Goal: Task Accomplishment & Management: Manage account settings

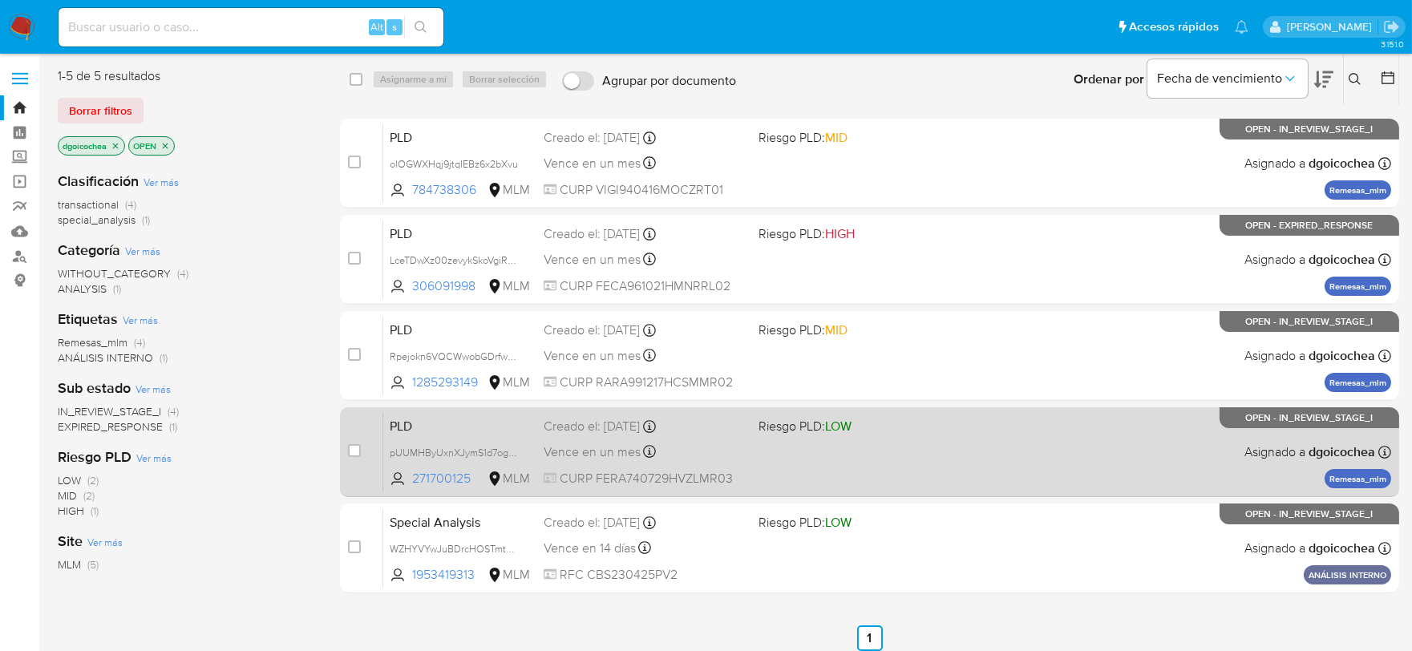
click at [398, 423] on span "PLD" at bounding box center [460, 424] width 141 height 21
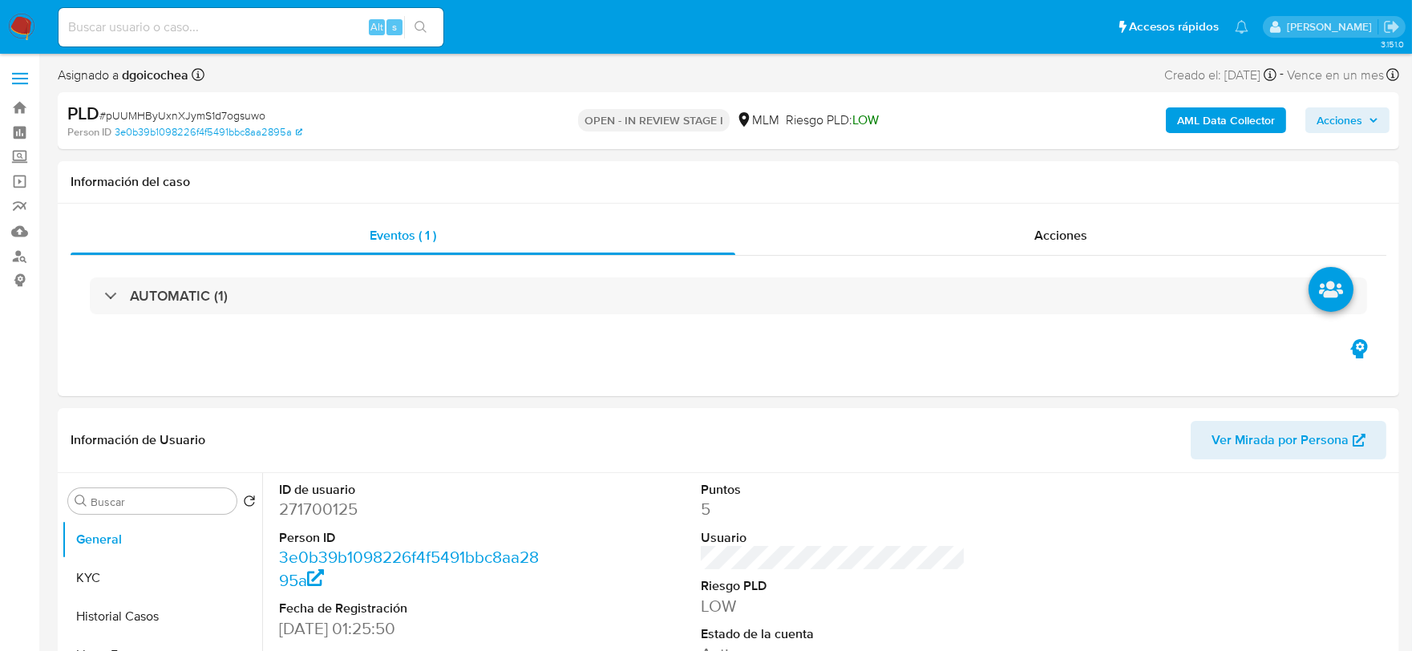
select select "10"
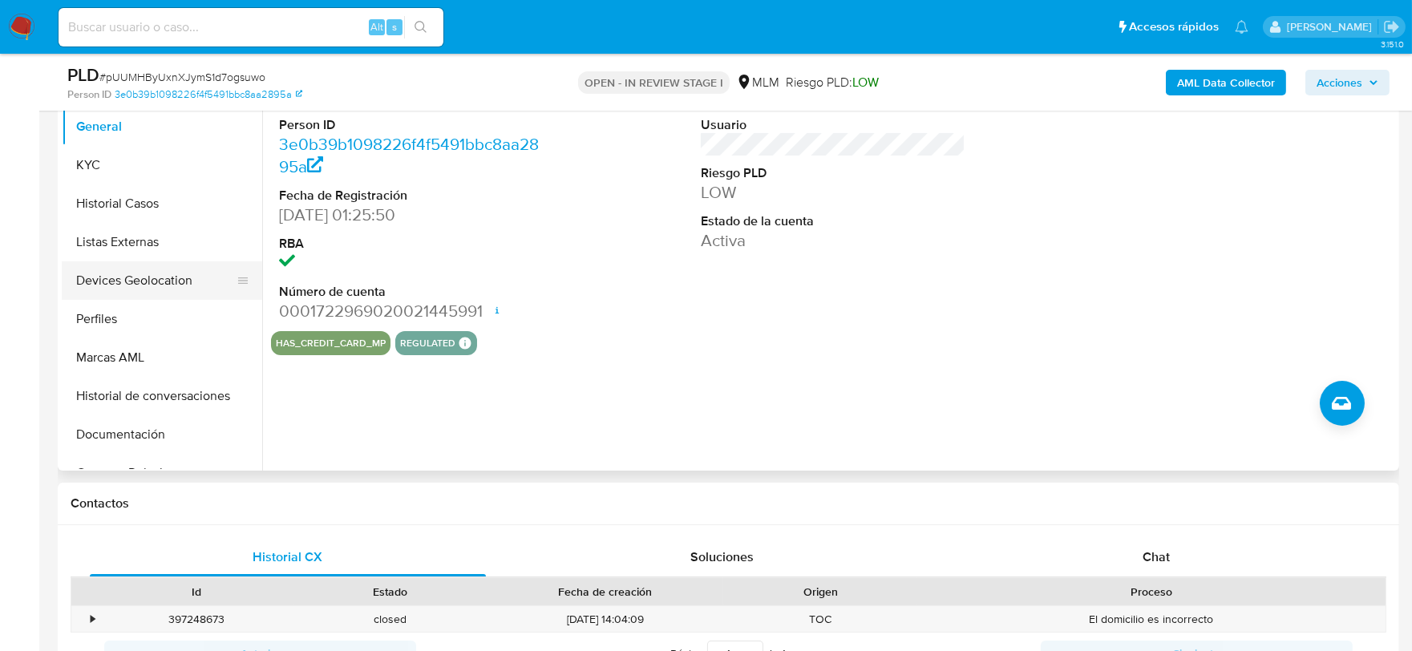
click at [190, 281] on button "Devices Geolocation" at bounding box center [156, 280] width 188 height 38
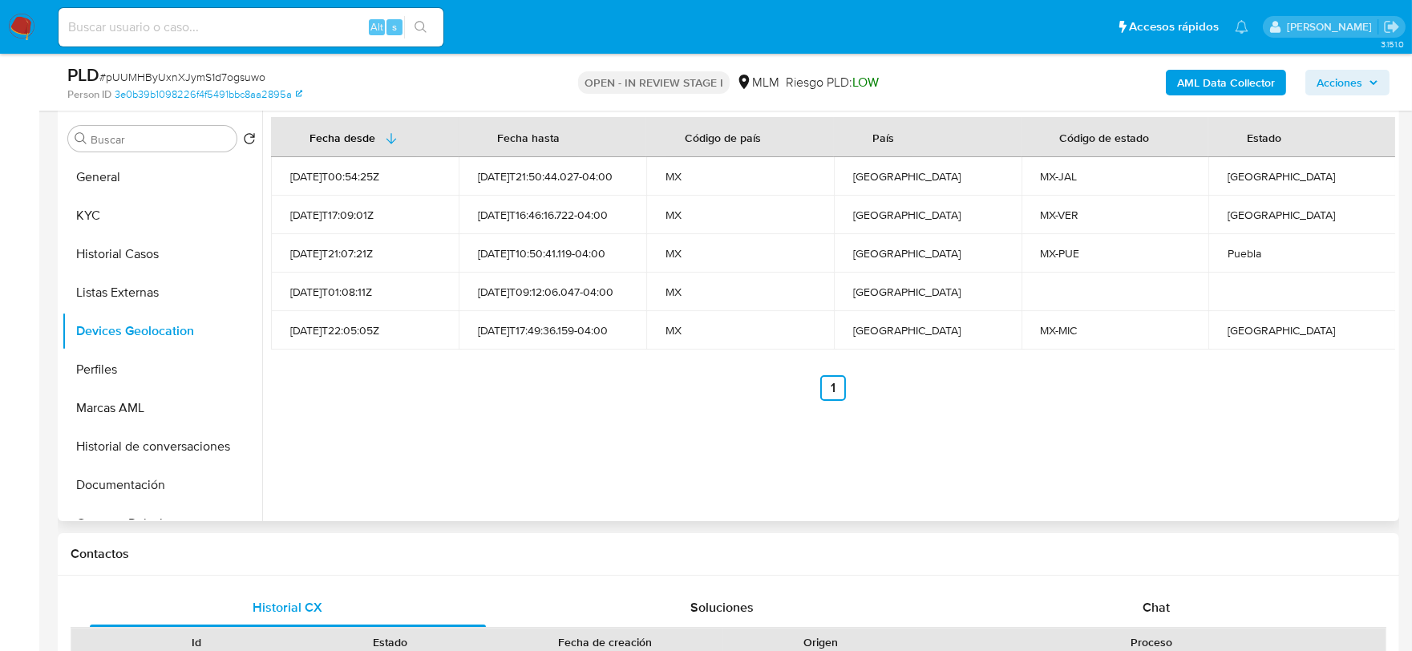
scroll to position [267, 0]
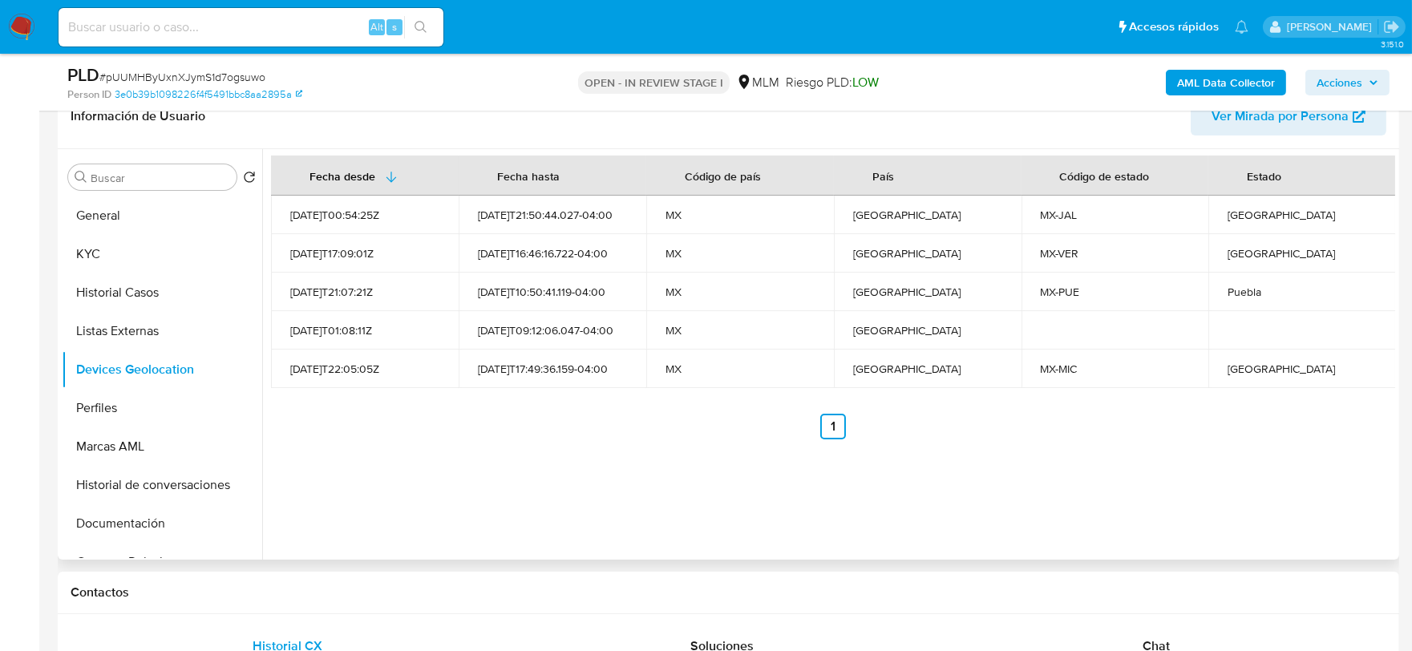
click at [1043, 475] on div "Fecha desde Fecha hasta Código de país País Código de estado Estado 2021-08-02T…" at bounding box center [828, 354] width 1133 height 410
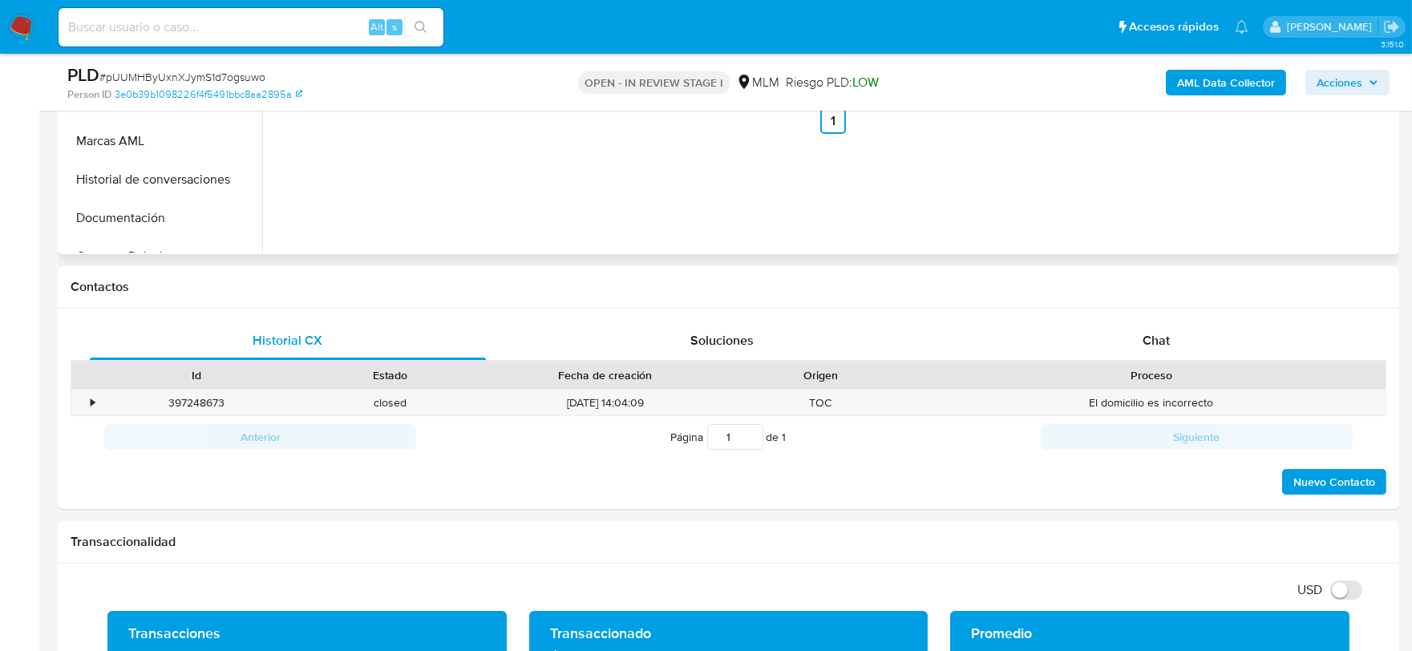
scroll to position [623, 0]
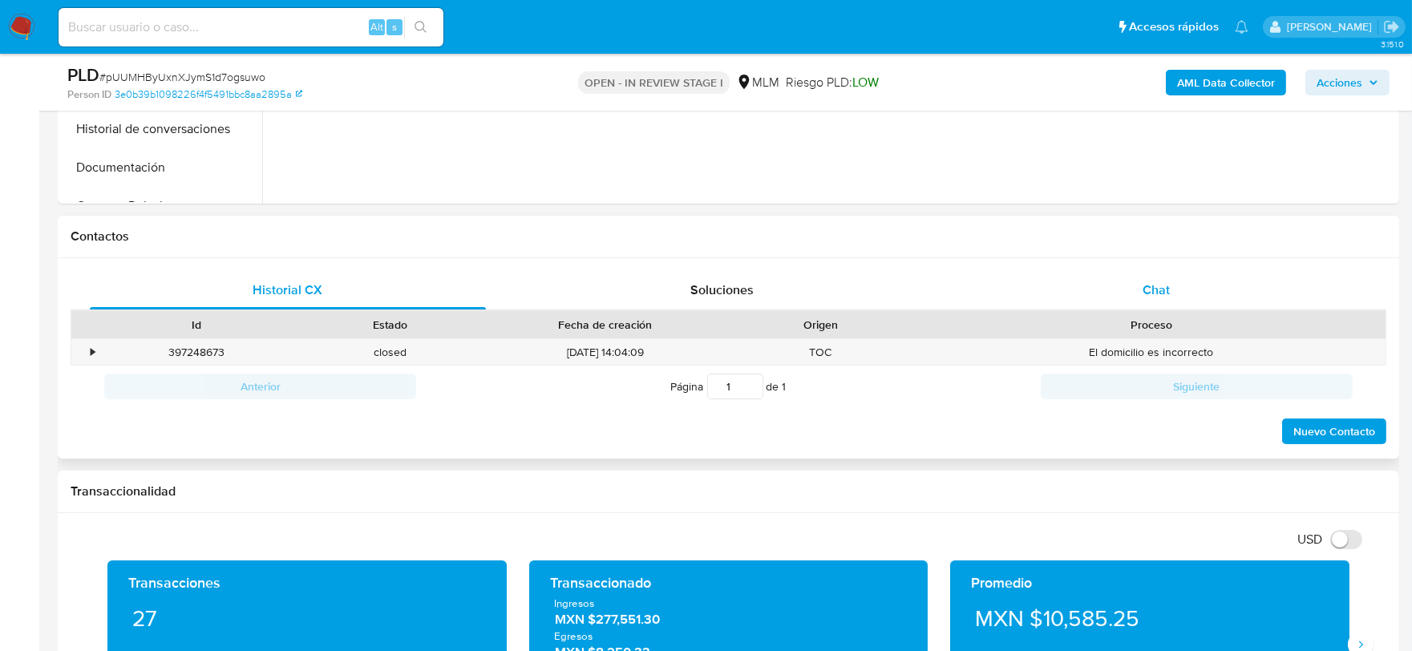
click at [1158, 297] on span "Chat" at bounding box center [1155, 290] width 27 height 18
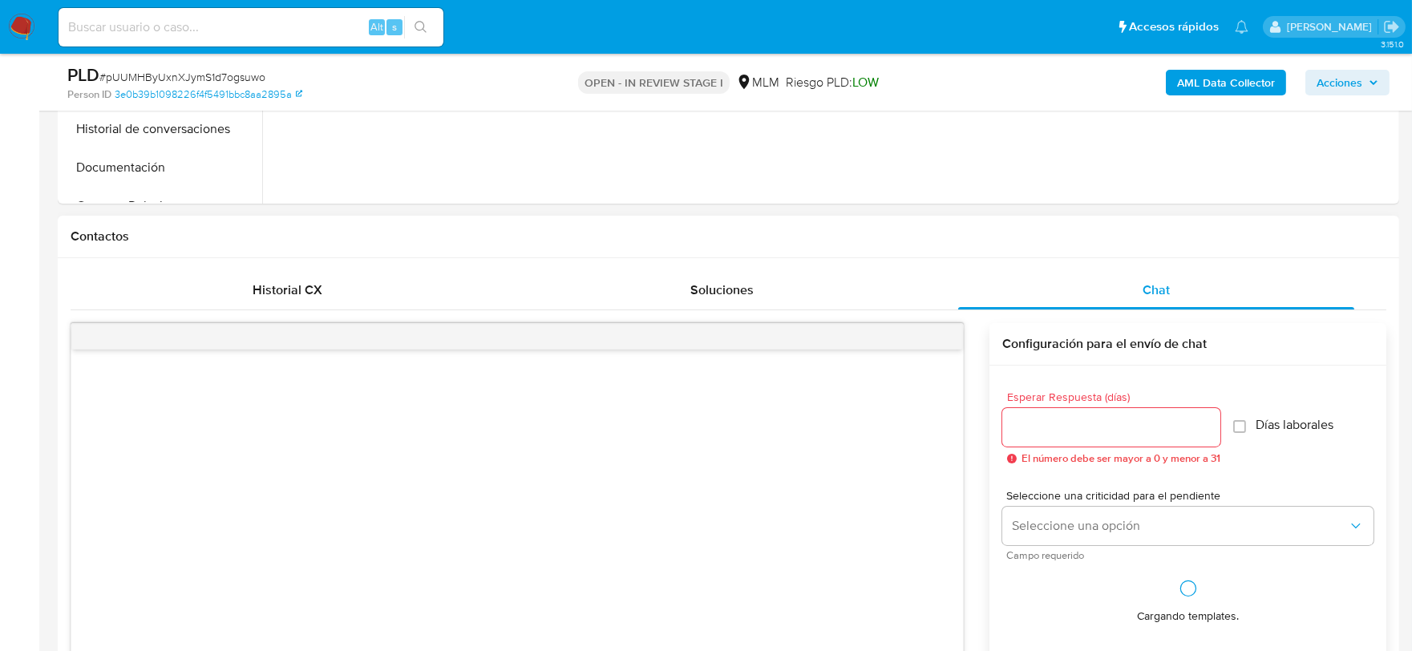
click at [1053, 420] on input "Esperar Respuesta (días)" at bounding box center [1111, 427] width 218 height 21
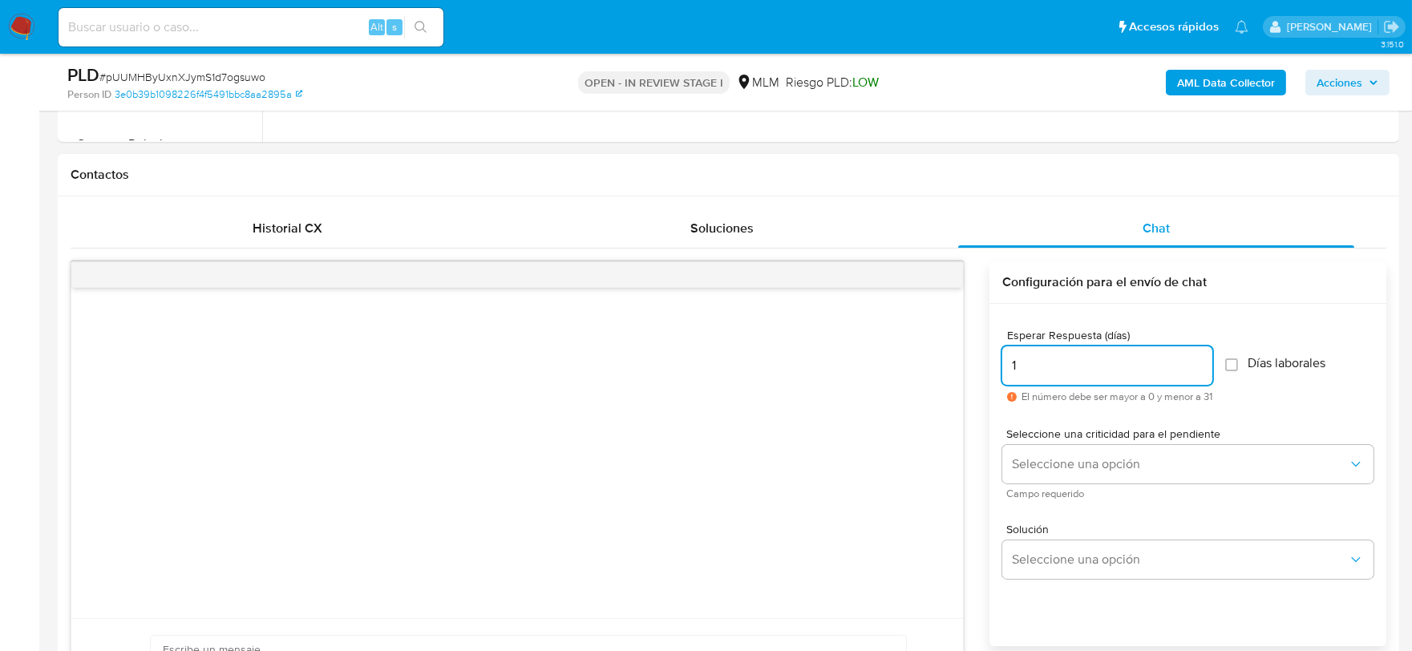
scroll to position [712, 0]
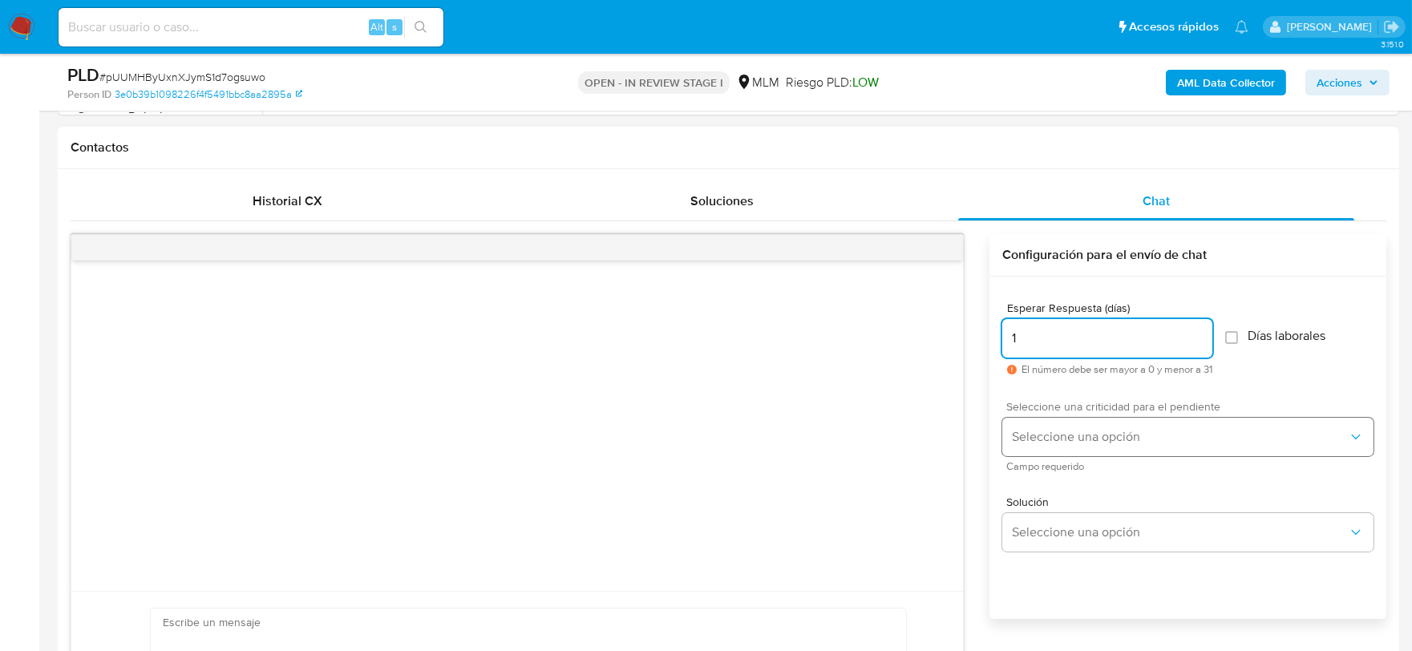
type input "1"
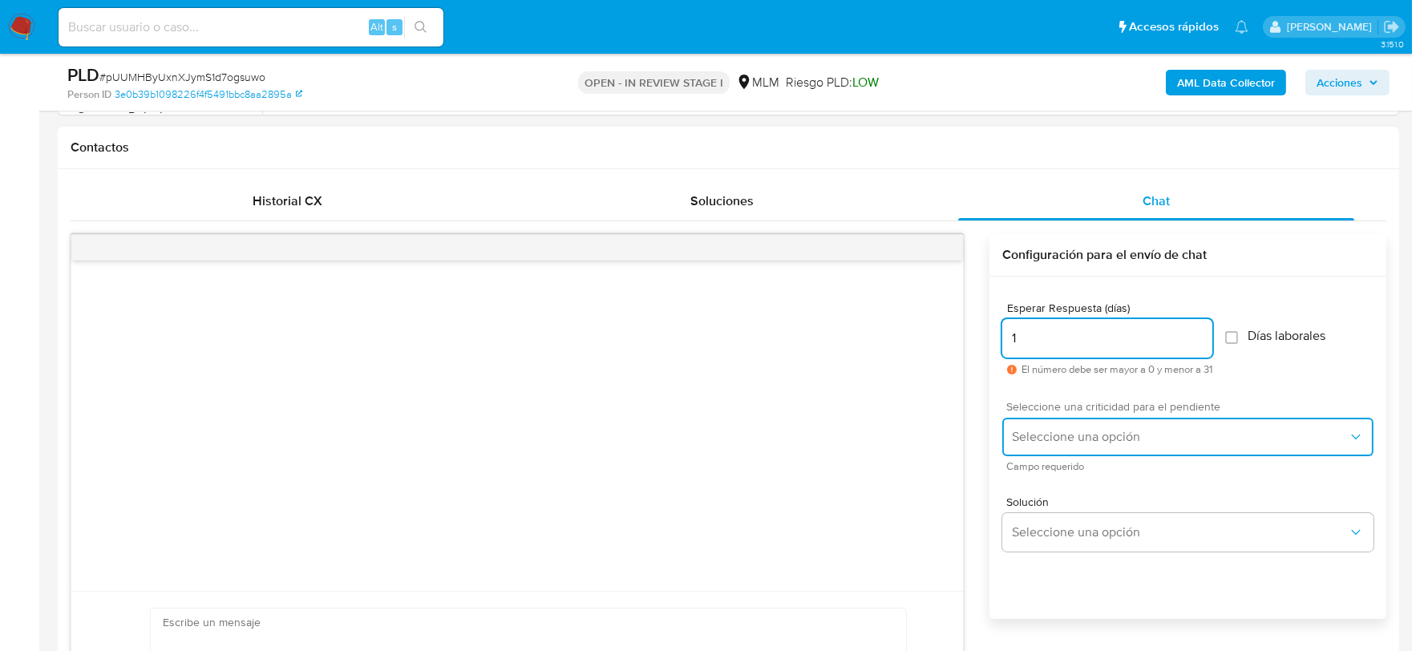
click at [1064, 426] on button "Seleccione una opción" at bounding box center [1187, 437] width 371 height 38
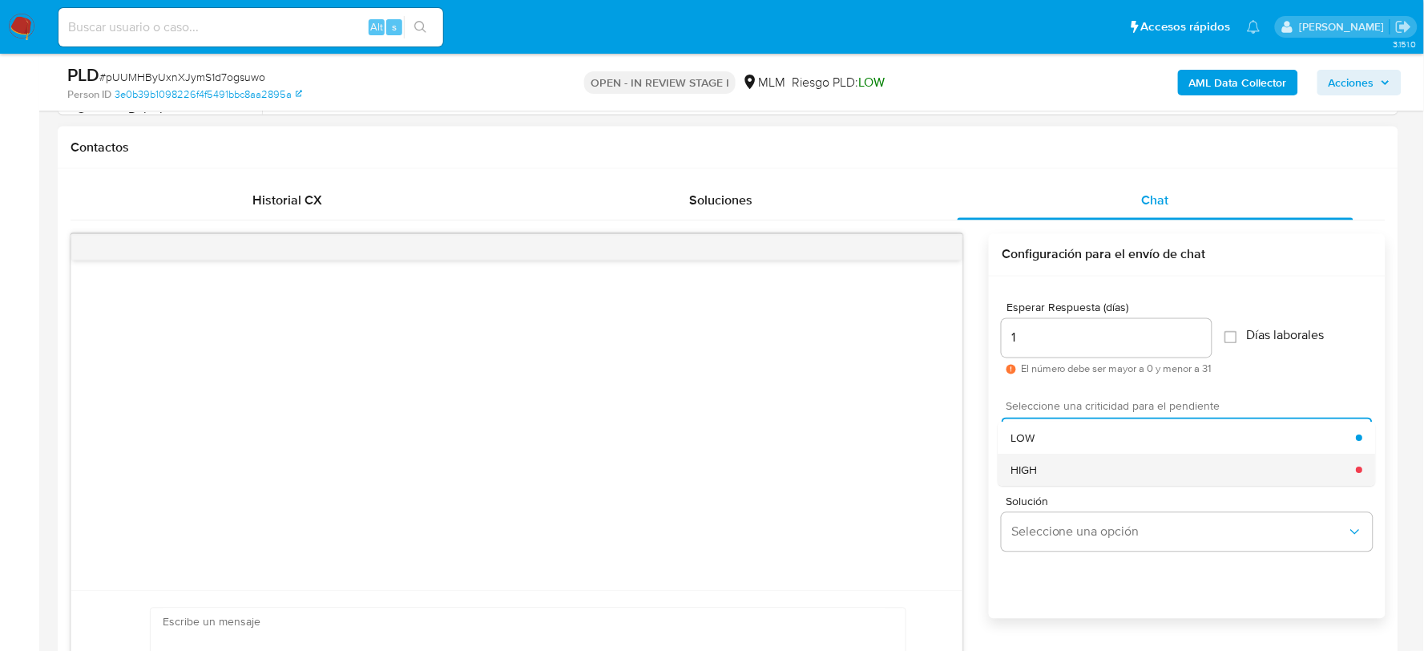
click at [1071, 454] on div "HIGH" at bounding box center [1184, 470] width 345 height 32
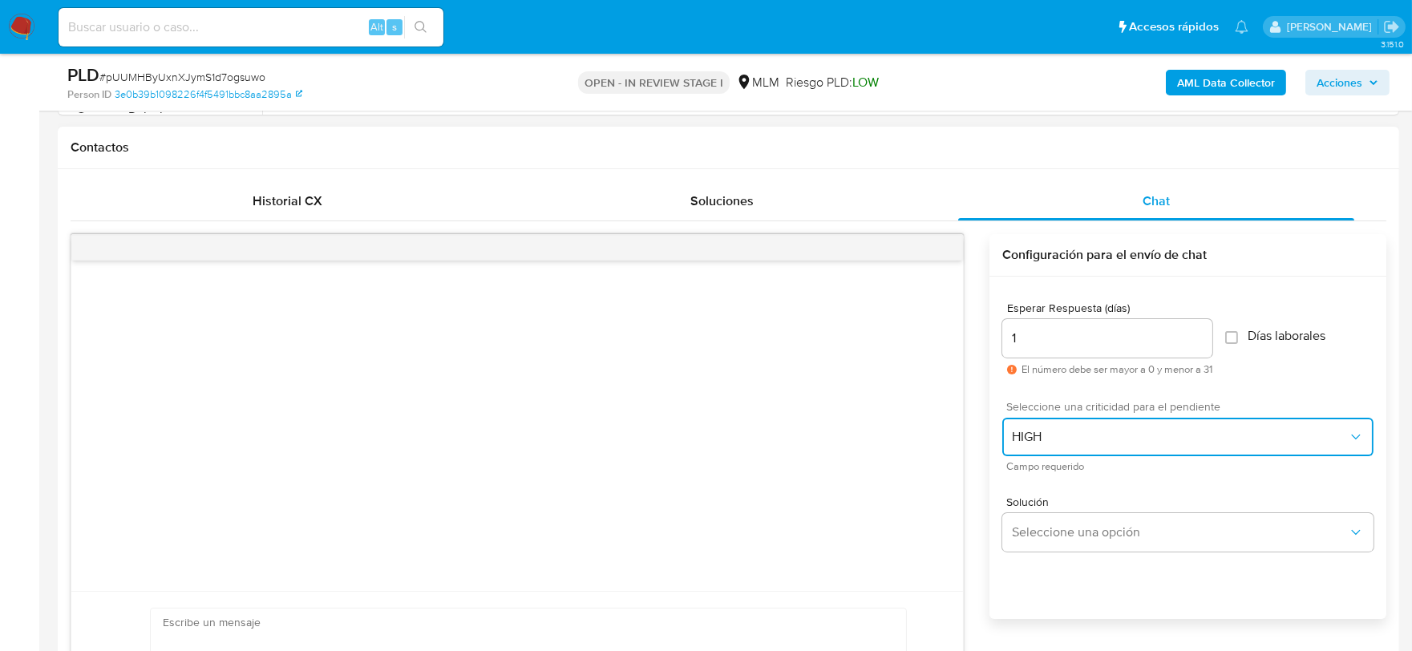
click at [1068, 438] on span "HIGH" at bounding box center [1180, 437] width 336 height 16
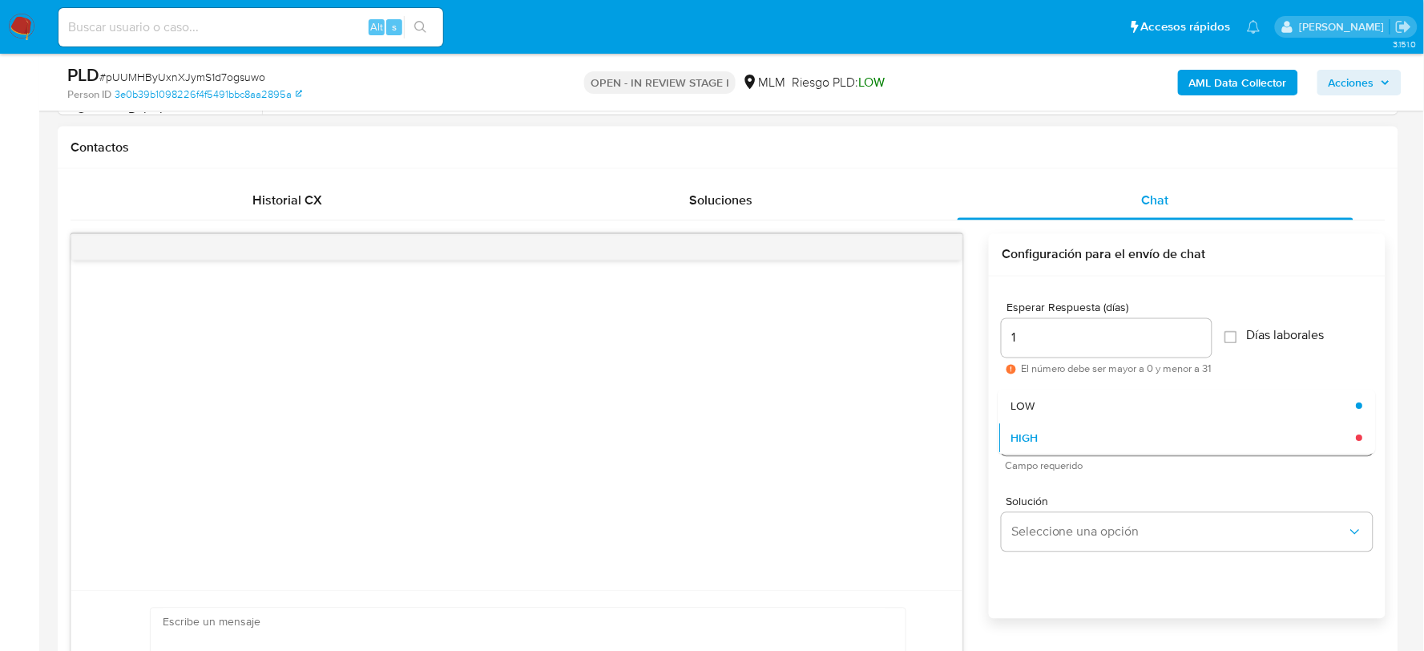
click at [1068, 438] on div "HIGH" at bounding box center [1184, 438] width 345 height 32
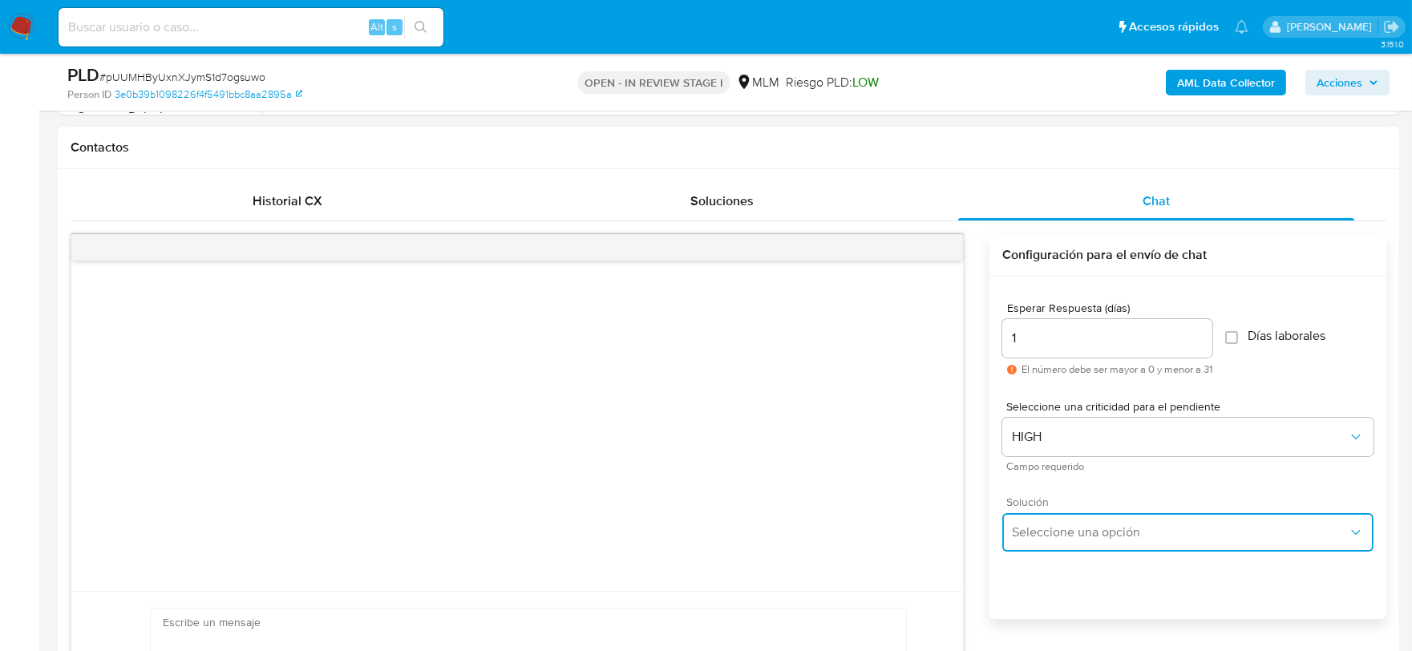
click at [1085, 534] on span "Seleccione una opción" at bounding box center [1180, 532] width 336 height 16
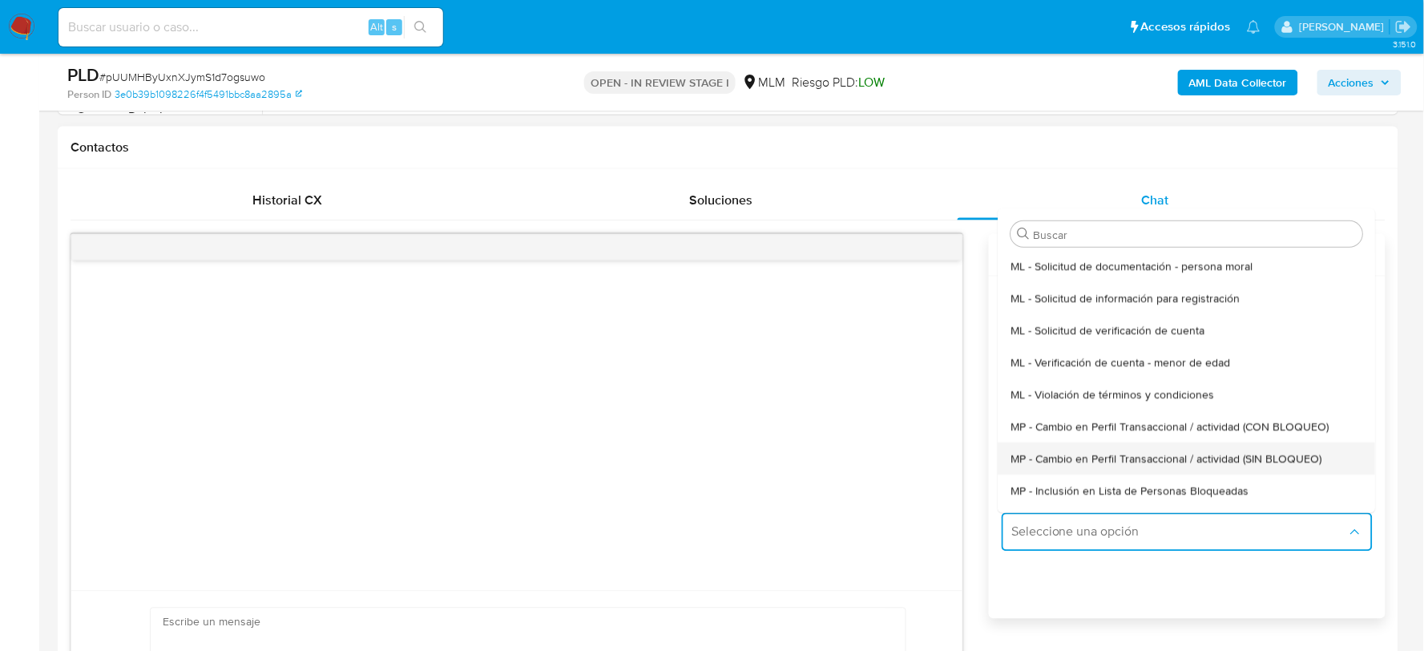
click at [1122, 467] on div "MP - Cambio en Perfil Transaccional / actividad (SIN BLOQUEO)" at bounding box center [1188, 458] width 352 height 32
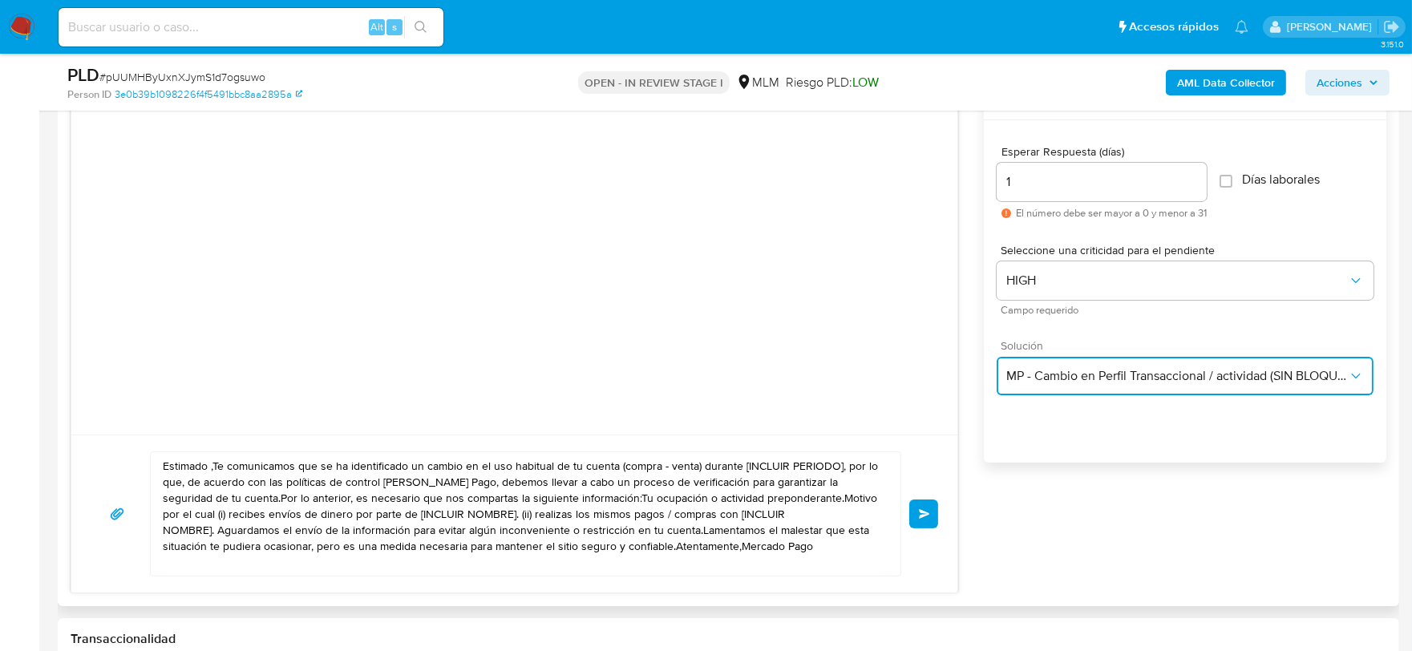
scroll to position [891, 0]
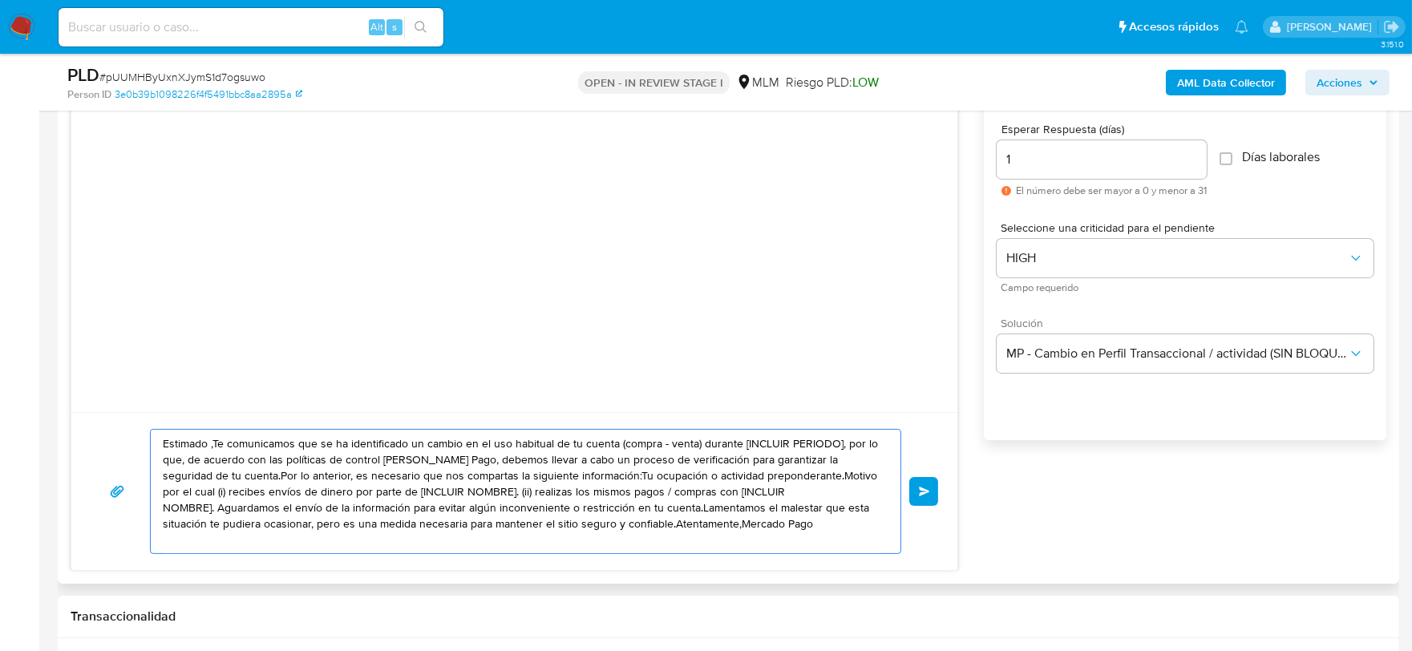
click at [657, 479] on textarea "Estimado ,Te comunicamos que se ha identificado un cambio en el uso habitual de…" at bounding box center [521, 491] width 717 height 123
paste textarea "Armando, De acuerdo con las políticas de control de Mercado Pago, debemos lleva…"
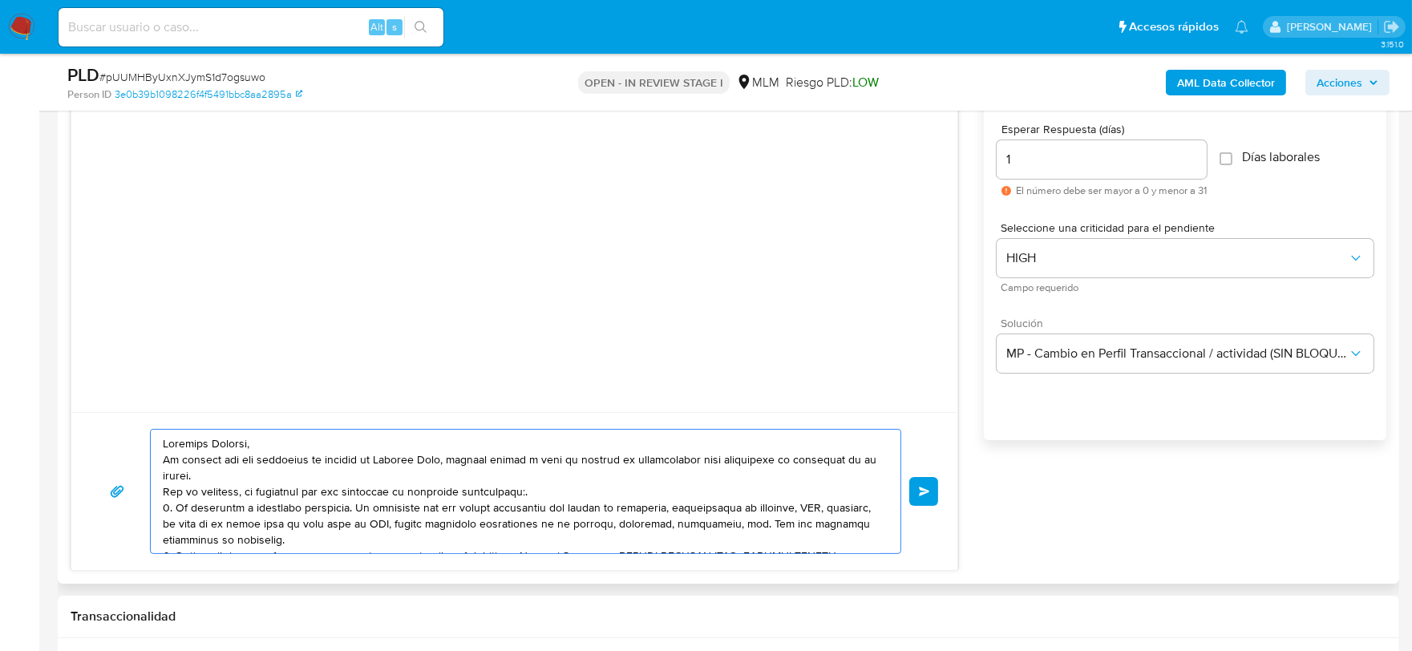
scroll to position [102, 0]
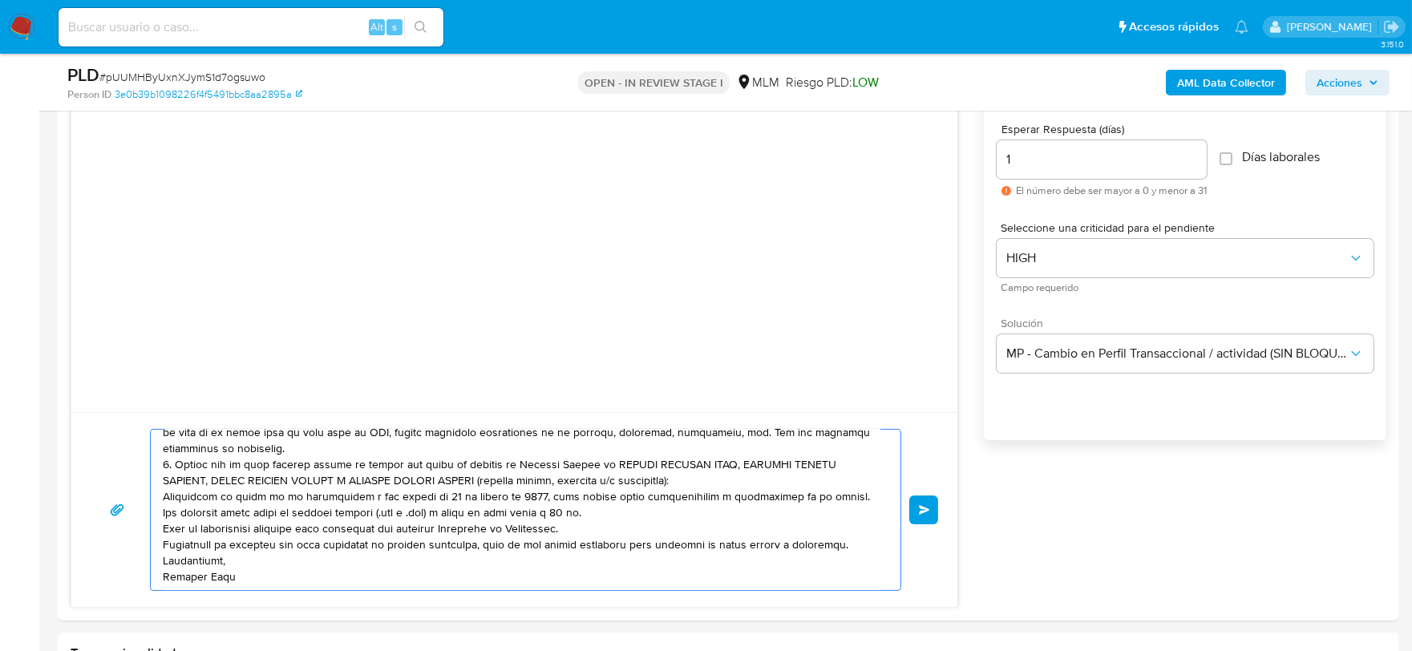
type textarea "Estimado Armando, De acuerdo con las políticas de control de Mercado Pago, debe…"
click at [1094, 167] on input "1" at bounding box center [1101, 159] width 210 height 21
click at [1028, 156] on input "2" at bounding box center [1101, 159] width 210 height 21
type input "2"
click at [826, 255] on div at bounding box center [514, 247] width 886 height 330
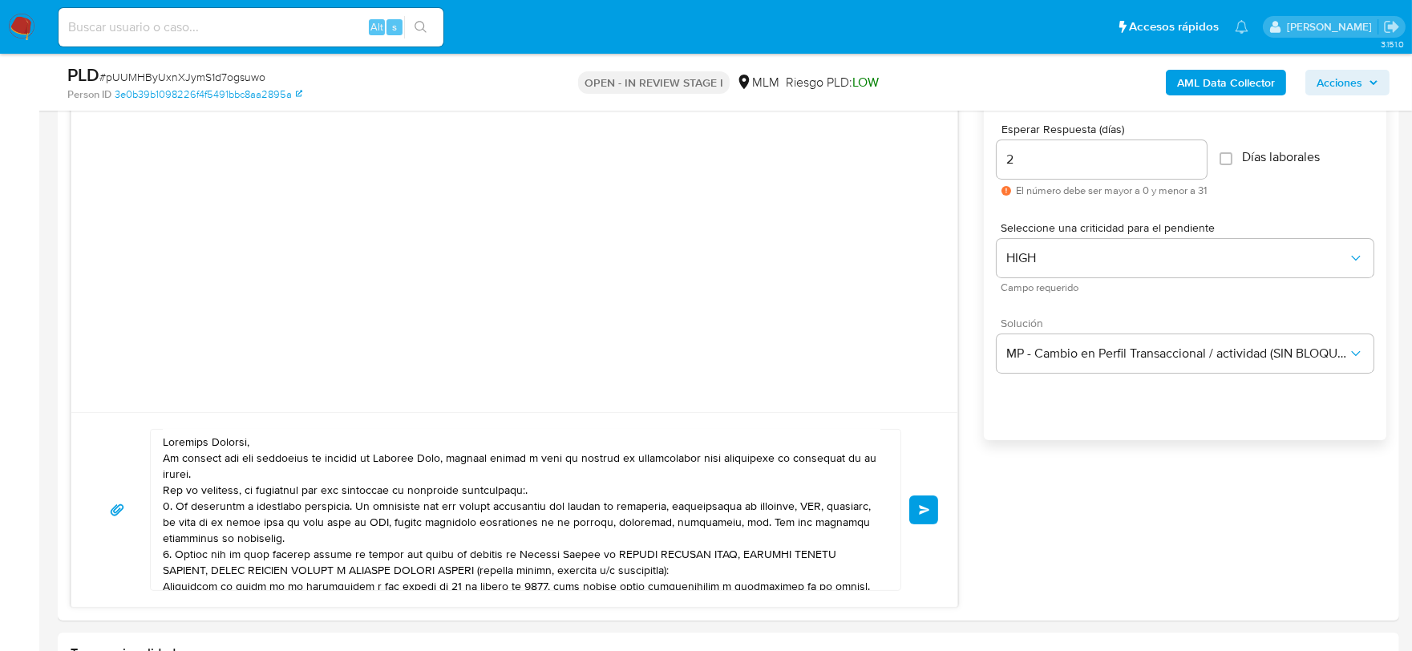
scroll to position [0, 0]
click at [917, 502] on button "Enviar" at bounding box center [923, 509] width 29 height 29
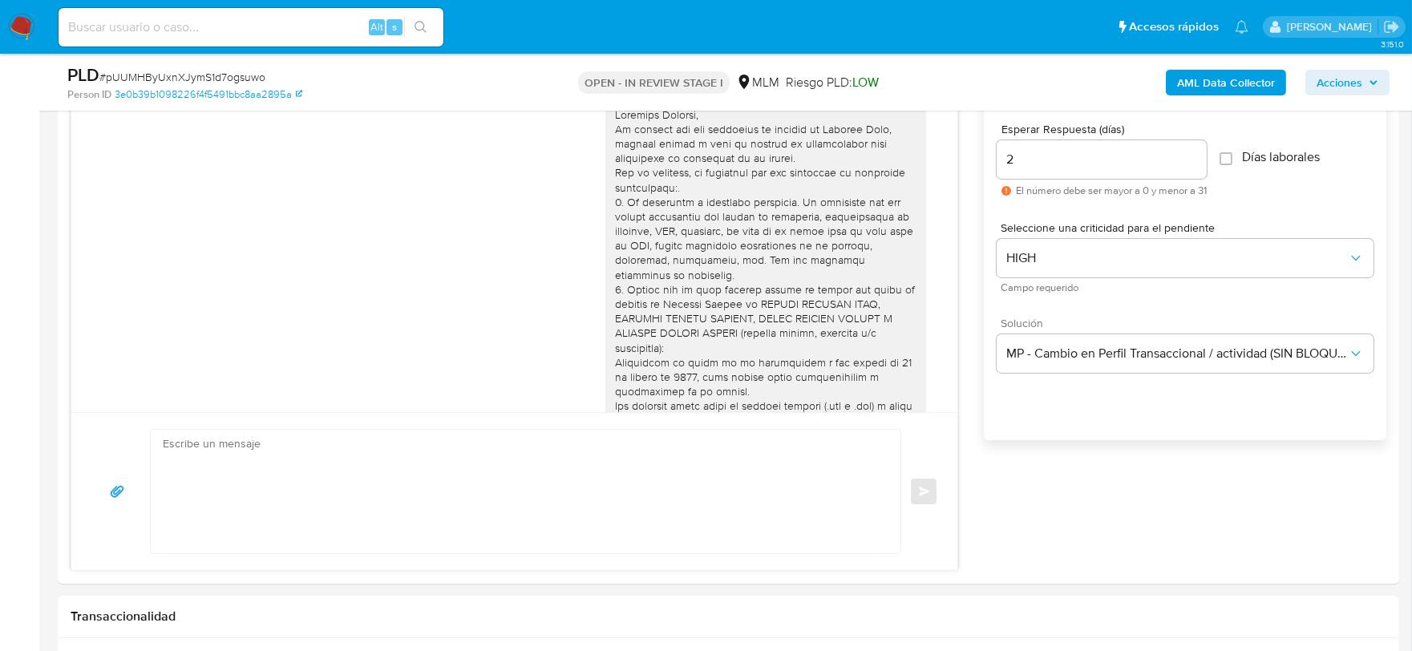
scroll to position [139, 0]
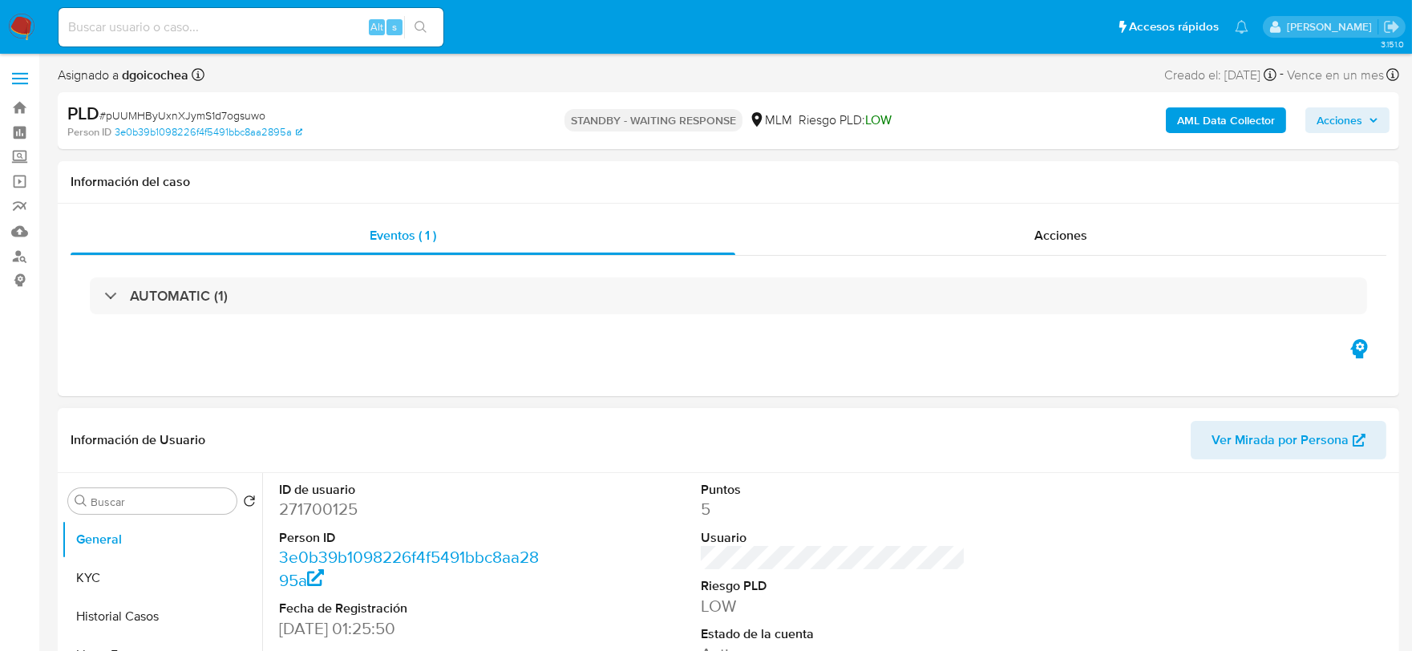
select select "10"
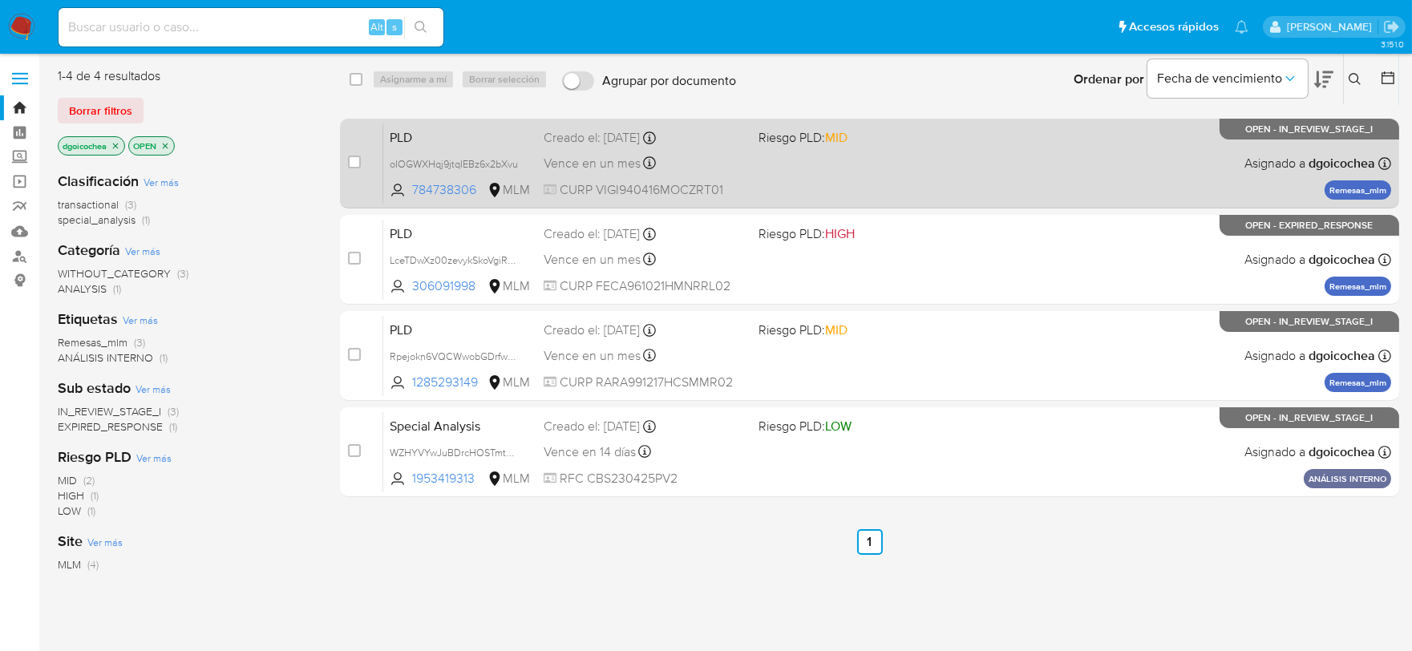
click at [398, 138] on span "PLD" at bounding box center [460, 136] width 141 height 21
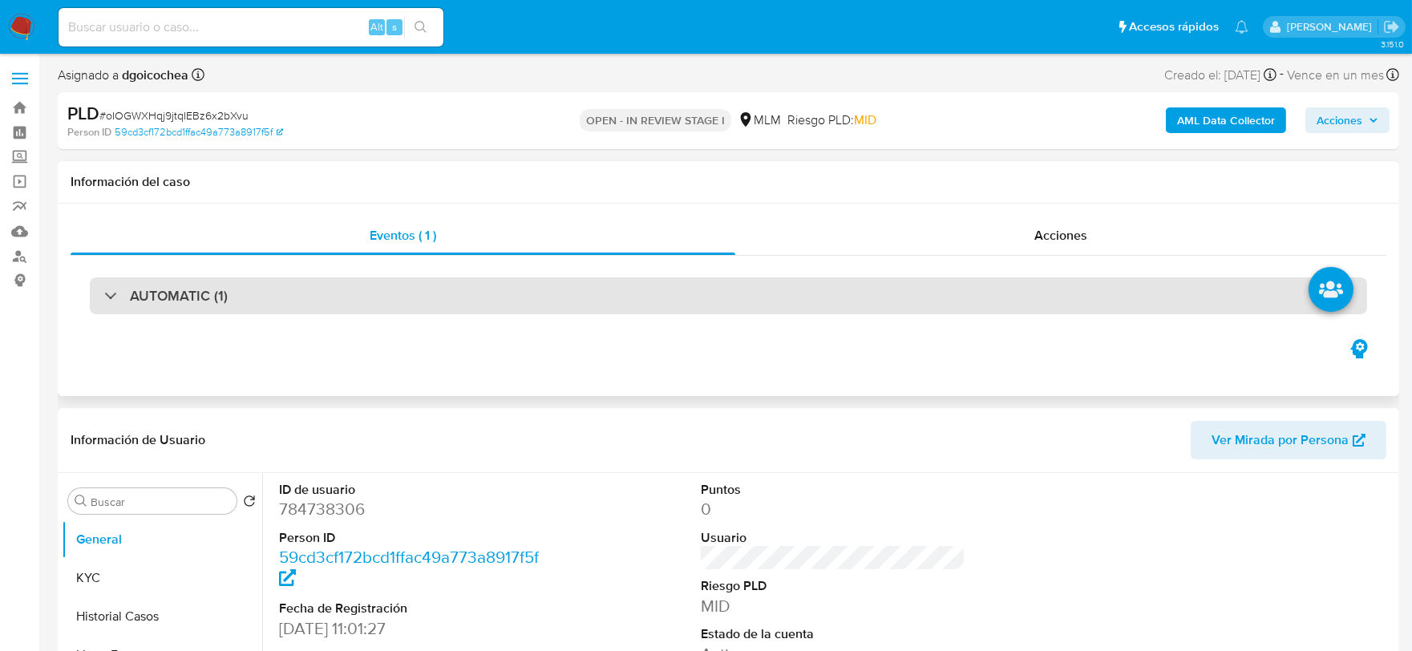
click at [205, 298] on h3 "AUTOMATIC (1)" at bounding box center [179, 296] width 98 height 18
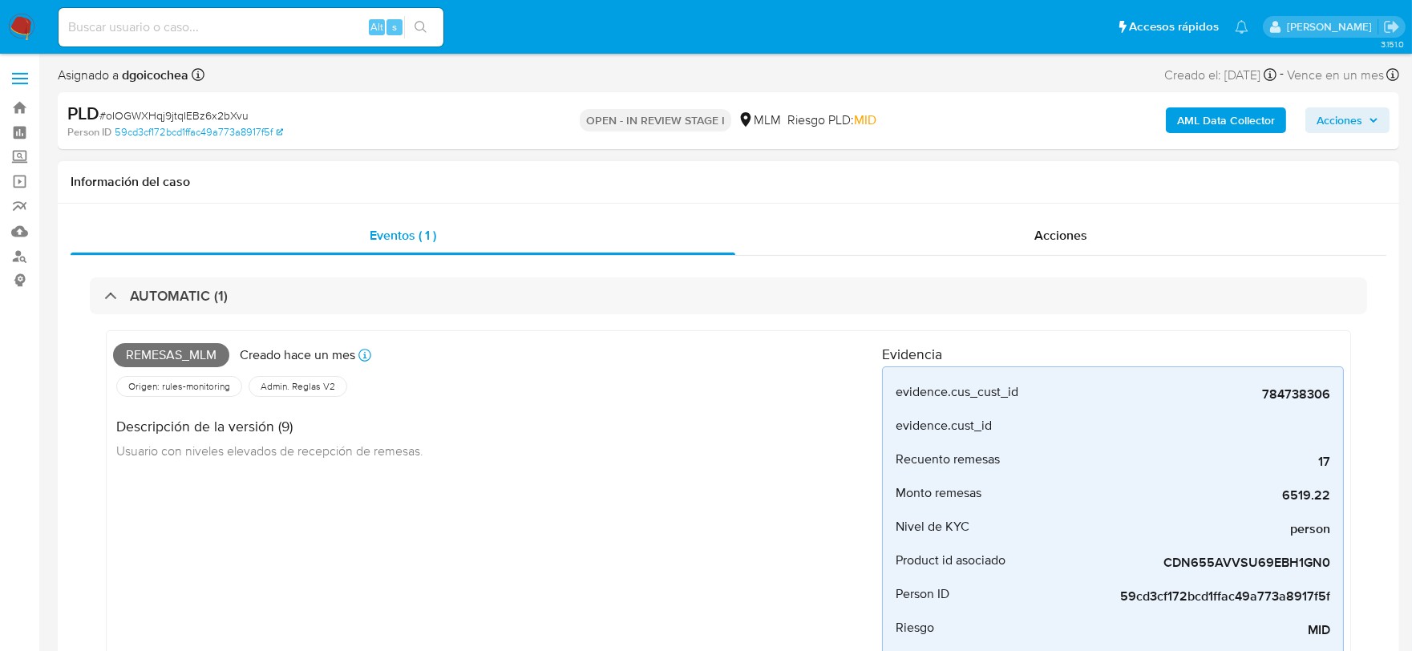
select select "10"
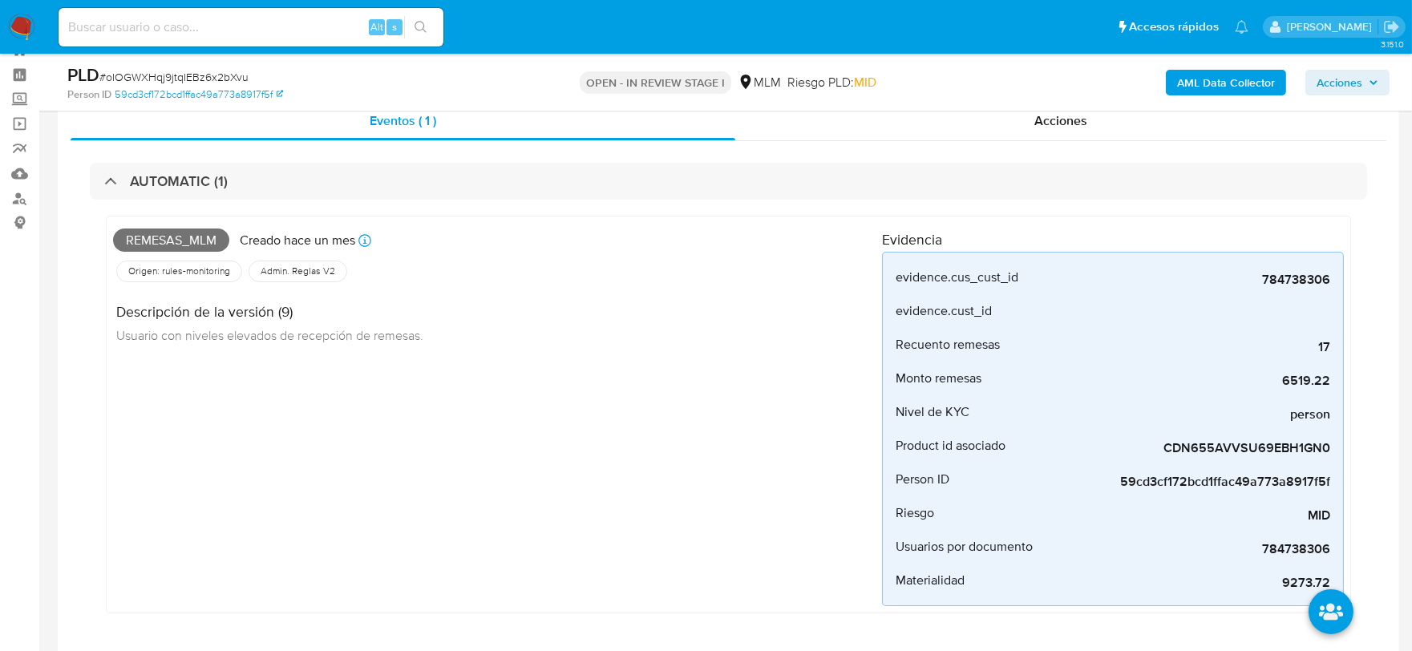
scroll to position [89, 0]
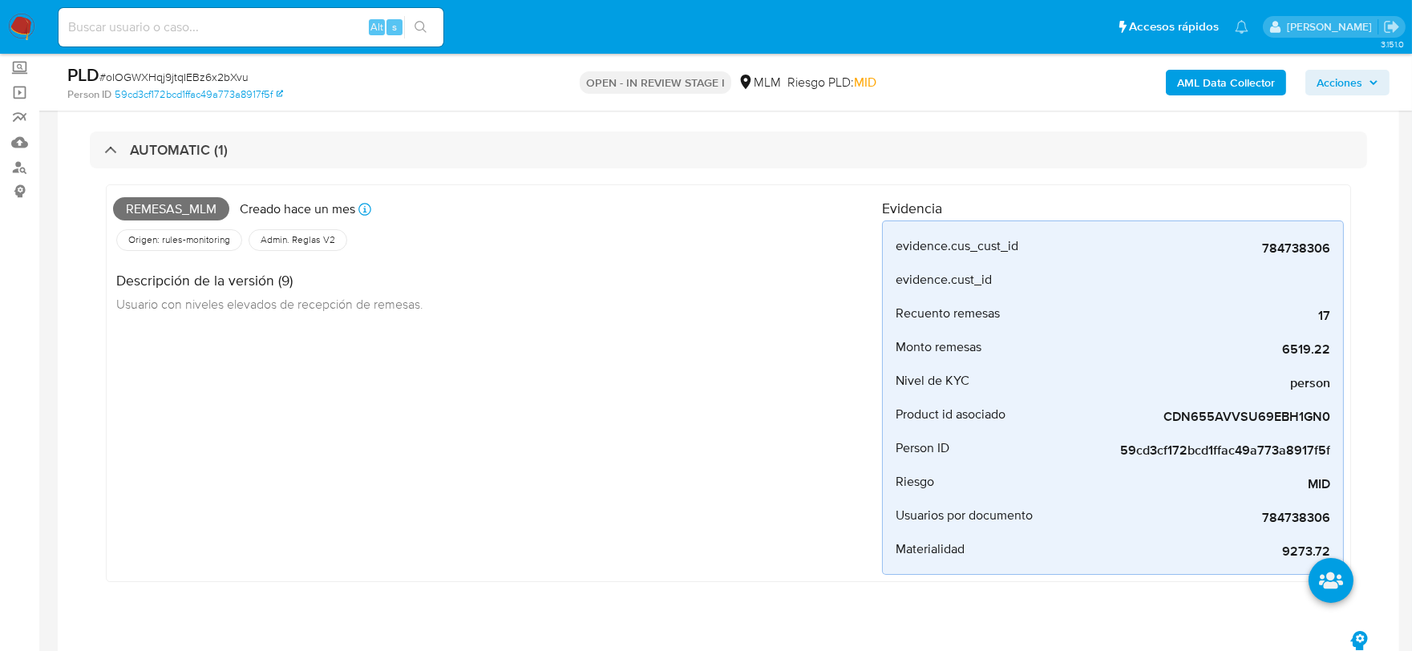
click at [468, 436] on div "Remesas_mlm Creado hace un mes Creado: 12/07/2025 03:13:08 Origen: rules-monito…" at bounding box center [497, 383] width 769 height 383
click at [348, 374] on div "Remesas_mlm Creado hace un mes Creado: 12/07/2025 03:13:08 Origen: rules-monito…" at bounding box center [497, 383] width 769 height 383
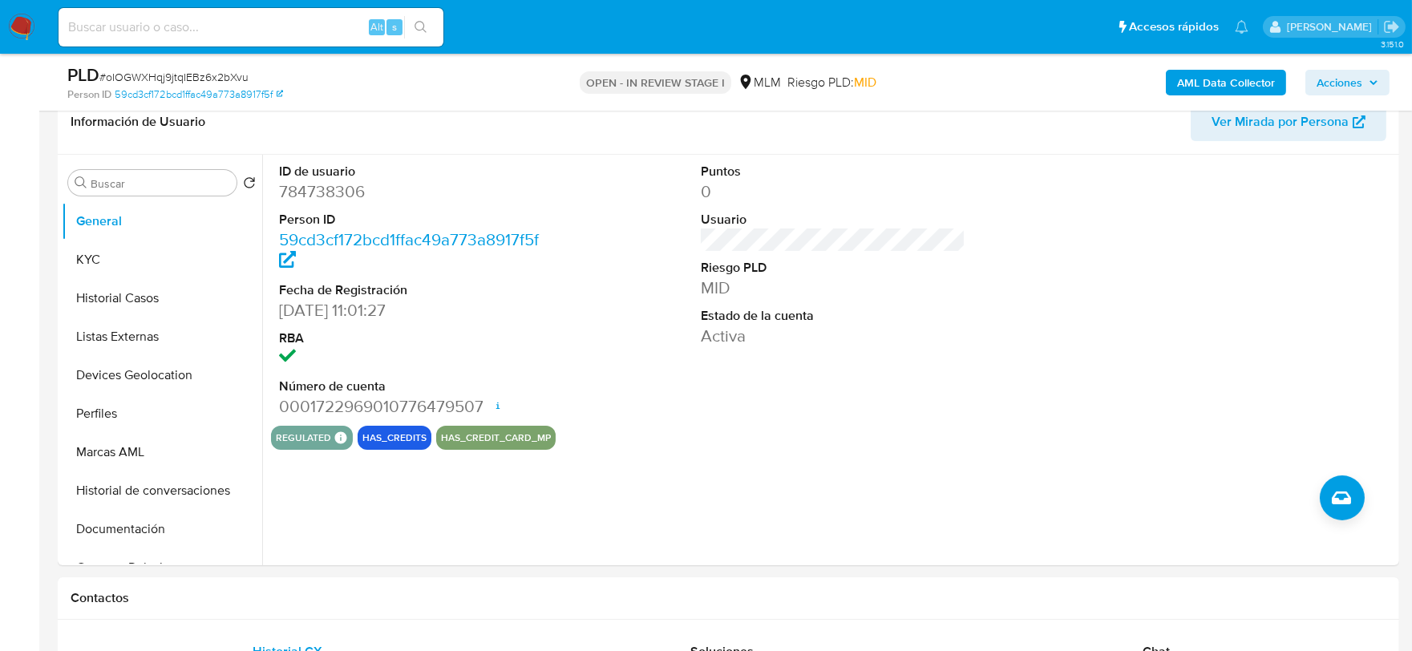
scroll to position [712, 0]
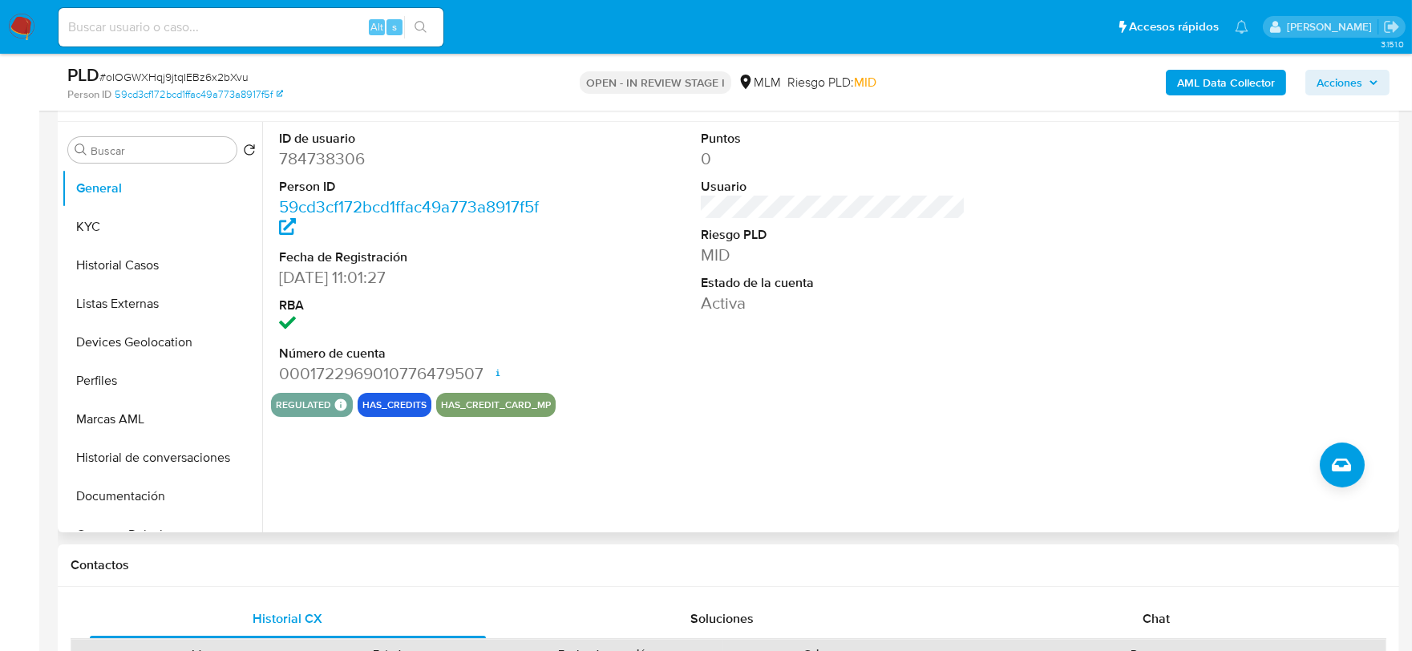
click at [852, 425] on div "ID de usuario 784738306 Person ID 59cd3cf172bcd1ffac49a773a8917f5f Fecha de Reg…" at bounding box center [828, 327] width 1133 height 410
click at [93, 233] on button "KYC" at bounding box center [156, 227] width 188 height 38
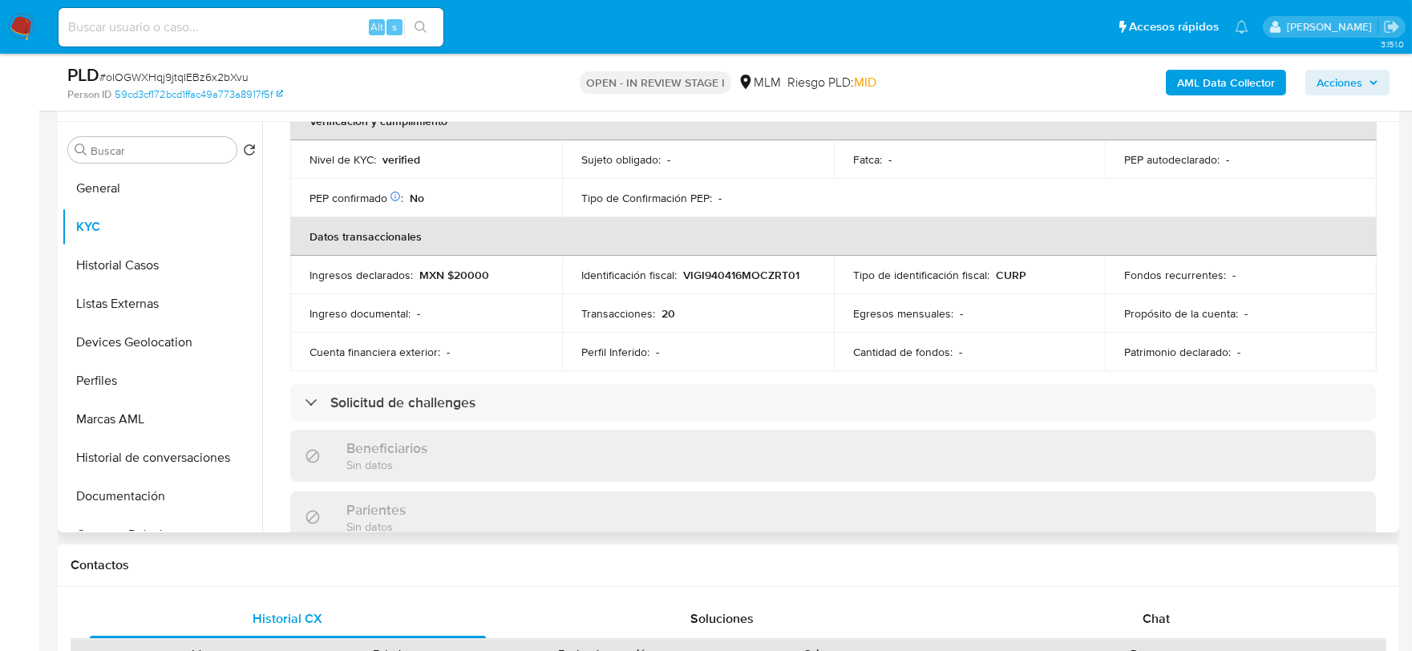
scroll to position [623, 0]
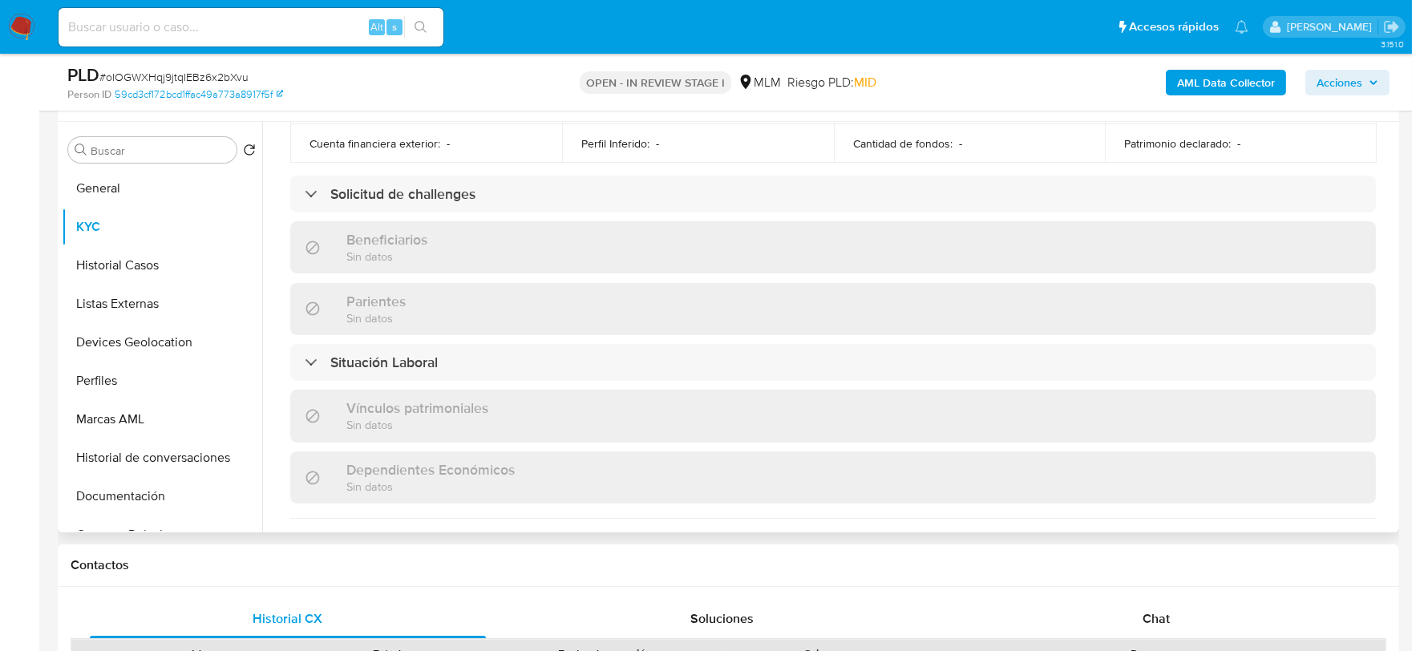
click at [262, 254] on div "Usuario KYC Status Actualizado hace 4 meses Creado: 02/07/2021 10:02:12 Actuali…" at bounding box center [828, 327] width 1133 height 410
click at [271, 257] on div "Actualizado hace 4 meses Creado: 02/07/2021 10:02:12 Actualizado: 24/04/2025 10…" at bounding box center [833, 224] width 1124 height 1373
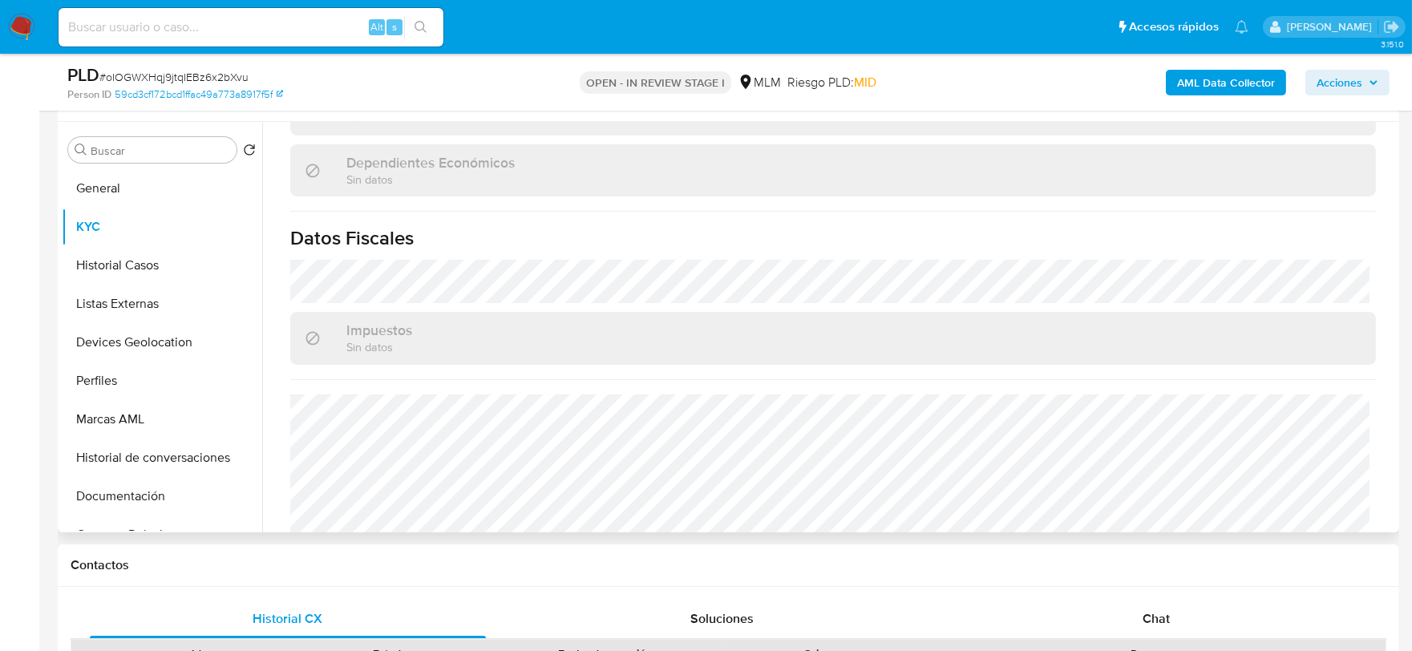
scroll to position [992, 0]
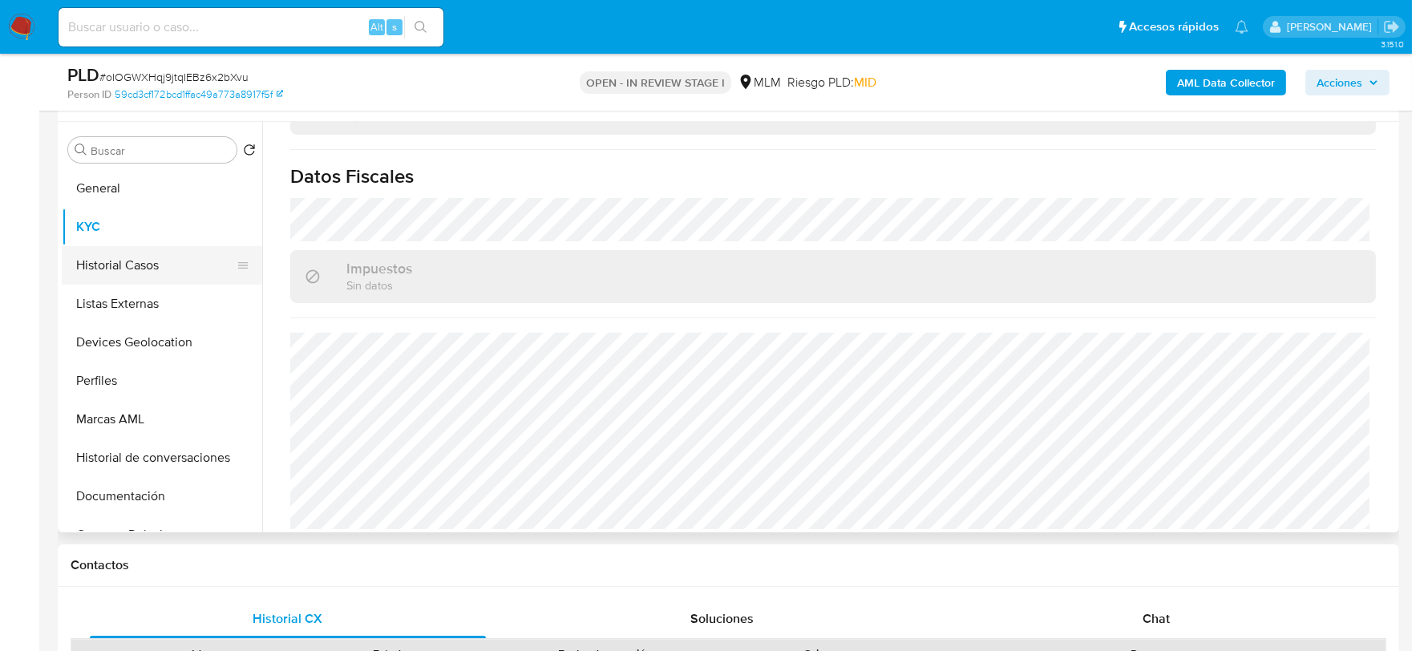
click at [155, 258] on button "Historial Casos" at bounding box center [156, 265] width 188 height 38
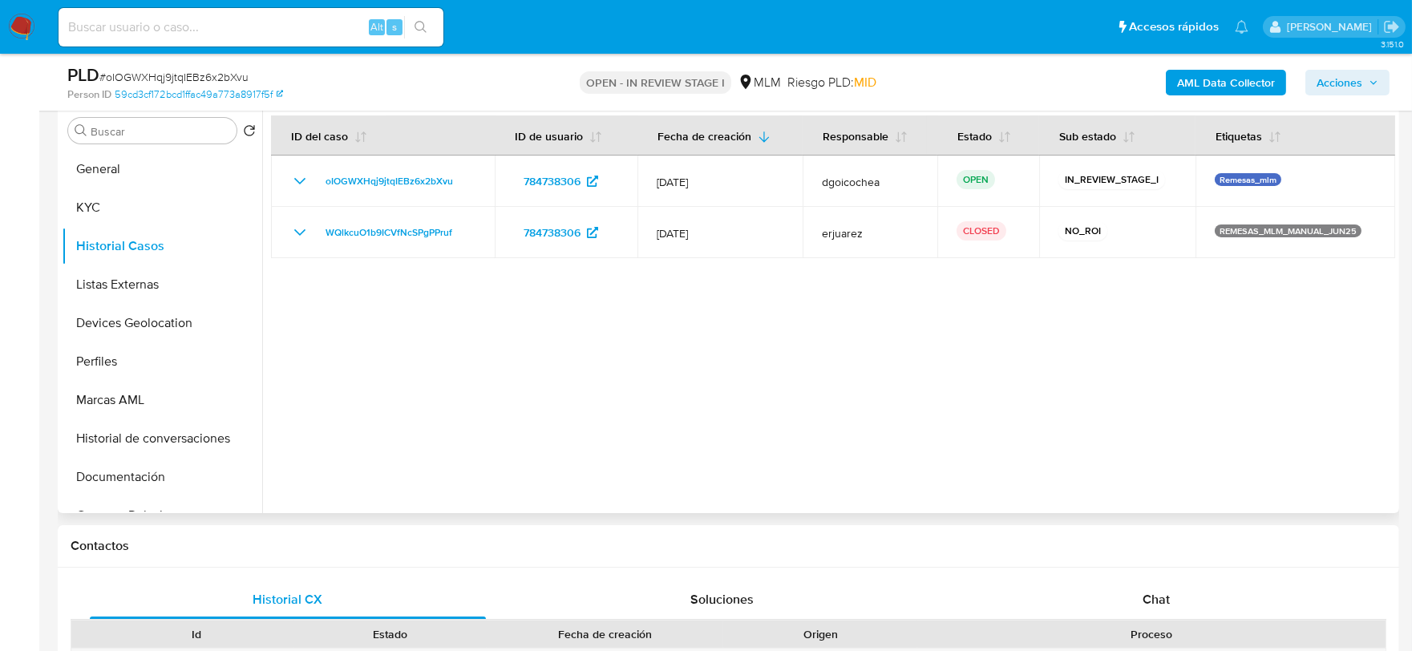
click at [405, 423] on div at bounding box center [828, 308] width 1133 height 410
click at [103, 282] on button "Listas Externas" at bounding box center [156, 284] width 188 height 38
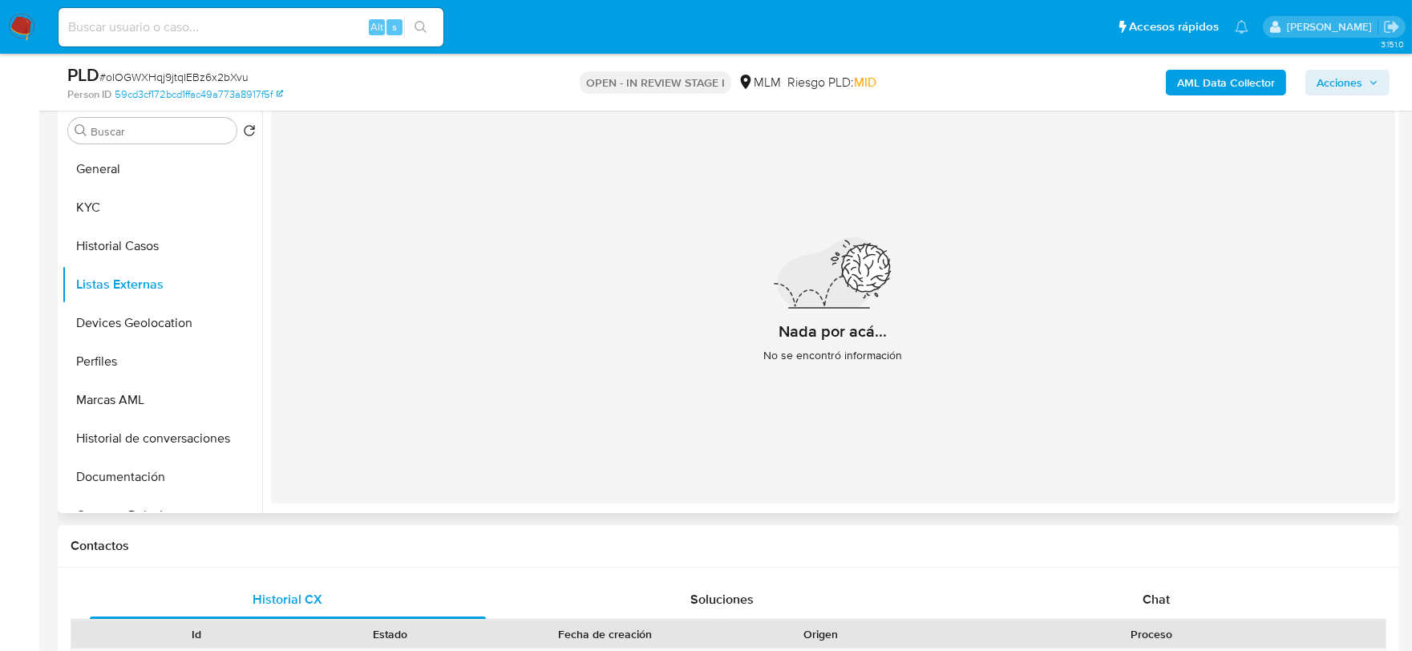
click at [375, 357] on div "Nada por acá... No se encontró información" at bounding box center [833, 307] width 1124 height 393
click at [168, 326] on button "Devices Geolocation" at bounding box center [156, 323] width 188 height 38
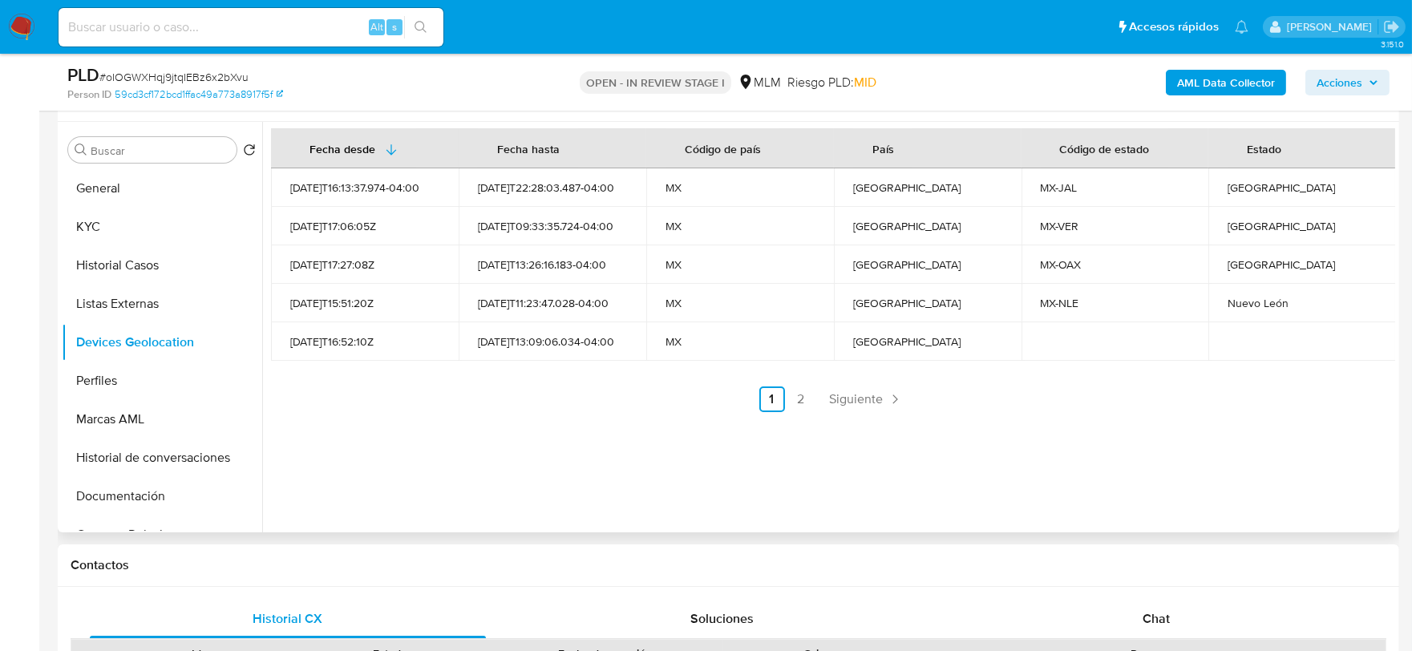
click at [493, 402] on ul "Anterior 1 2 Siguiente" at bounding box center [833, 399] width 1124 height 26
click at [867, 406] on span "Siguiente" at bounding box center [857, 399] width 54 height 13
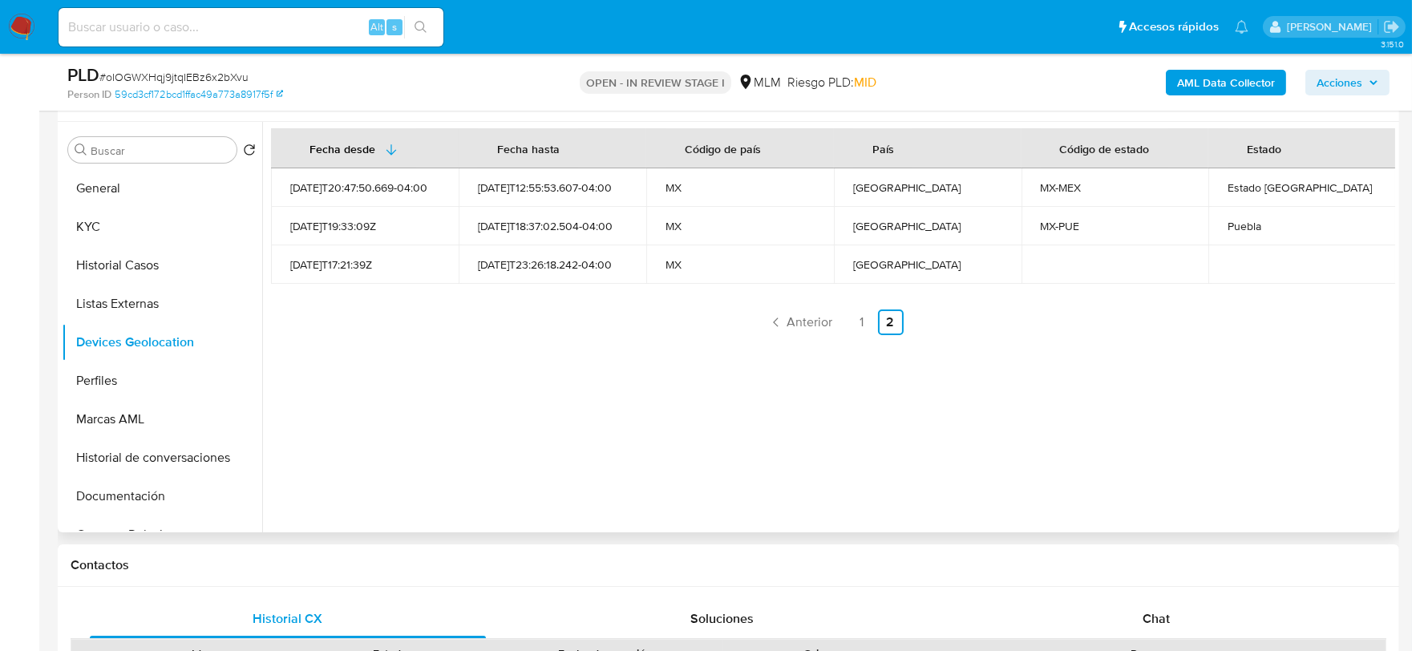
click at [471, 430] on div "Fecha desde Fecha hasta Código de país País Código de estado Estado 2024-07-20T…" at bounding box center [828, 327] width 1133 height 410
click at [119, 386] on button "Perfiles" at bounding box center [156, 381] width 188 height 38
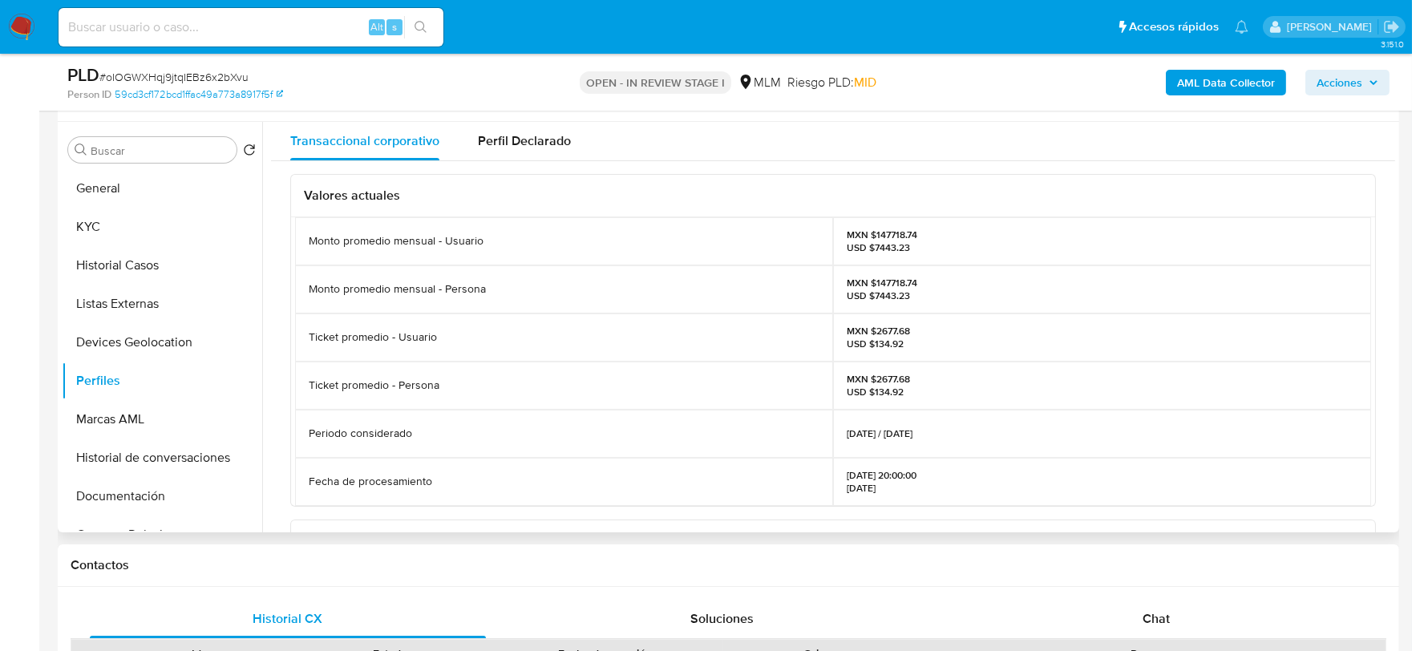
click at [273, 390] on div "Valores actuales Monto promedio mensual - Usuario MXN $147718.74 USD $7443.23 M…" at bounding box center [833, 534] width 1124 height 747
click at [144, 406] on button "Marcas AML" at bounding box center [156, 419] width 188 height 38
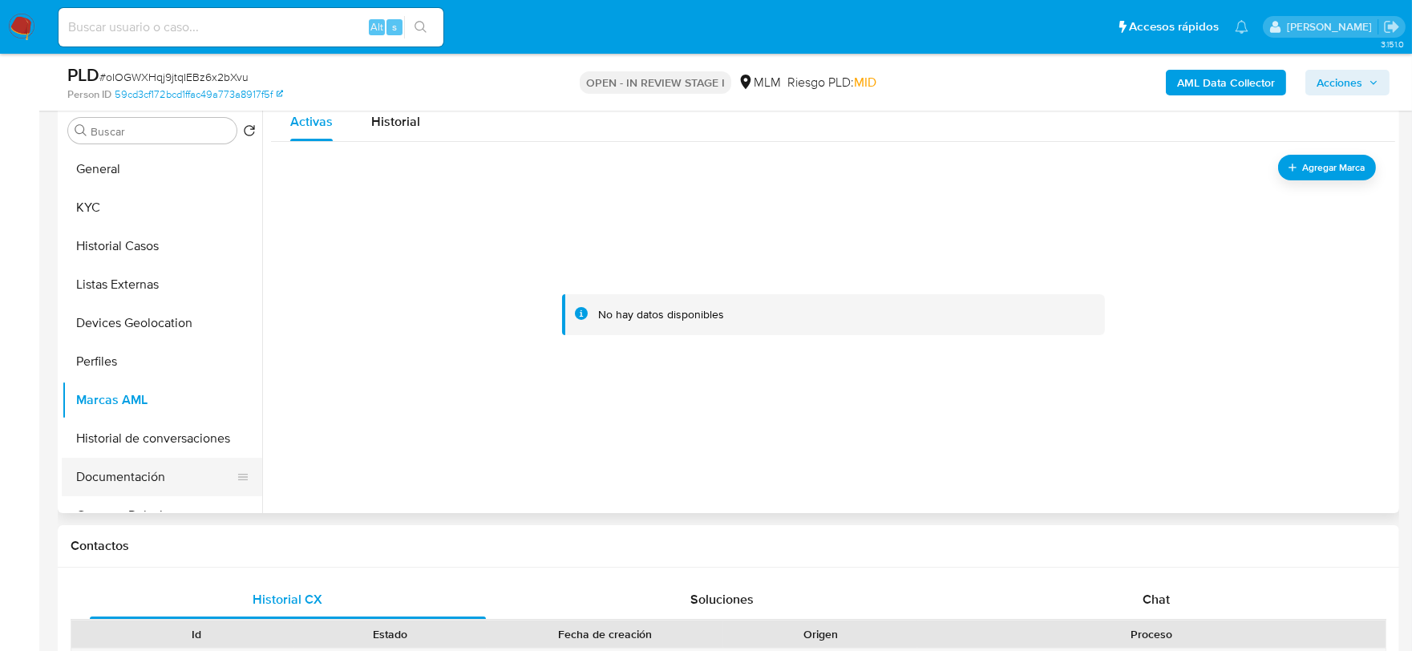
click at [151, 467] on button "Documentación" at bounding box center [156, 477] width 188 height 38
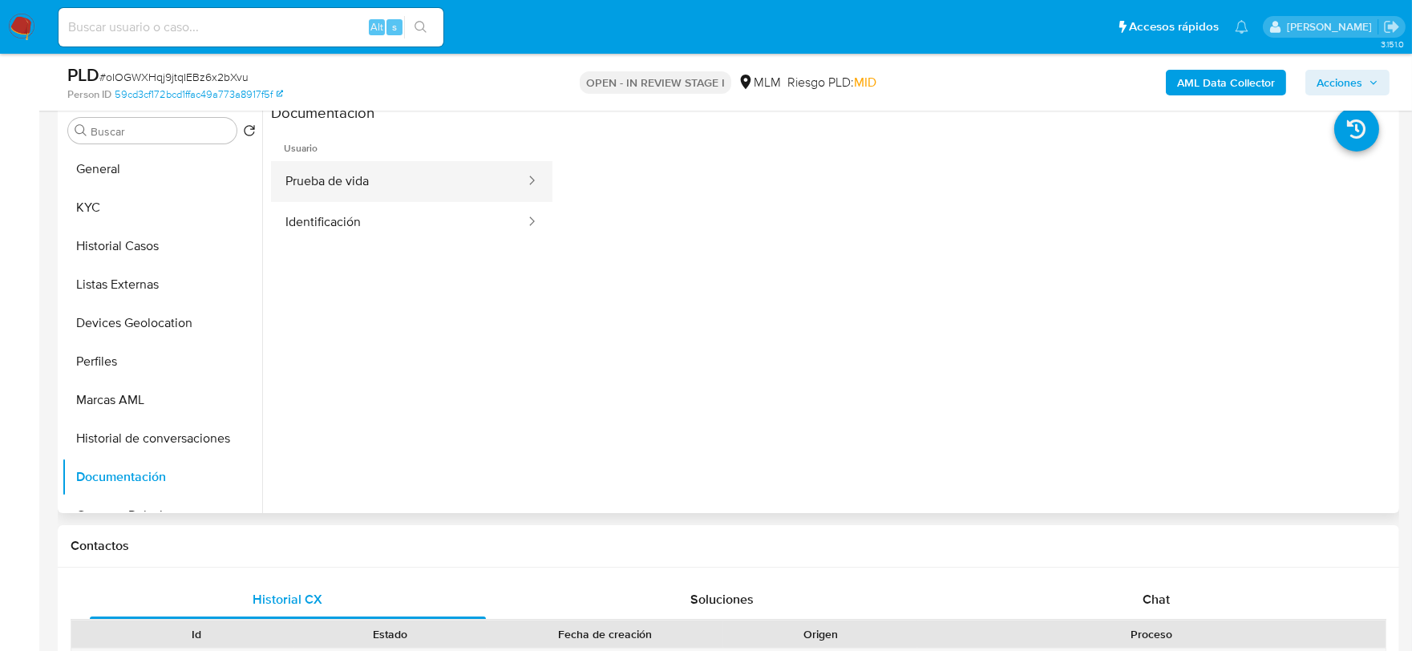
click at [394, 196] on button "Prueba de vida" at bounding box center [399, 181] width 256 height 41
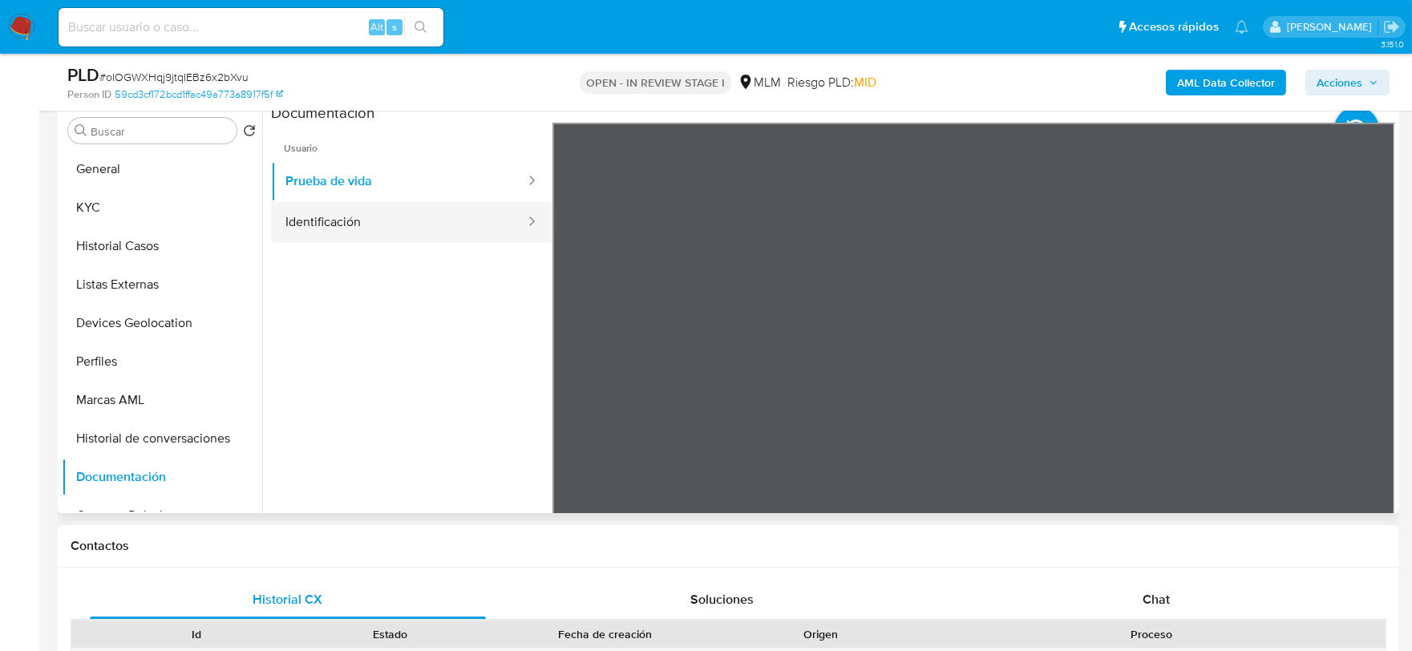
click at [426, 220] on button "Identificación" at bounding box center [399, 222] width 256 height 41
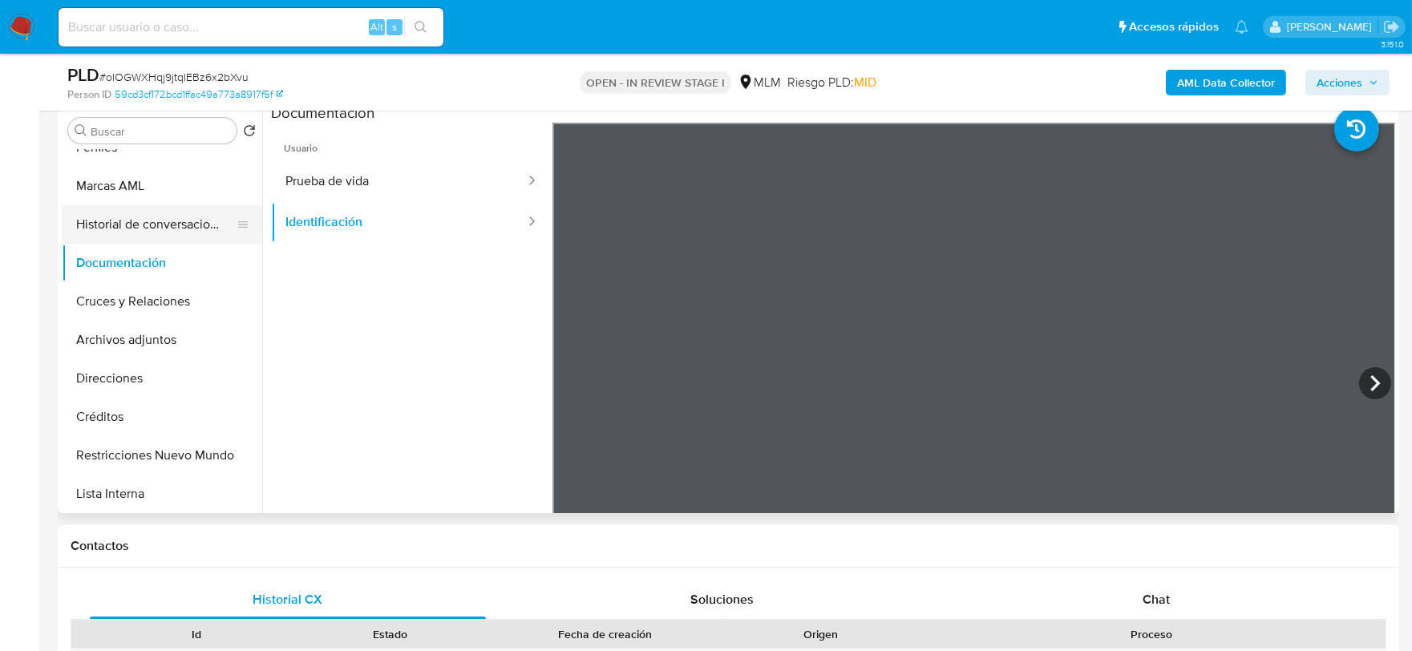
scroll to position [267, 0]
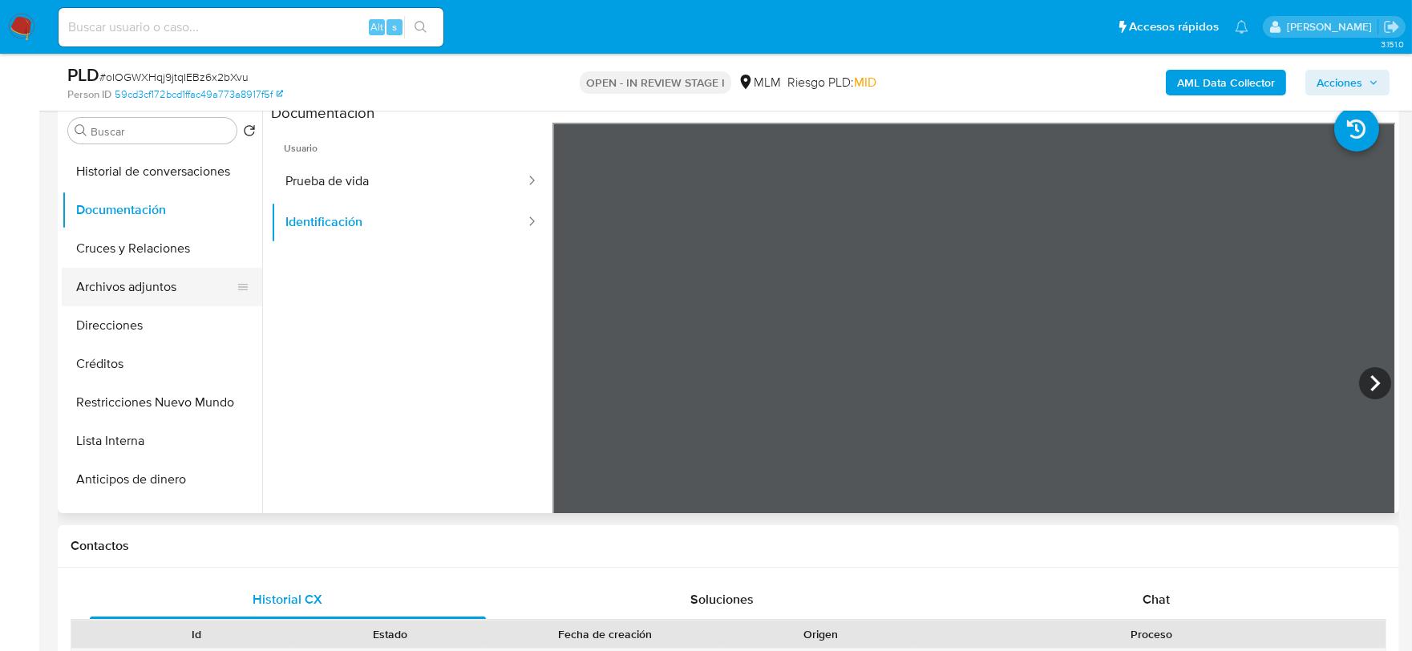
click at [124, 286] on button "Archivos adjuntos" at bounding box center [156, 287] width 188 height 38
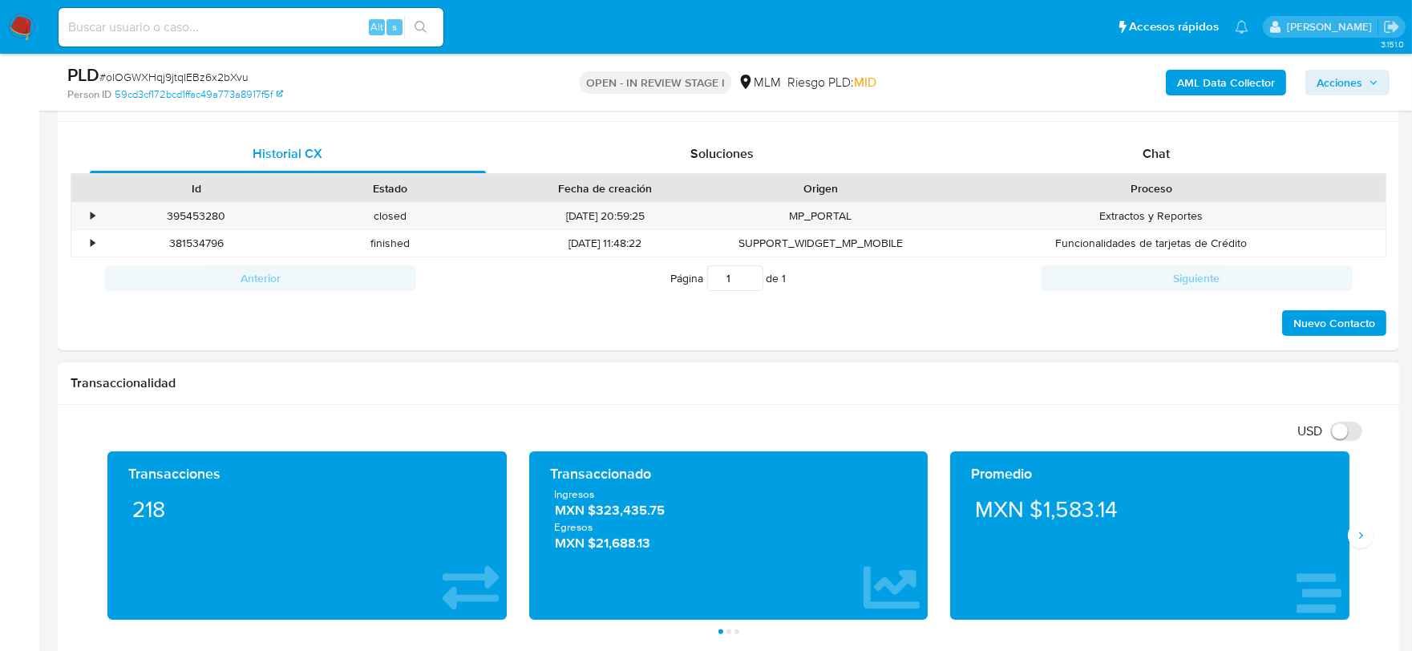
scroll to position [1247, 0]
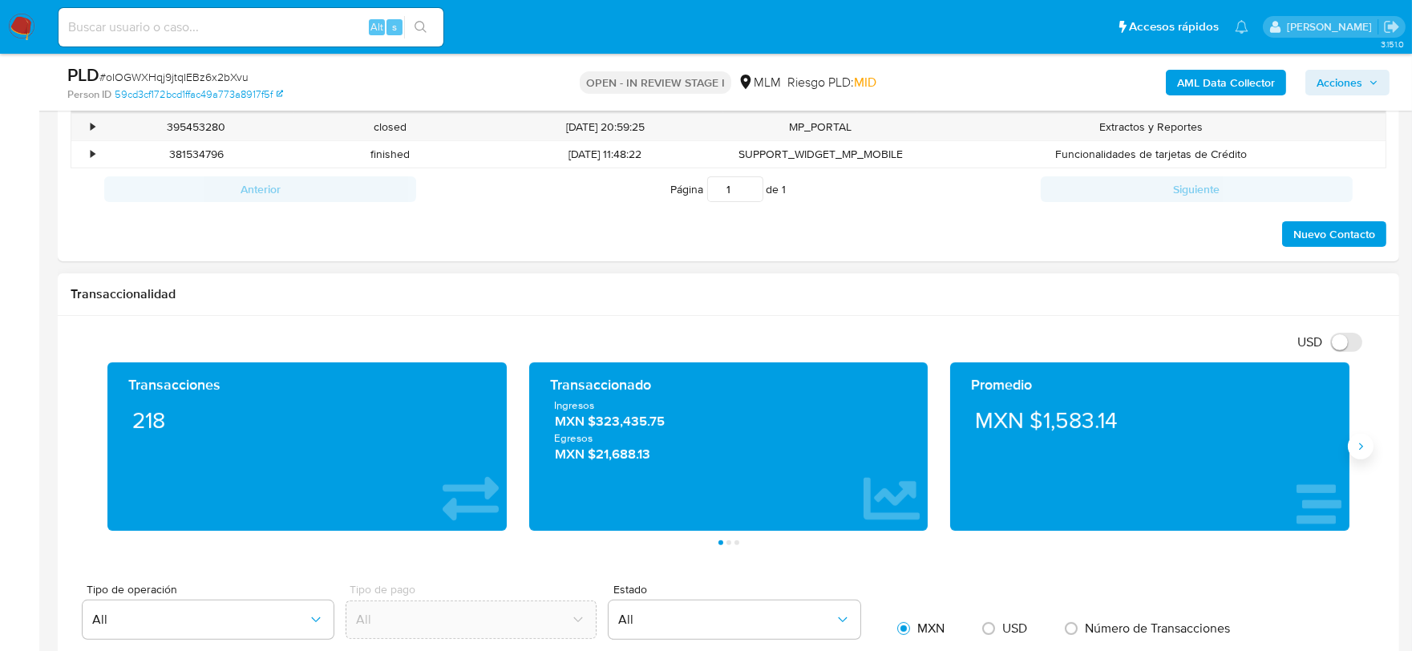
click at [1358, 450] on icon "Siguiente" at bounding box center [1360, 446] width 13 height 13
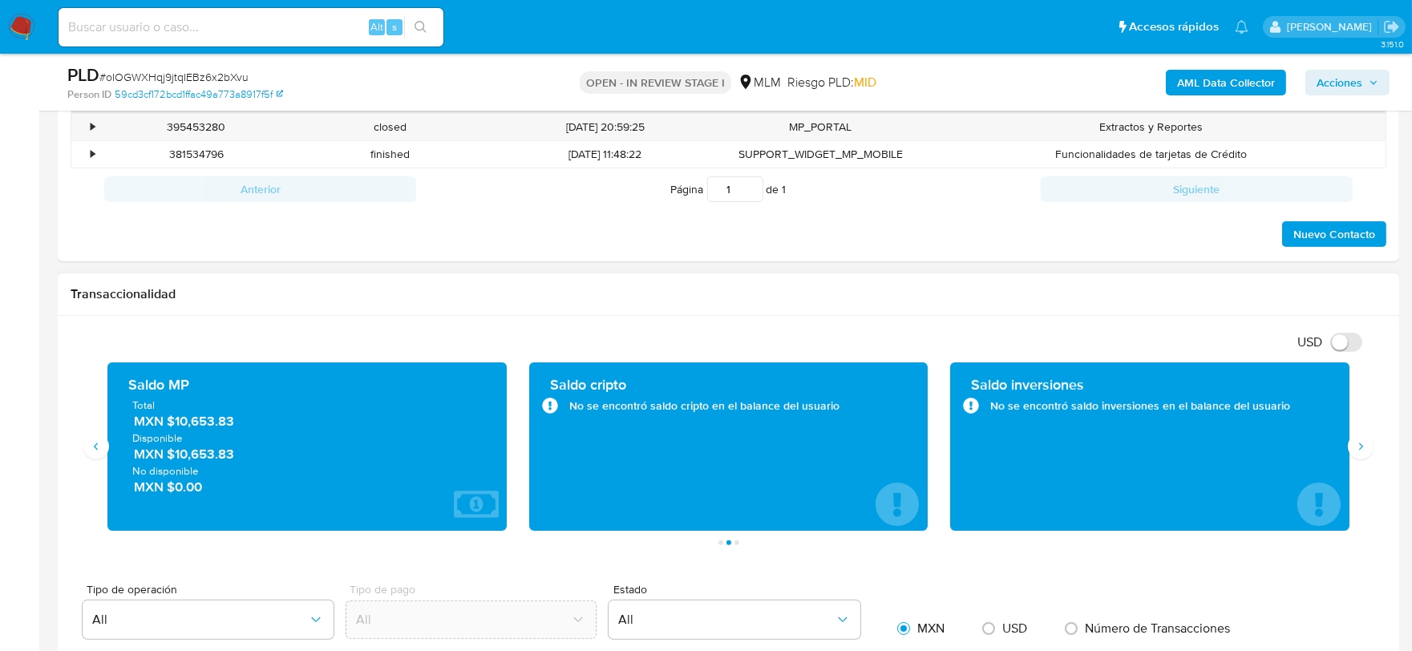
click at [797, 301] on h1 "Transaccionalidad" at bounding box center [728, 294] width 1315 height 16
drag, startPoint x: 247, startPoint y: 422, endPoint x: 177, endPoint y: 426, distance: 69.9
click at [177, 426] on span "MXN $10,653.83" at bounding box center [308, 422] width 348 height 18
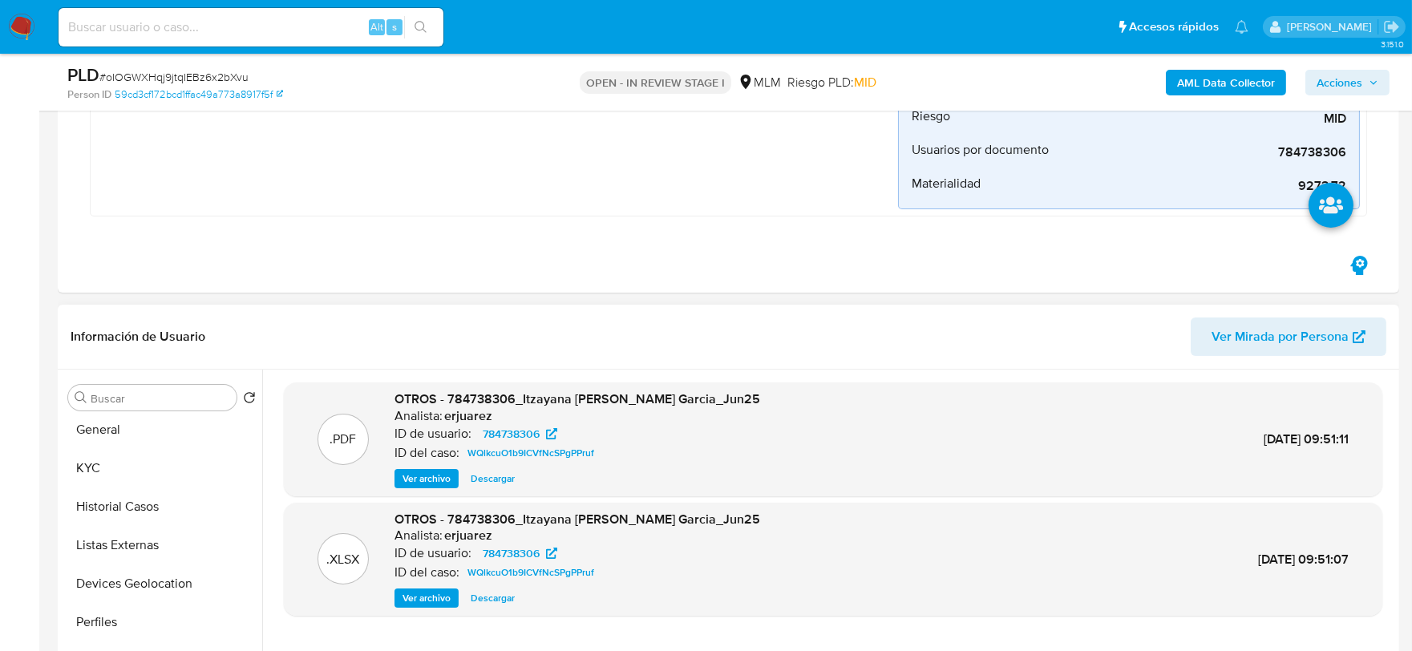
scroll to position [0, 0]
click at [100, 479] on button "KYC" at bounding box center [156, 474] width 188 height 38
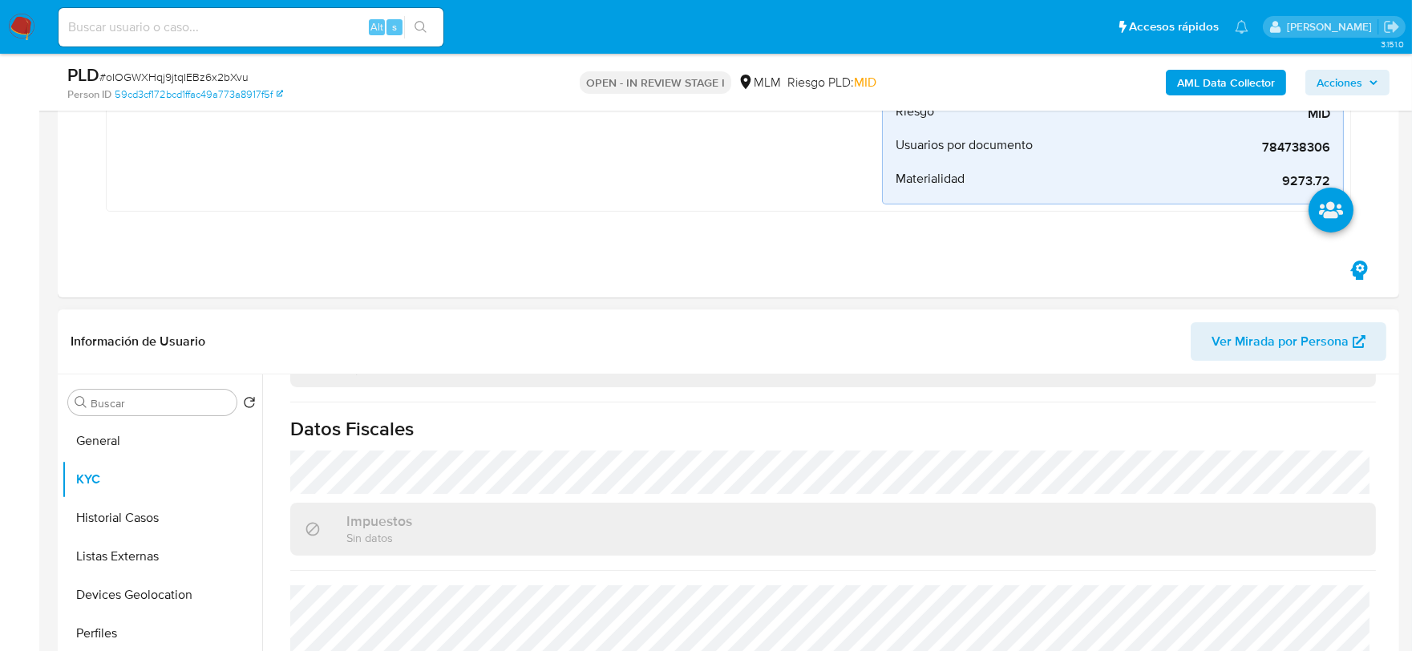
scroll to position [802, 0]
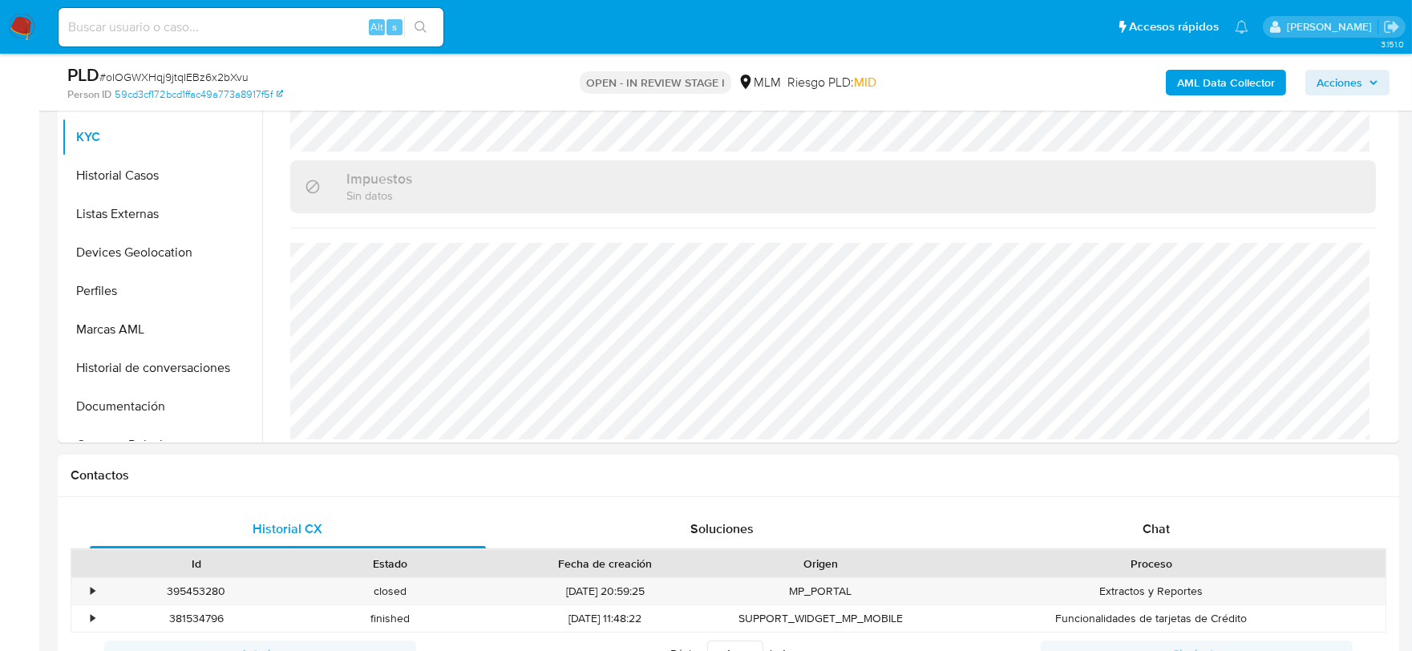
click at [573, 463] on div "Contactos" at bounding box center [728, 476] width 1341 height 42
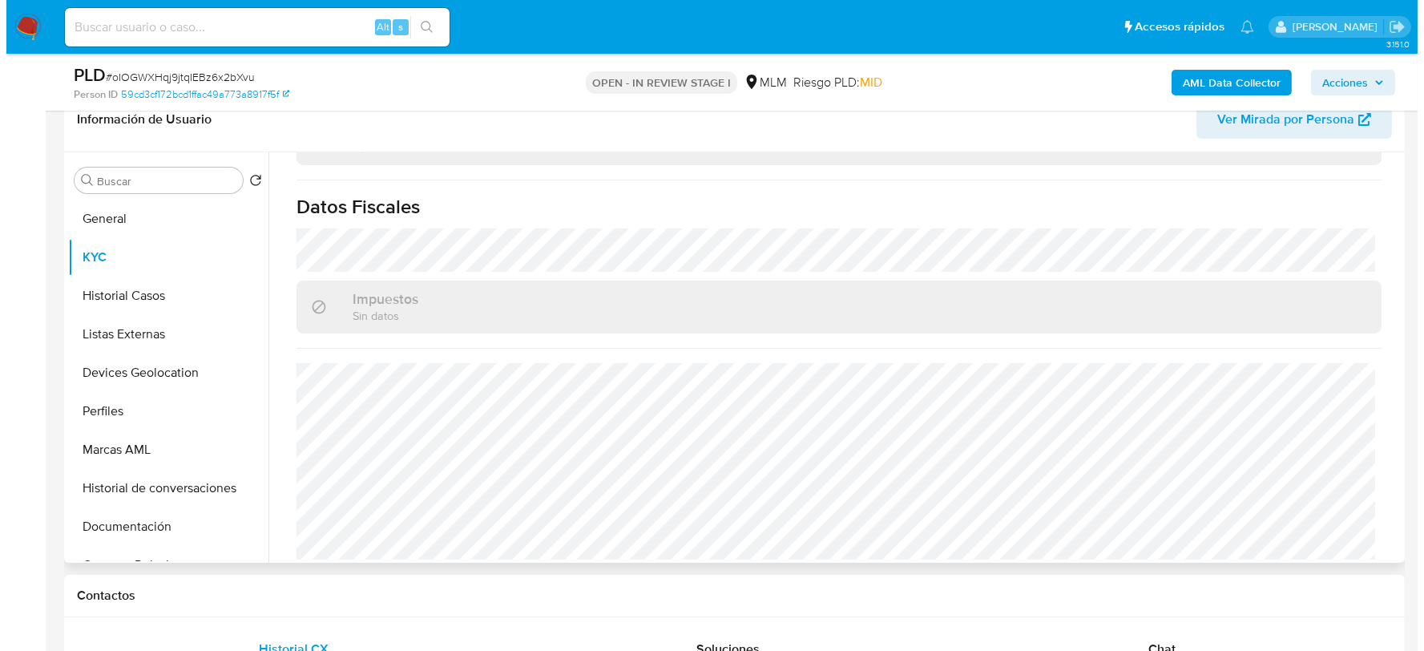
scroll to position [0, 0]
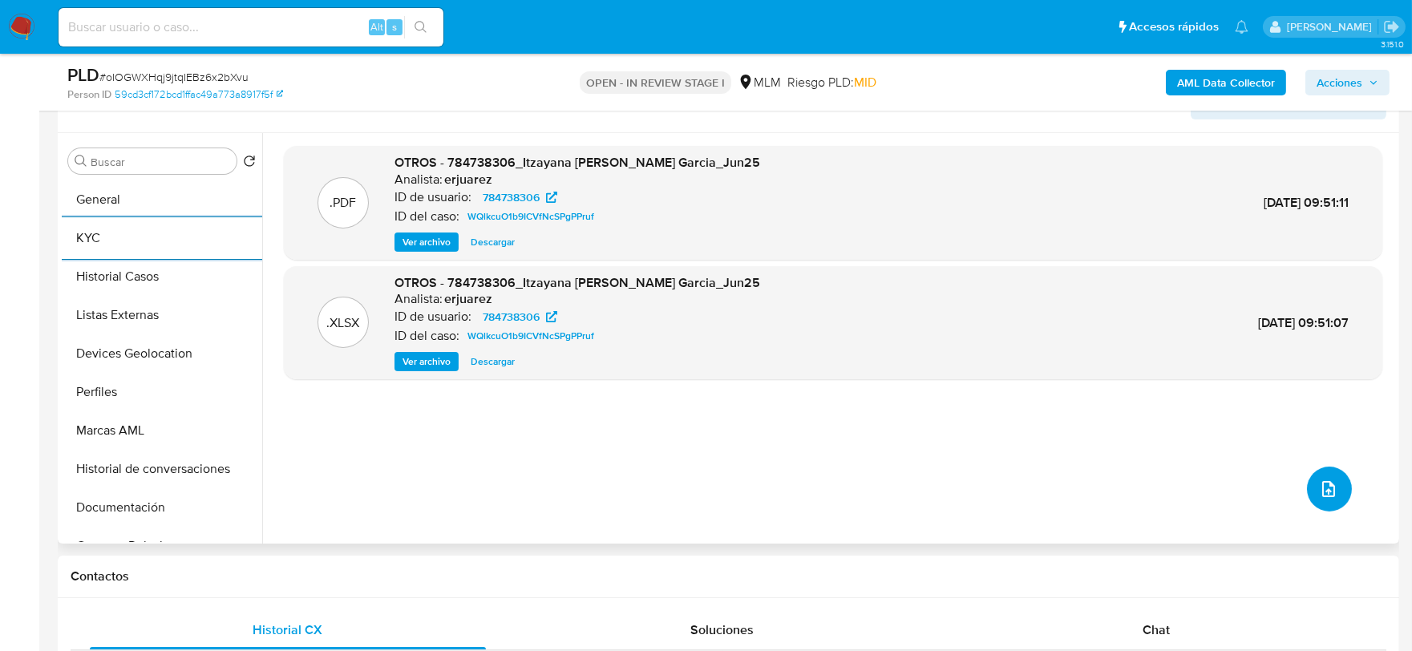
click at [1325, 479] on icon "upload-file" at bounding box center [1328, 488] width 19 height 19
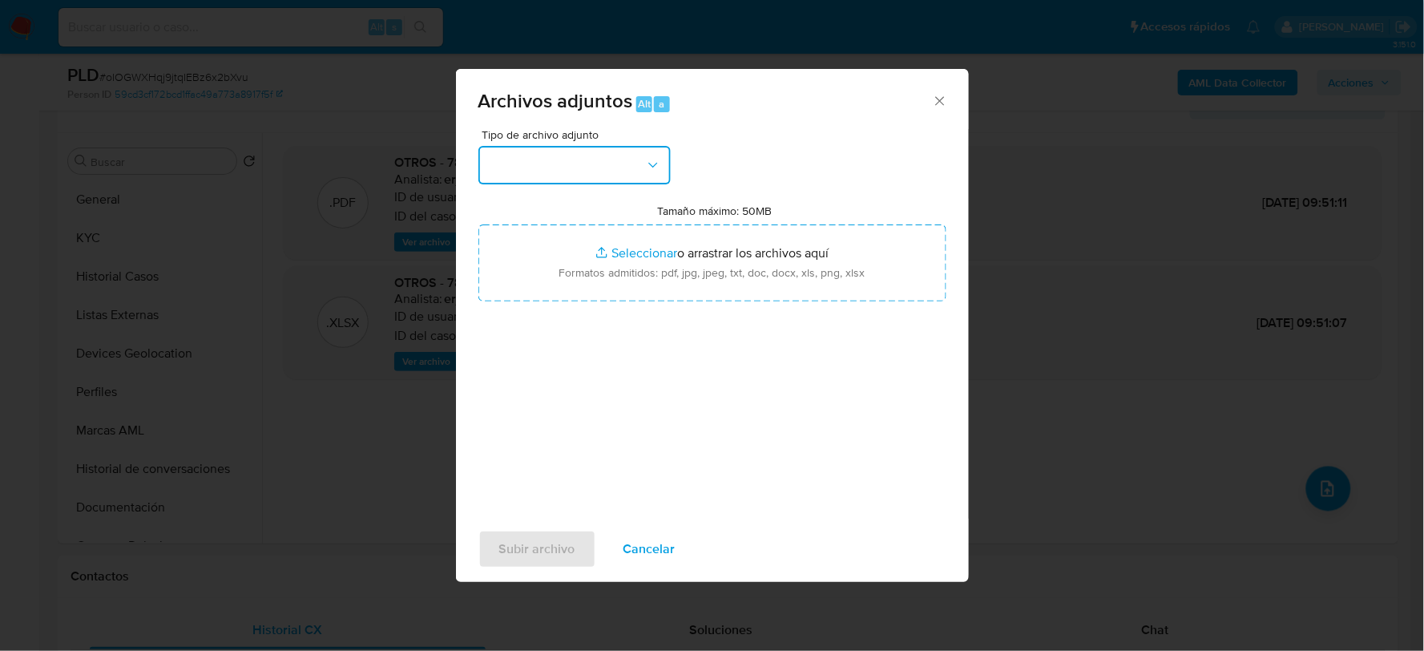
click at [546, 154] on button "button" at bounding box center [575, 165] width 192 height 38
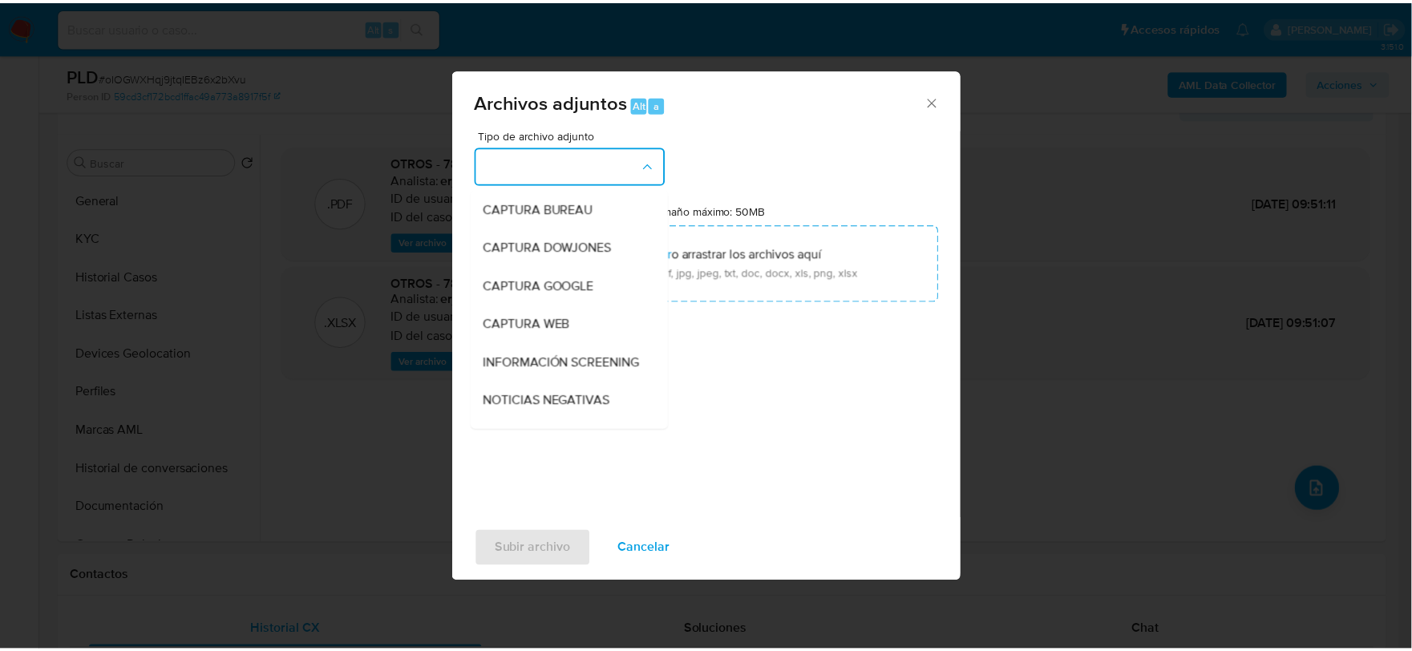
scroll to position [122, 0]
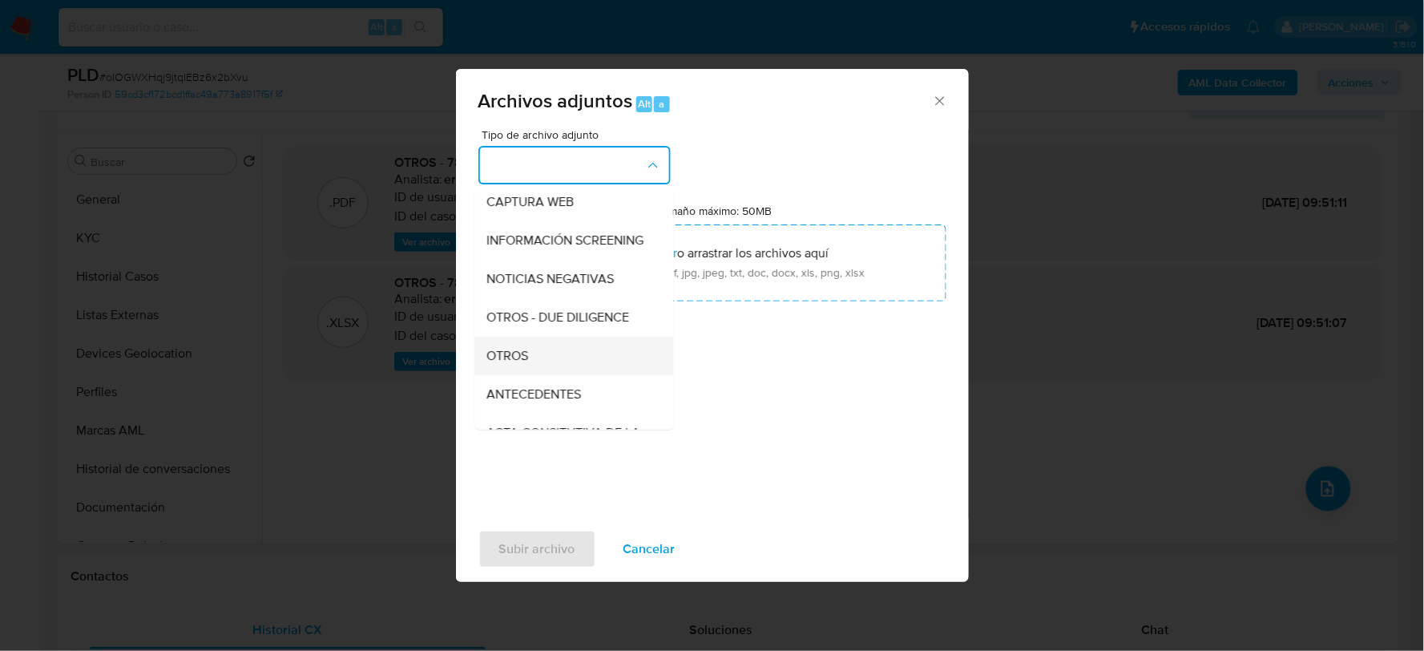
click at [533, 367] on div "OTROS" at bounding box center [569, 355] width 164 height 38
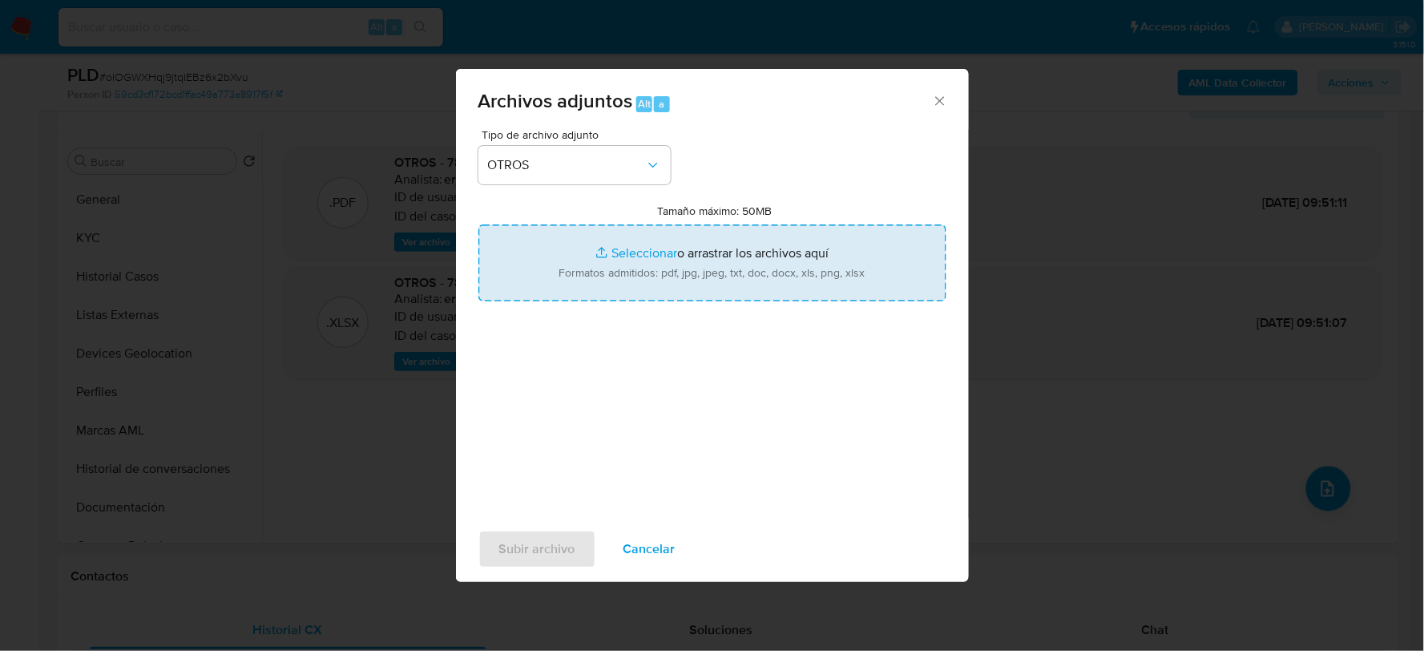
type input "C:\fakepath\784738306_ITZAYANA VIZARRETEA_JUL2025.pdf"
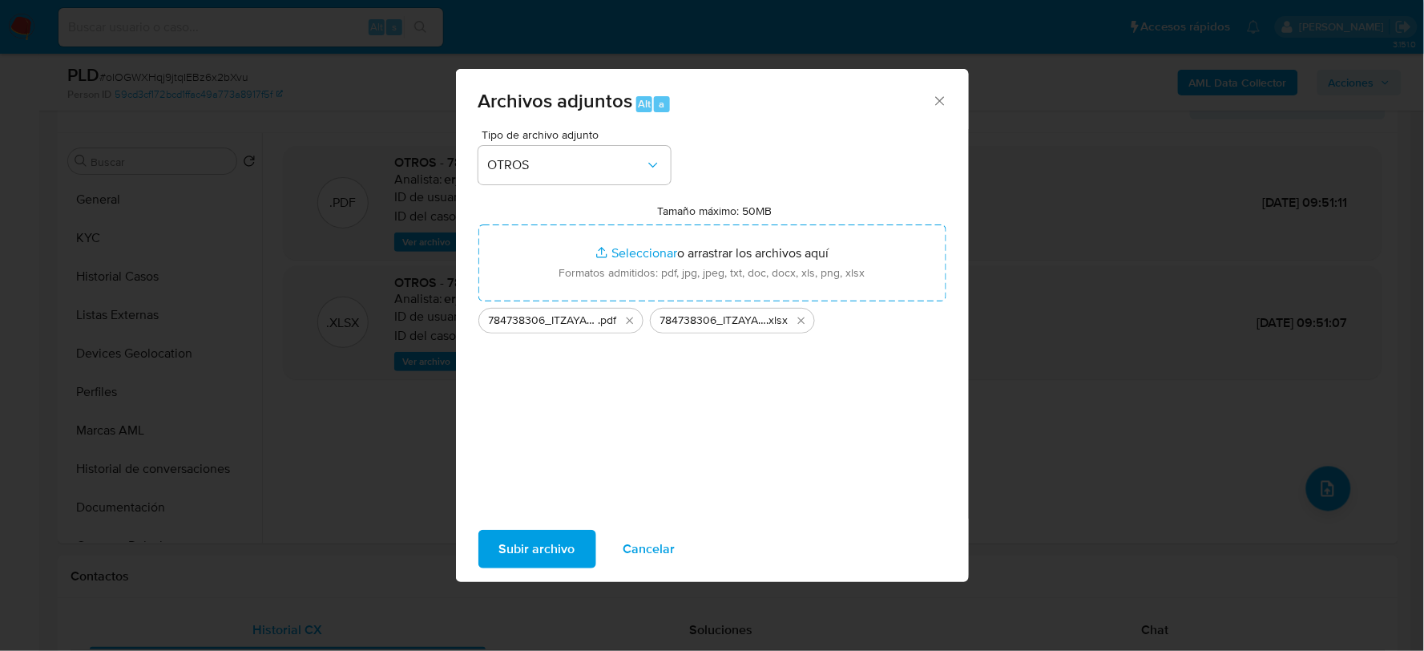
click at [516, 553] on span "Subir archivo" at bounding box center [537, 548] width 76 height 35
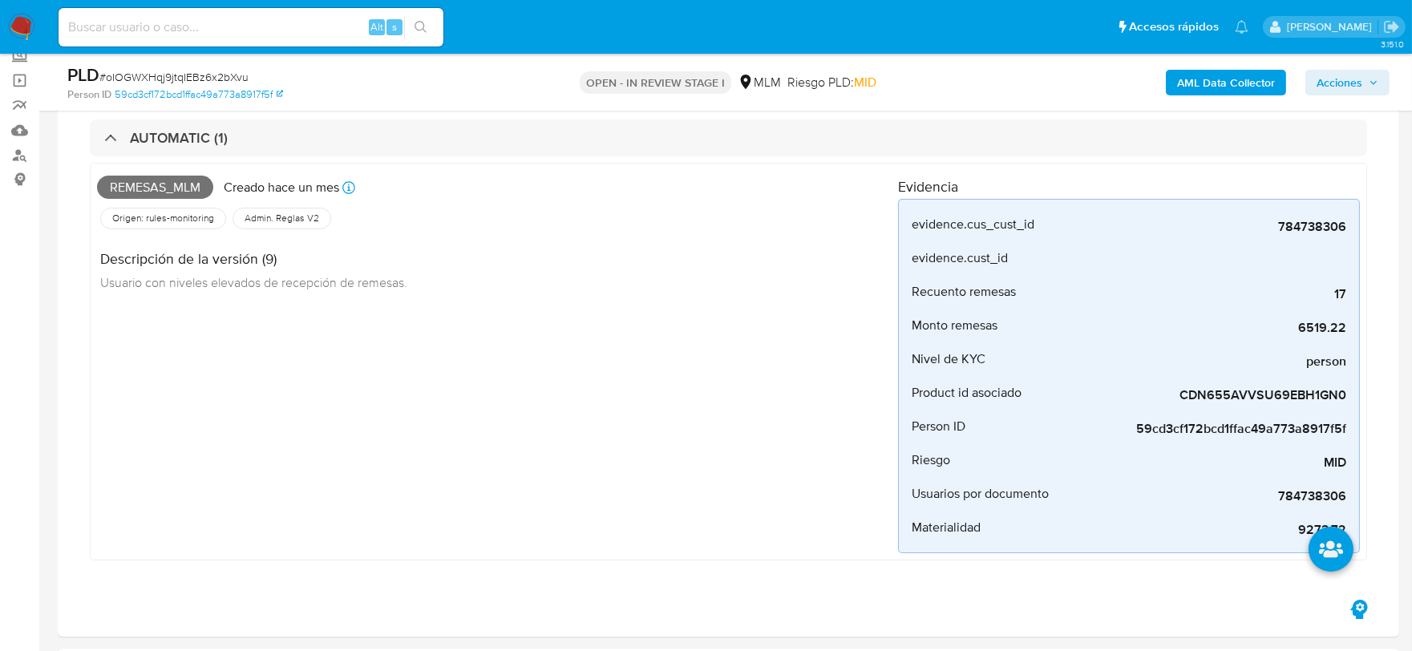
scroll to position [96, 0]
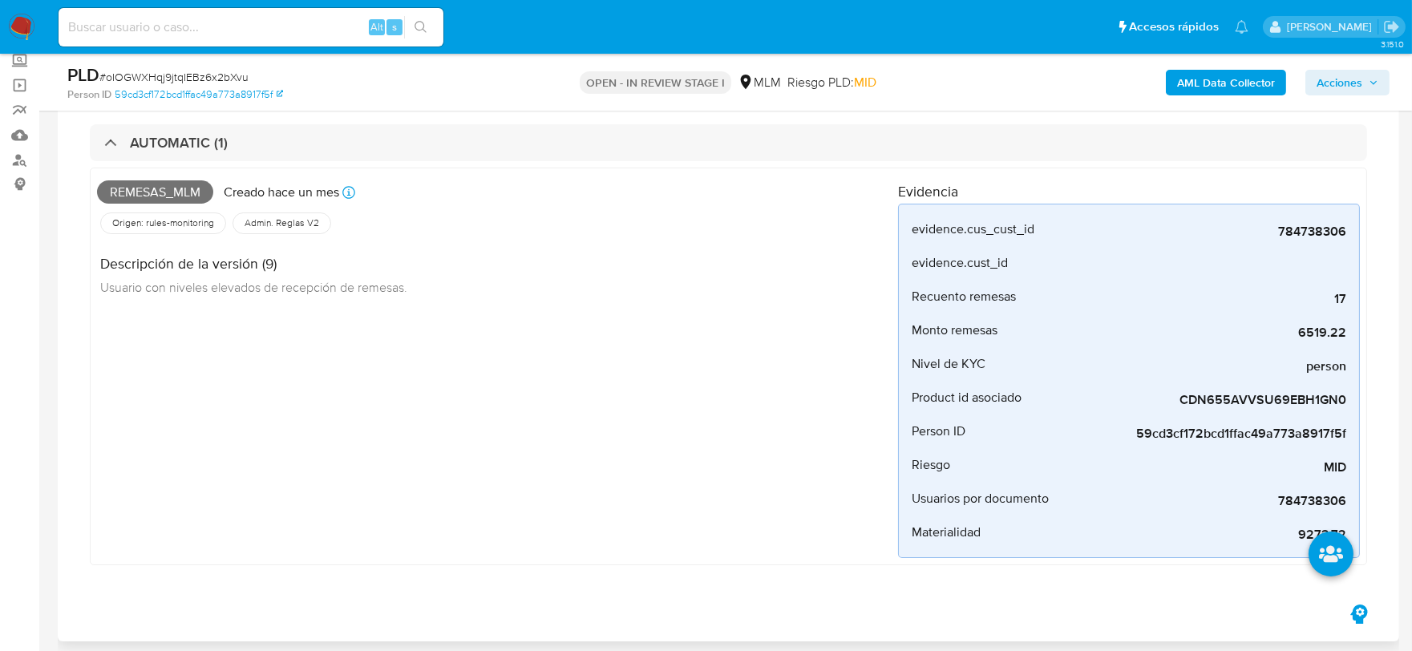
click at [693, 332] on div "Remesas_mlm Creado hace un mes Creado: 12/07/2025 03:13:08 Origen: rules-monito…" at bounding box center [497, 366] width 801 height 383
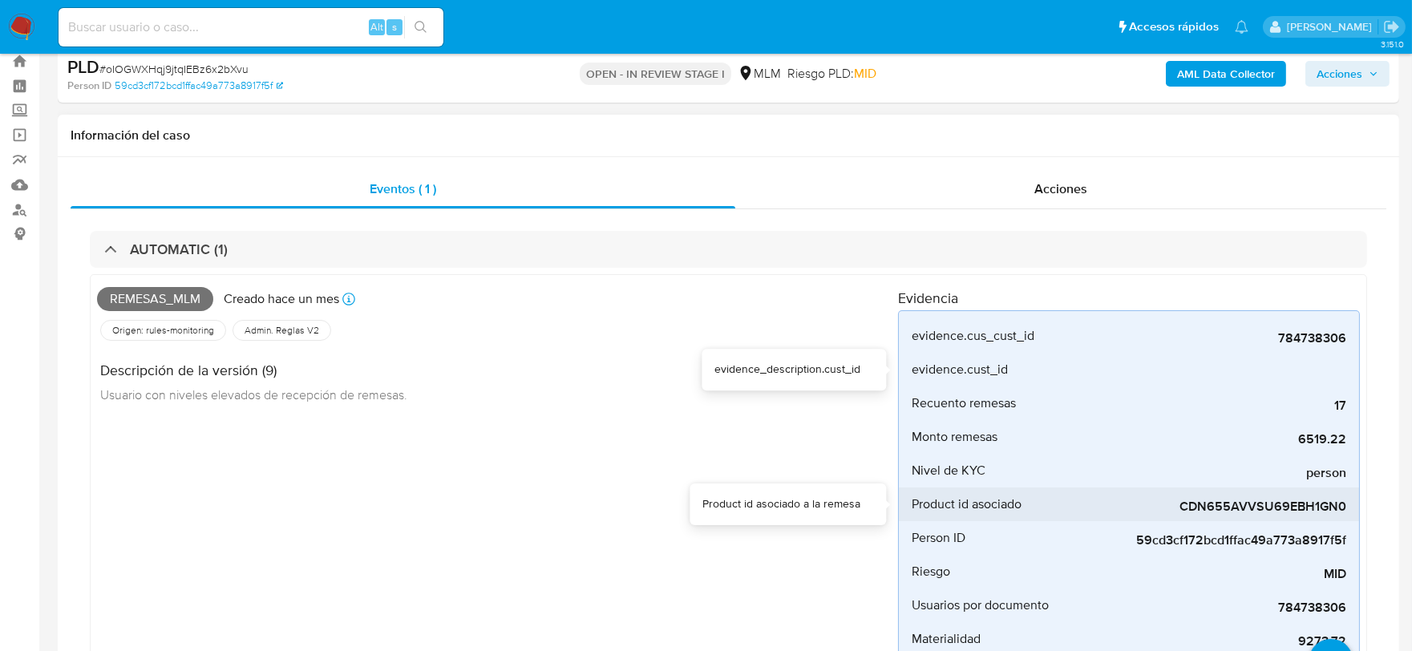
scroll to position [0, 0]
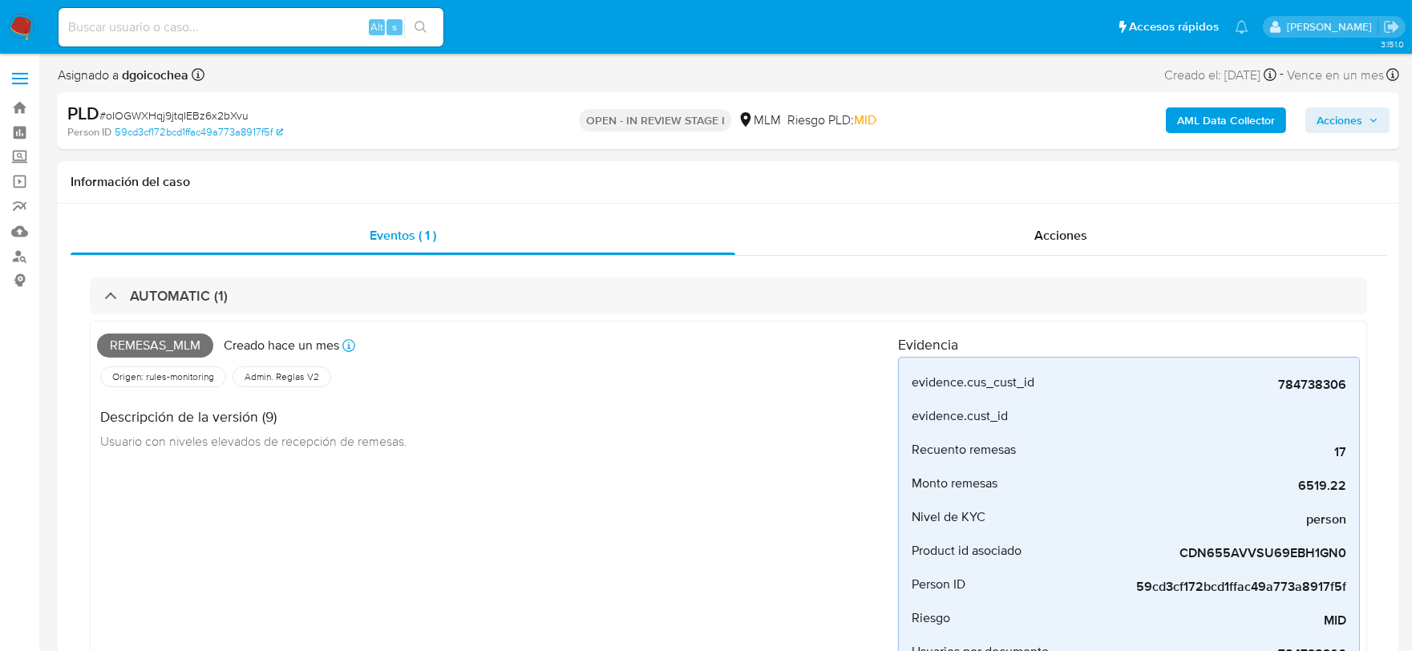
click at [1345, 121] on span "Acciones" at bounding box center [1339, 120] width 46 height 26
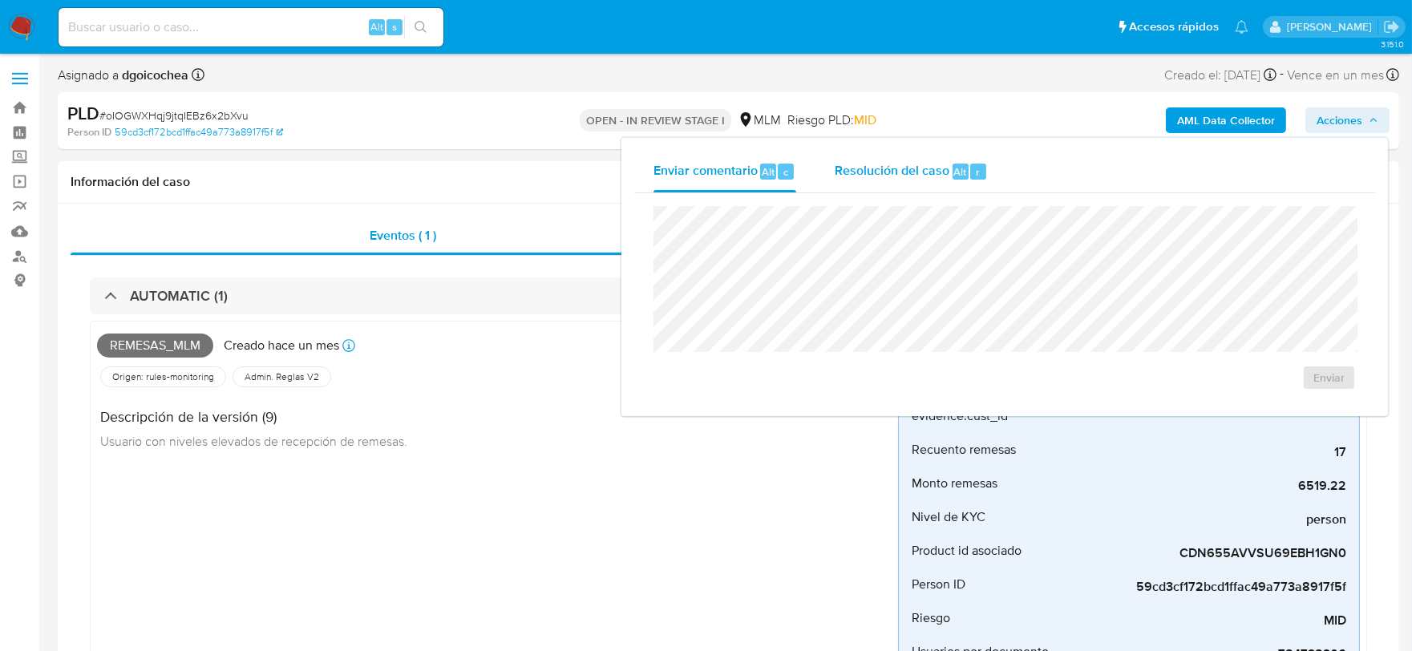
click at [866, 174] on span "Resolución del caso" at bounding box center [891, 171] width 115 height 18
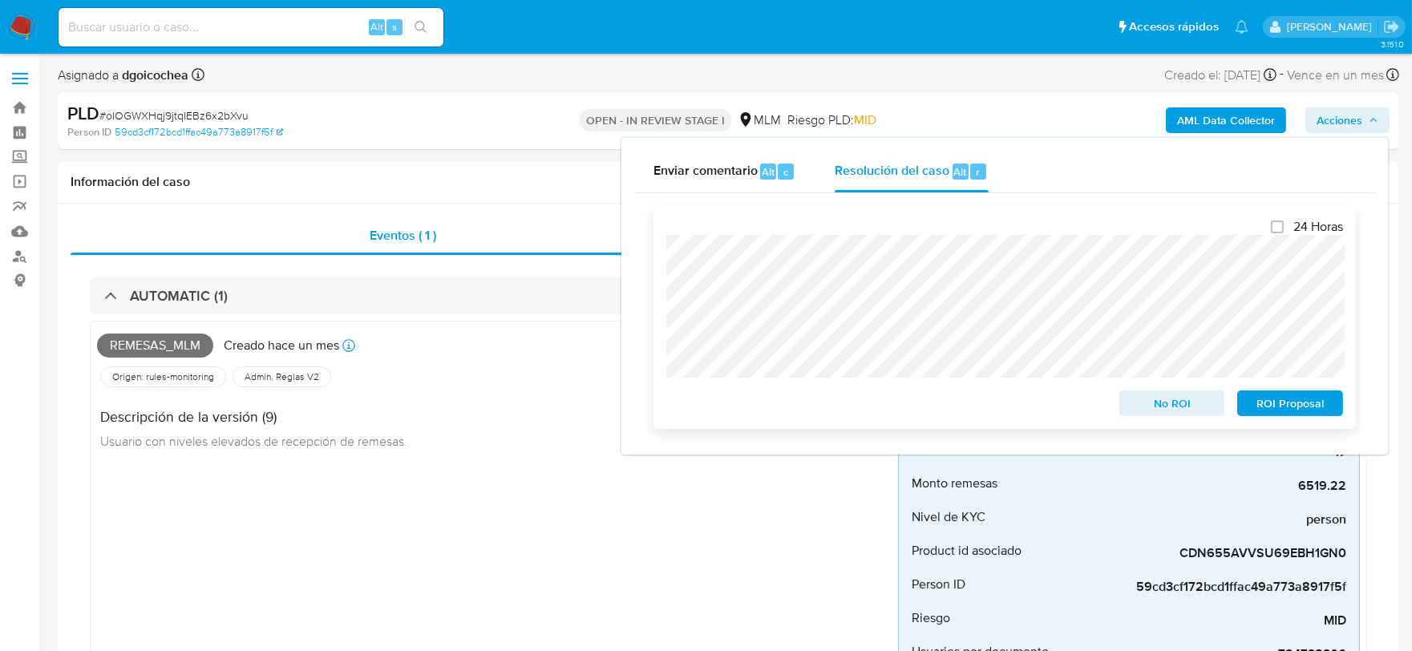
click at [1174, 398] on span "No ROI" at bounding box center [1171, 403] width 83 height 22
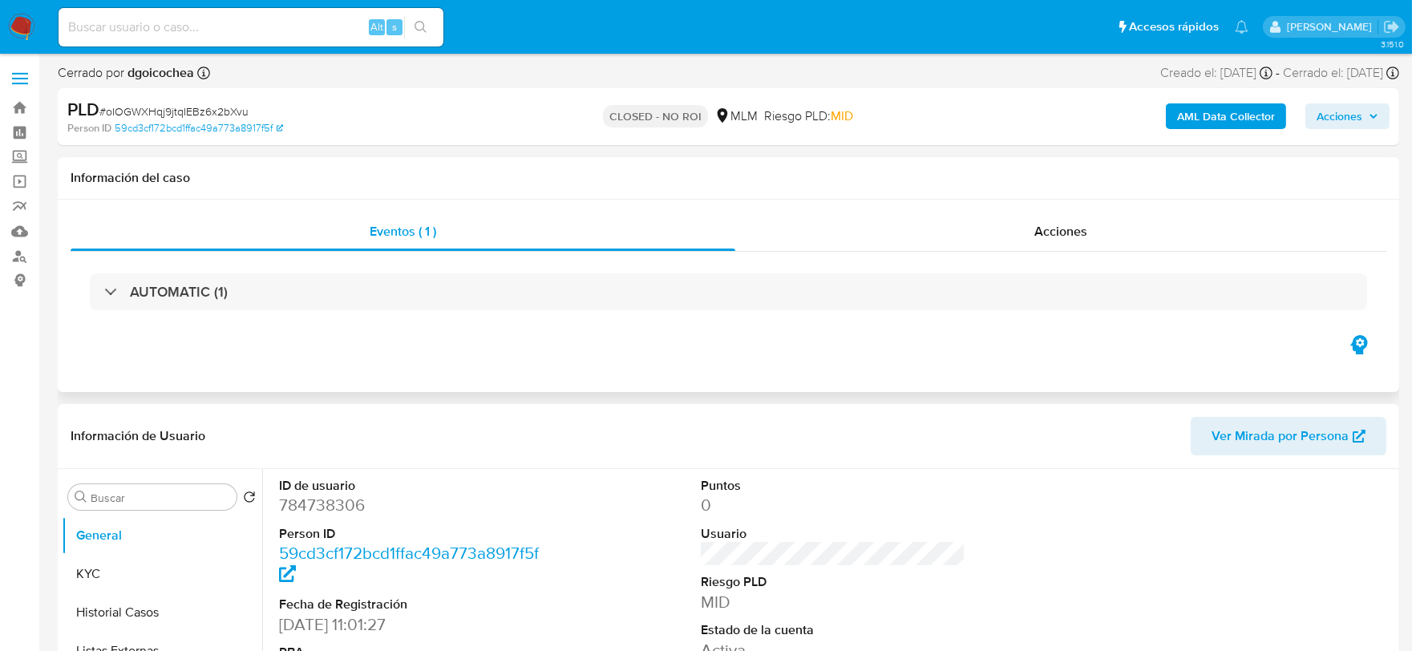
select select "10"
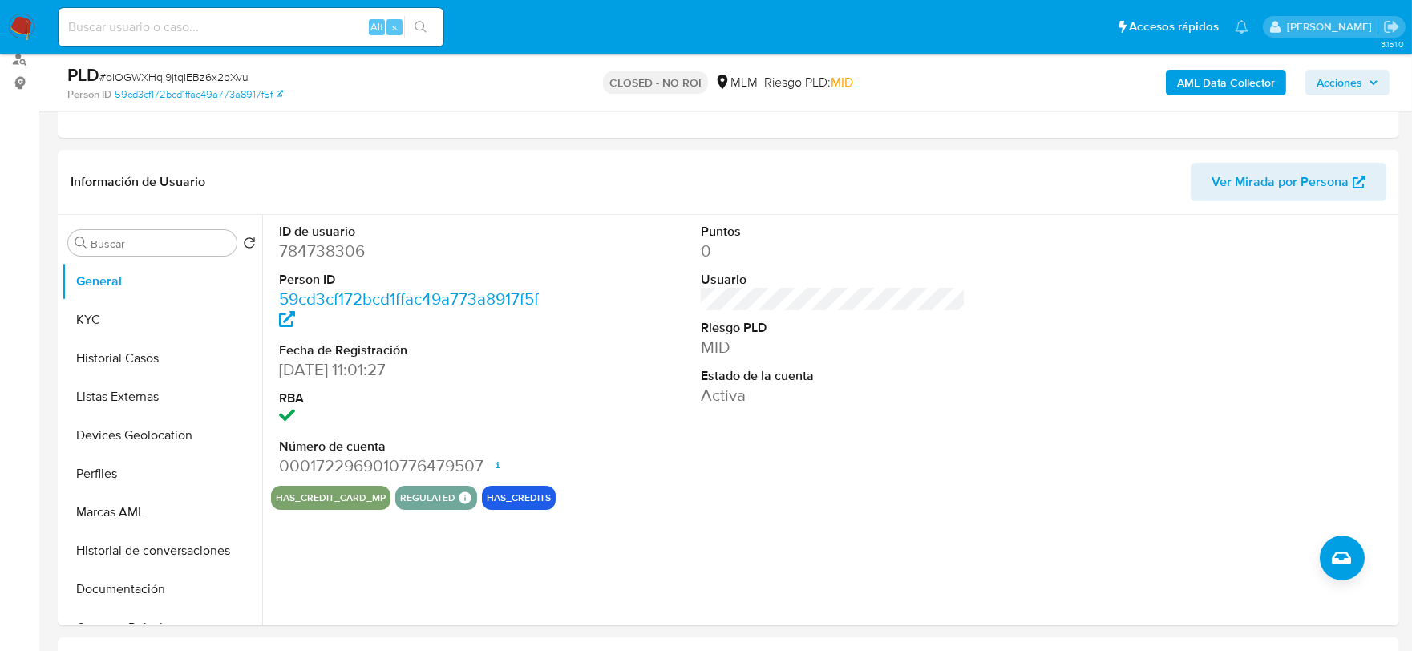
scroll to position [89, 0]
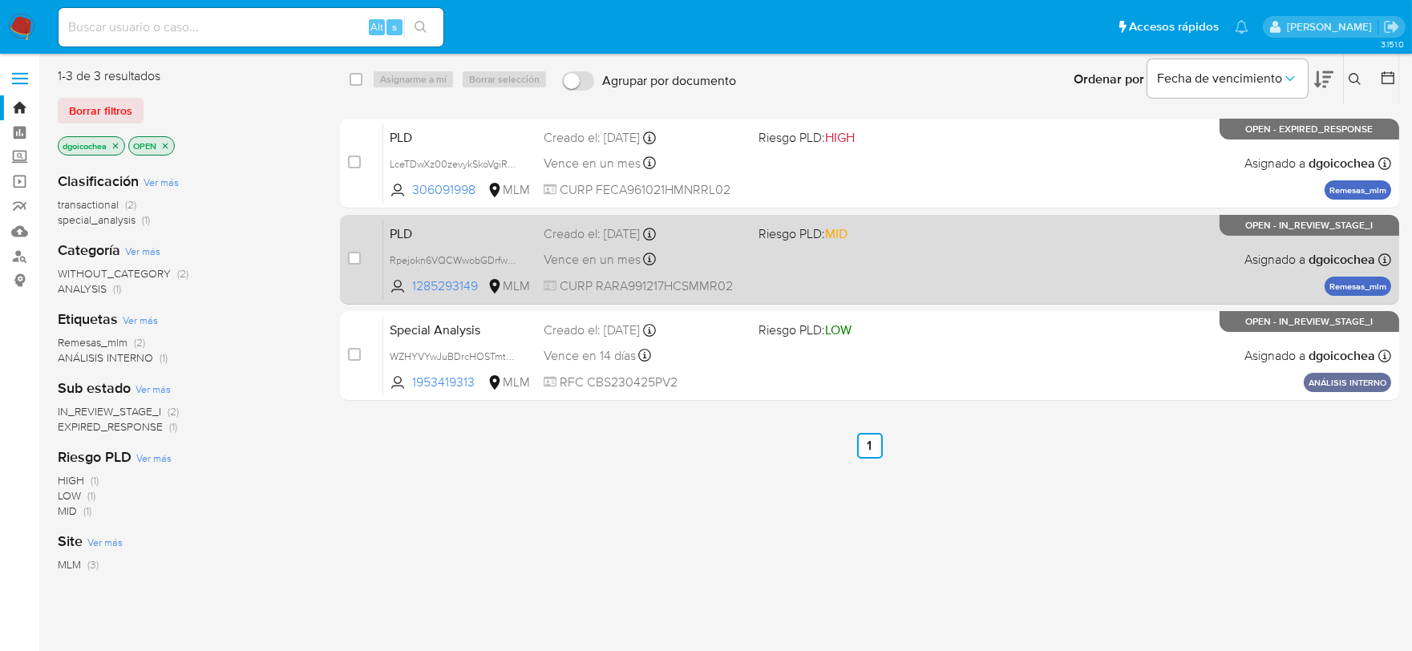
click at [397, 229] on span "PLD" at bounding box center [460, 232] width 141 height 21
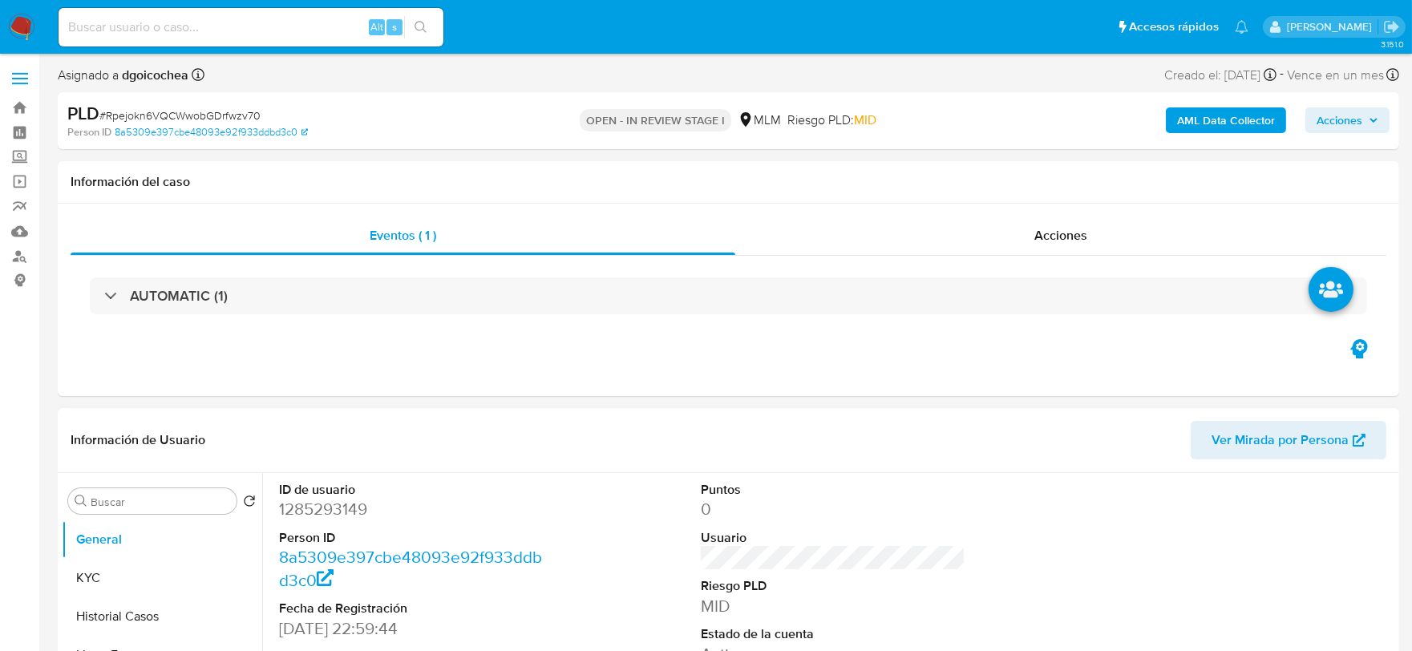
select select "10"
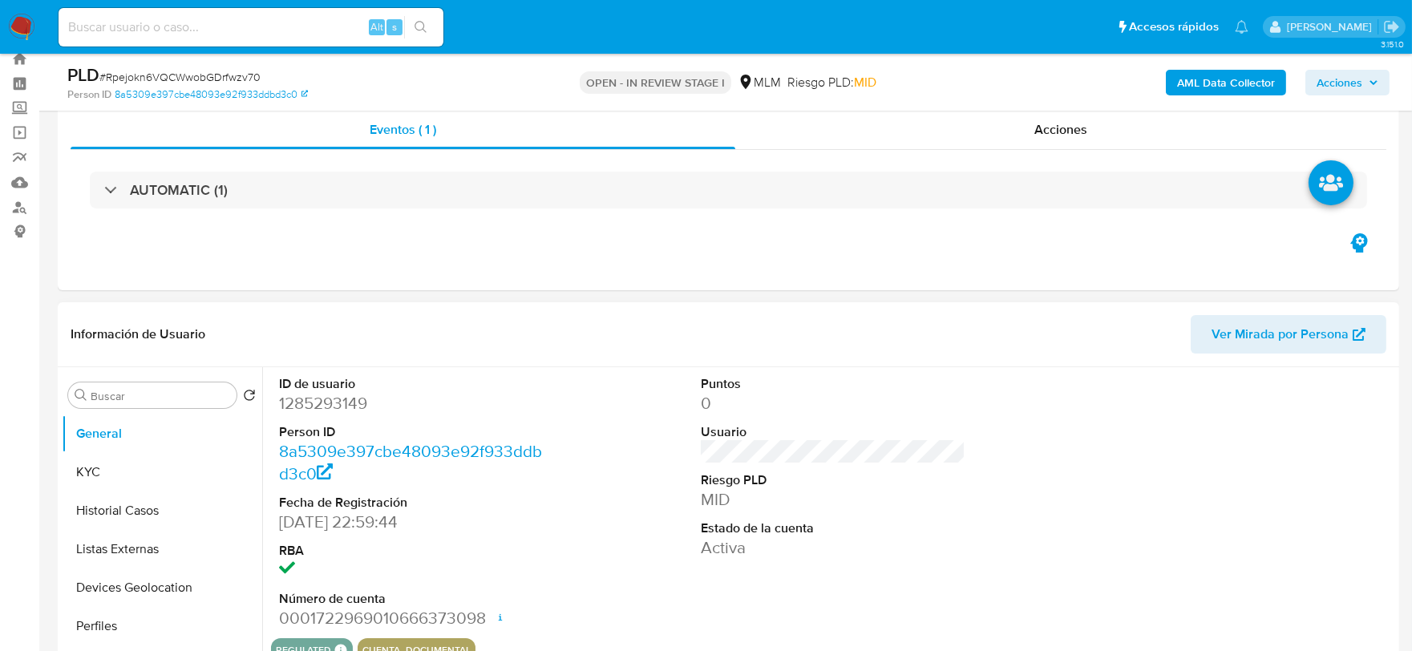
scroll to position [89, 0]
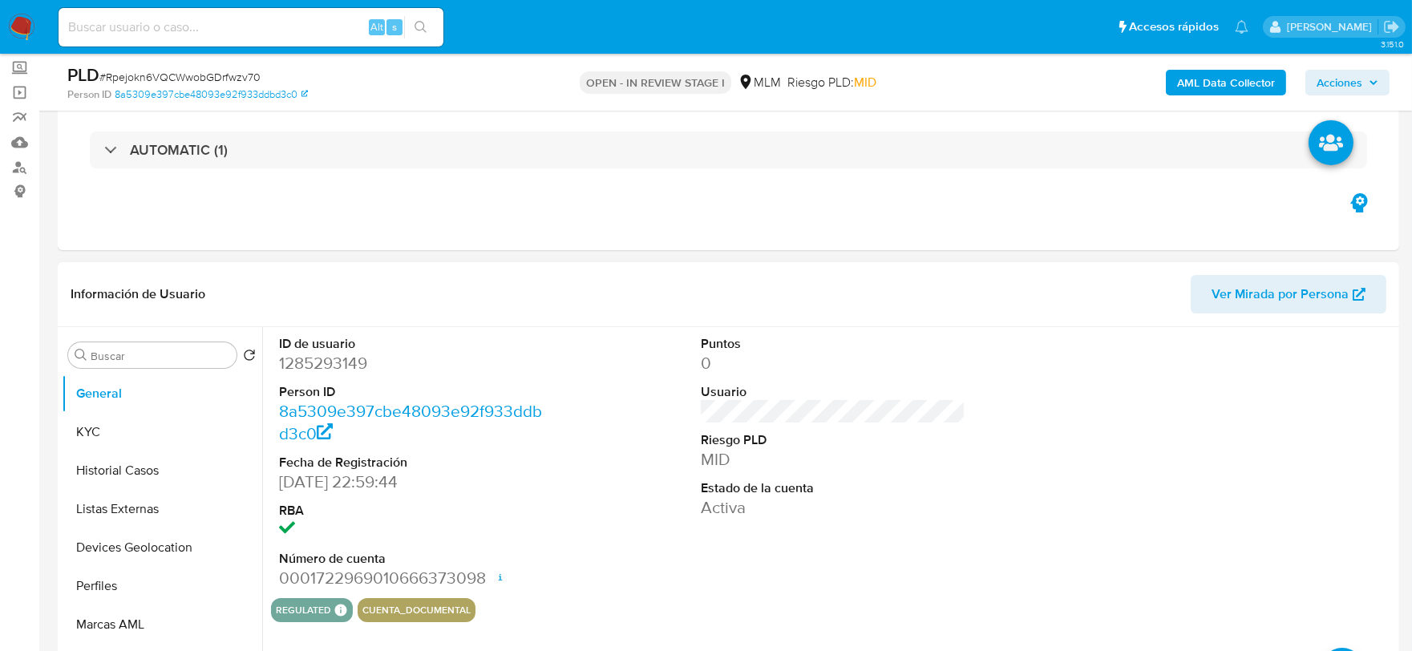
click at [338, 362] on dd "1285293149" at bounding box center [411, 363] width 265 height 22
copy dd "1285293149"
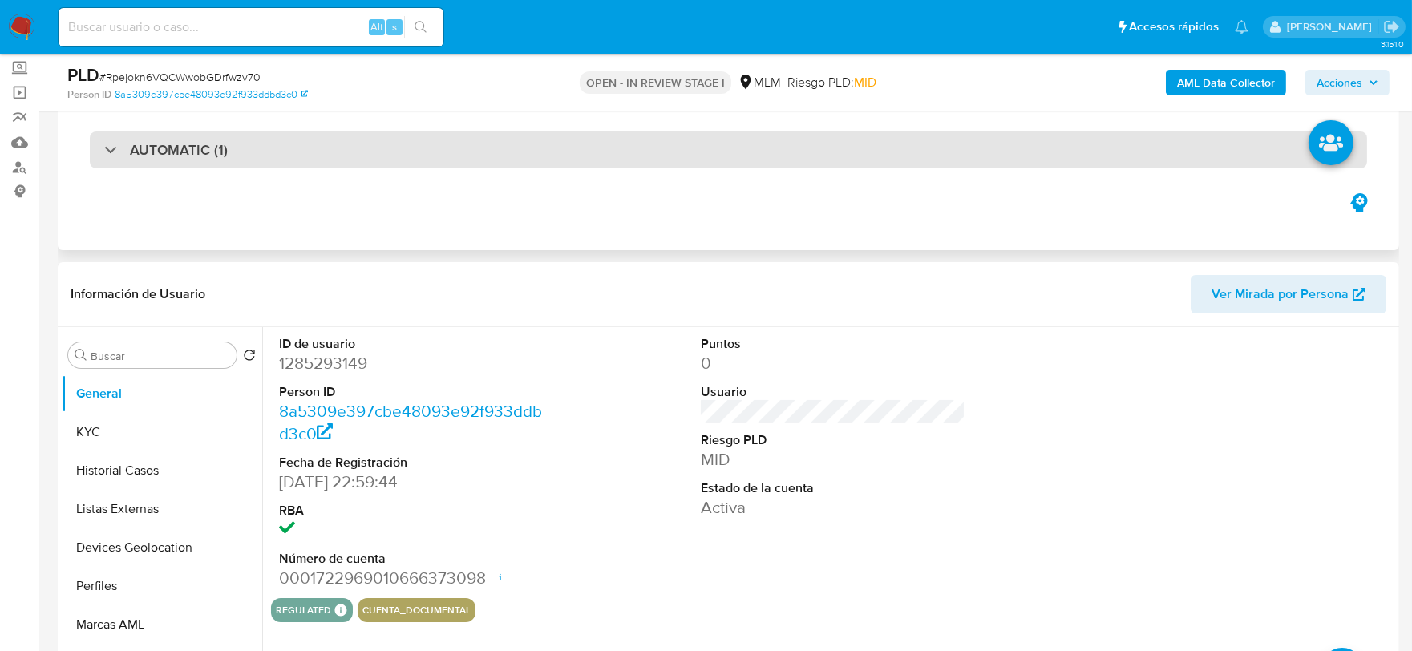
click at [199, 154] on h3 "AUTOMATIC (1)" at bounding box center [179, 150] width 98 height 18
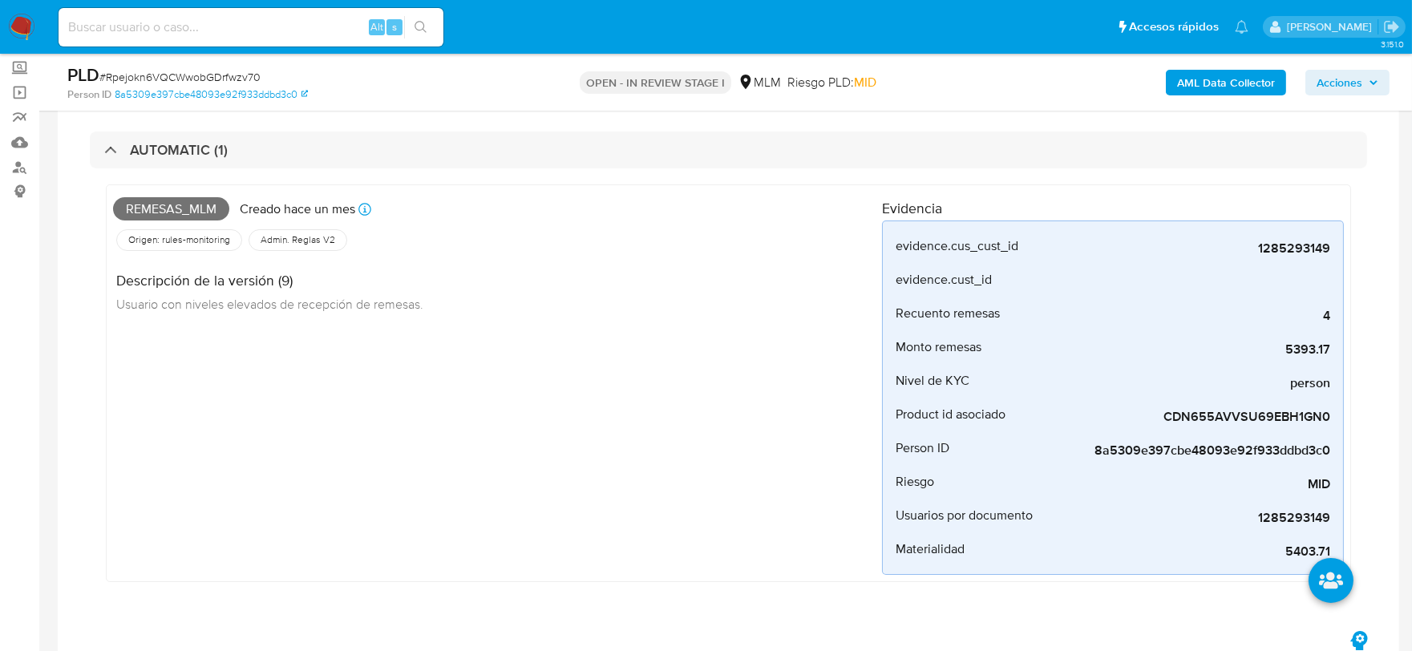
click at [478, 455] on div "Remesas_mlm Creado hace un mes Creado: 12/07/2025 03:08:03 Origen: rules-monito…" at bounding box center [497, 383] width 769 height 383
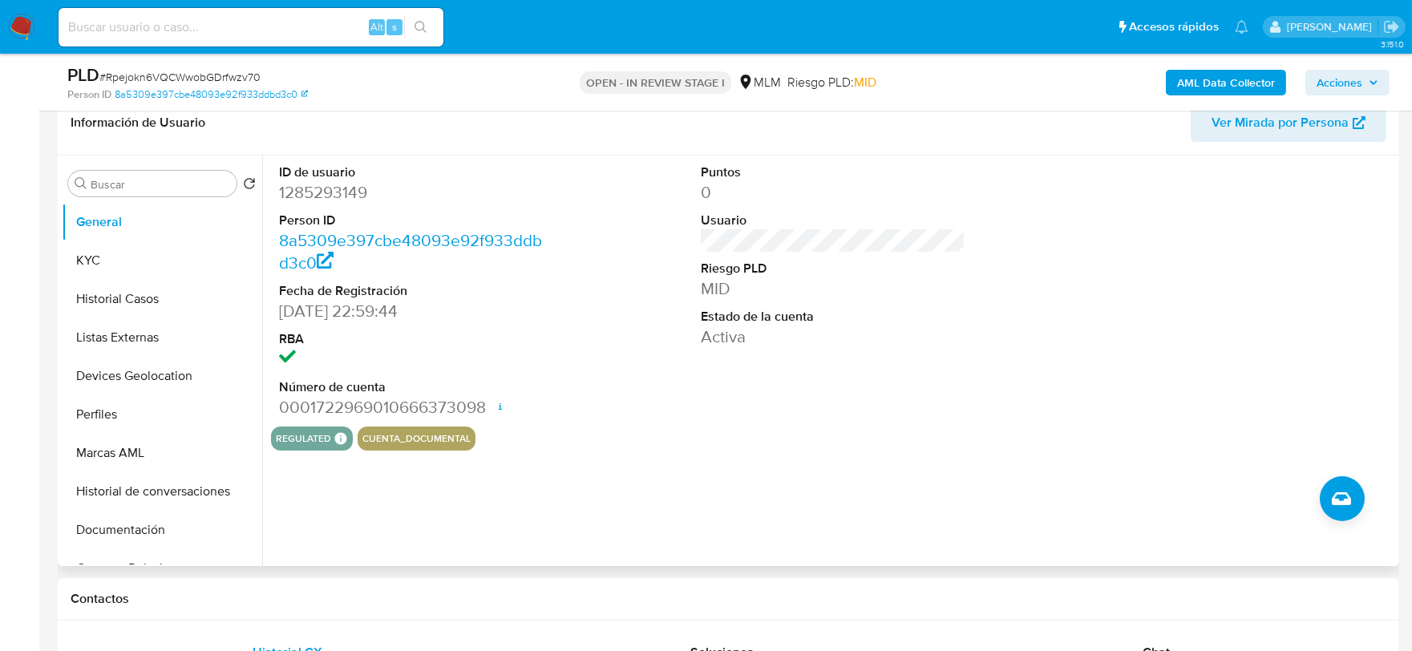
scroll to position [712, 0]
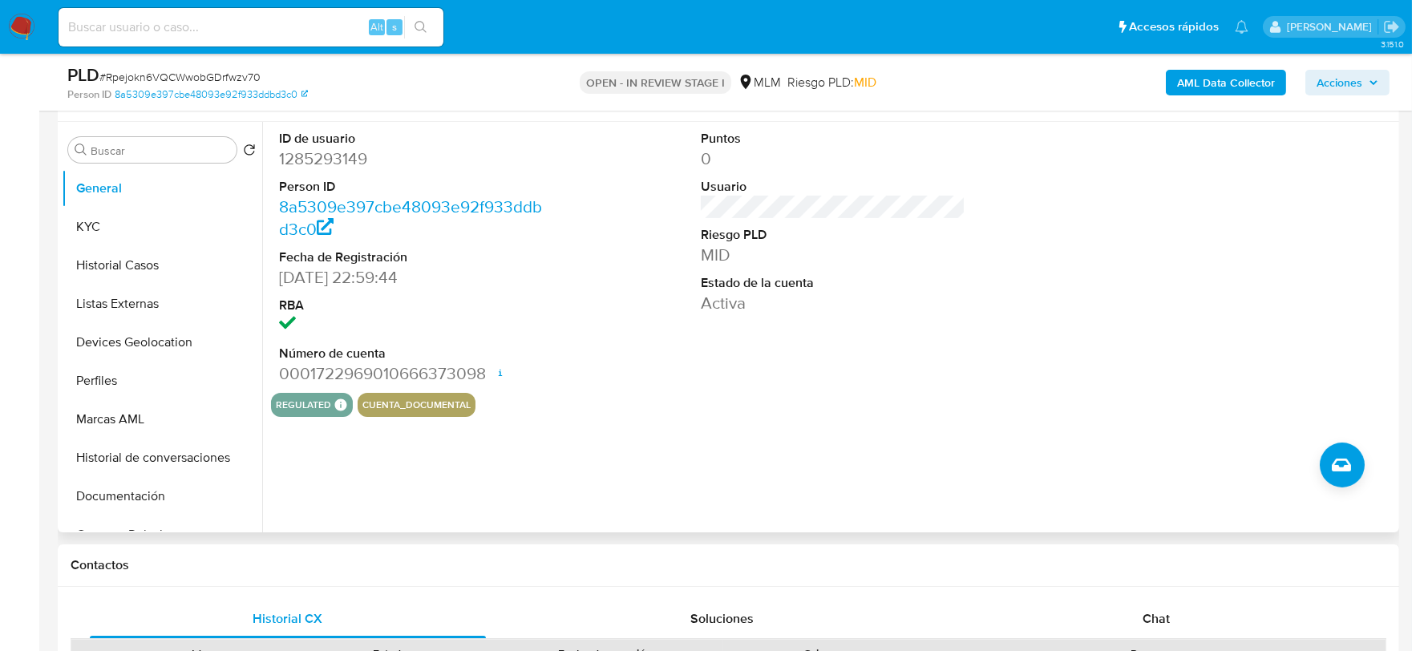
click at [724, 426] on div "ID de usuario 1285293149 Person ID 8a5309e397cbe48093e92f933ddbd3c0 Fecha de Re…" at bounding box center [828, 327] width 1133 height 410
click at [136, 233] on button "KYC" at bounding box center [156, 227] width 188 height 38
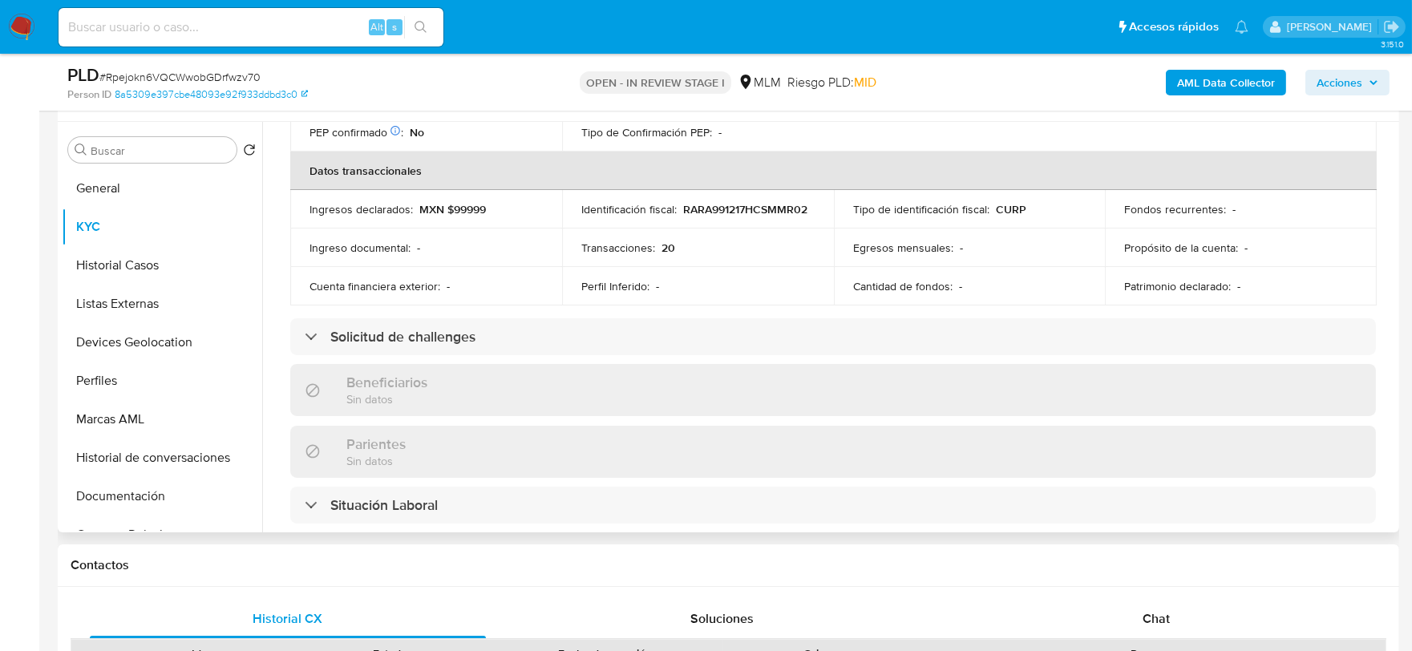
scroll to position [534, 0]
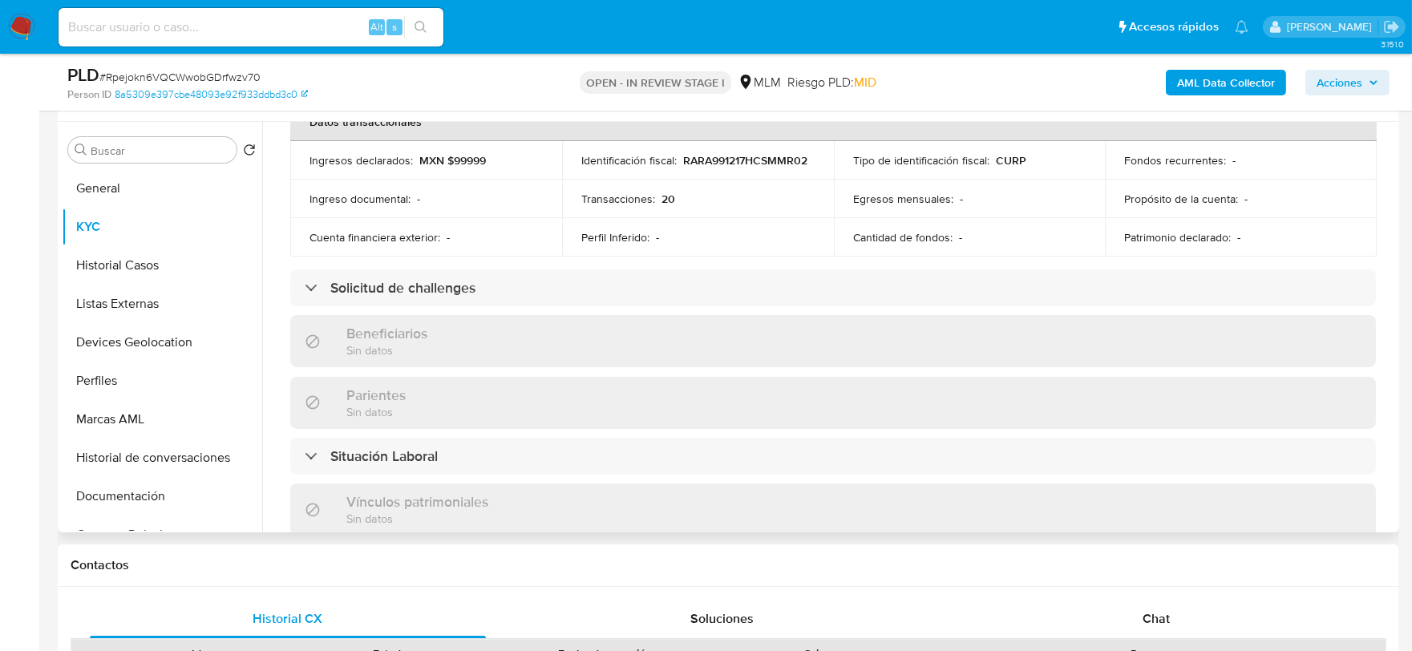
click at [281, 220] on div "Actualizado hace un mes Creado: 11/01/2023 21:00:03 Actualizado: 08/07/2025 11:…" at bounding box center [833, 316] width 1124 height 1378
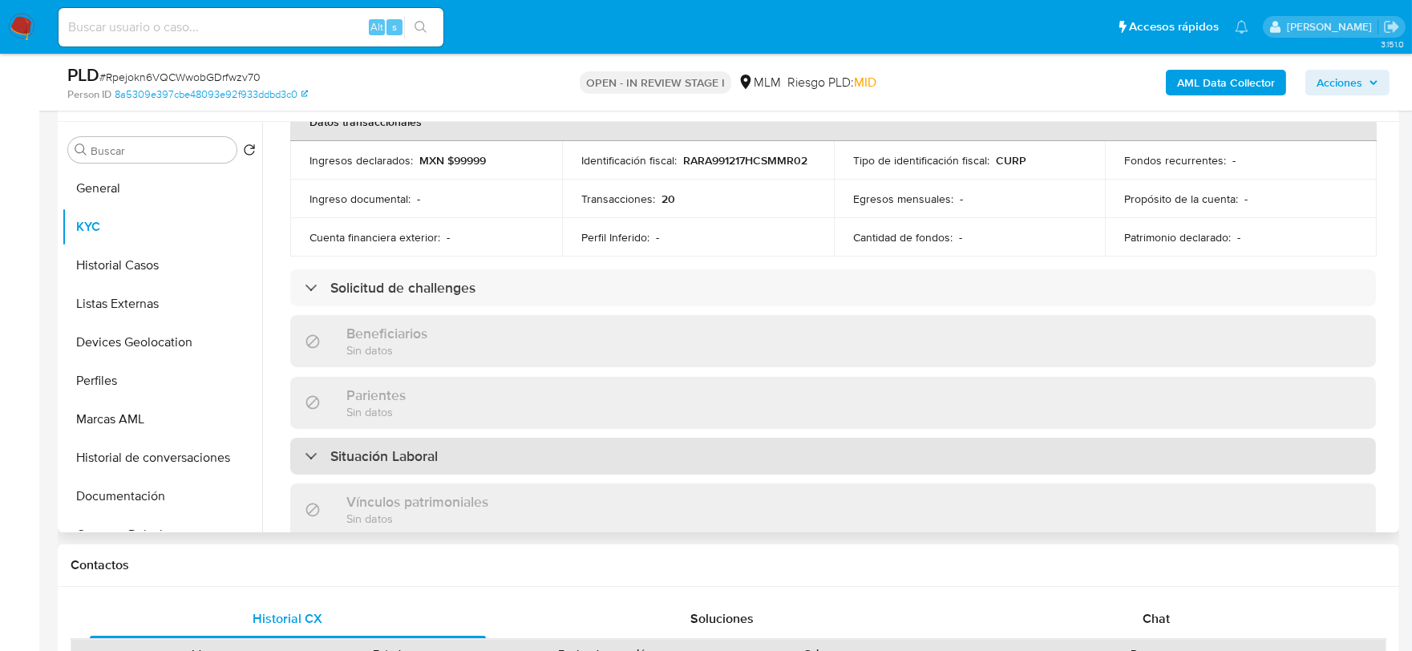
scroll to position [992, 0]
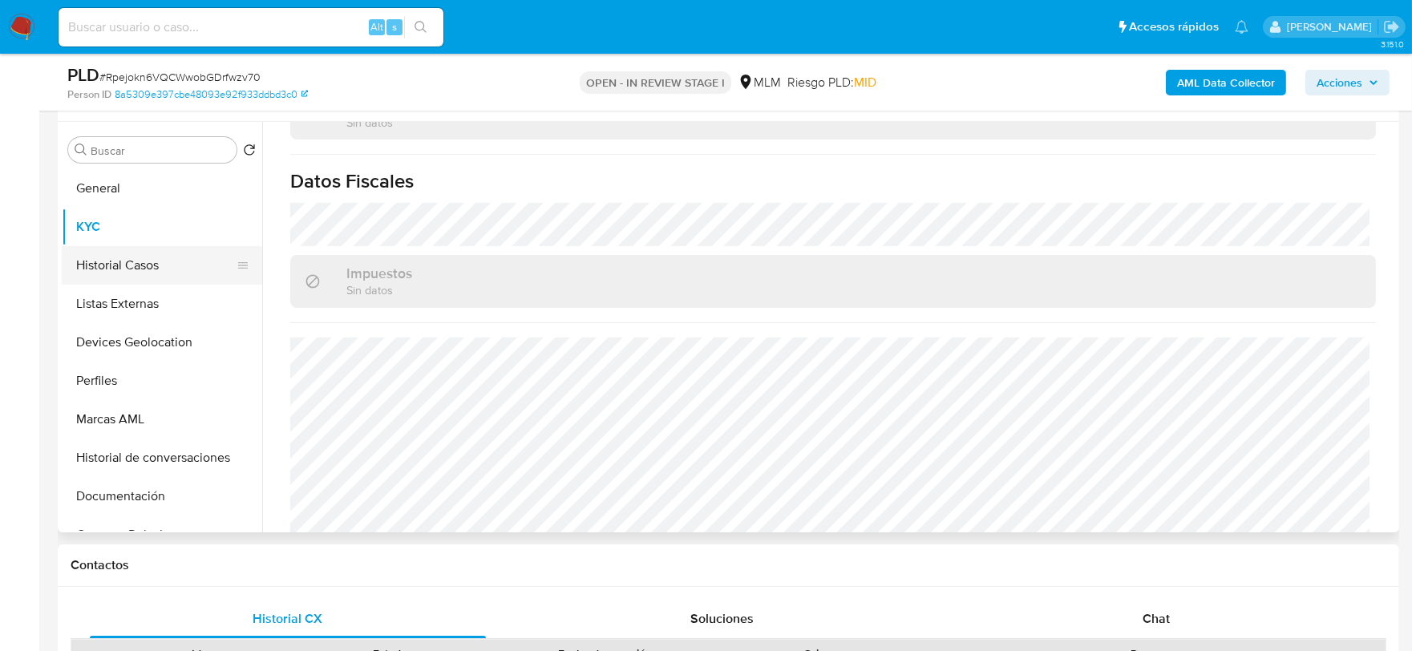
click at [157, 270] on button "Historial Casos" at bounding box center [156, 265] width 188 height 38
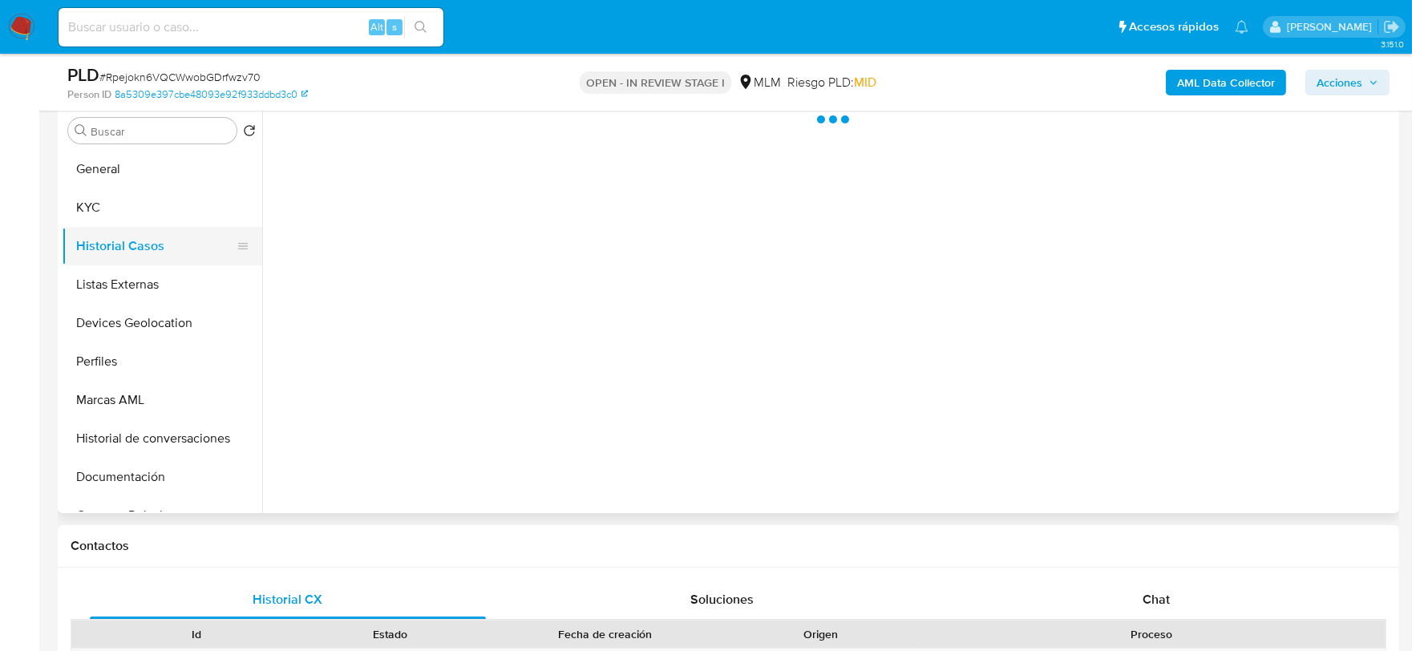
scroll to position [0, 0]
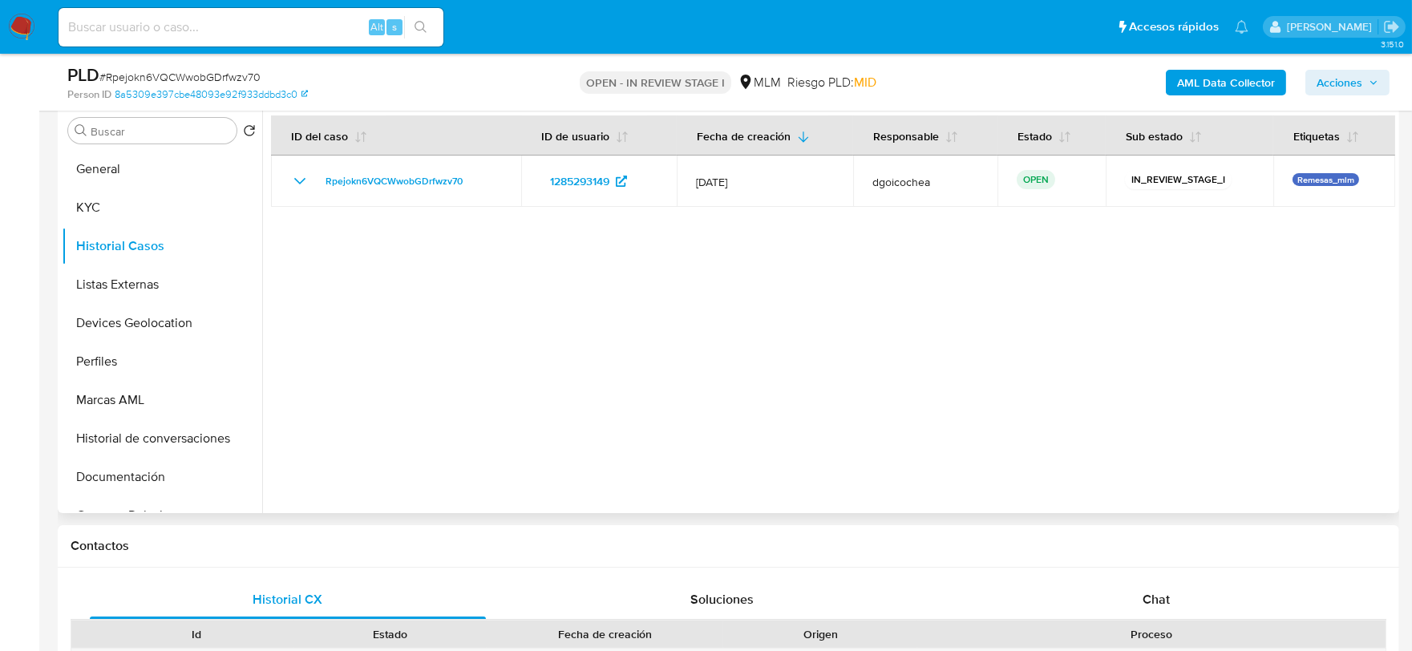
click at [506, 399] on div at bounding box center [828, 308] width 1133 height 410
click at [160, 279] on button "Listas Externas" at bounding box center [156, 284] width 188 height 38
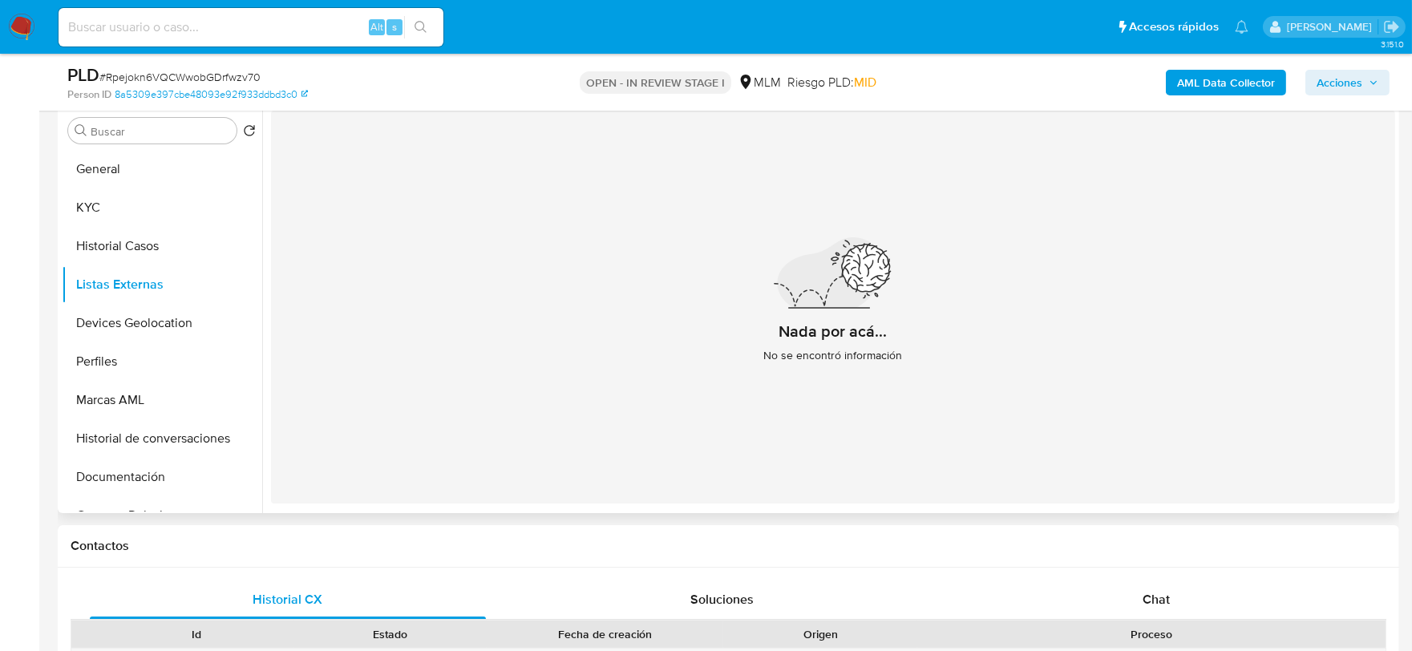
click at [526, 309] on div "Nada por acá... No se encontró información" at bounding box center [833, 307] width 1124 height 393
click at [151, 309] on button "Devices Geolocation" at bounding box center [156, 323] width 188 height 38
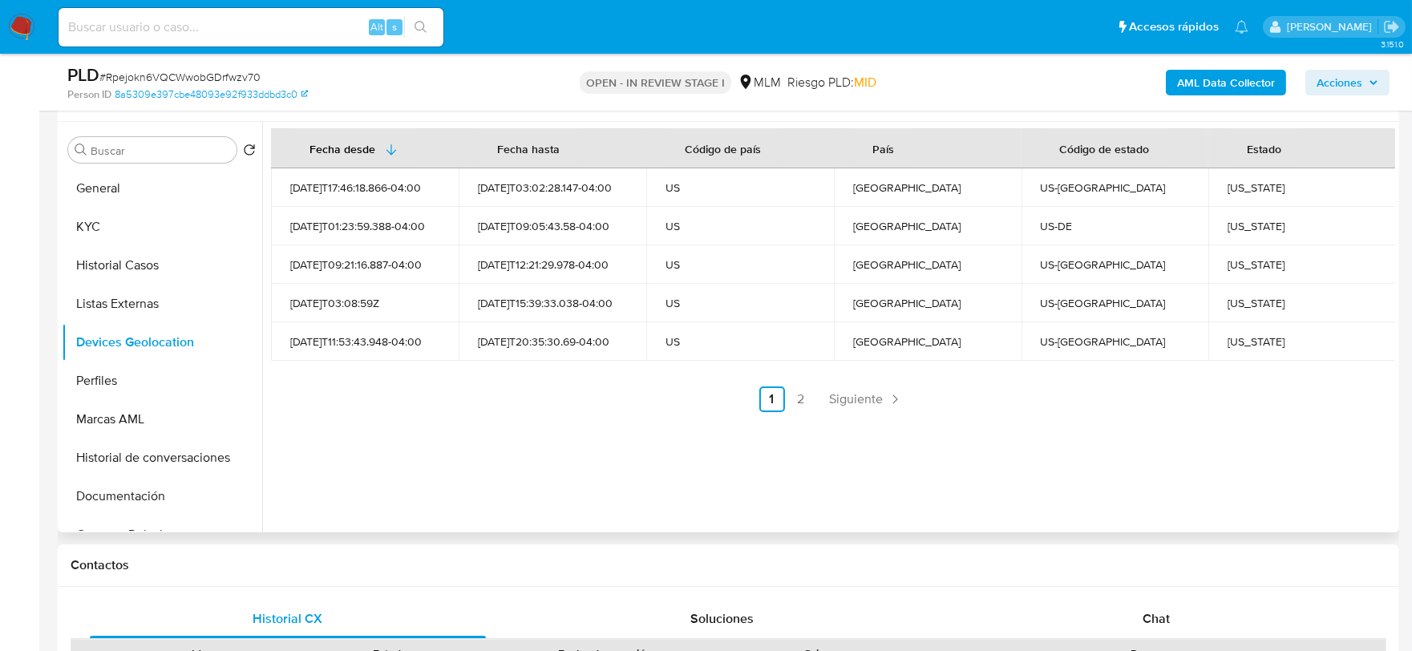
click at [430, 442] on div "Fecha desde Fecha hasta Código de país País Código de estado Estado 2025-07-04T…" at bounding box center [828, 327] width 1133 height 410
click at [836, 393] on span "Siguiente" at bounding box center [857, 399] width 54 height 13
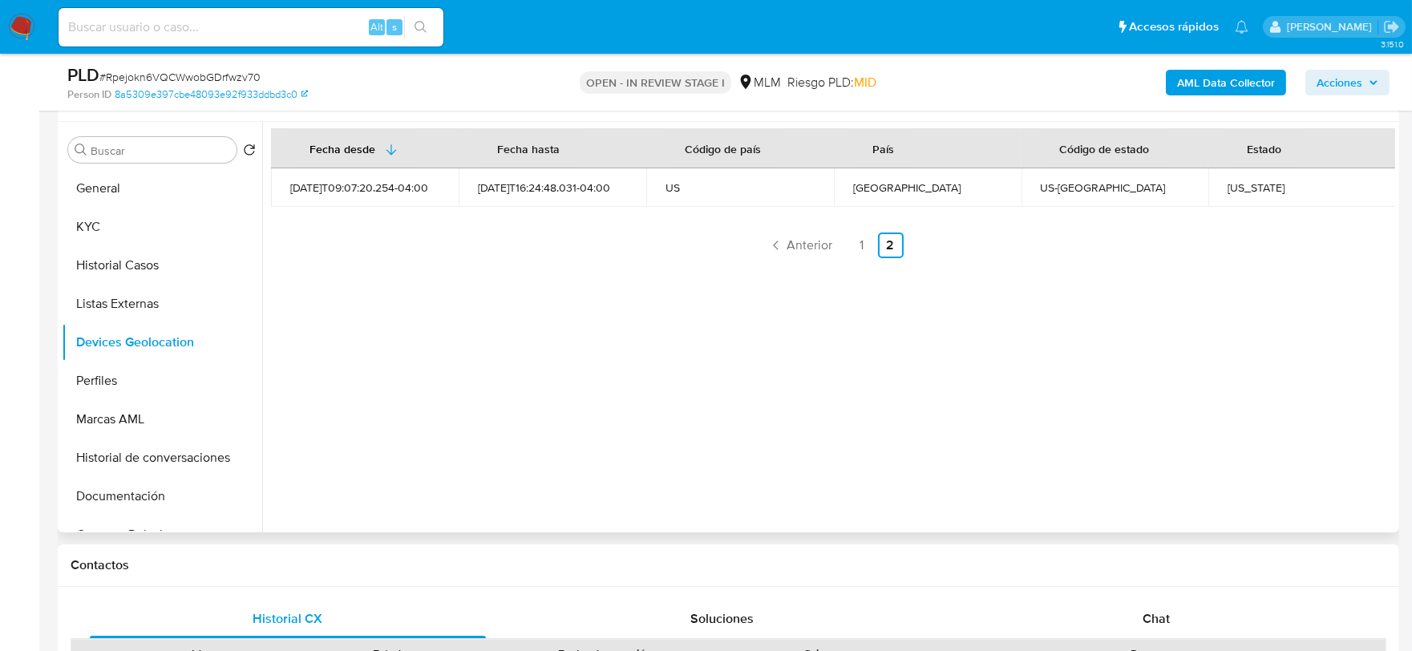
click at [640, 423] on div "Fecha desde Fecha hasta Código de país País Código de estado Estado 2025-06-18T…" at bounding box center [828, 327] width 1133 height 410
click at [170, 370] on button "Perfiles" at bounding box center [156, 381] width 188 height 38
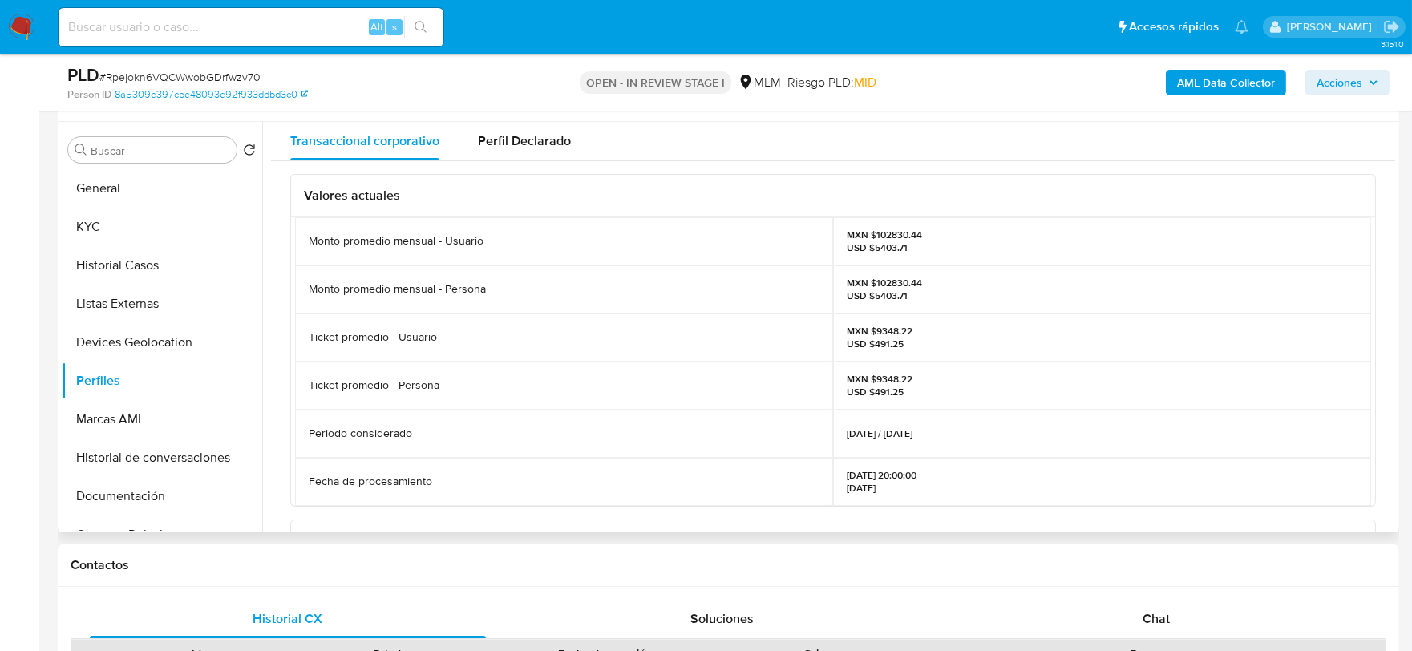
click at [279, 410] on div "Valores actuales Monto promedio mensual - Usuario MXN $102830.44 USD $5403.71 M…" at bounding box center [833, 527] width 1124 height 733
click at [139, 413] on button "Marcas AML" at bounding box center [156, 419] width 188 height 38
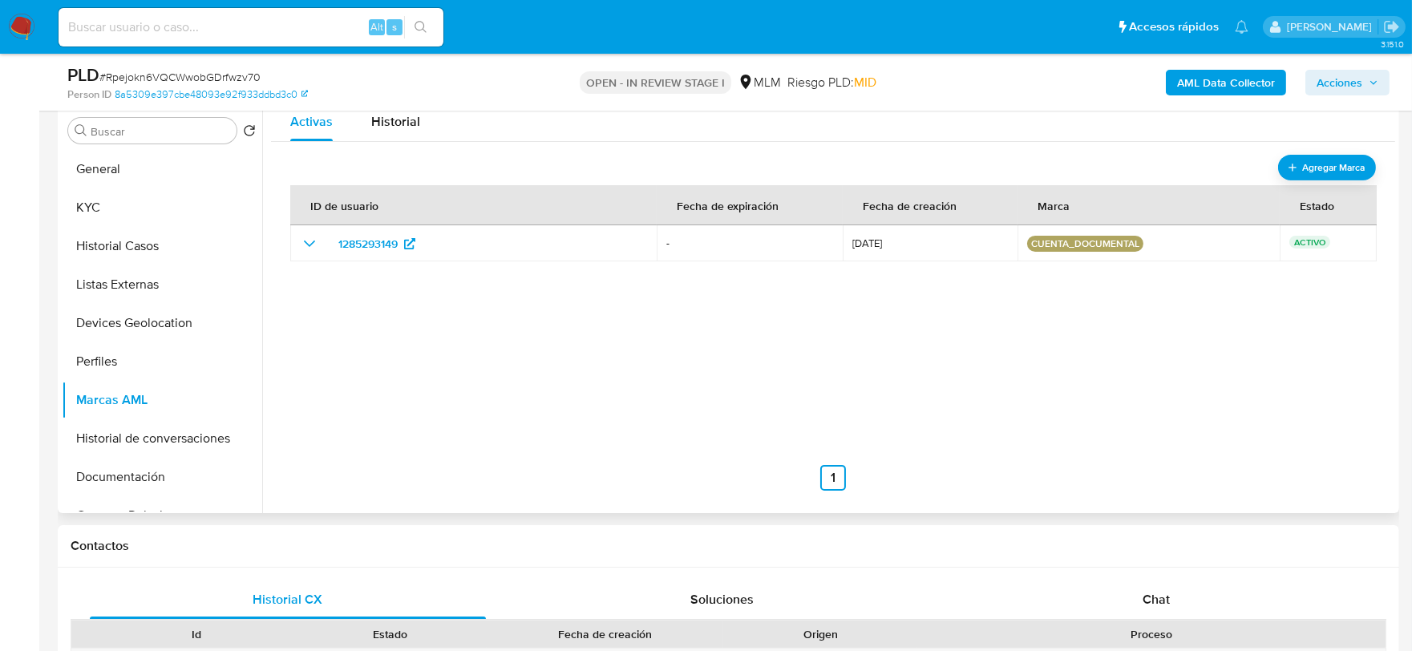
click at [459, 345] on div "ID de usuario Fecha de expiración Fecha de creación Marca Estado 1285293149 - 0…" at bounding box center [832, 330] width 1085 height 321
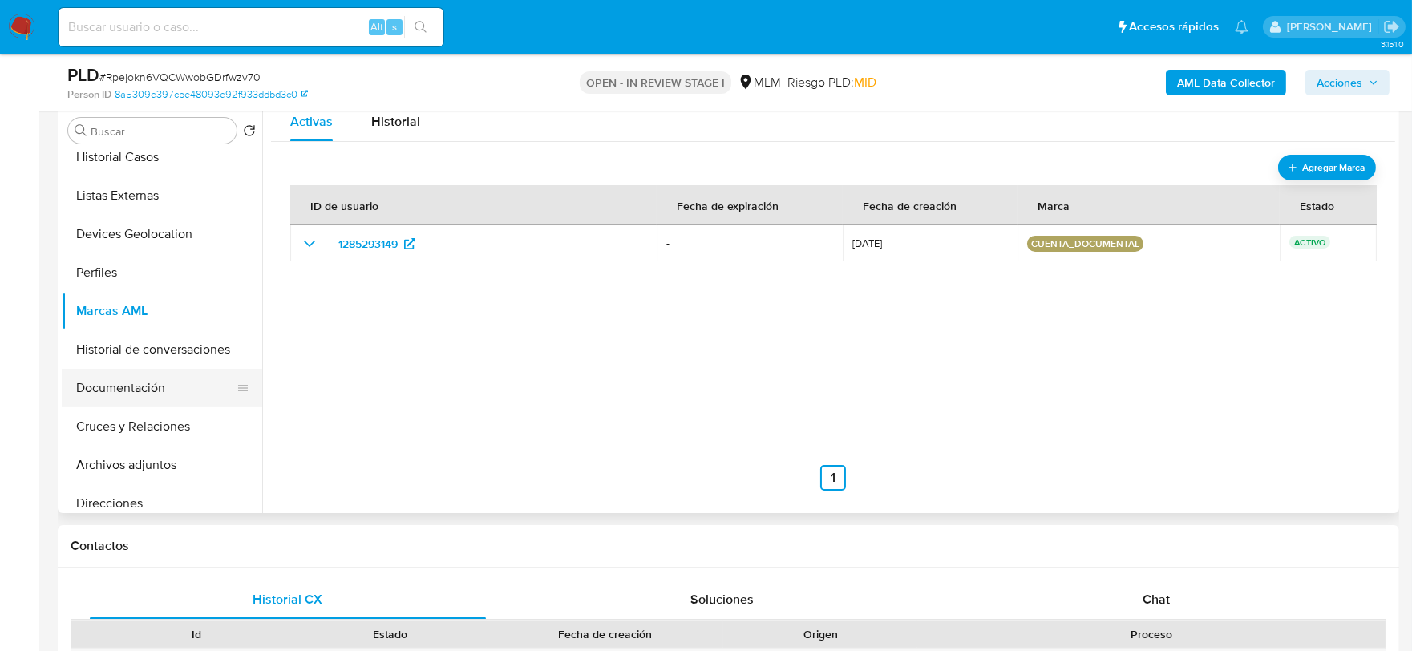
click at [112, 394] on button "Documentación" at bounding box center [156, 388] width 188 height 38
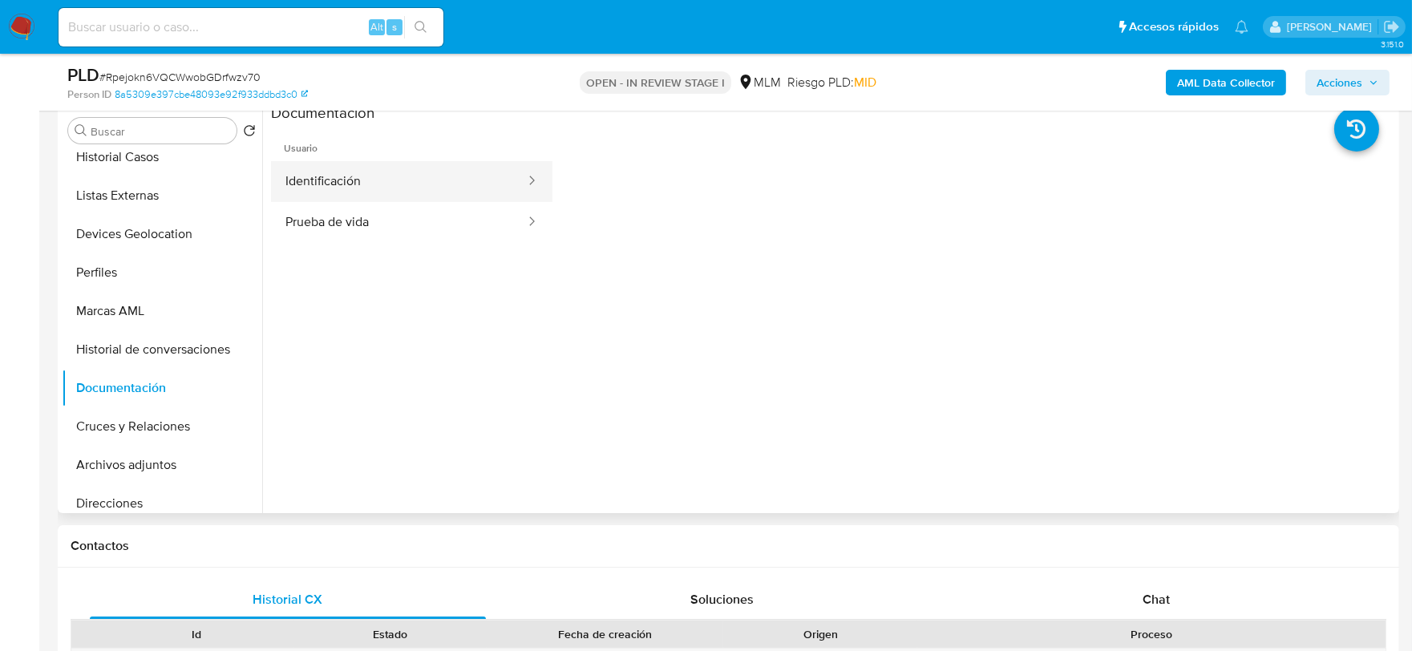
click at [402, 188] on button "Identificación" at bounding box center [399, 181] width 256 height 41
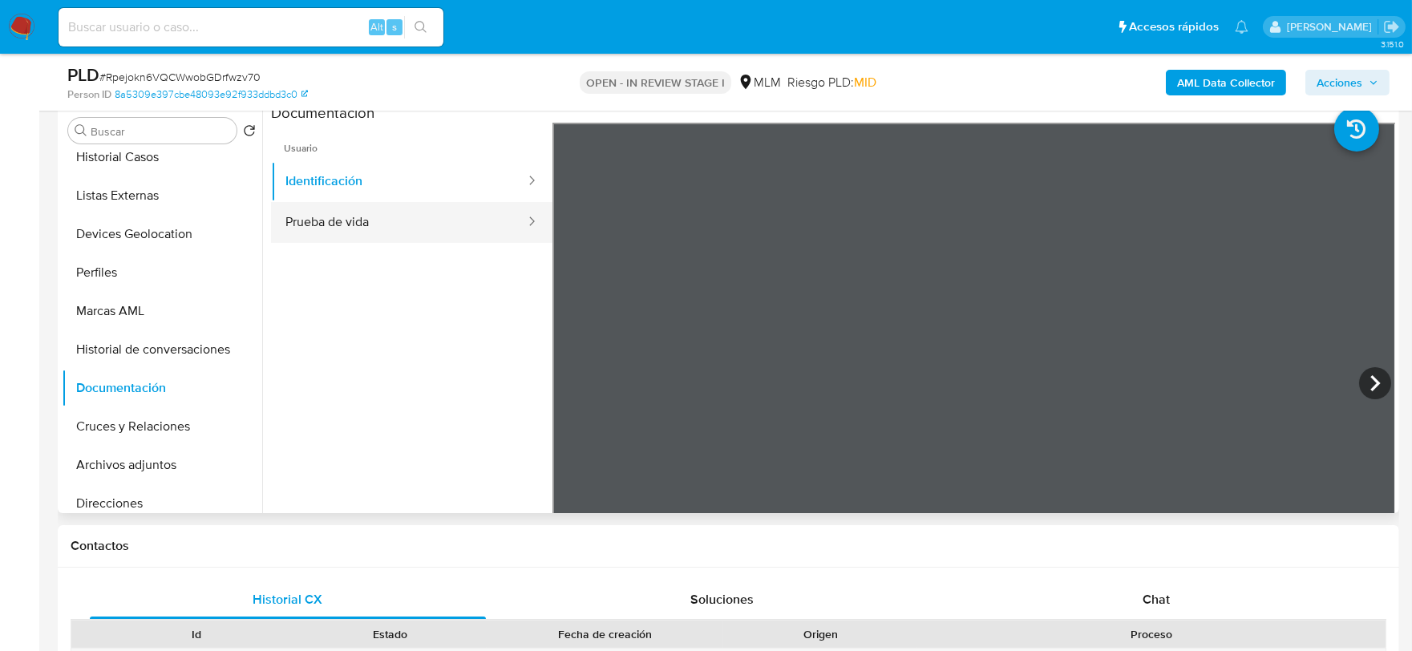
click at [455, 218] on button "Prueba de vida" at bounding box center [399, 222] width 256 height 41
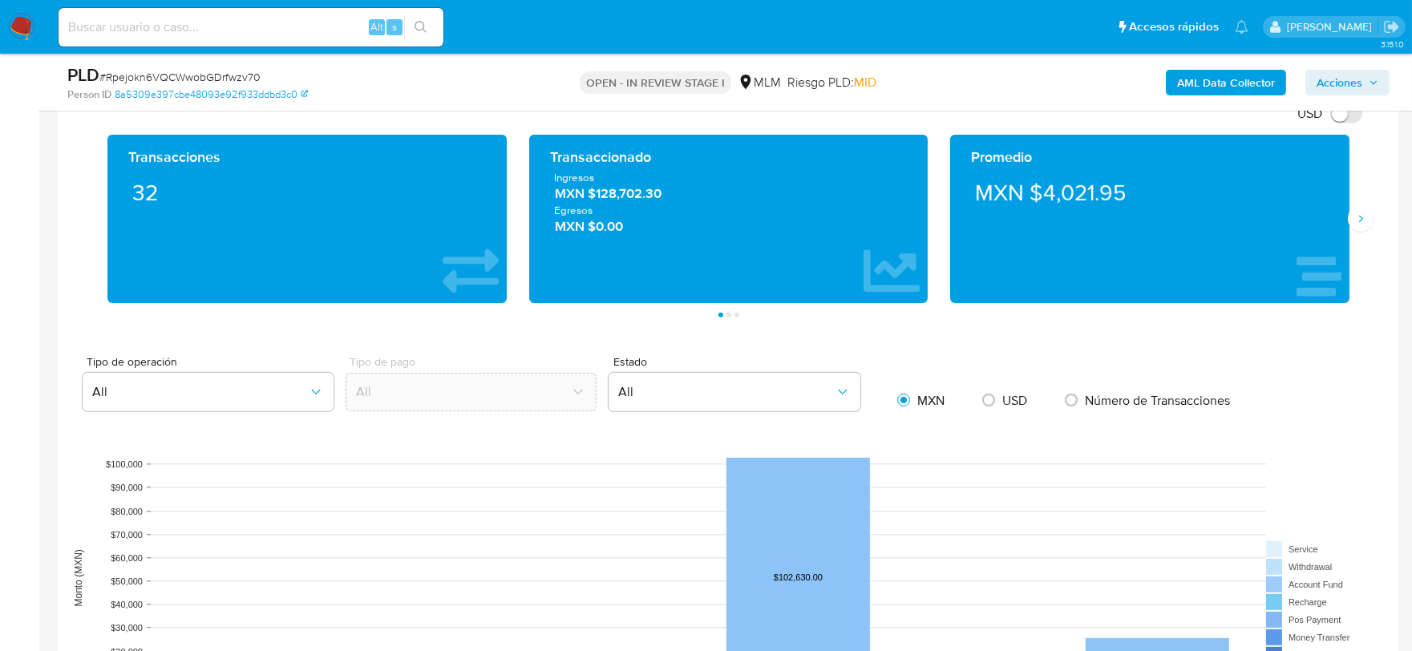
scroll to position [1520, 0]
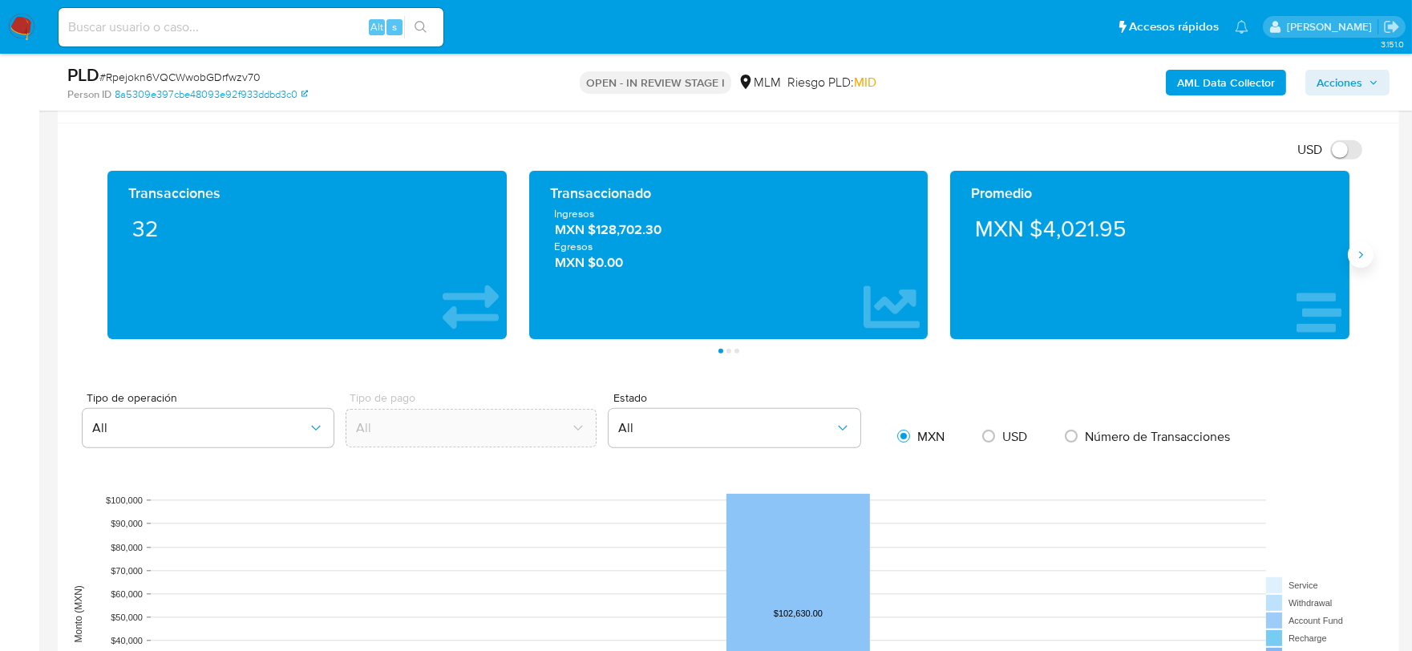
click at [1363, 253] on icon "Siguiente" at bounding box center [1360, 255] width 13 height 13
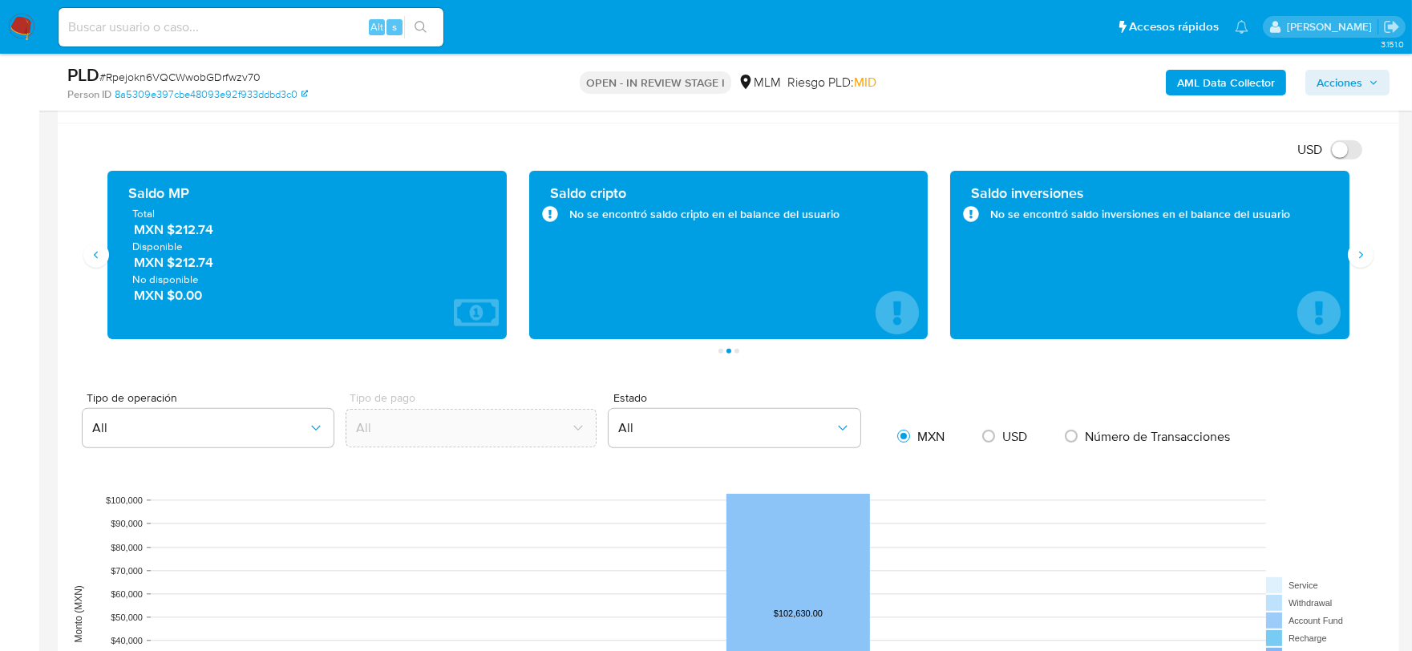
click at [345, 139] on div "USD Cambiar entre moneda local y dolar" at bounding box center [722, 149] width 1303 height 26
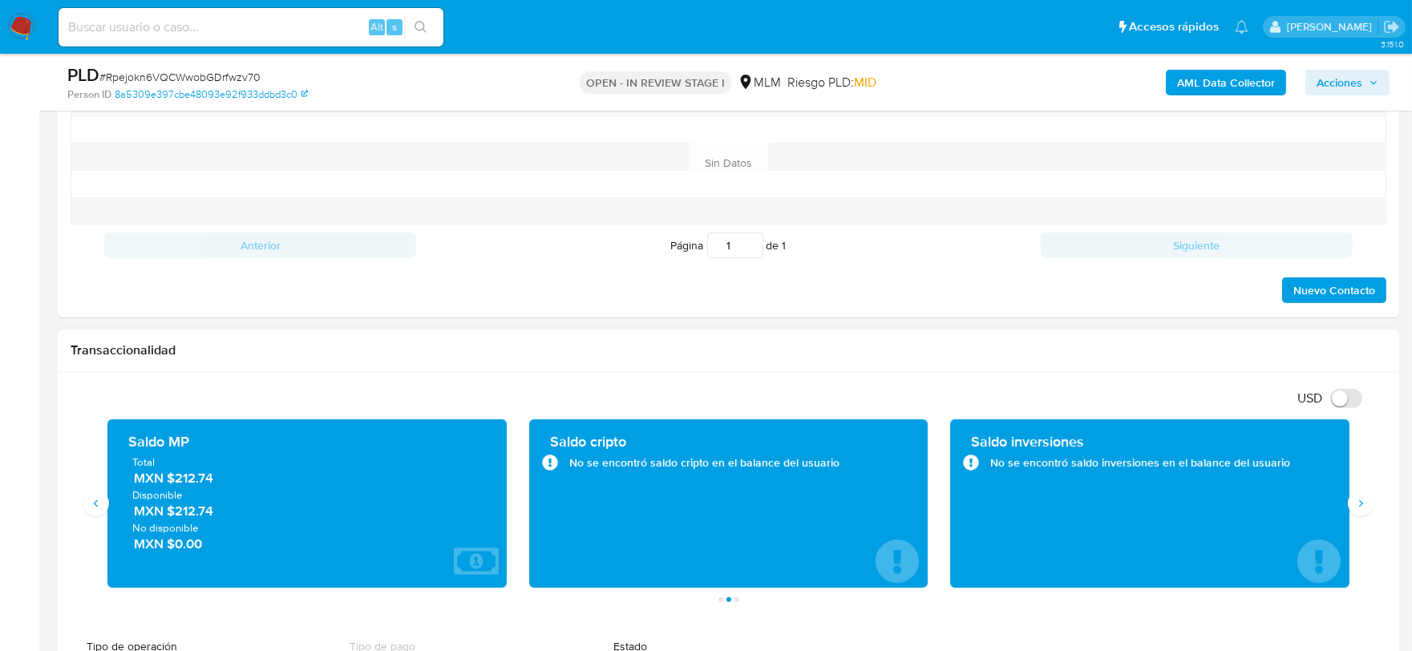
scroll to position [1253, 0]
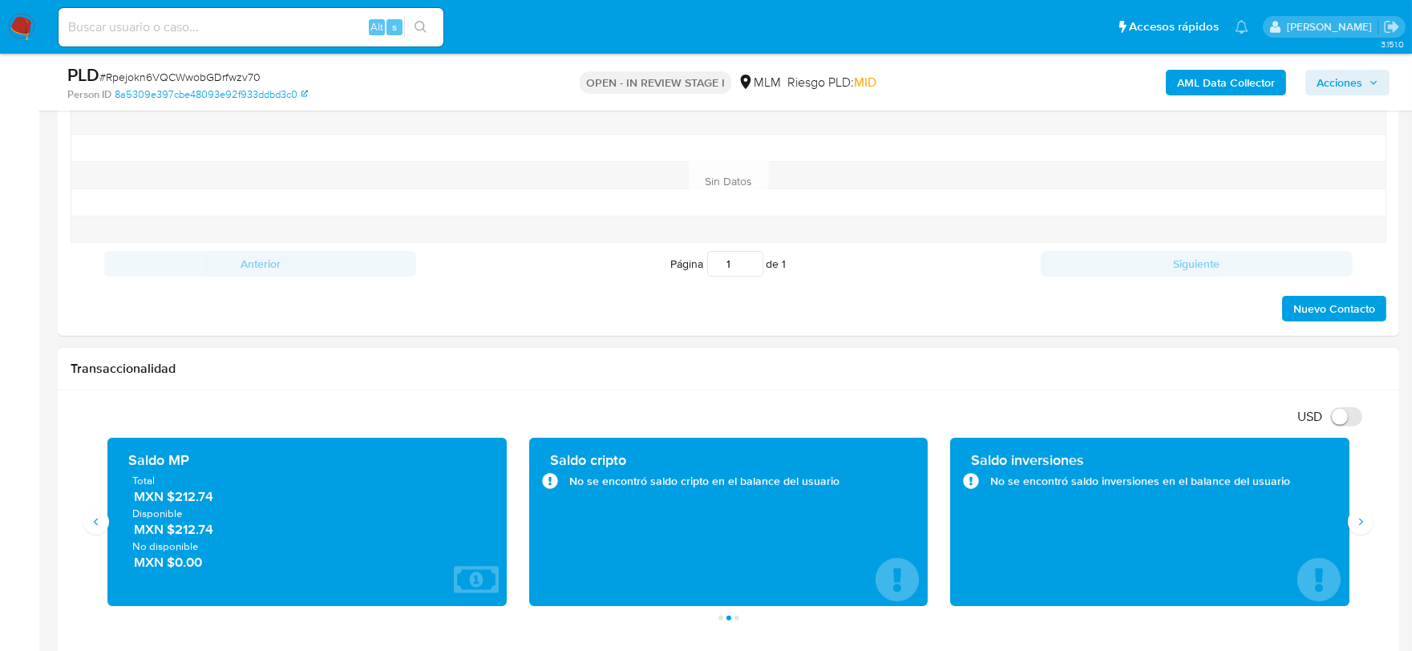
click at [595, 411] on div "USD Cambiar entre moneda local y dolar" at bounding box center [722, 416] width 1303 height 26
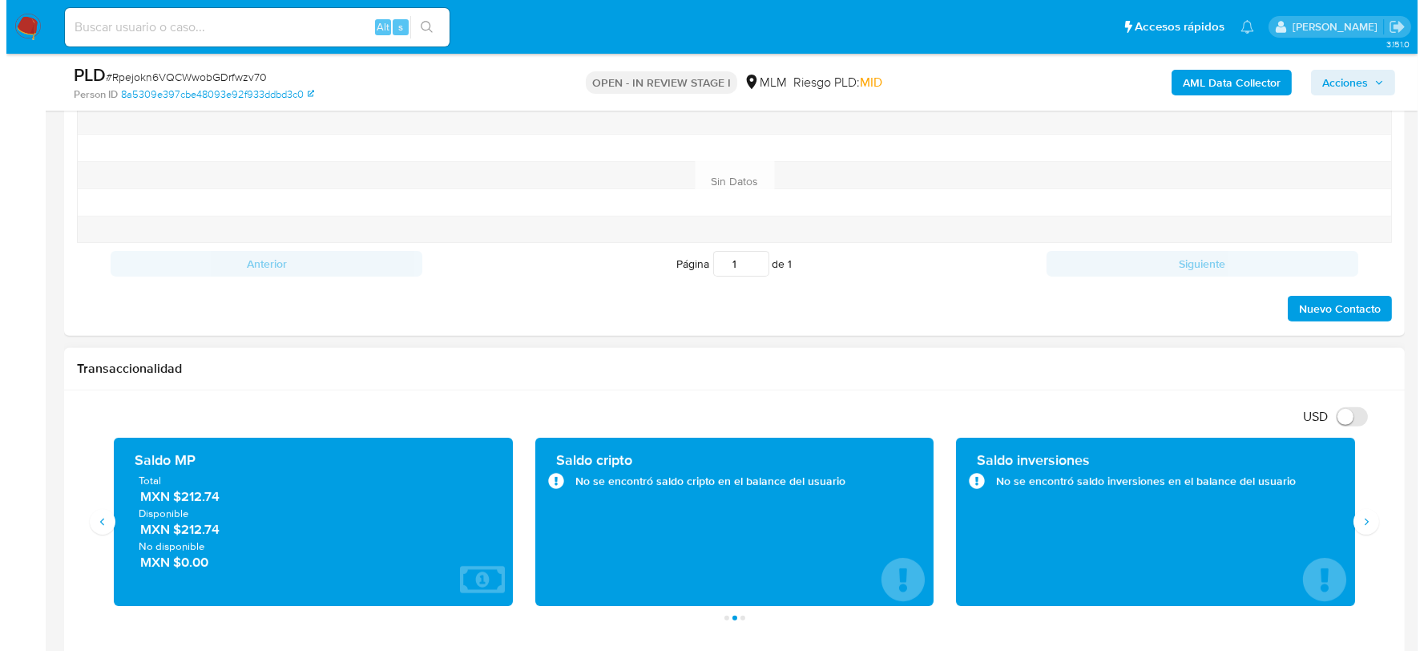
scroll to position [661, 0]
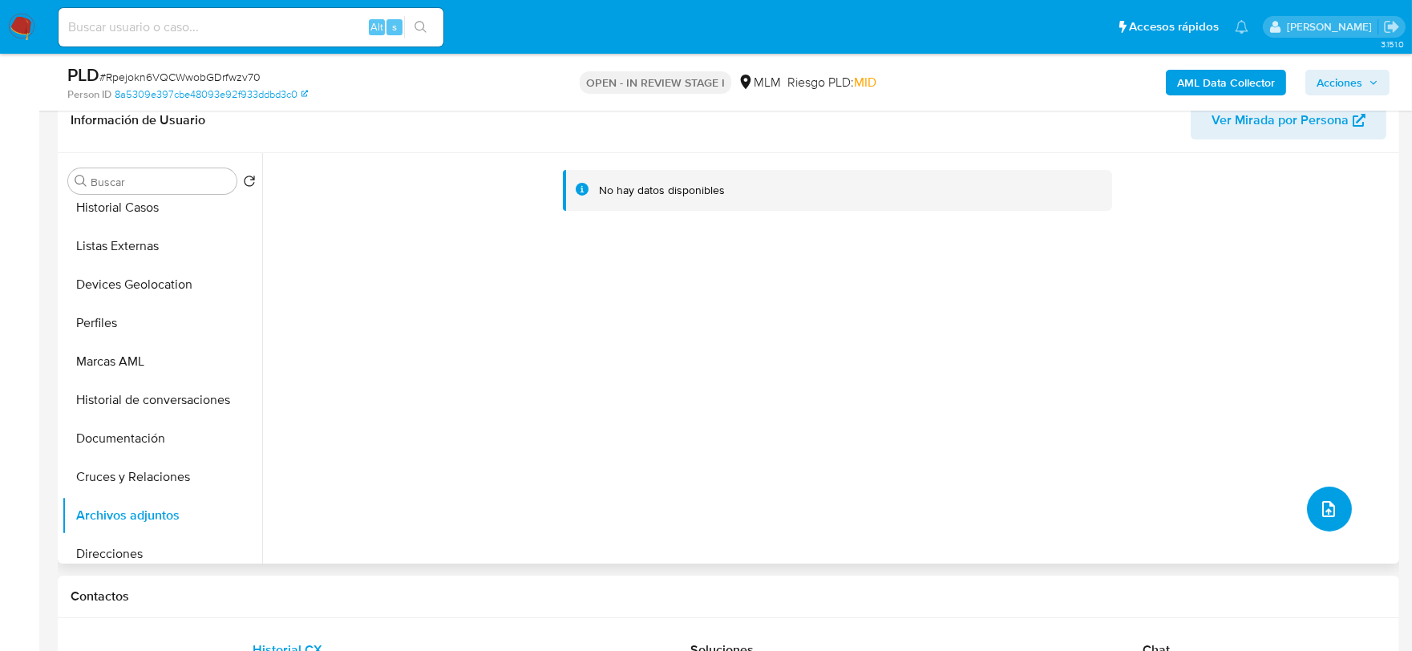
click at [1319, 502] on icon "upload-file" at bounding box center [1328, 508] width 19 height 19
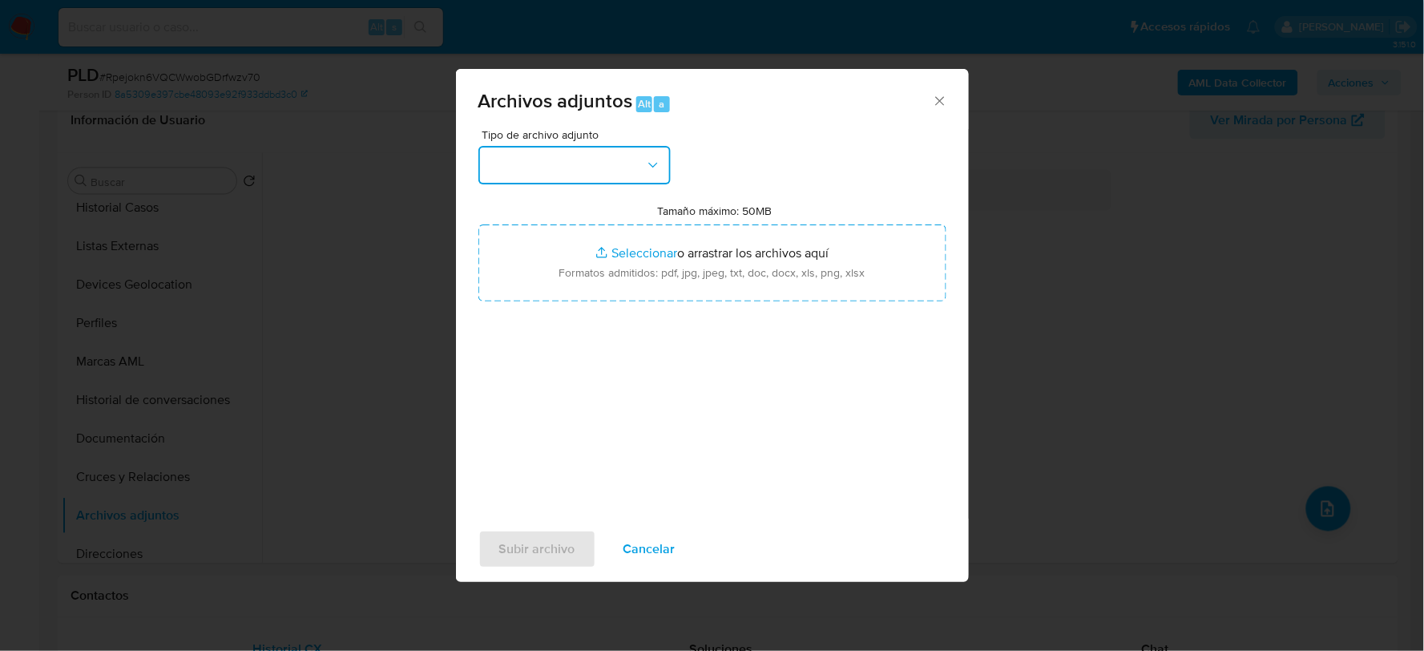
click at [579, 160] on button "button" at bounding box center [575, 165] width 192 height 38
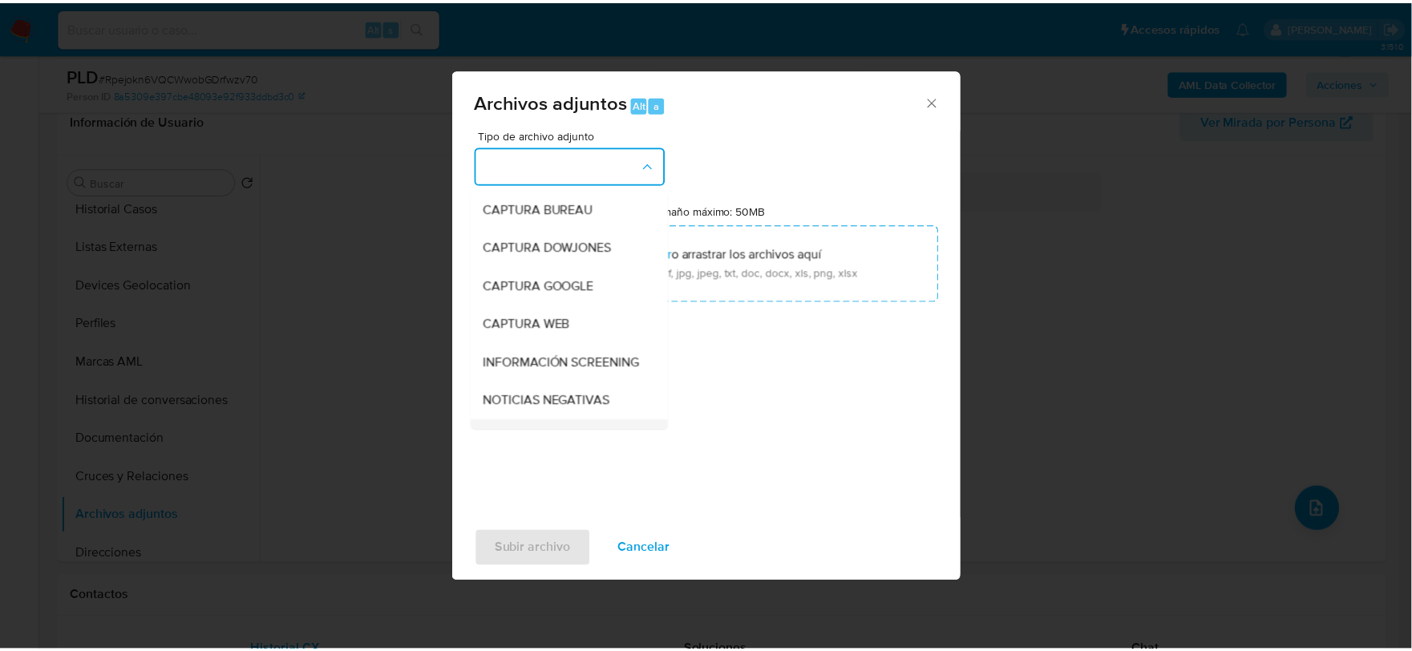
scroll to position [89, 0]
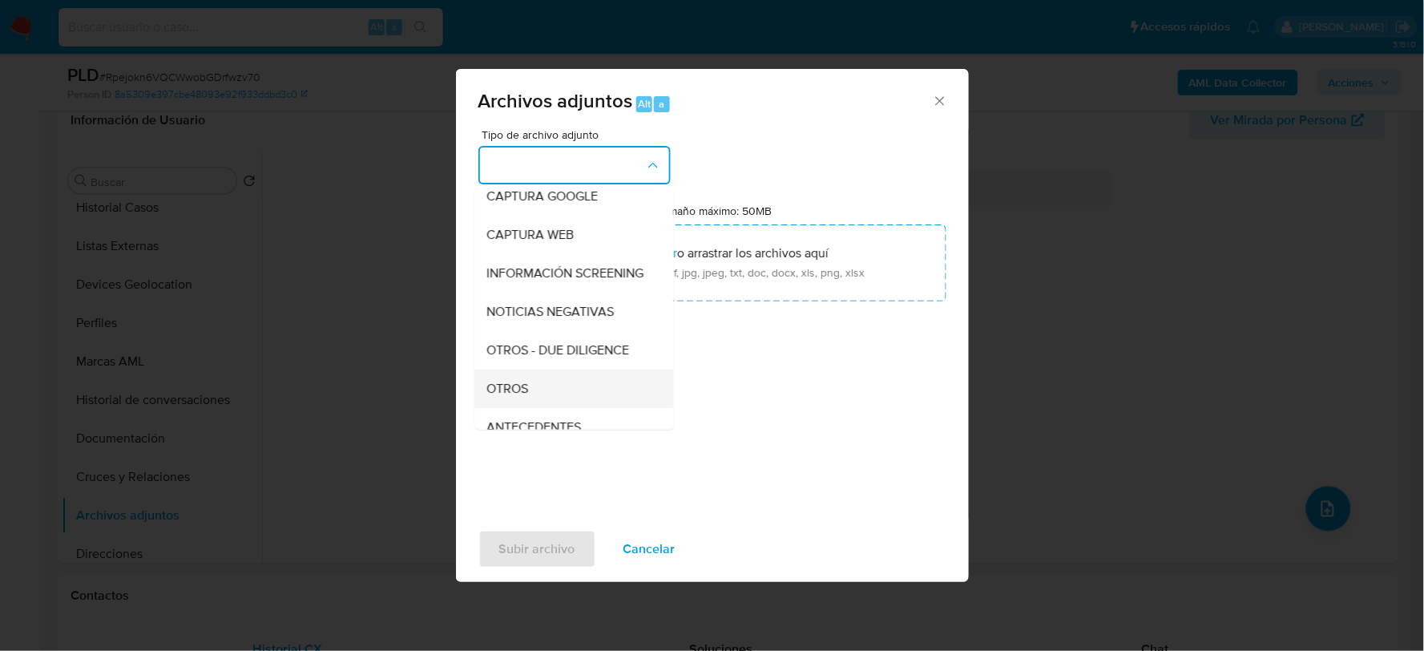
click at [540, 388] on div "OTROS" at bounding box center [569, 388] width 164 height 38
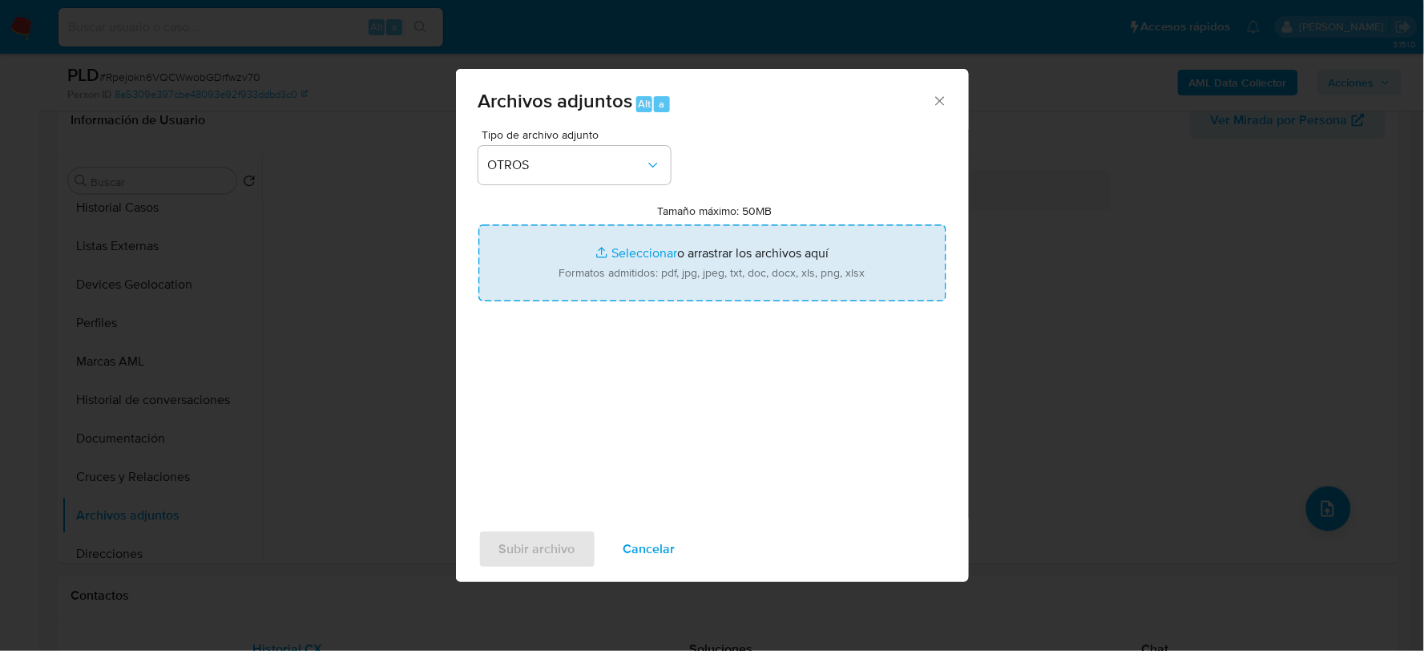
type input "C:\fakepath\1285293149_JOSE RAMIREZ_JUL2025.pdf"
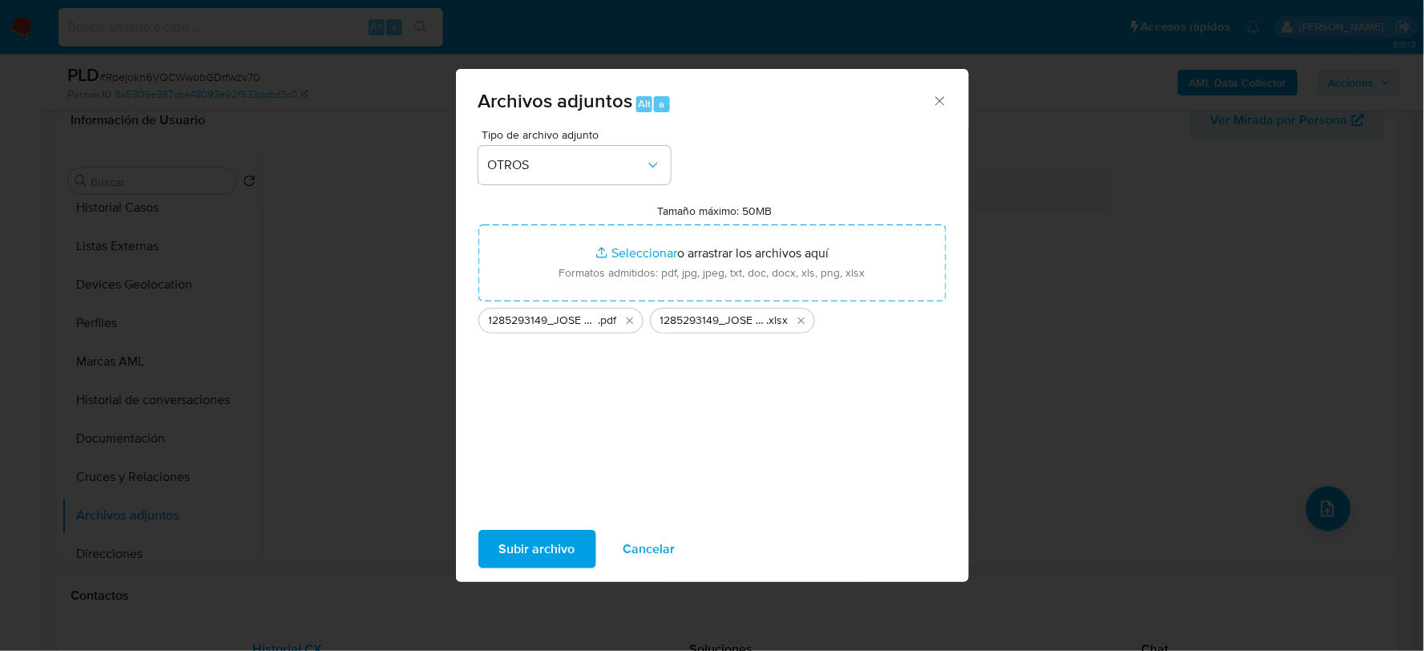
click at [519, 535] on span "Subir archivo" at bounding box center [537, 548] width 76 height 35
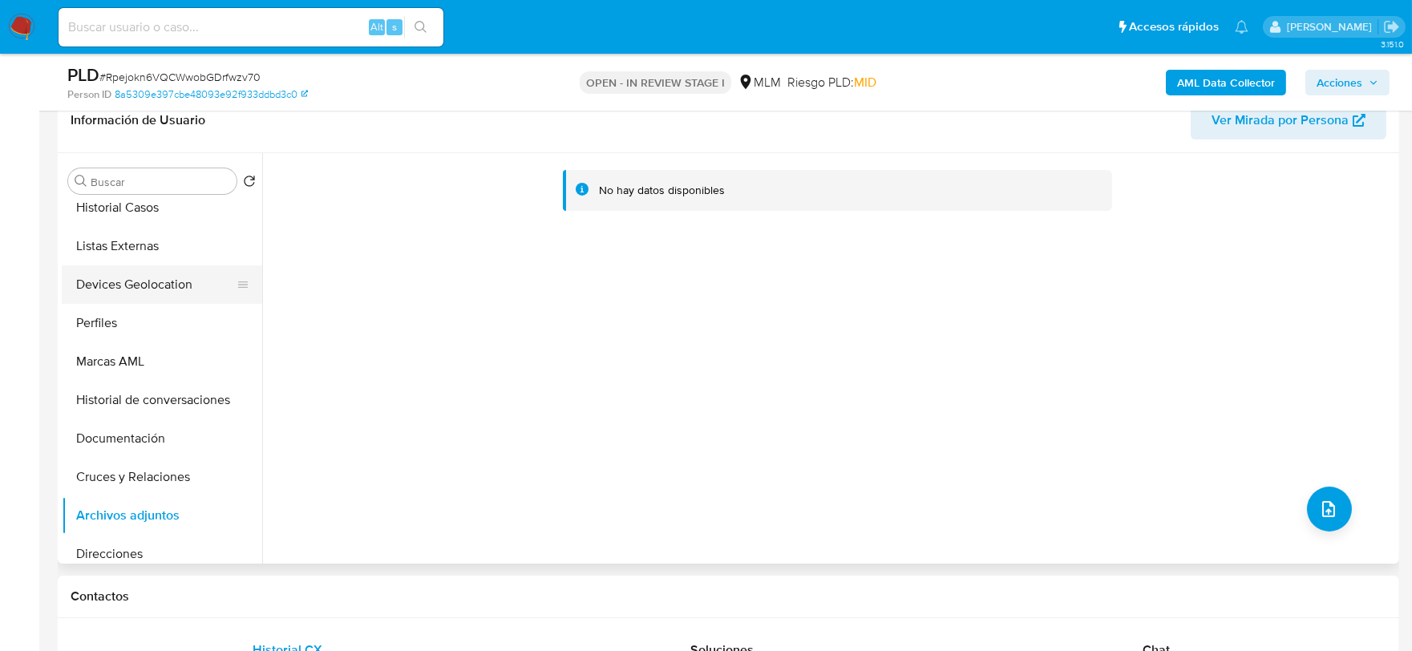
click at [152, 291] on button "Devices Geolocation" at bounding box center [156, 284] width 188 height 38
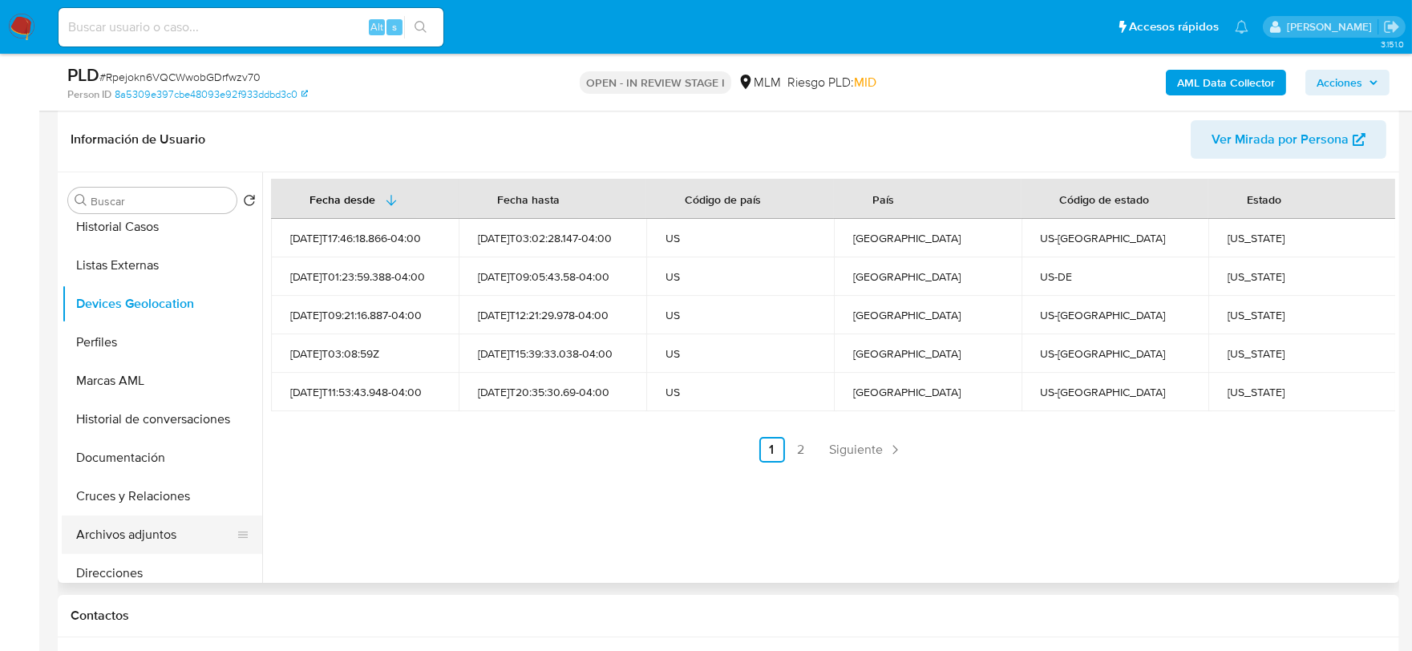
click at [166, 533] on button "Archivos adjuntos" at bounding box center [156, 534] width 188 height 38
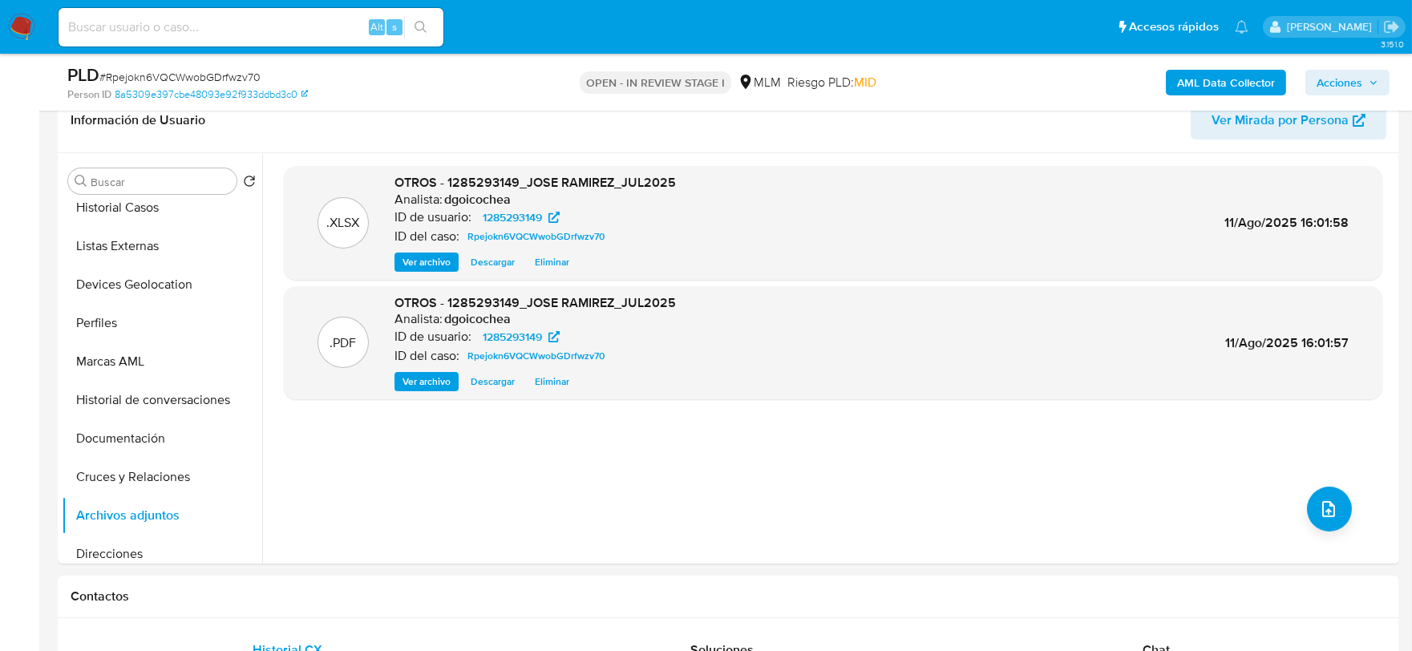
drag, startPoint x: 1339, startPoint y: 80, endPoint x: 1307, endPoint y: 81, distance: 31.3
click at [1337, 81] on span "Acciones" at bounding box center [1339, 83] width 46 height 26
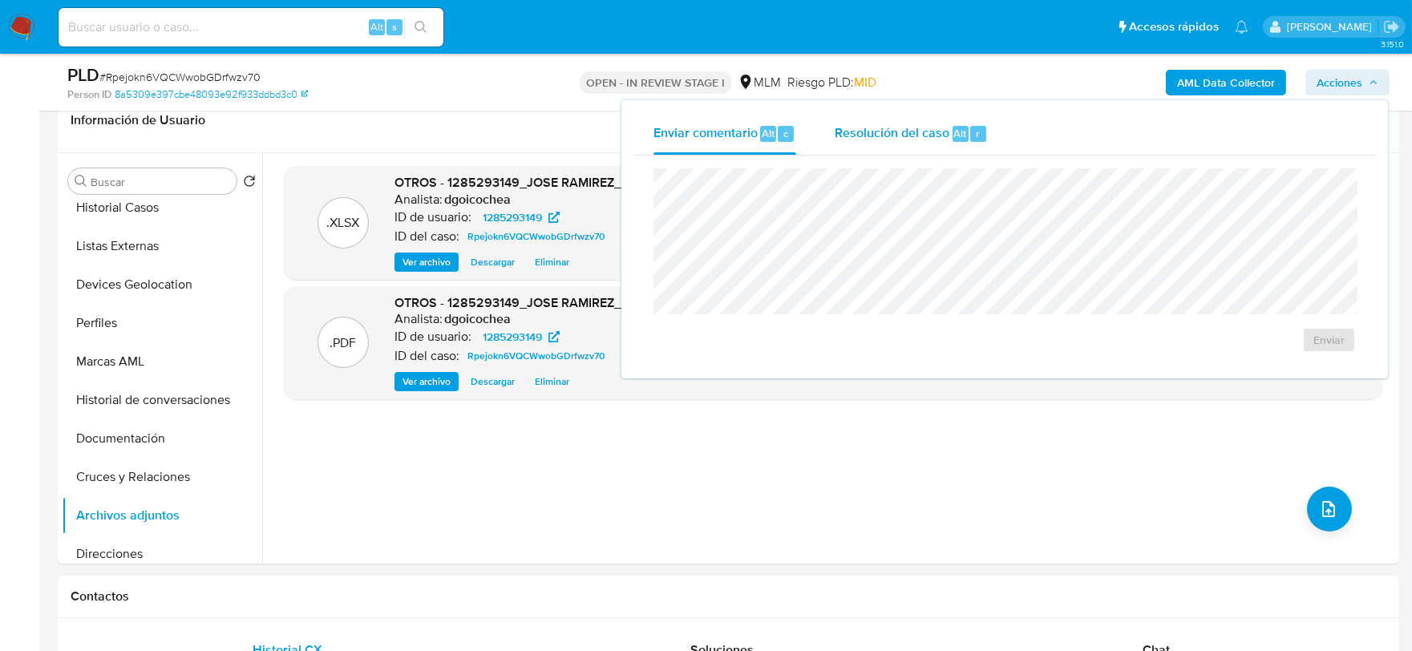
click at [871, 128] on span "Resolución del caso" at bounding box center [891, 132] width 115 height 18
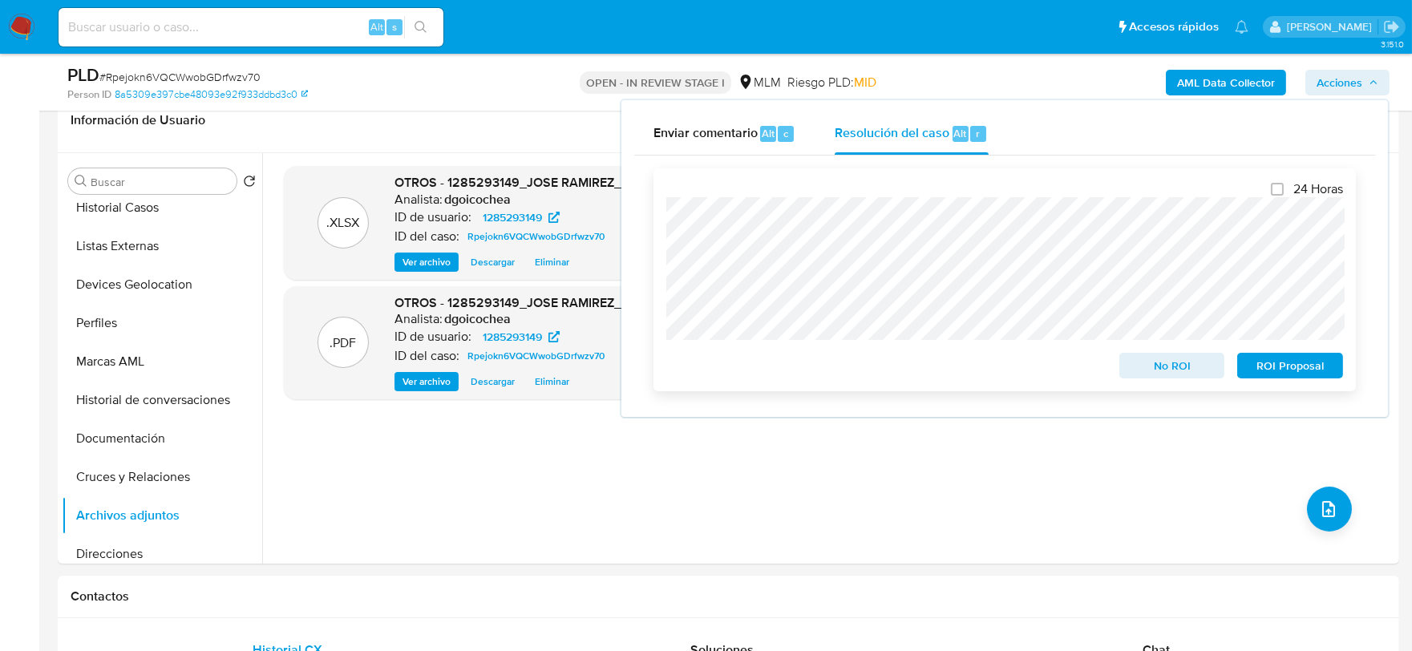
click at [1154, 362] on span "No ROI" at bounding box center [1171, 365] width 83 height 22
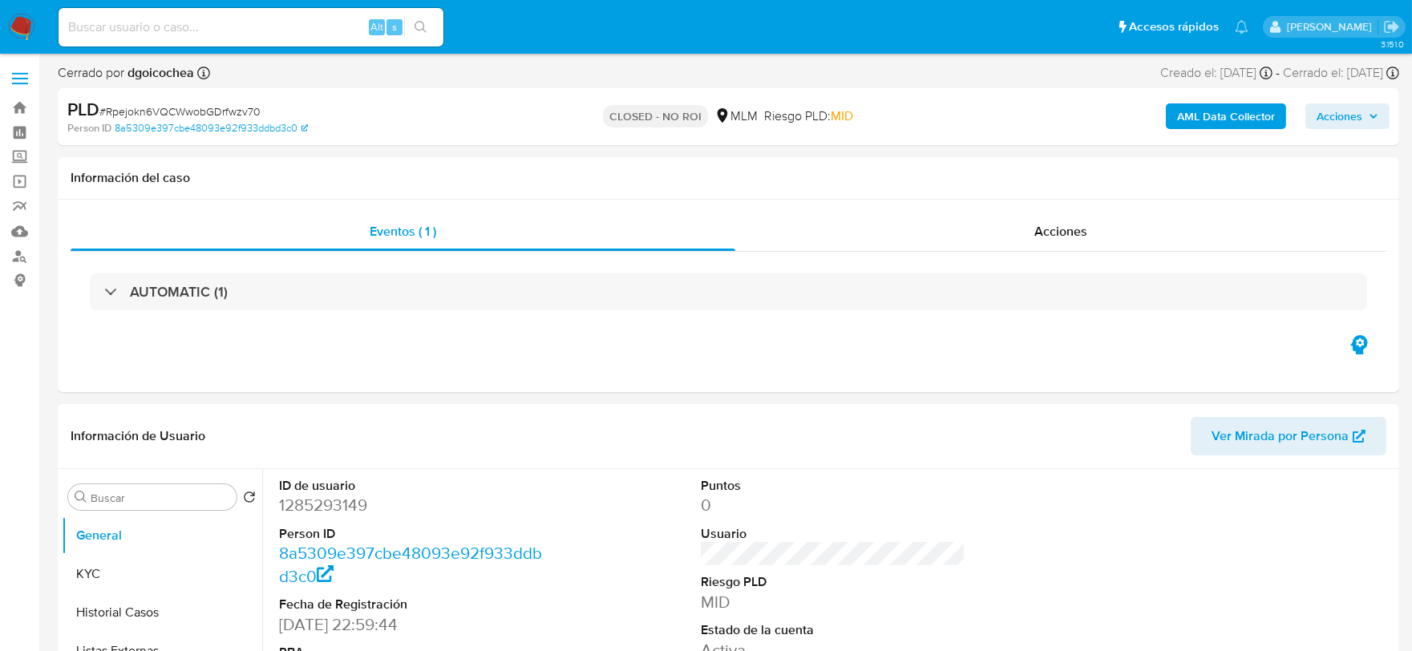
select select "10"
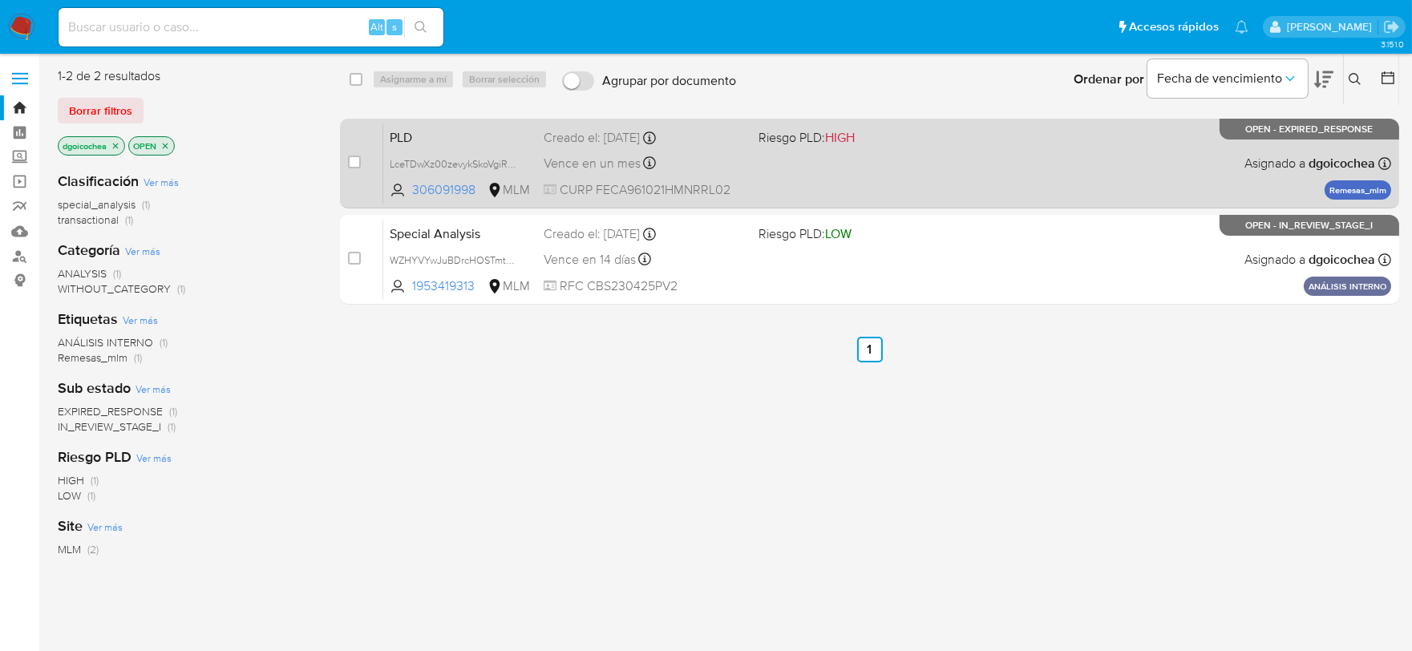
click at [402, 131] on span "PLD" at bounding box center [460, 136] width 141 height 21
click at [358, 167] on input "checkbox" at bounding box center [354, 162] width 13 height 13
checkbox input "true"
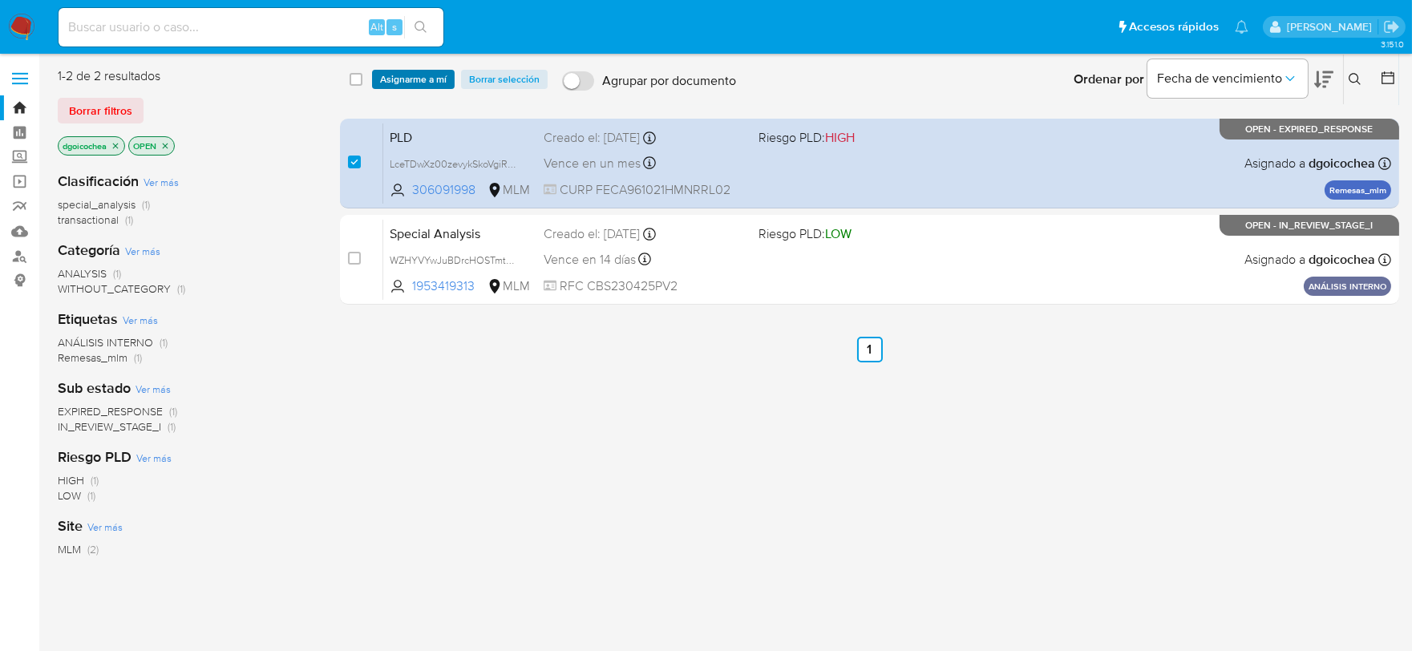
click at [418, 80] on span "Asignarme a mí" at bounding box center [413, 79] width 67 height 16
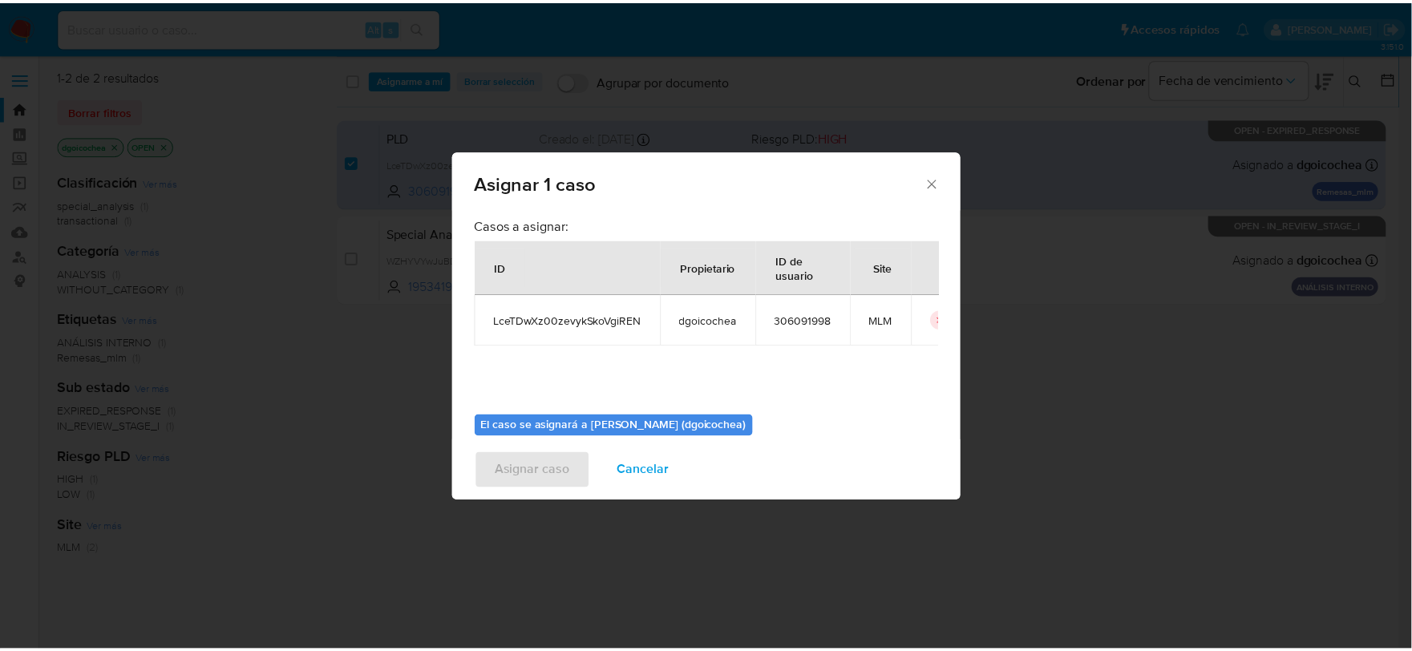
scroll to position [83, 0]
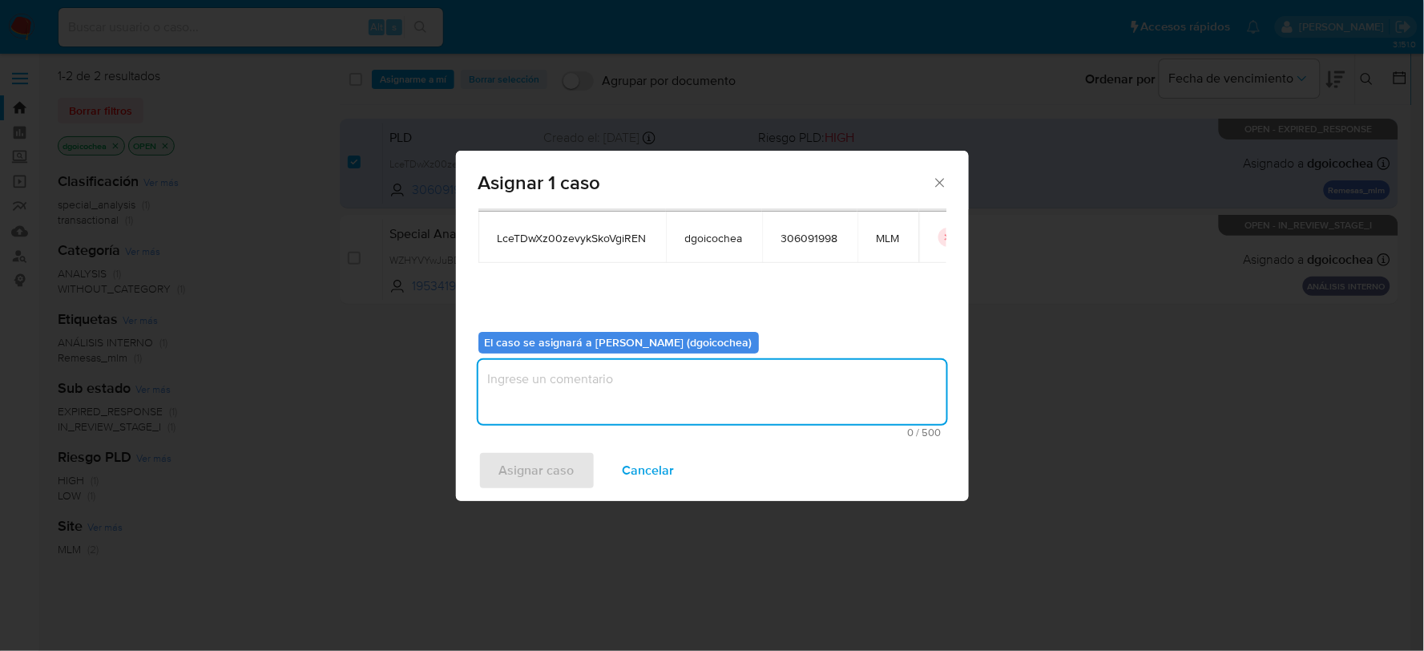
click at [590, 386] on textarea "assign-modal" at bounding box center [713, 392] width 468 height 64
type textarea "DG"
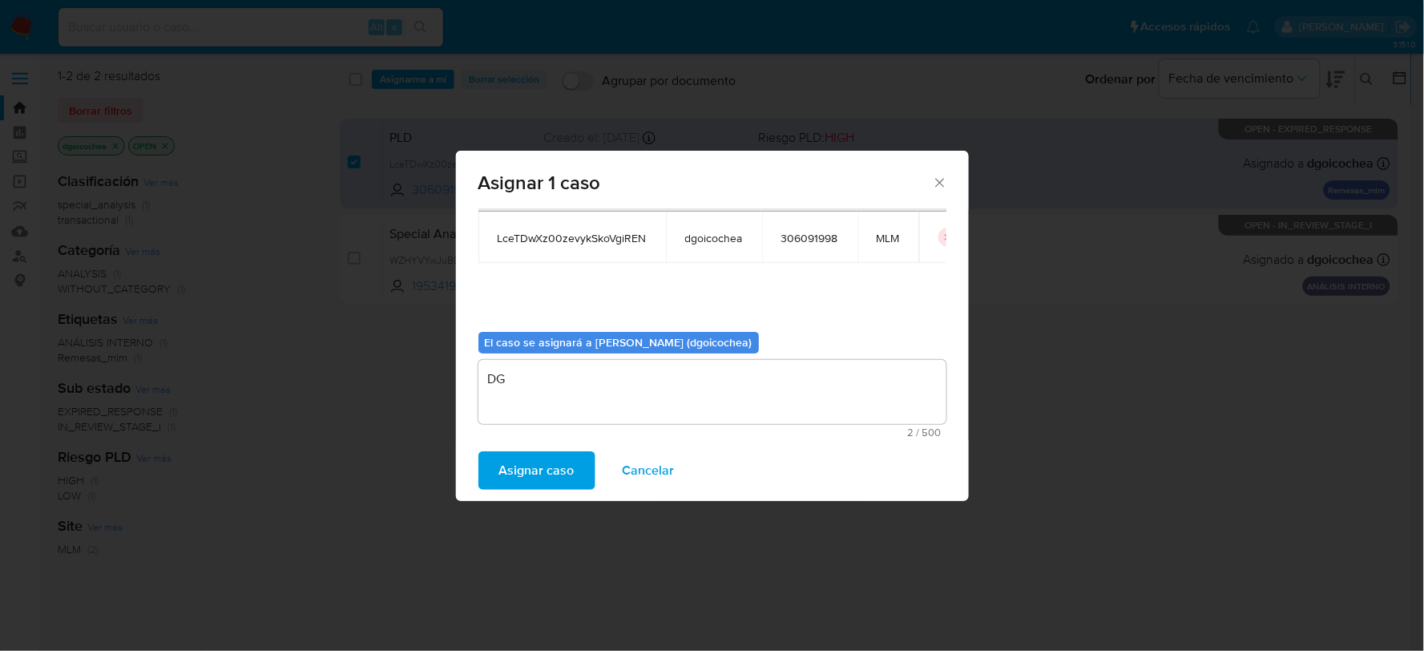
click at [546, 478] on span "Asignar caso" at bounding box center [536, 470] width 75 height 35
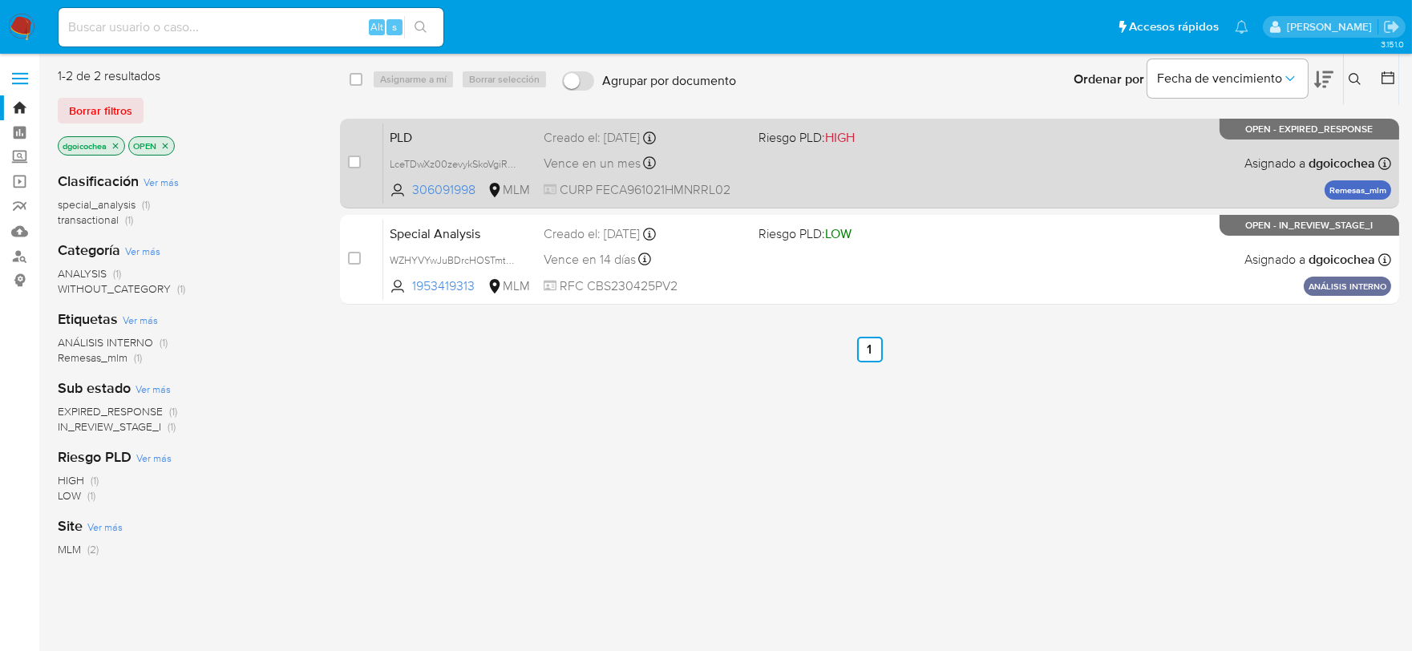
click at [410, 135] on span "PLD" at bounding box center [460, 136] width 141 height 21
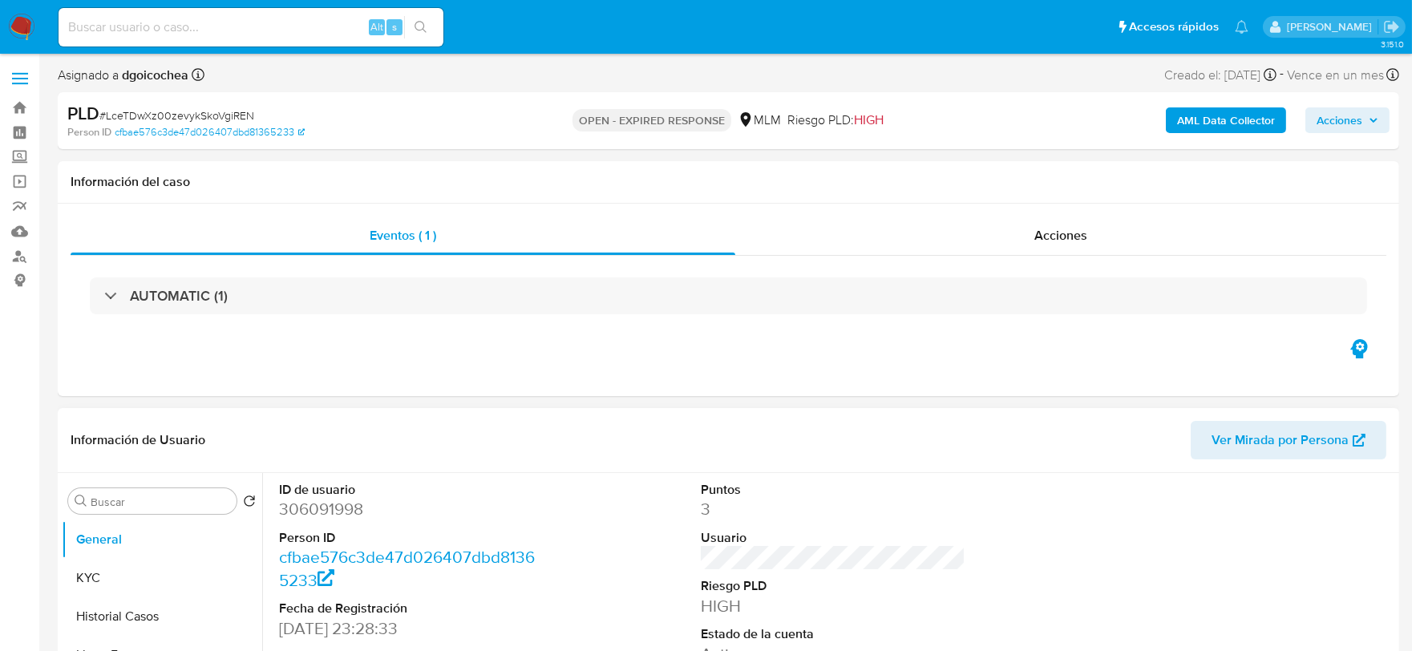
click at [318, 507] on dd "306091998" at bounding box center [411, 509] width 265 height 22
select select "10"
click at [318, 507] on dd "306091998" at bounding box center [411, 509] width 265 height 22
copy dd "306091998"
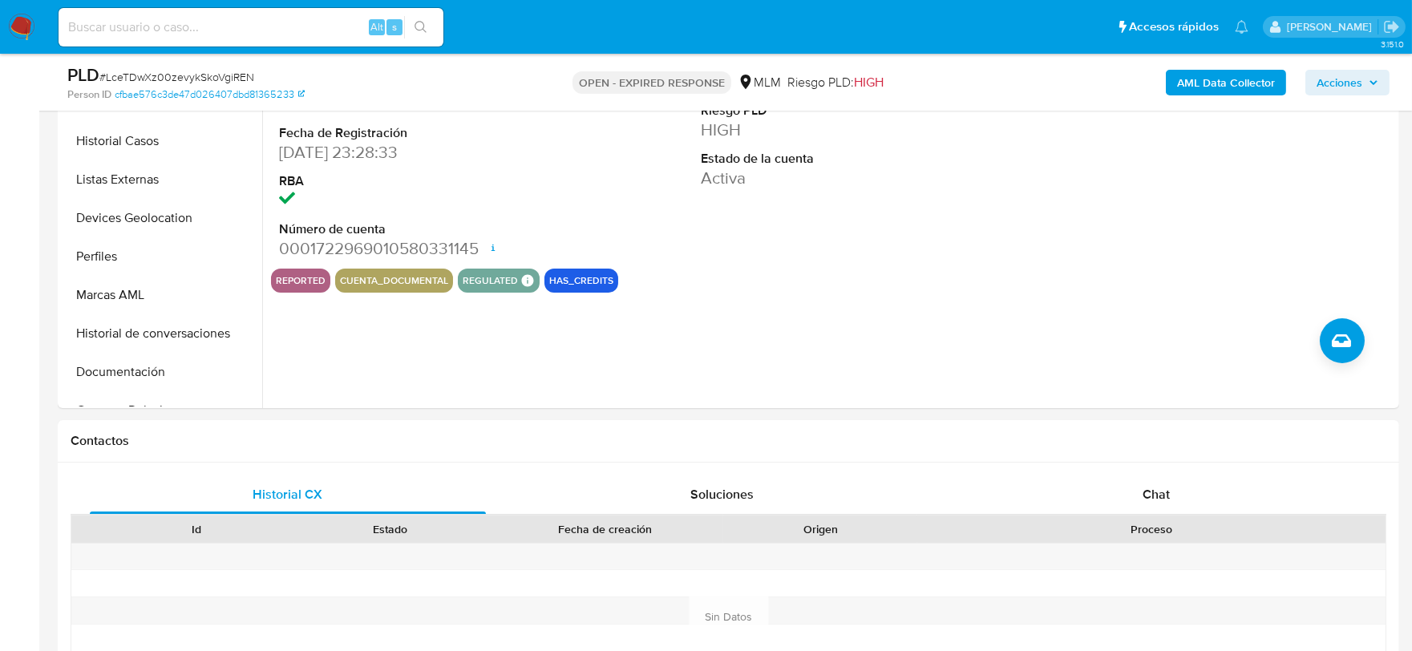
scroll to position [445, 0]
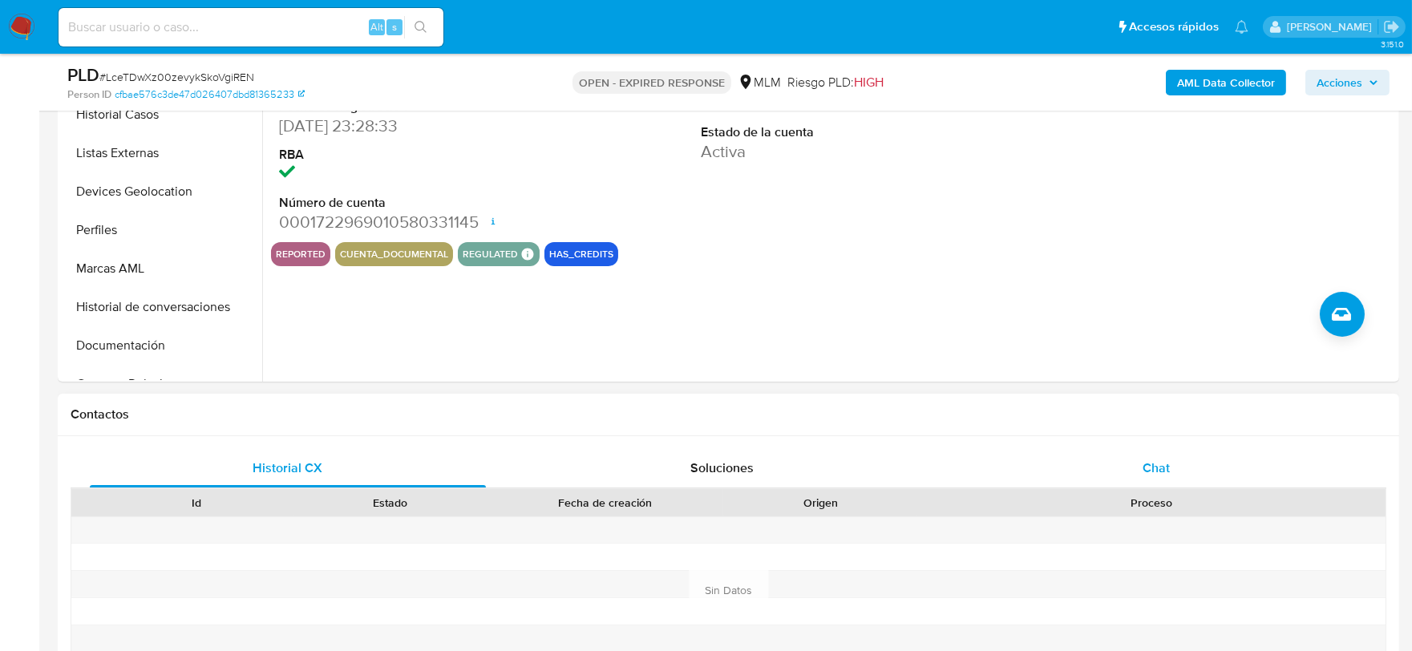
click at [1157, 463] on span "Chat" at bounding box center [1155, 468] width 27 height 18
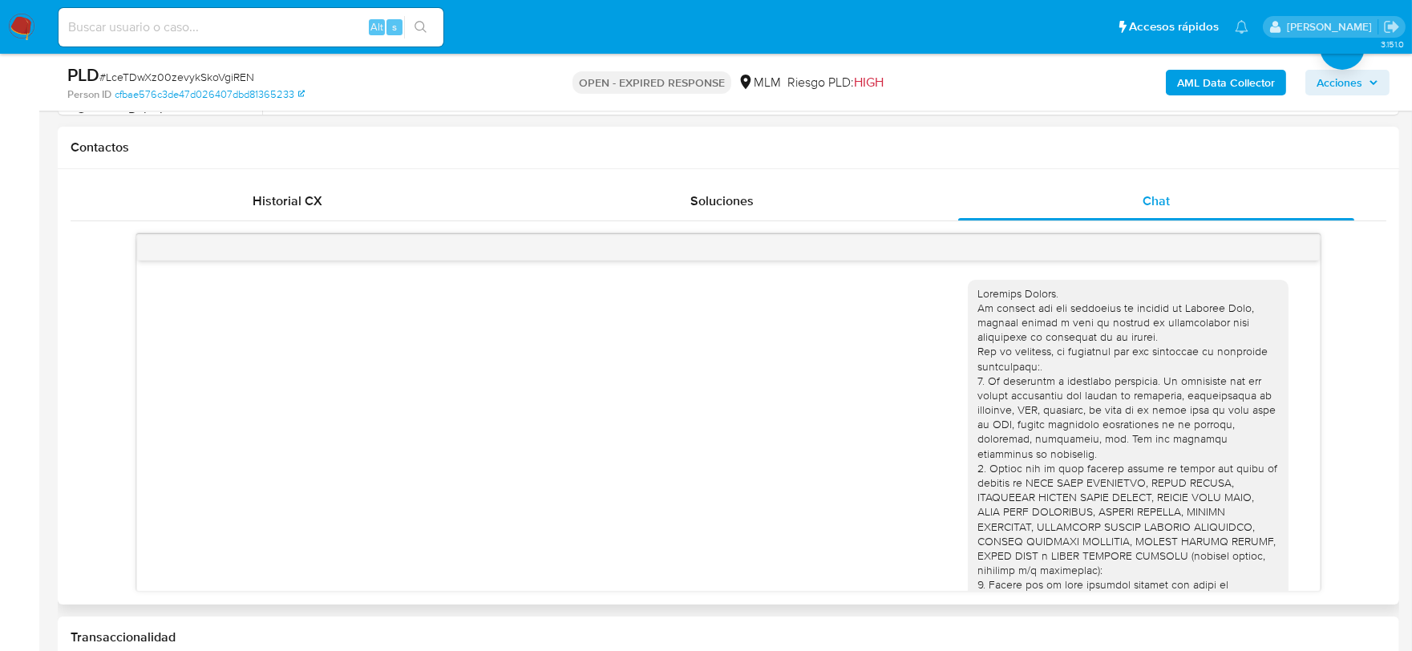
scroll to position [212, 0]
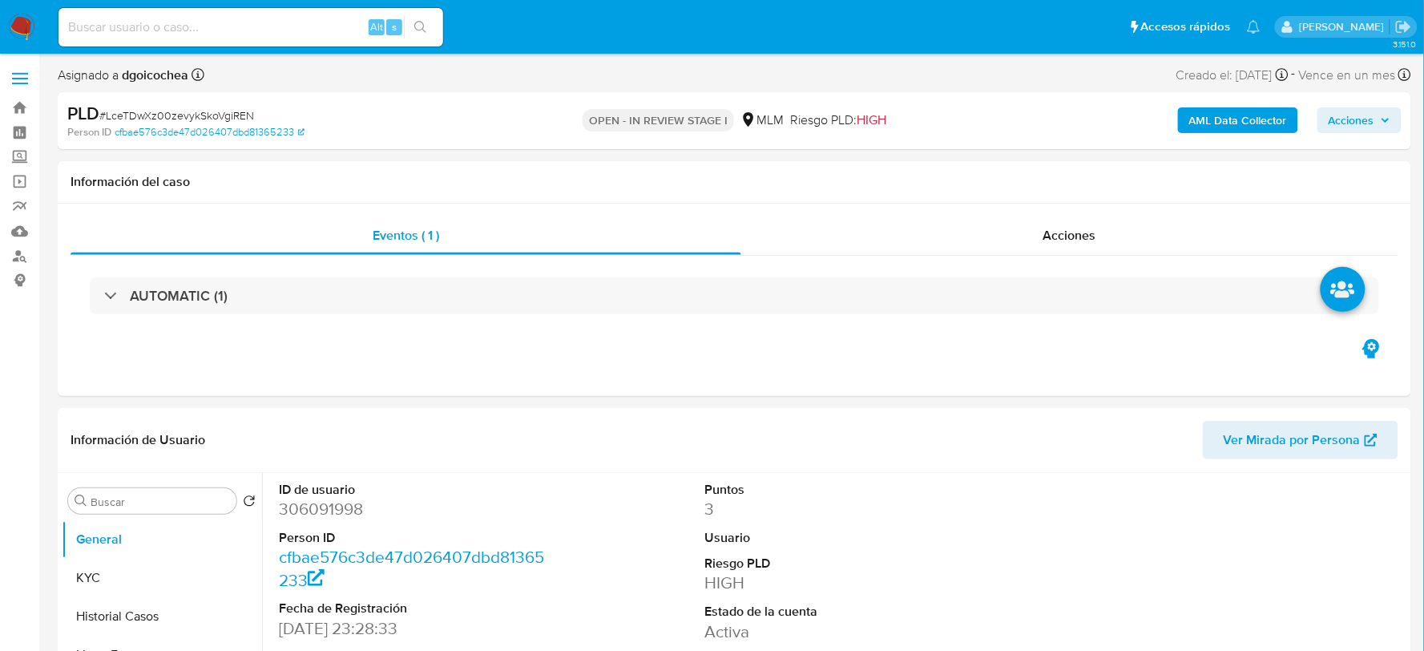
select select "10"
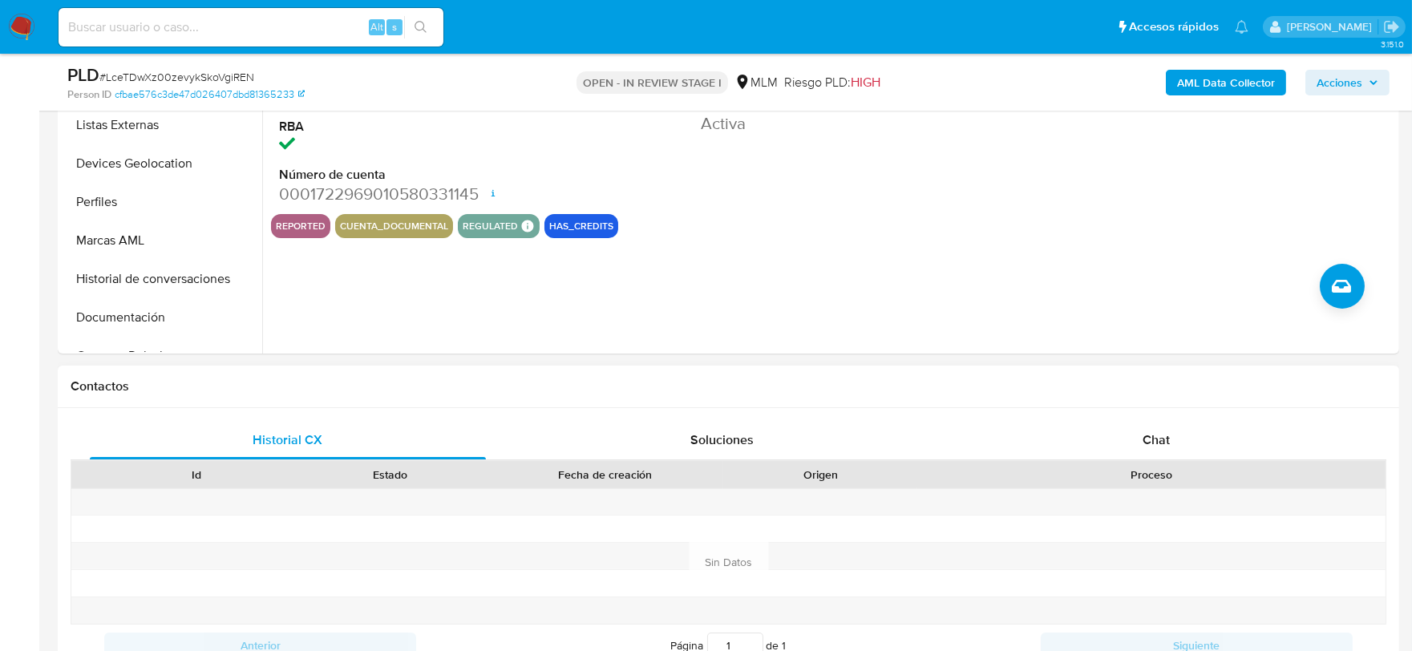
scroll to position [534, 0]
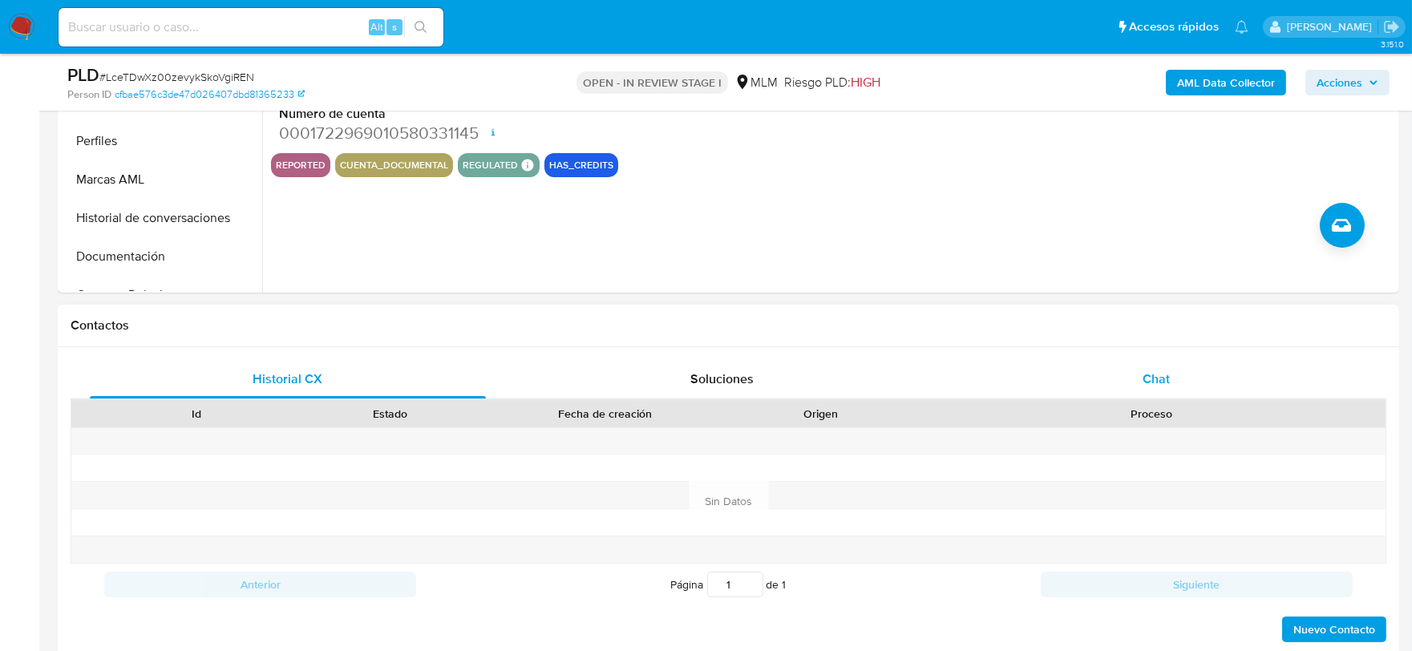
click at [1158, 380] on span "Chat" at bounding box center [1155, 379] width 27 height 18
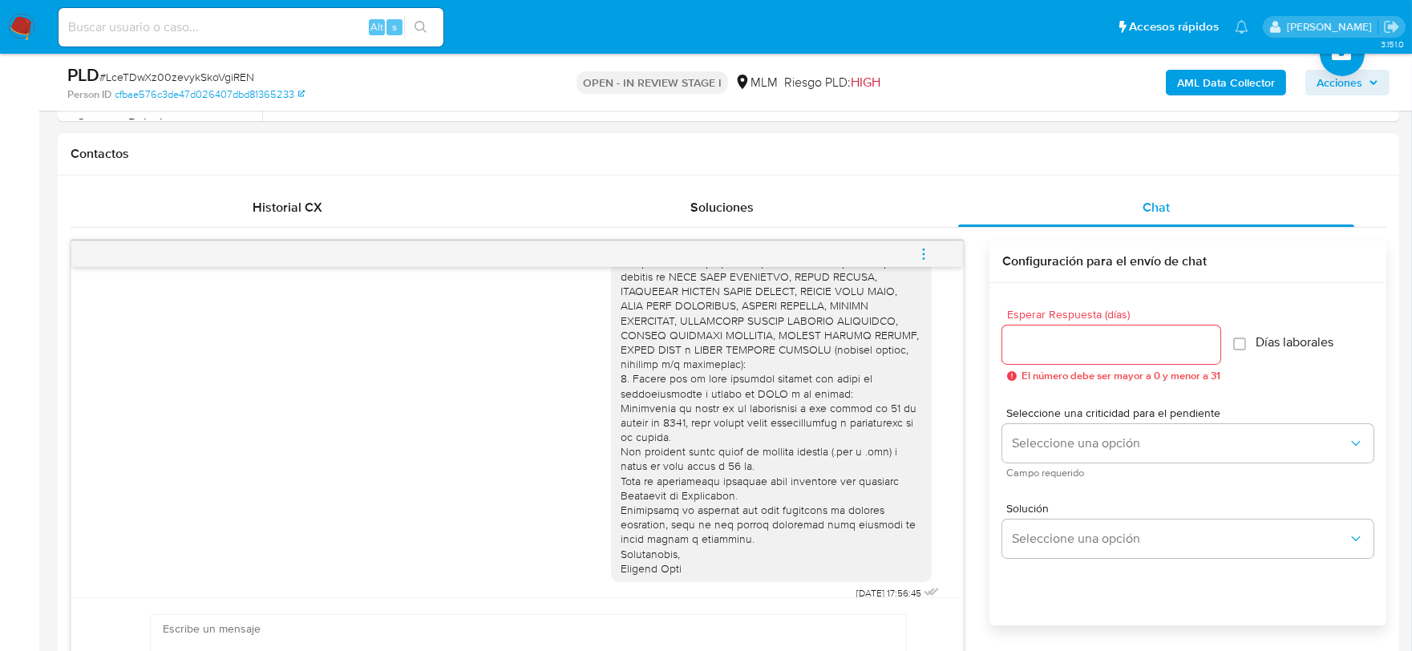
scroll to position [712, 0]
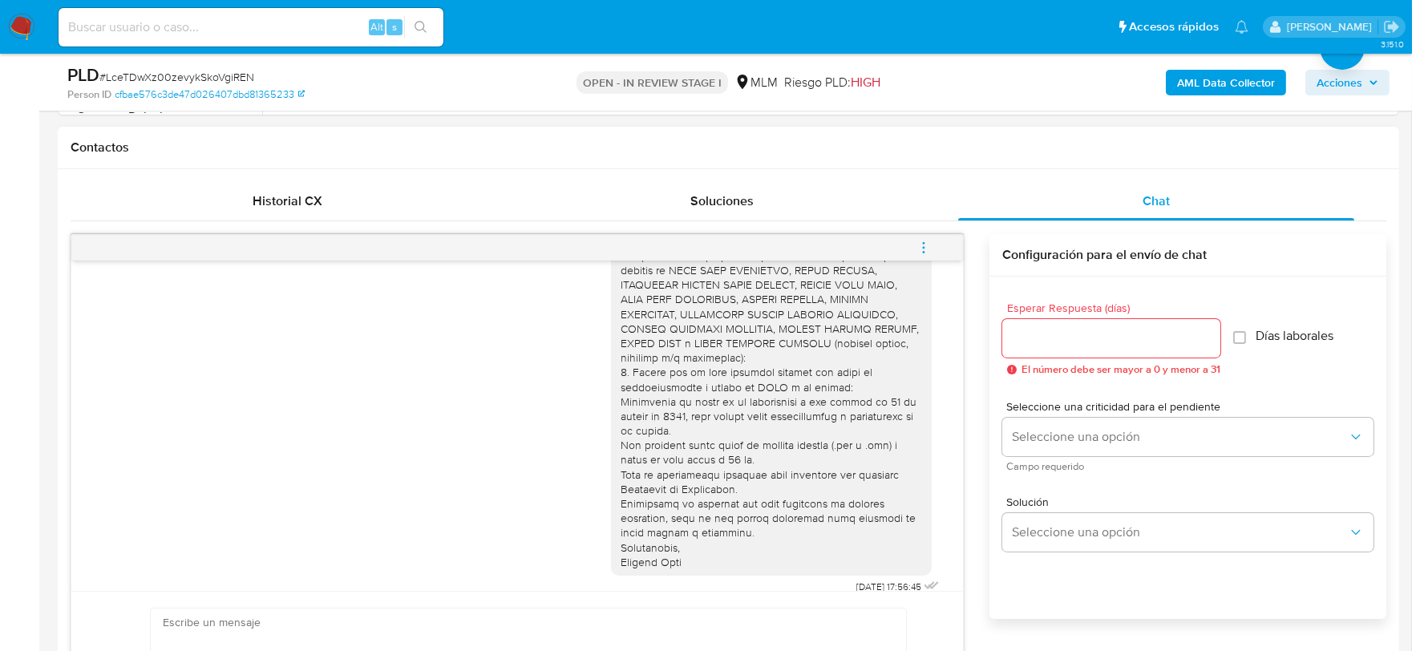
click at [927, 245] on icon "menu-action" at bounding box center [923, 247] width 14 height 14
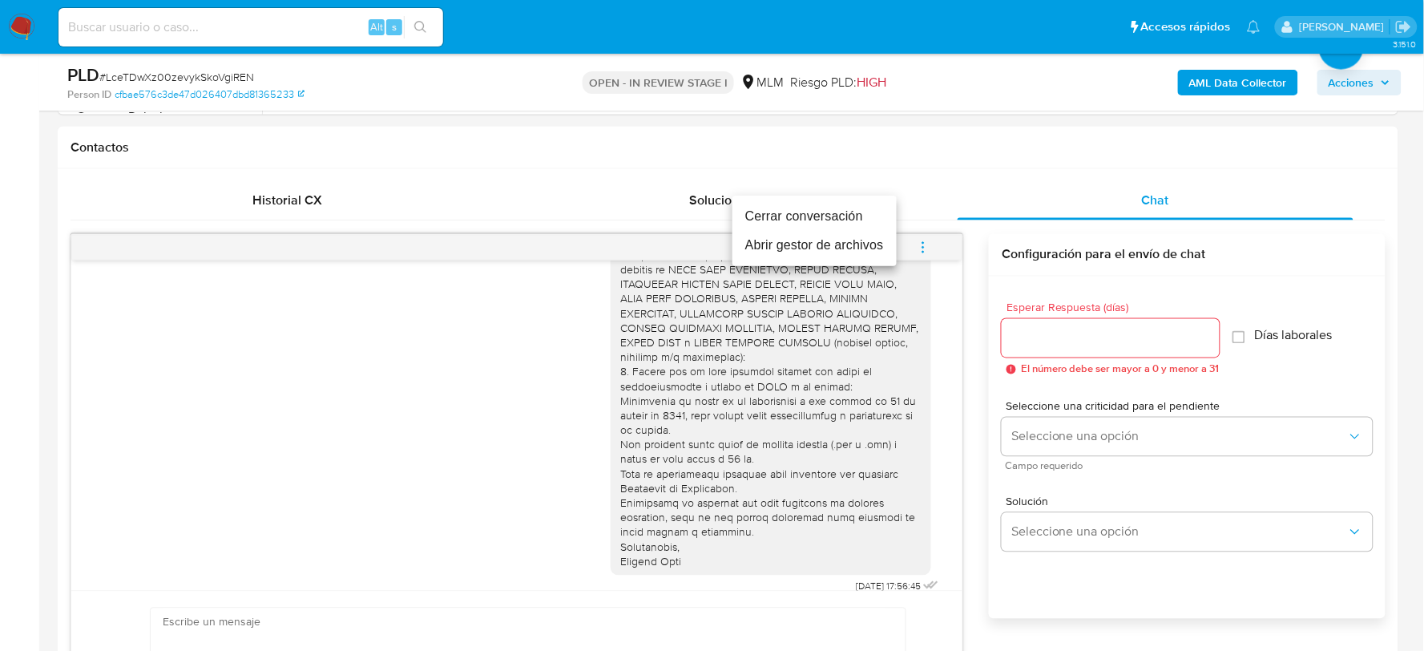
click at [834, 212] on li "Cerrar conversación" at bounding box center [815, 216] width 164 height 29
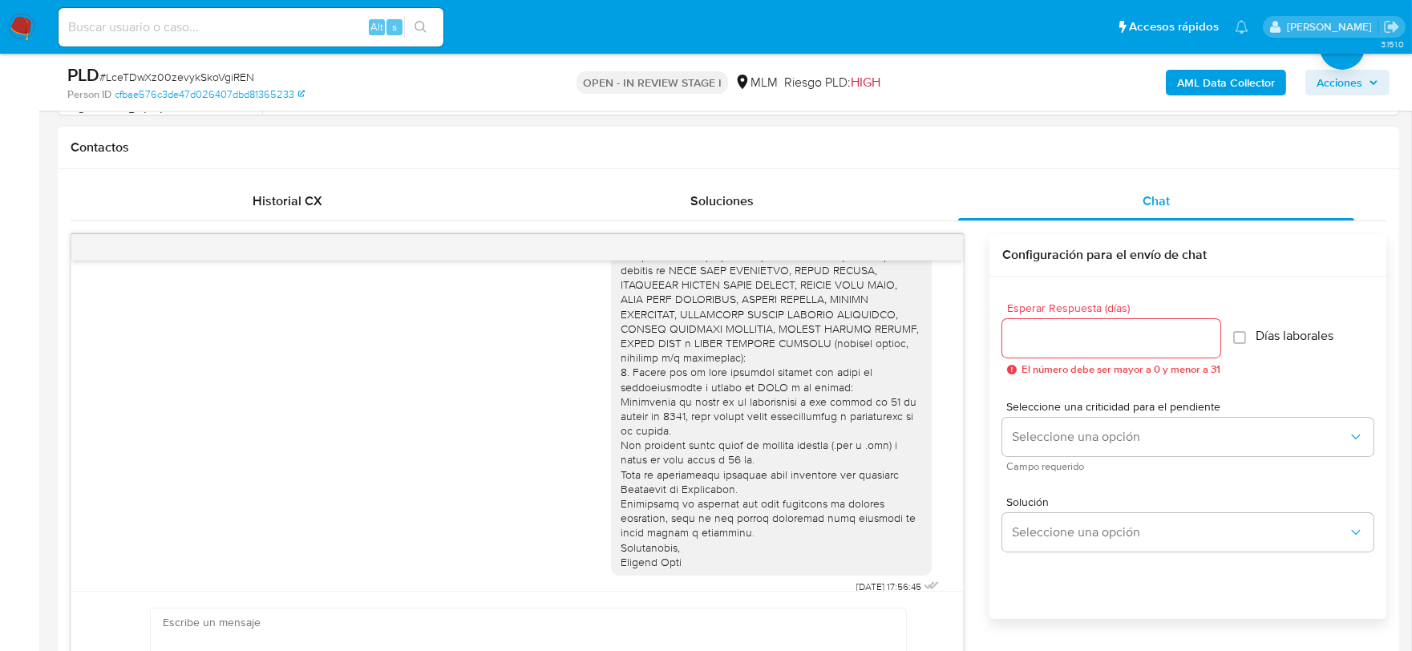
click at [473, 386] on div "07/08/2025 17:56:45" at bounding box center [516, 327] width 851 height 543
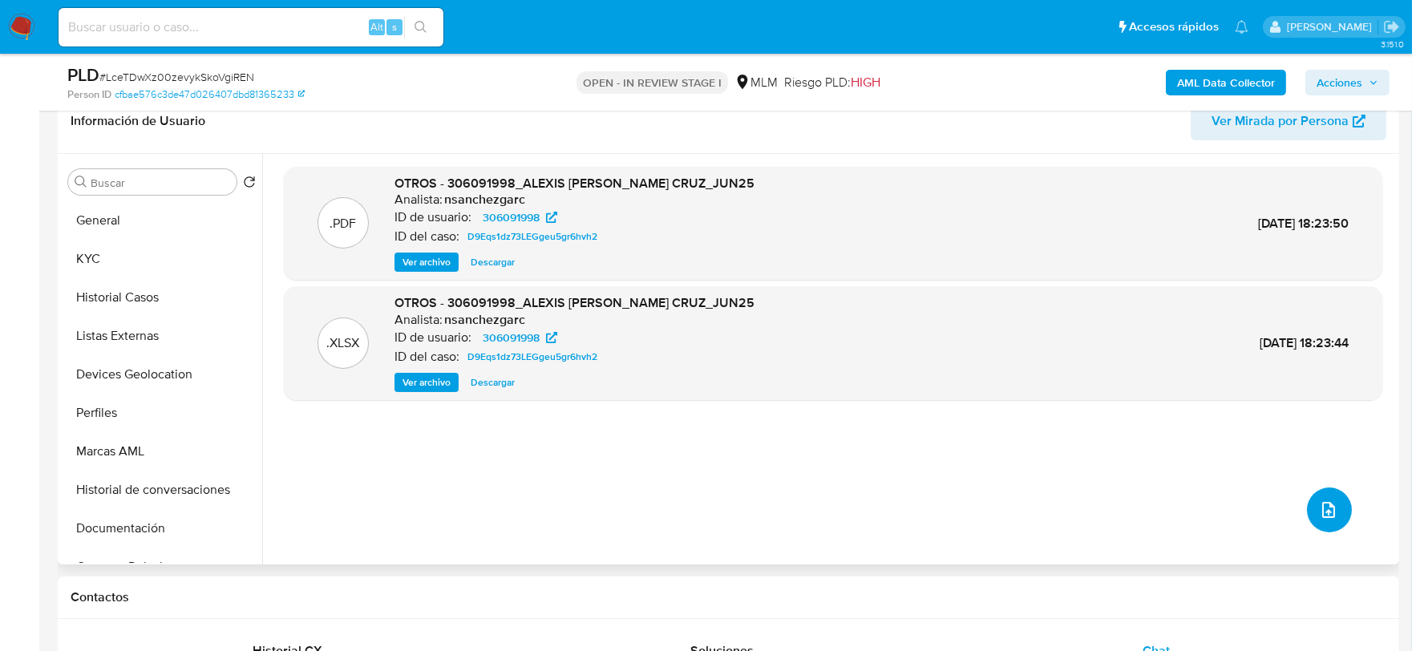
click at [1335, 503] on button "upload-file" at bounding box center [1329, 509] width 45 height 45
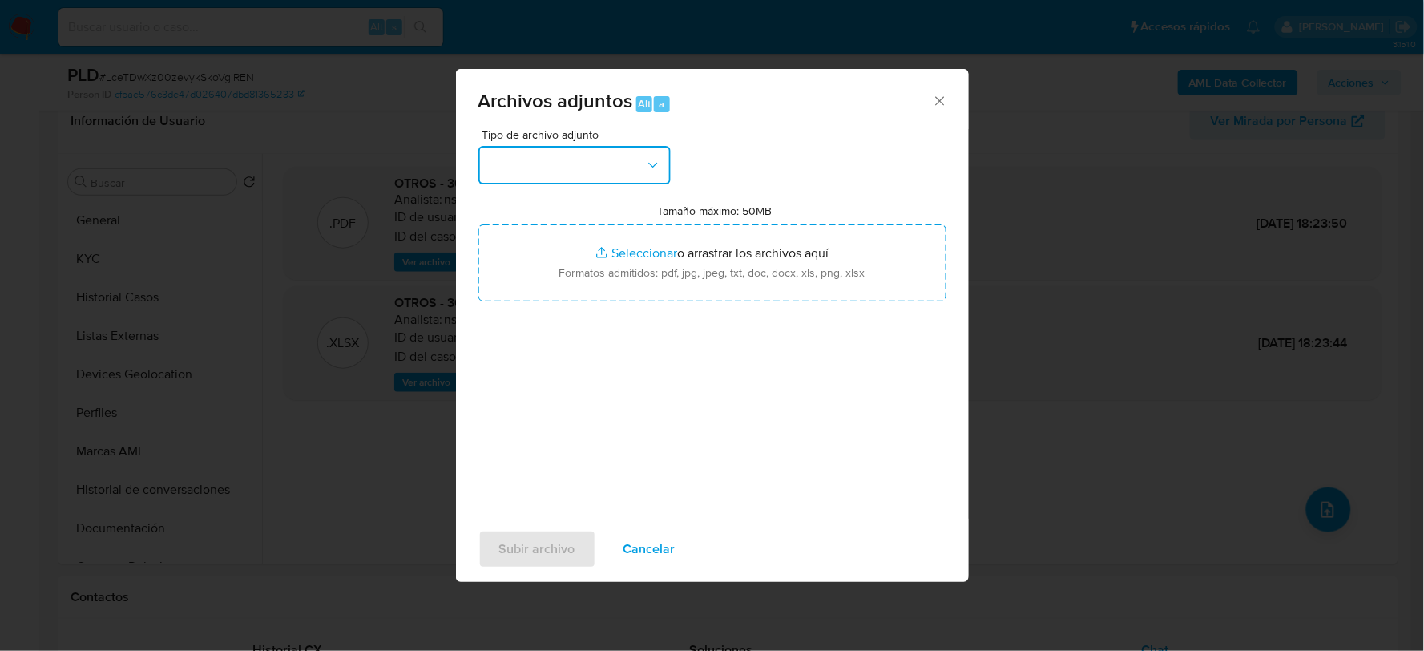
click at [530, 156] on button "button" at bounding box center [575, 165] width 192 height 38
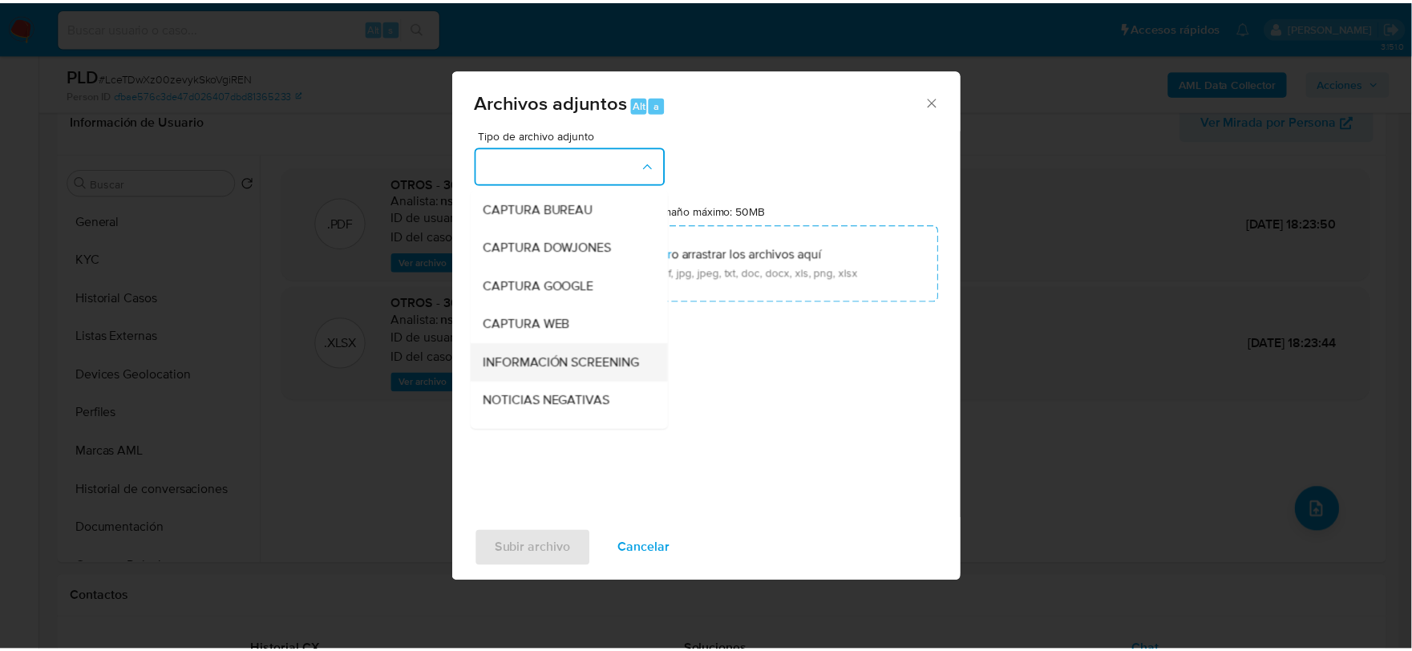
scroll to position [122, 0]
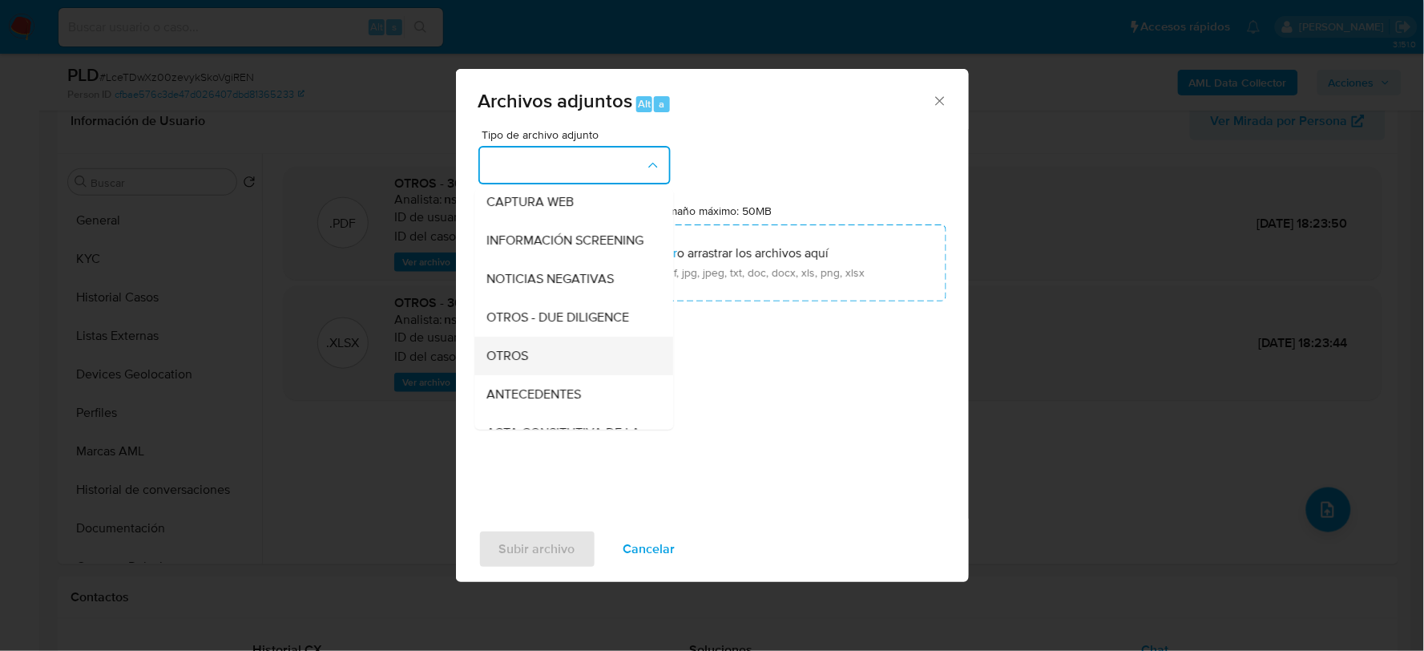
click at [515, 363] on span "OTROS" at bounding box center [508, 355] width 42 height 16
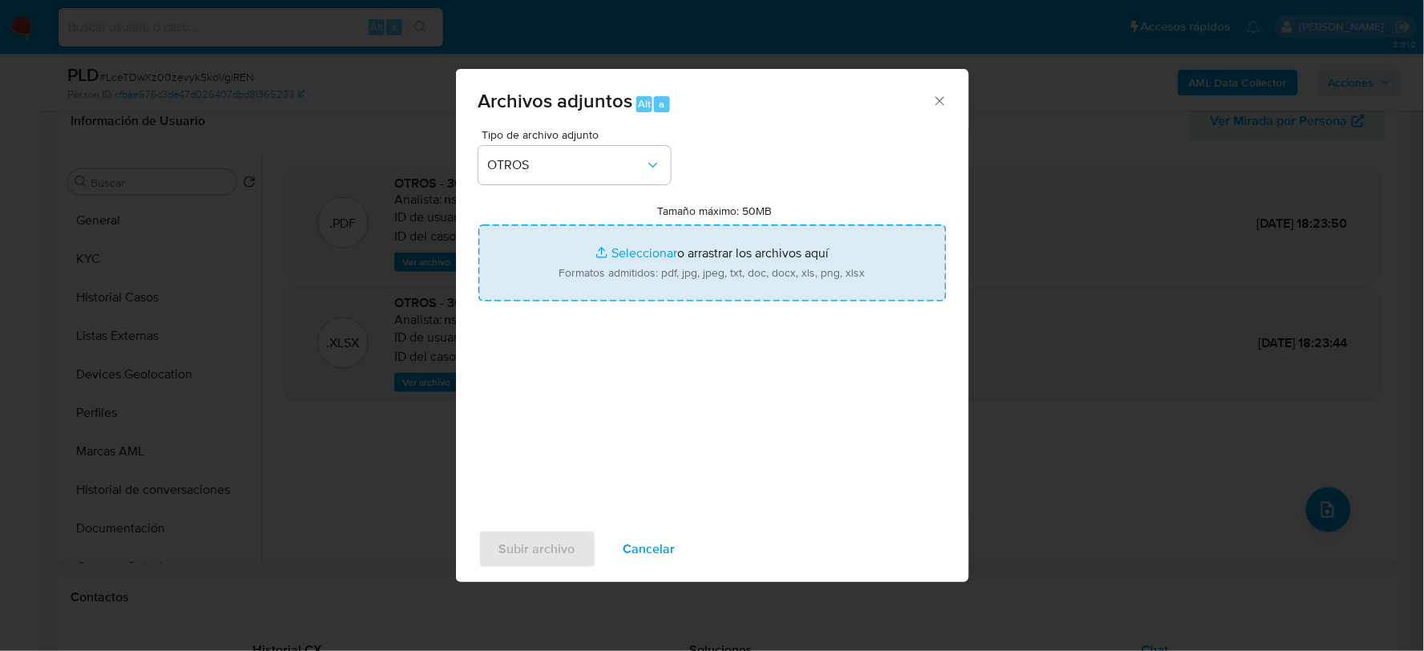
type input "C:\fakepath\306091998_ALEXIS FERNANDEZ_JUL2025.xlsx"
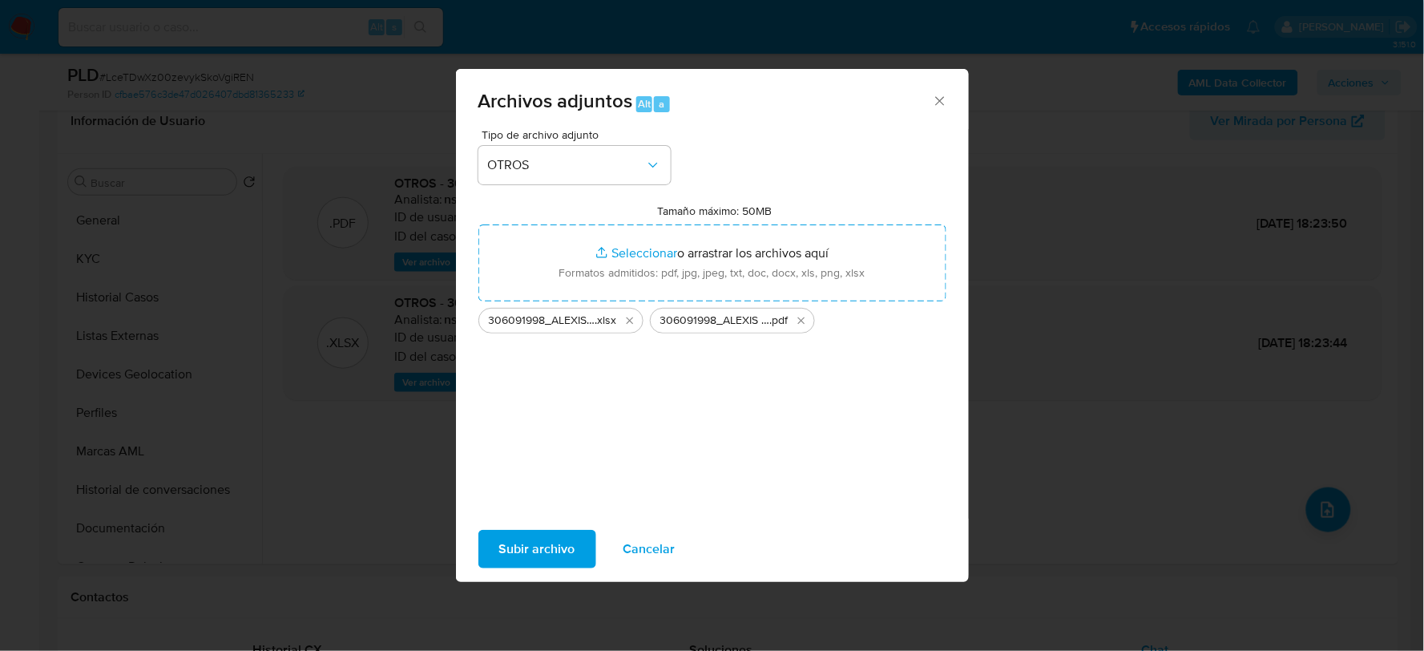
click at [516, 532] on span "Subir archivo" at bounding box center [537, 548] width 76 height 35
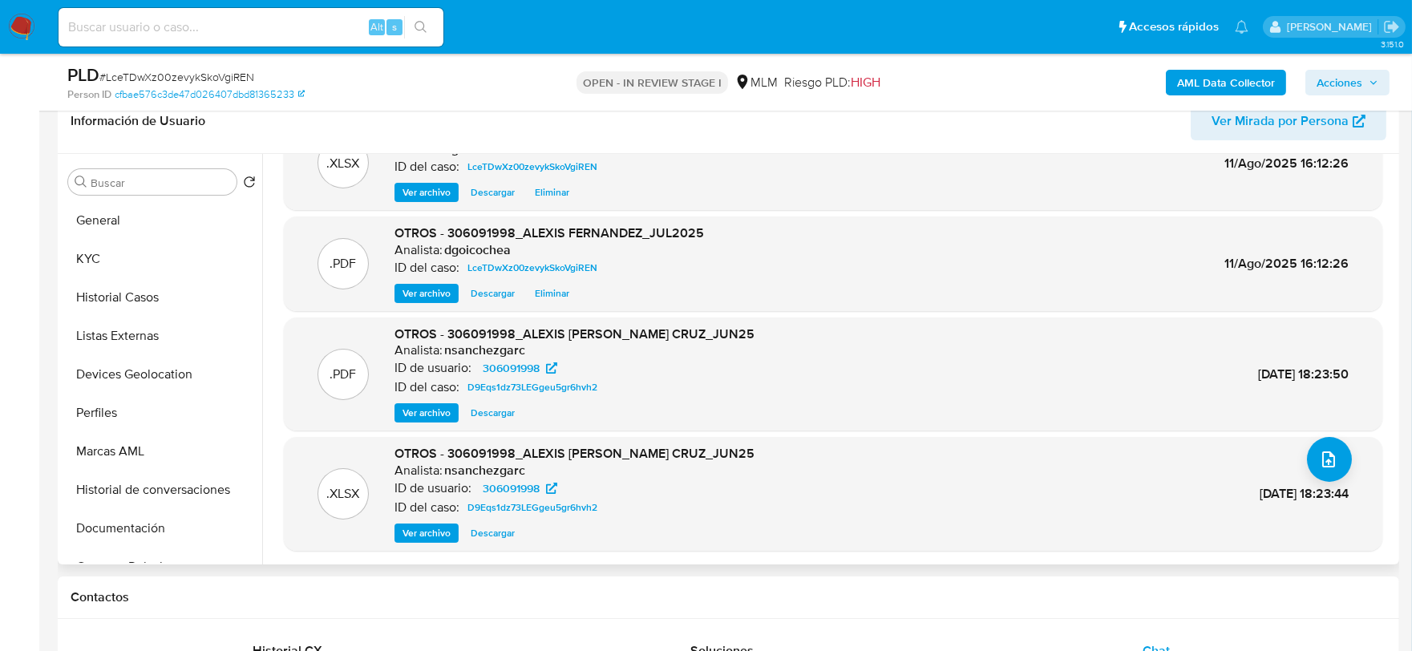
scroll to position [530, 0]
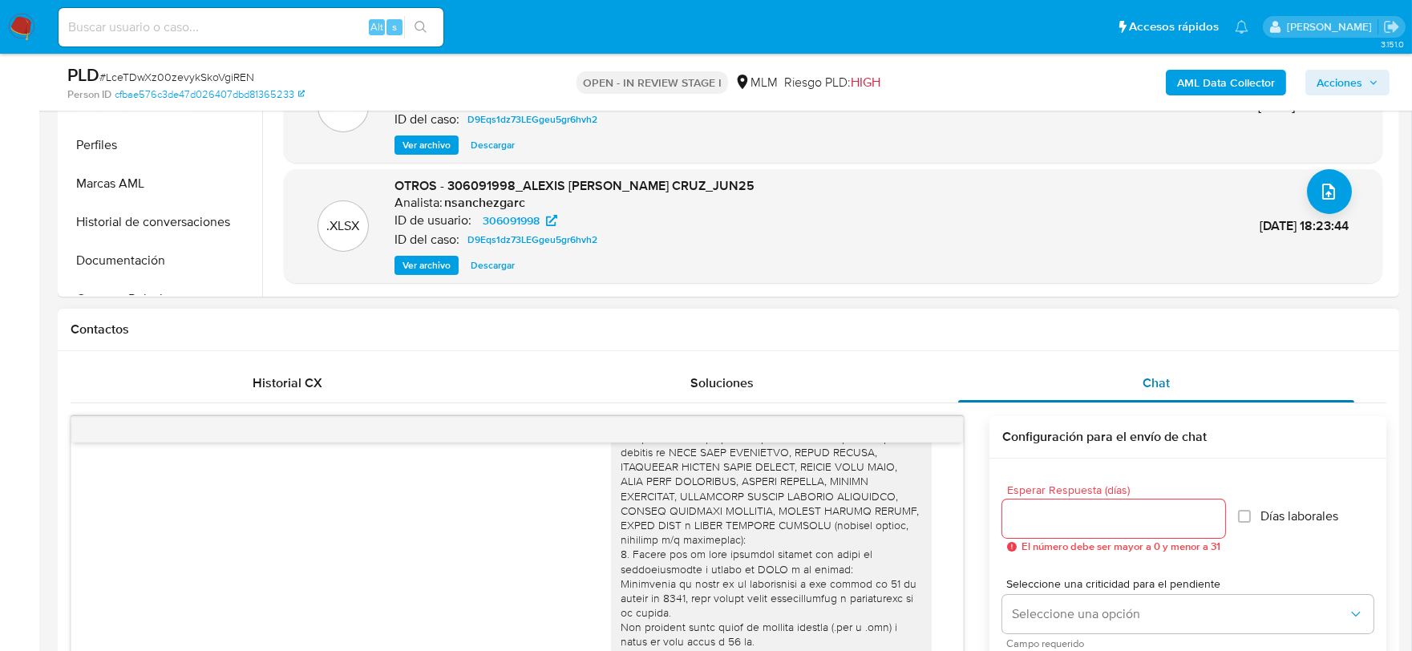
click at [1169, 390] on div "Chat" at bounding box center [1156, 383] width 396 height 38
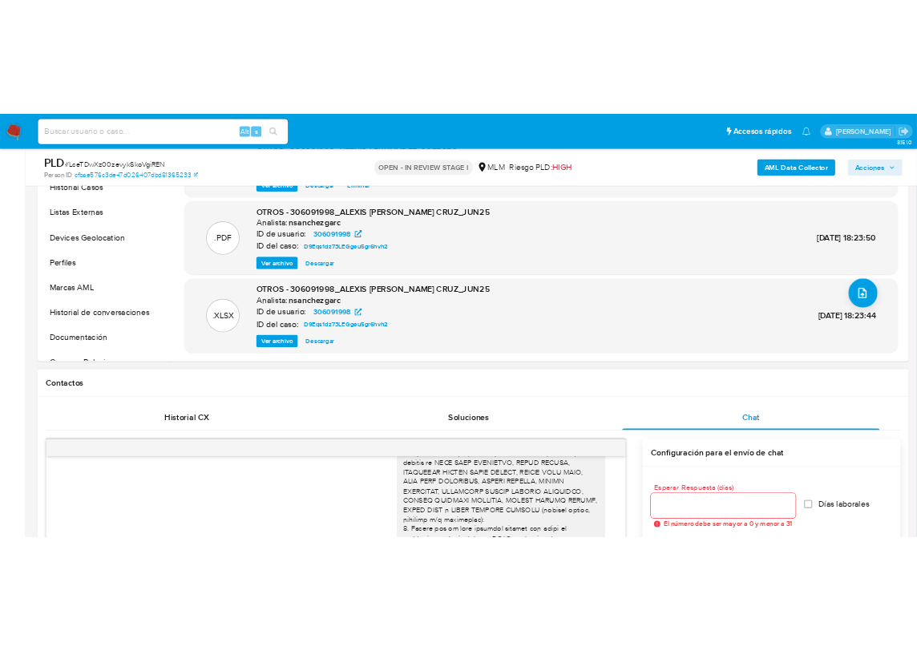
scroll to position [441, 0]
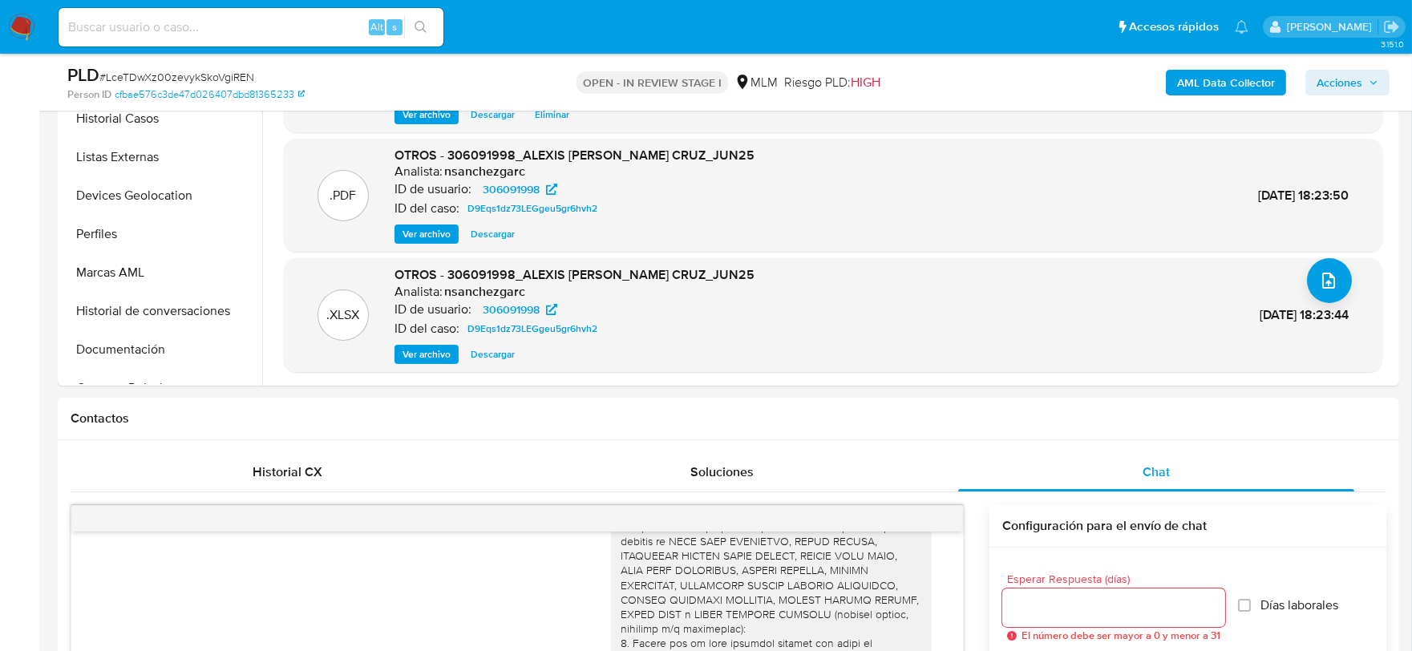
click at [1341, 75] on span "Acciones" at bounding box center [1339, 83] width 46 height 26
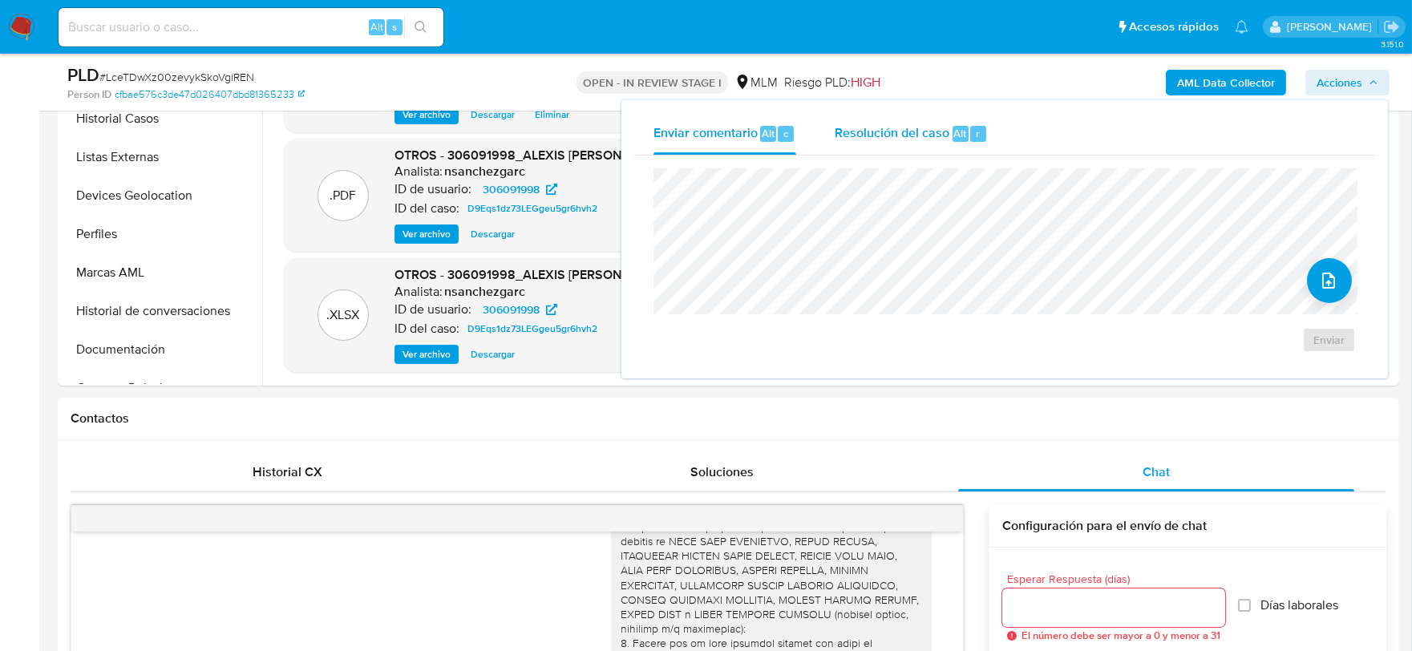
click at [871, 131] on span "Resolución del caso" at bounding box center [891, 132] width 115 height 18
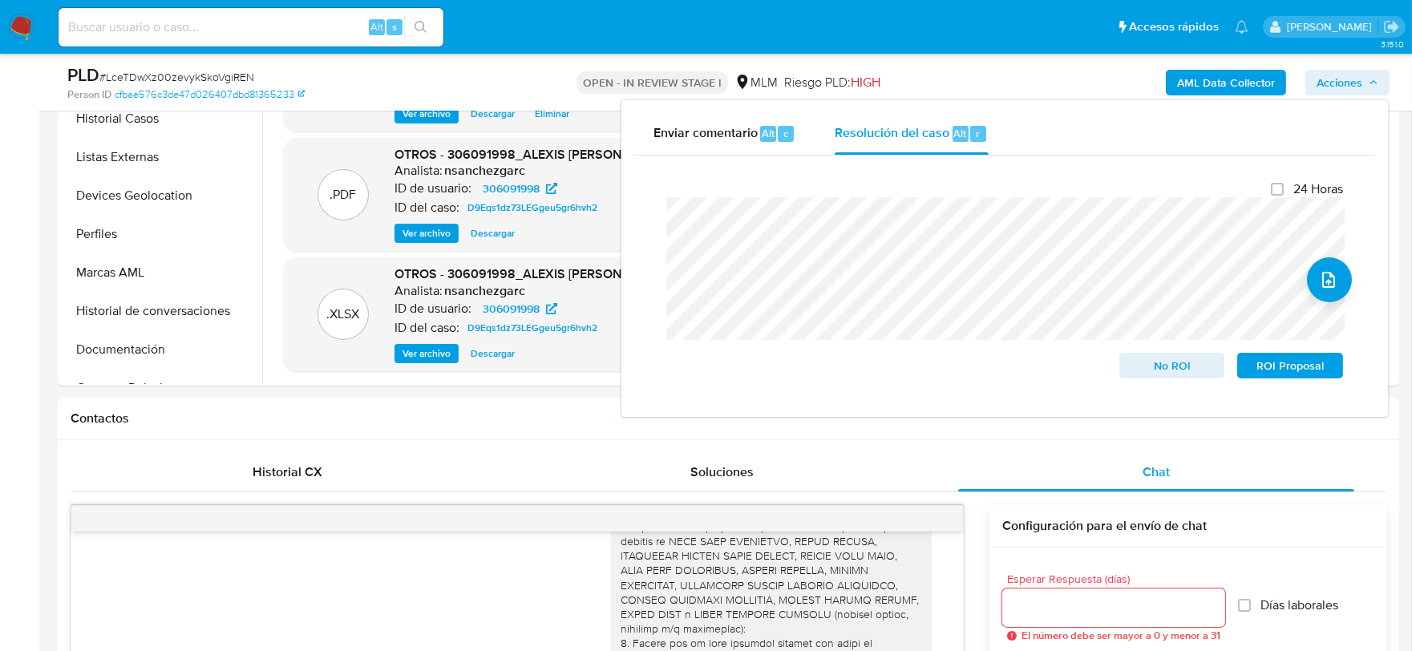
scroll to position [51, 0]
click at [1295, 363] on span "ROI Proposal" at bounding box center [1289, 365] width 83 height 22
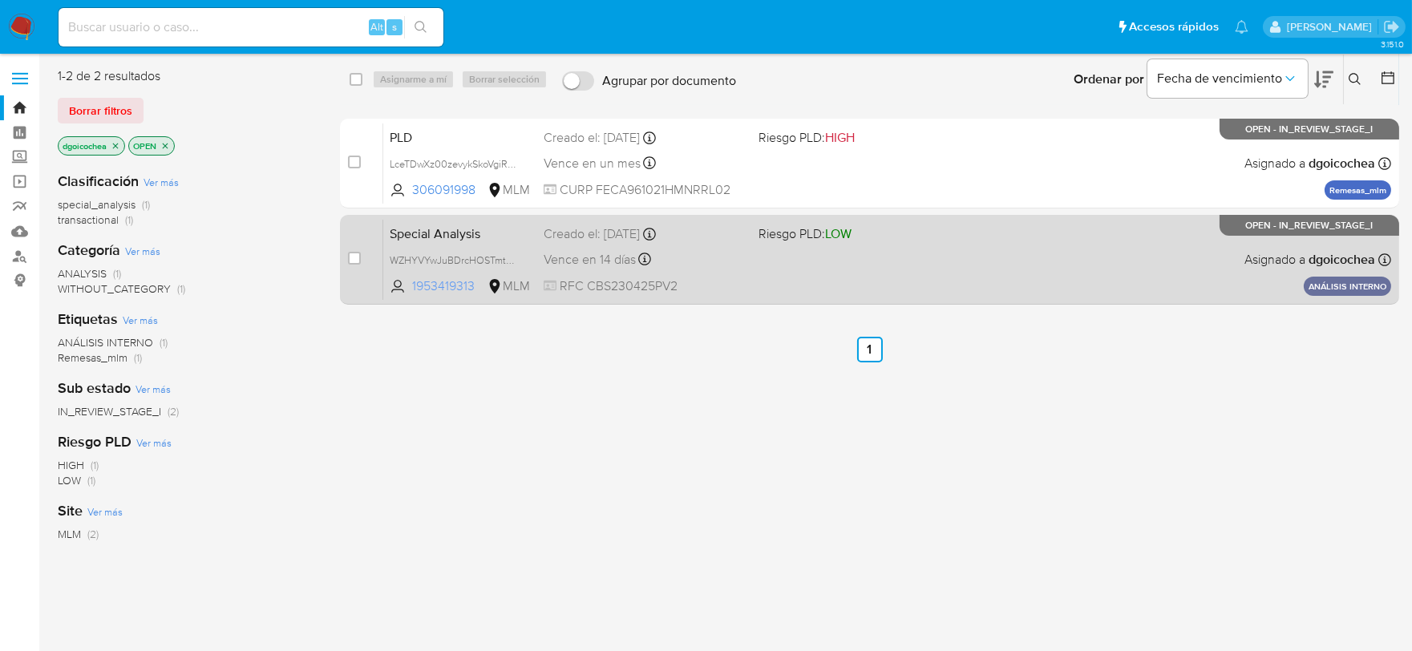
drag, startPoint x: 482, startPoint y: 285, endPoint x: 406, endPoint y: 291, distance: 75.6
click at [406, 291] on span "1953419313 MLM" at bounding box center [460, 286] width 141 height 18
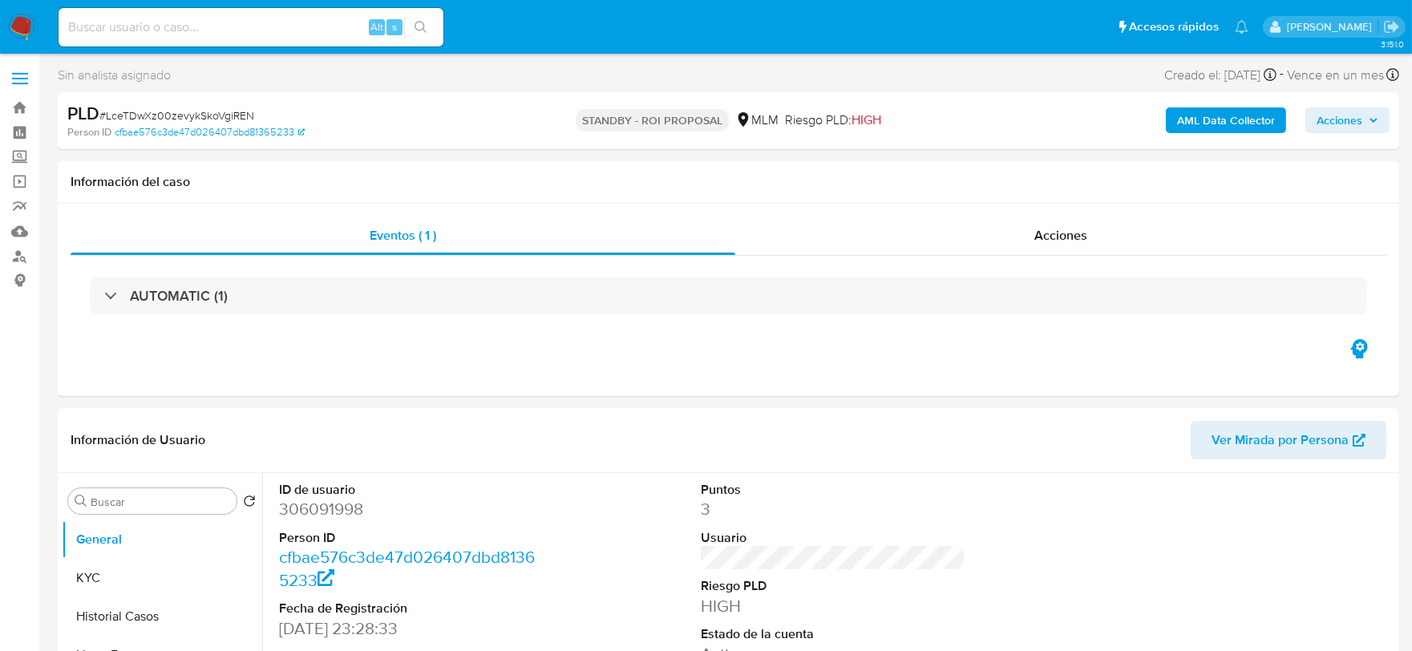
select select "10"
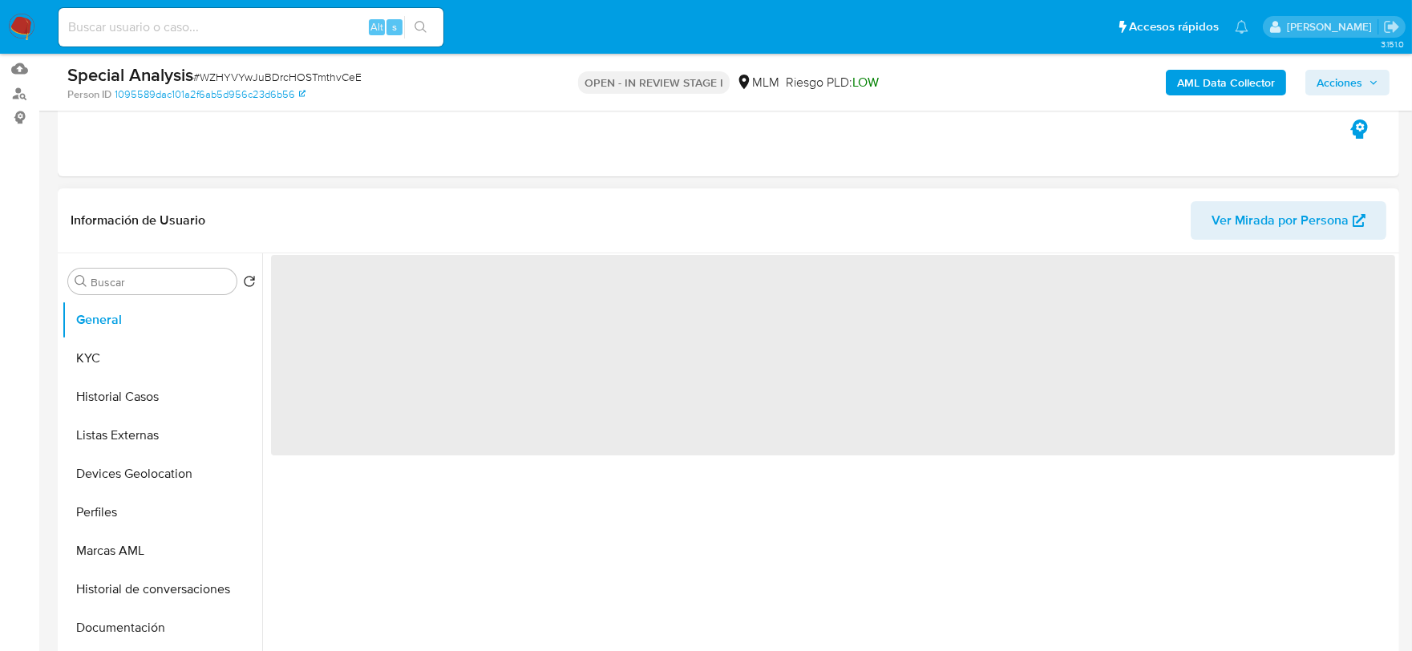
scroll to position [178, 0]
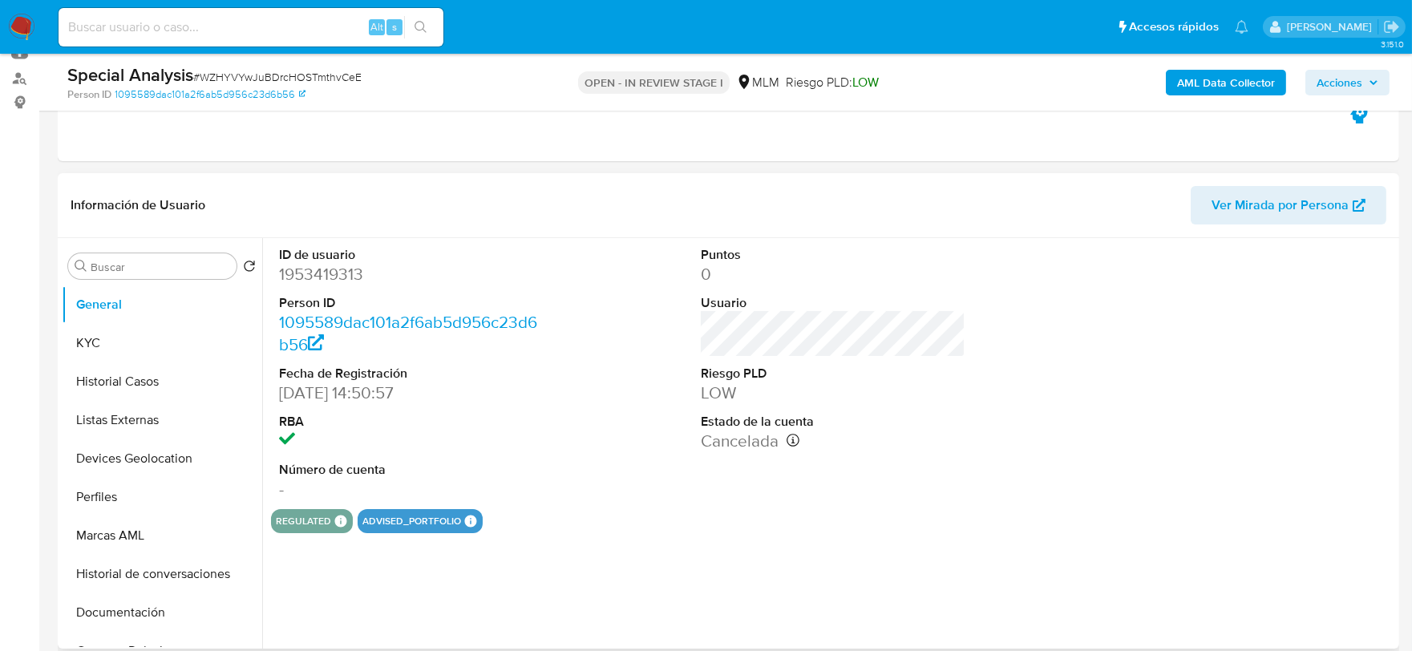
click at [341, 279] on dd "1953419313" at bounding box center [411, 274] width 265 height 22
drag, startPoint x: 341, startPoint y: 279, endPoint x: 355, endPoint y: 305, distance: 29.4
click at [341, 279] on dd "1953419313" at bounding box center [411, 274] width 265 height 22
copy dd "1953419313"
select select "10"
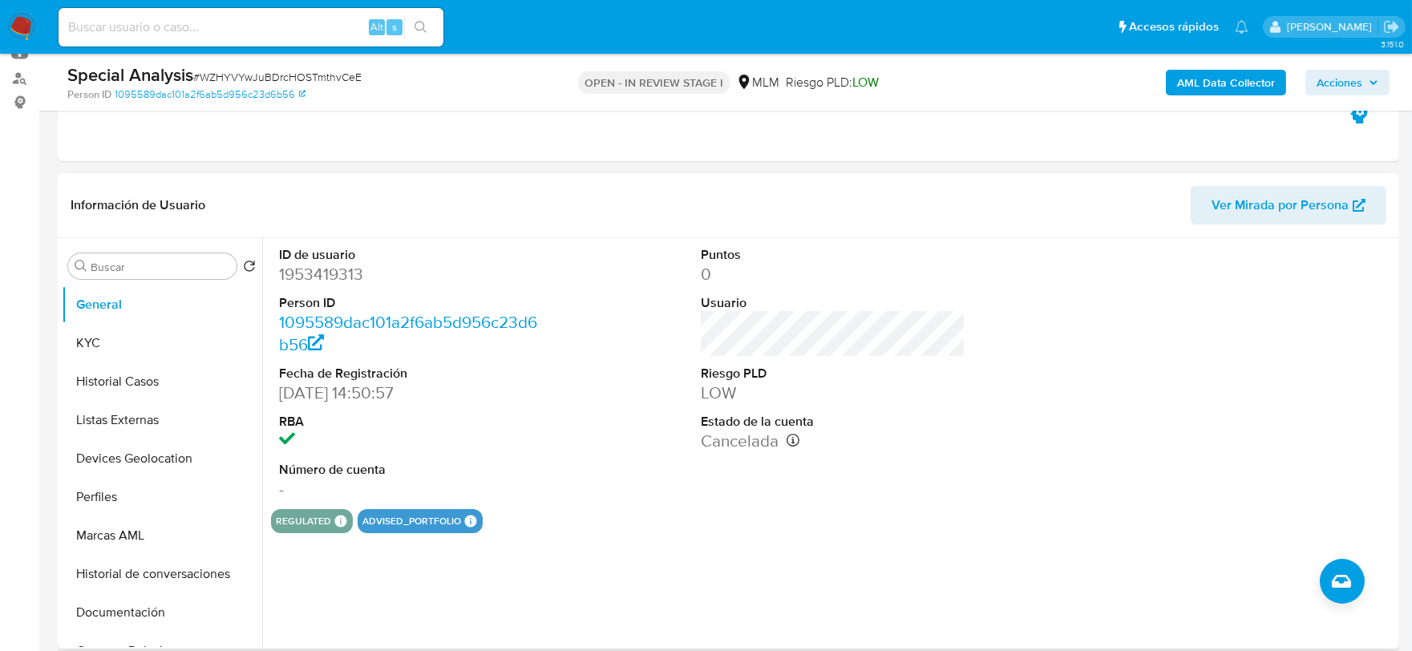
click at [599, 238] on div "ID de usuario 1953419313 Person ID 1095589dac101a2f6ab5d956c23d6b56 Fecha de Re…" at bounding box center [833, 373] width 1124 height 271
click at [327, 281] on dd "1953419313" at bounding box center [411, 274] width 265 height 22
copy dd "1953419313"
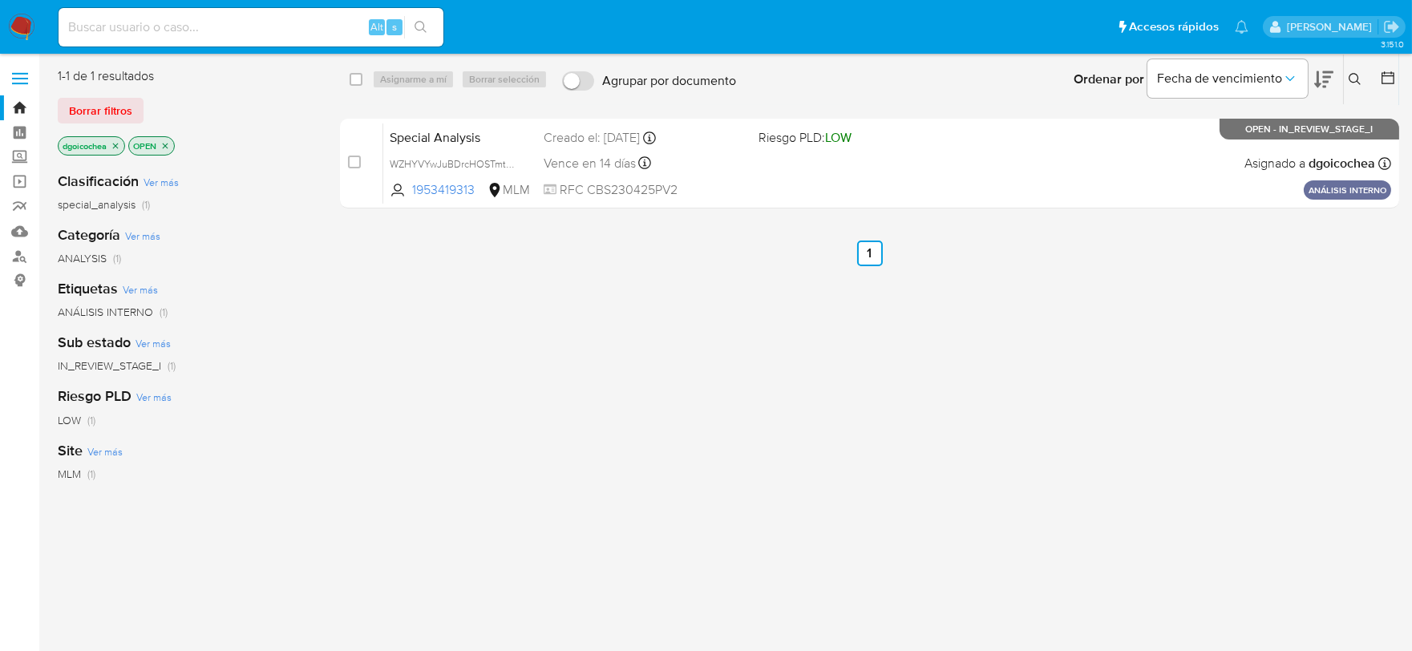
click at [1357, 74] on icon at bounding box center [1354, 79] width 13 height 13
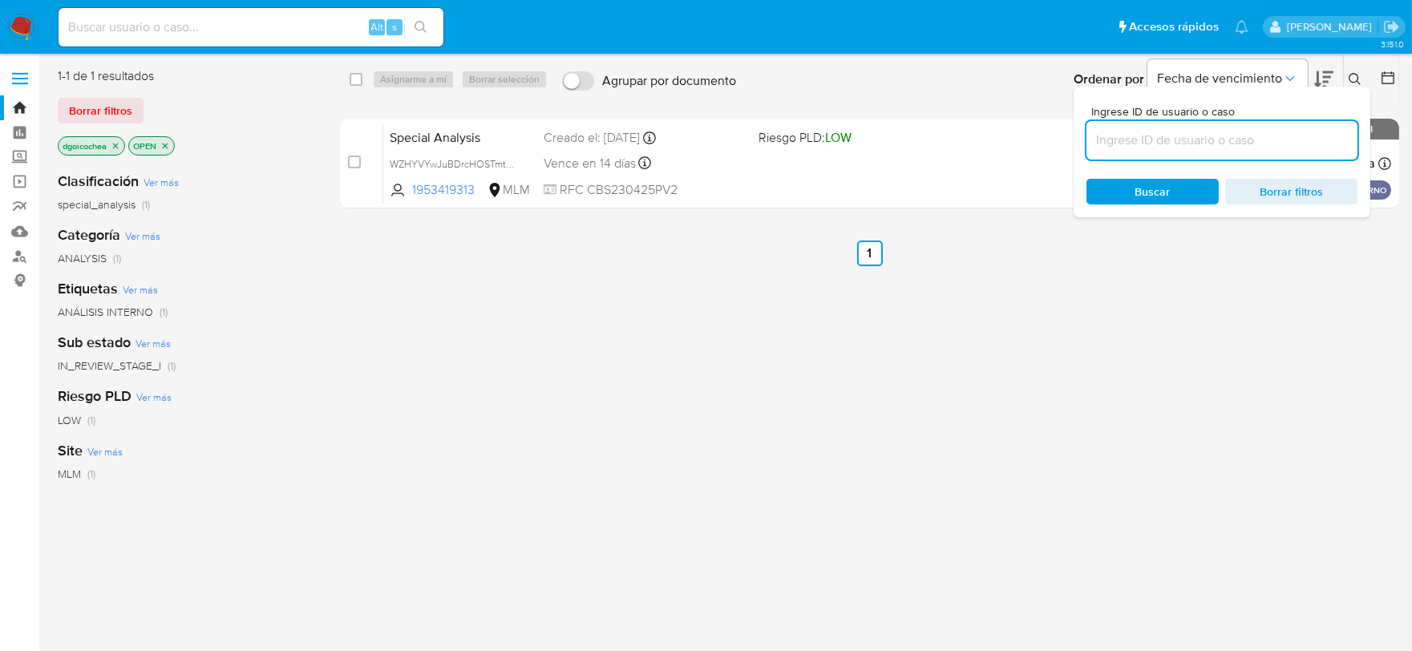
click at [1194, 142] on input at bounding box center [1221, 140] width 271 height 21
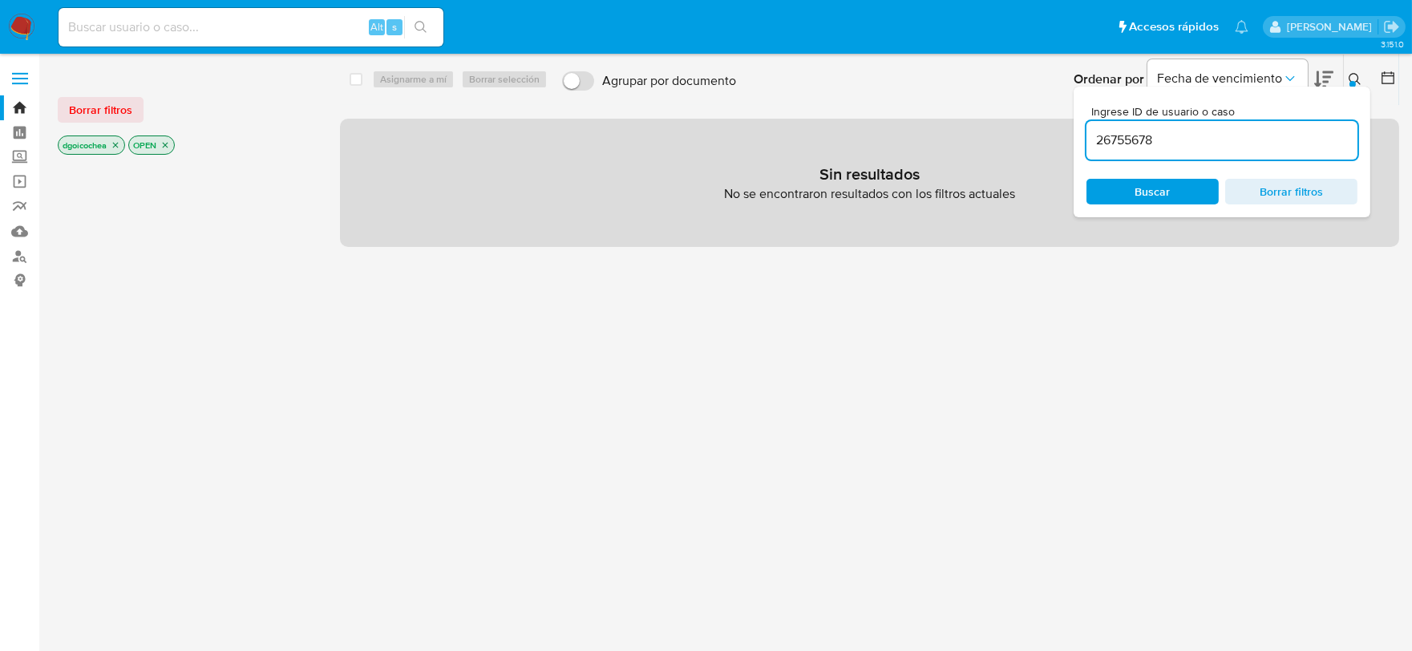
click at [1188, 133] on input "26755678" at bounding box center [1221, 140] width 271 height 21
type input "26755678"
click at [121, 107] on span "Borrar filtros" at bounding box center [100, 110] width 63 height 22
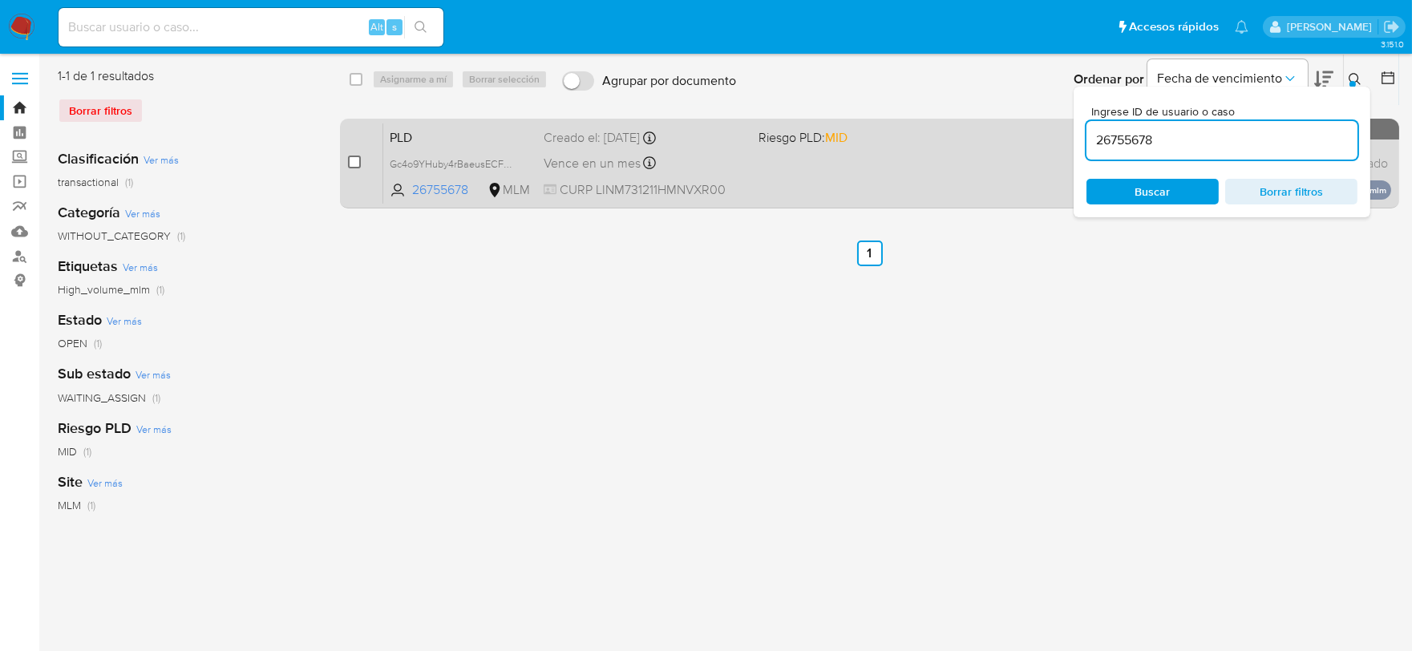
click at [354, 164] on input "checkbox" at bounding box center [354, 162] width 13 height 13
checkbox input "true"
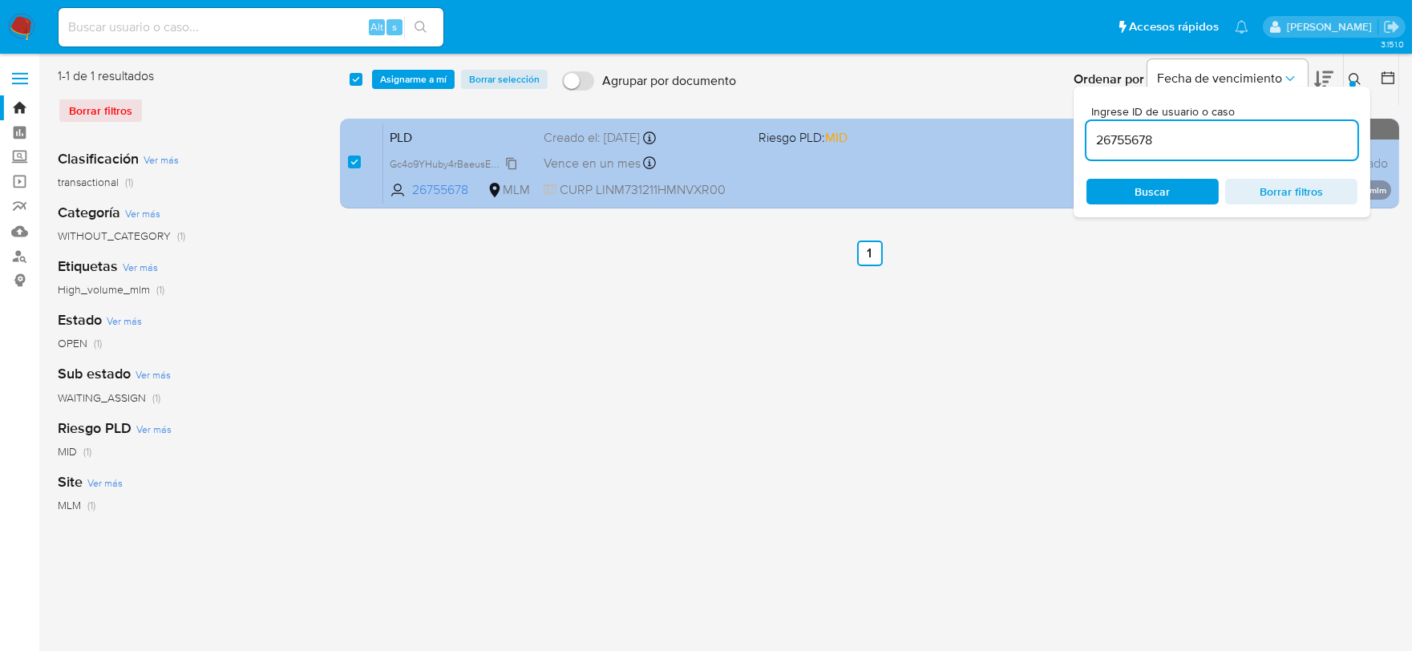
click at [511, 164] on span "Gc4o9YHuby4rBaeusECFGfgM" at bounding box center [458, 163] width 137 height 18
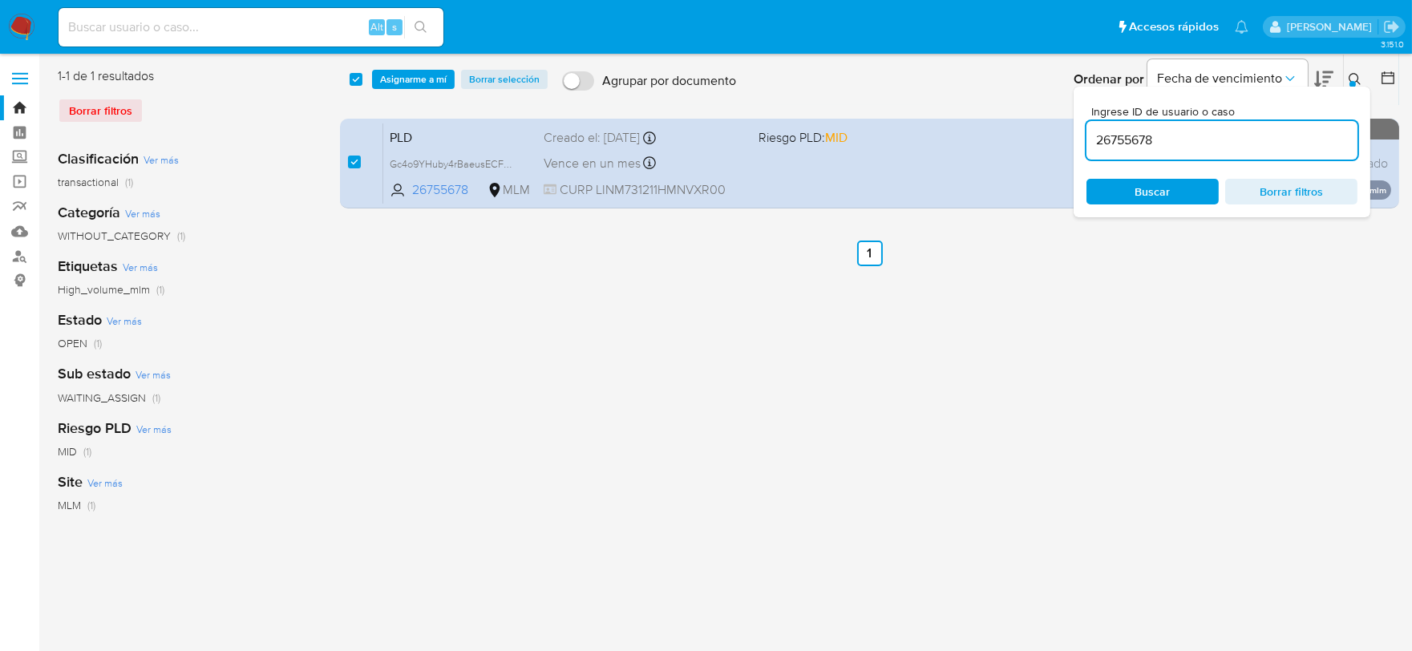
click at [1106, 142] on input "26755678" at bounding box center [1221, 140] width 271 height 21
paste input "74535576"
type input "74535576"
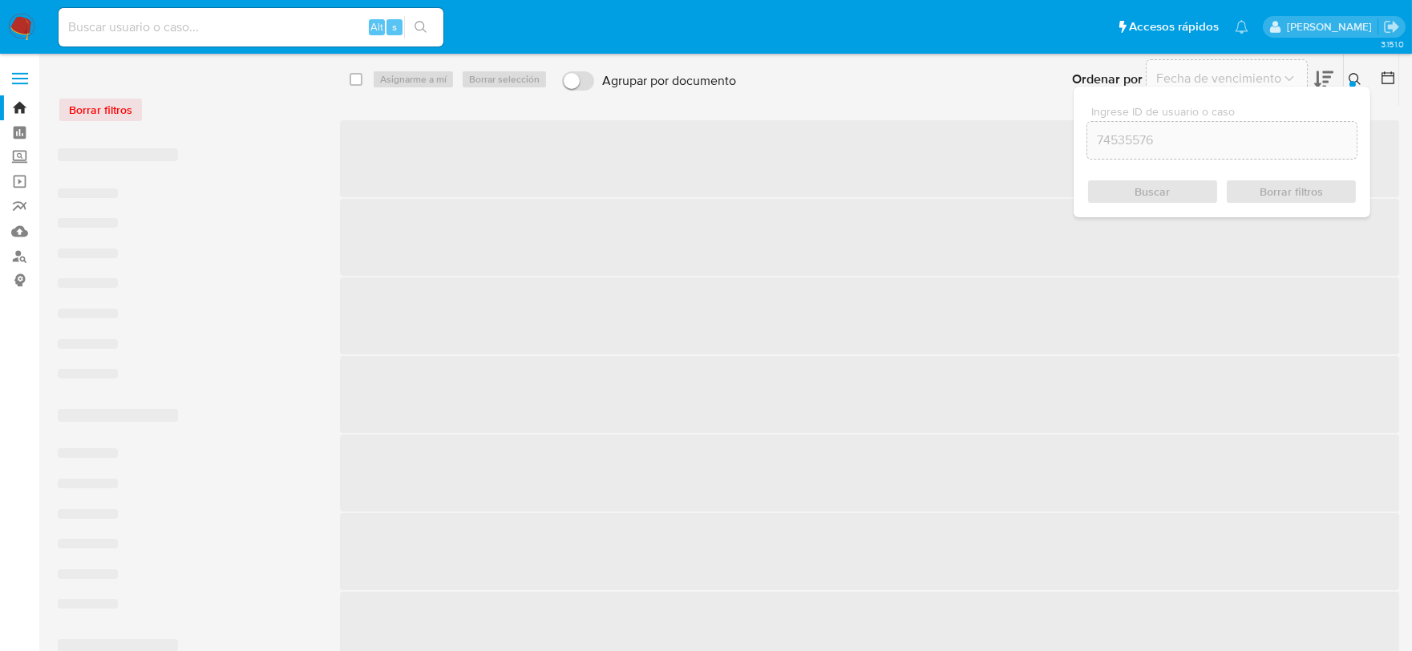
checkbox input "false"
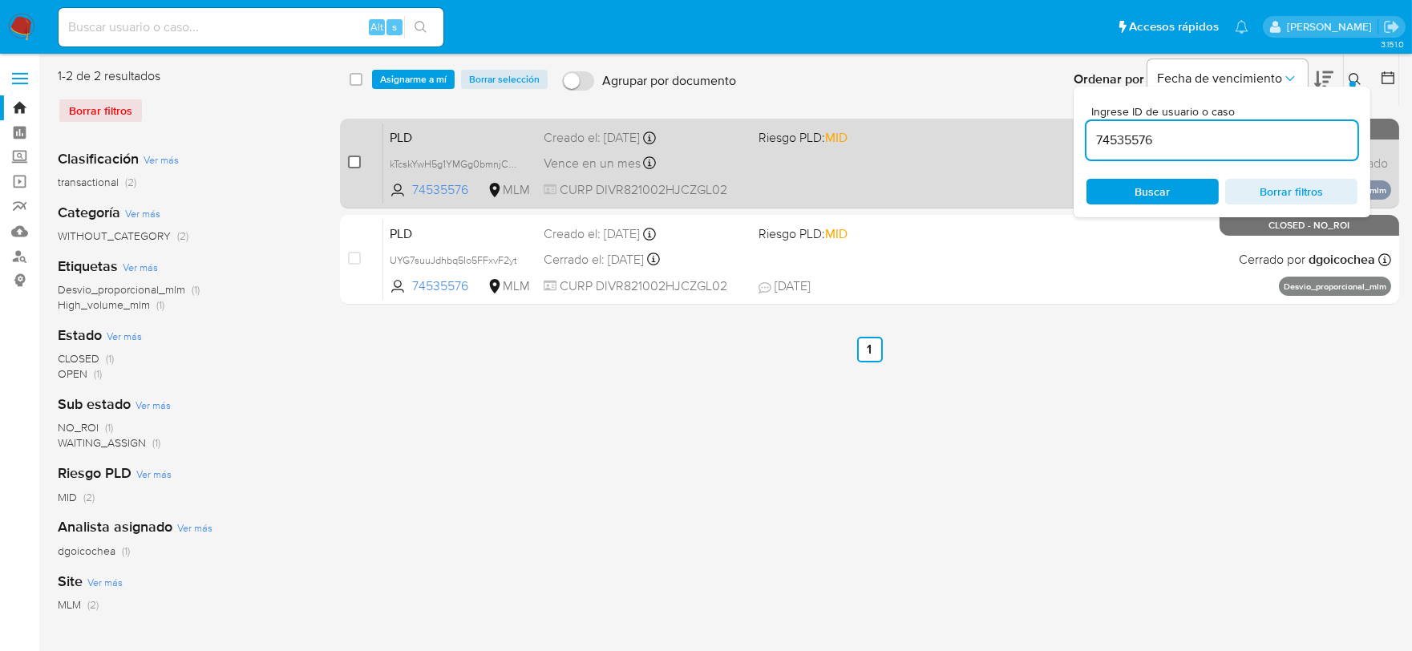
click at [359, 161] on input "checkbox" at bounding box center [354, 162] width 13 height 13
checkbox input "true"
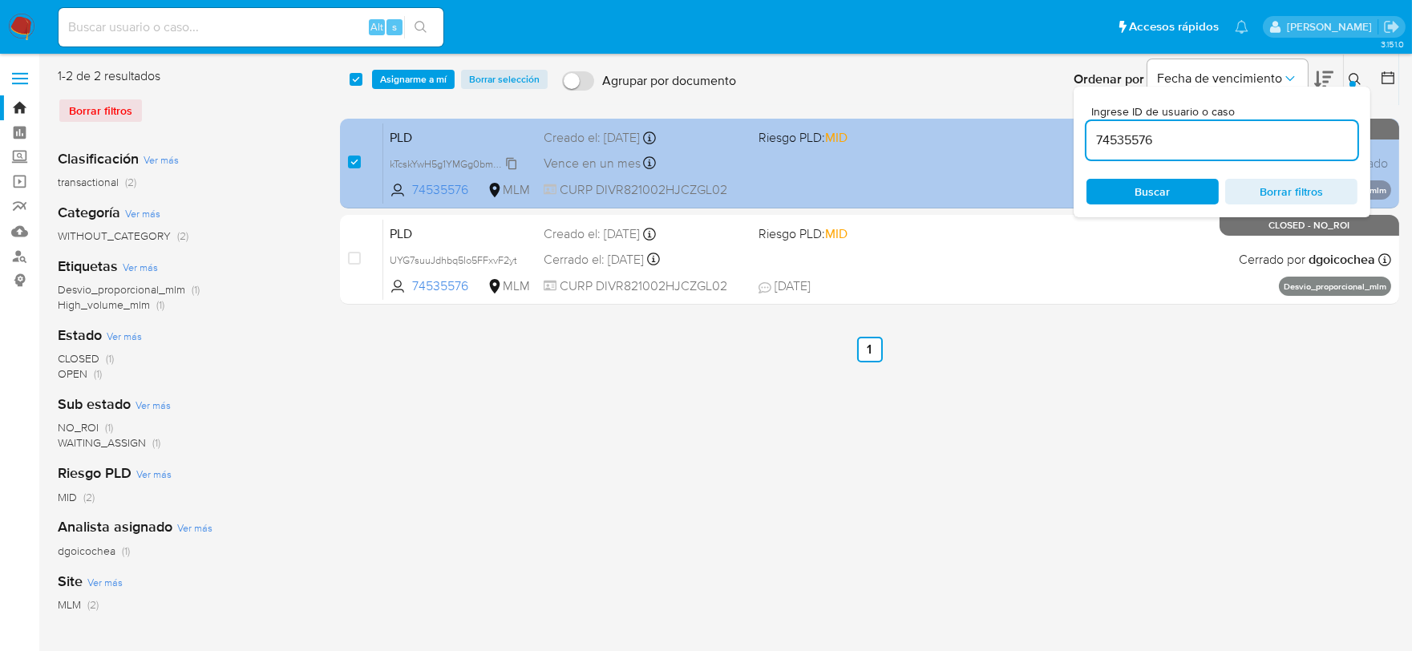
click at [510, 159] on span "kTcskYwH5g1YMGg0bmnjCUSX" at bounding box center [459, 163] width 138 height 18
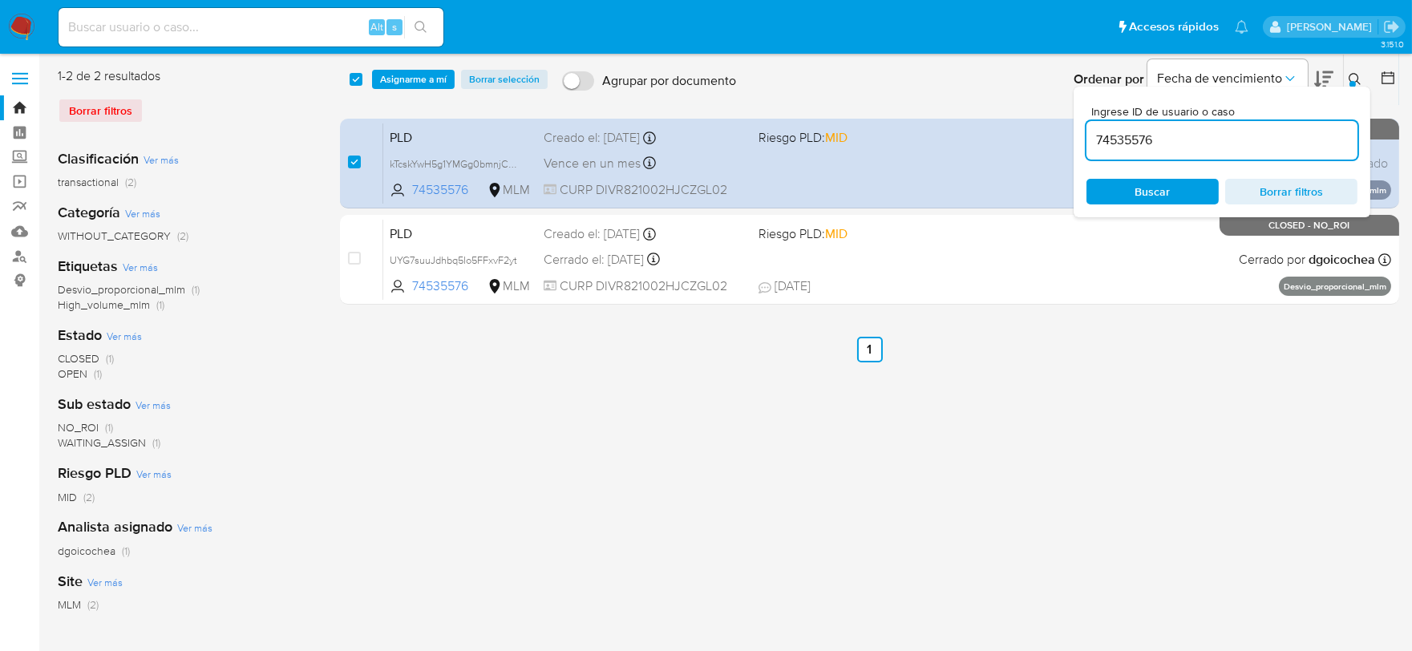
click at [1107, 127] on div "74535576" at bounding box center [1221, 140] width 271 height 38
click at [1113, 135] on input "74535576" at bounding box center [1221, 140] width 271 height 21
paste input "85241298"
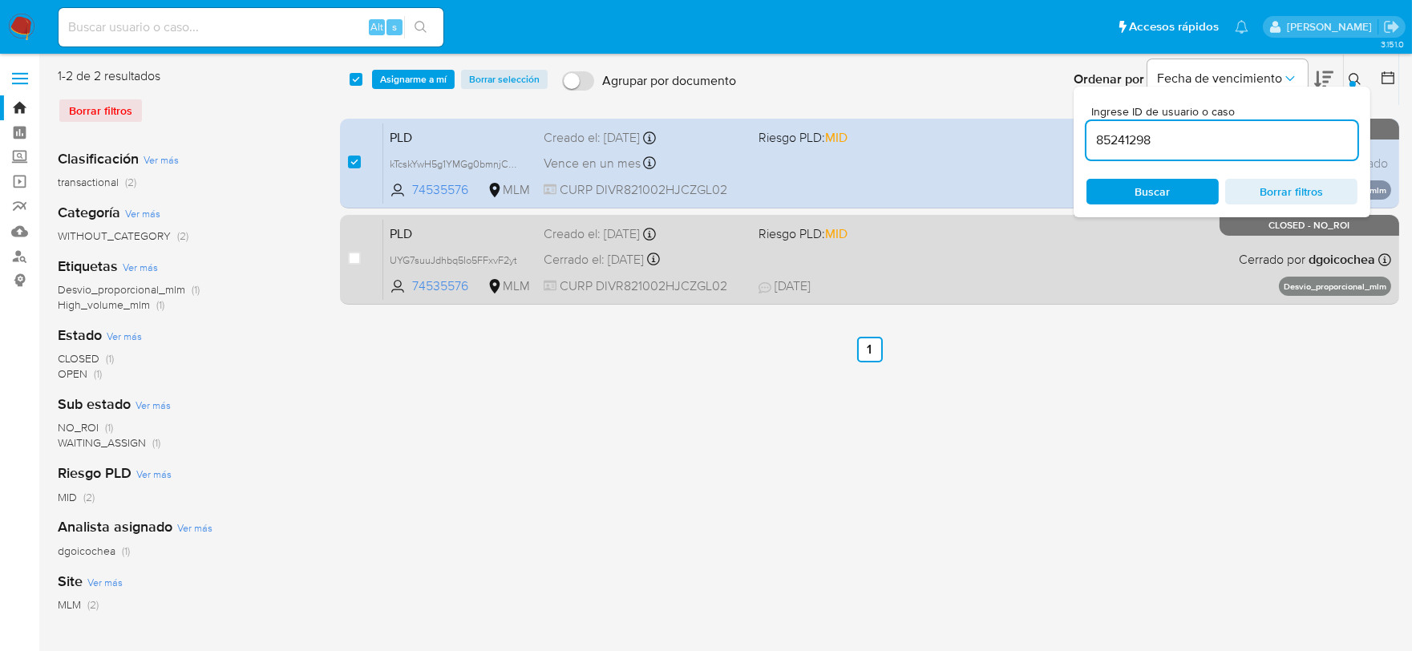
type input "85241298"
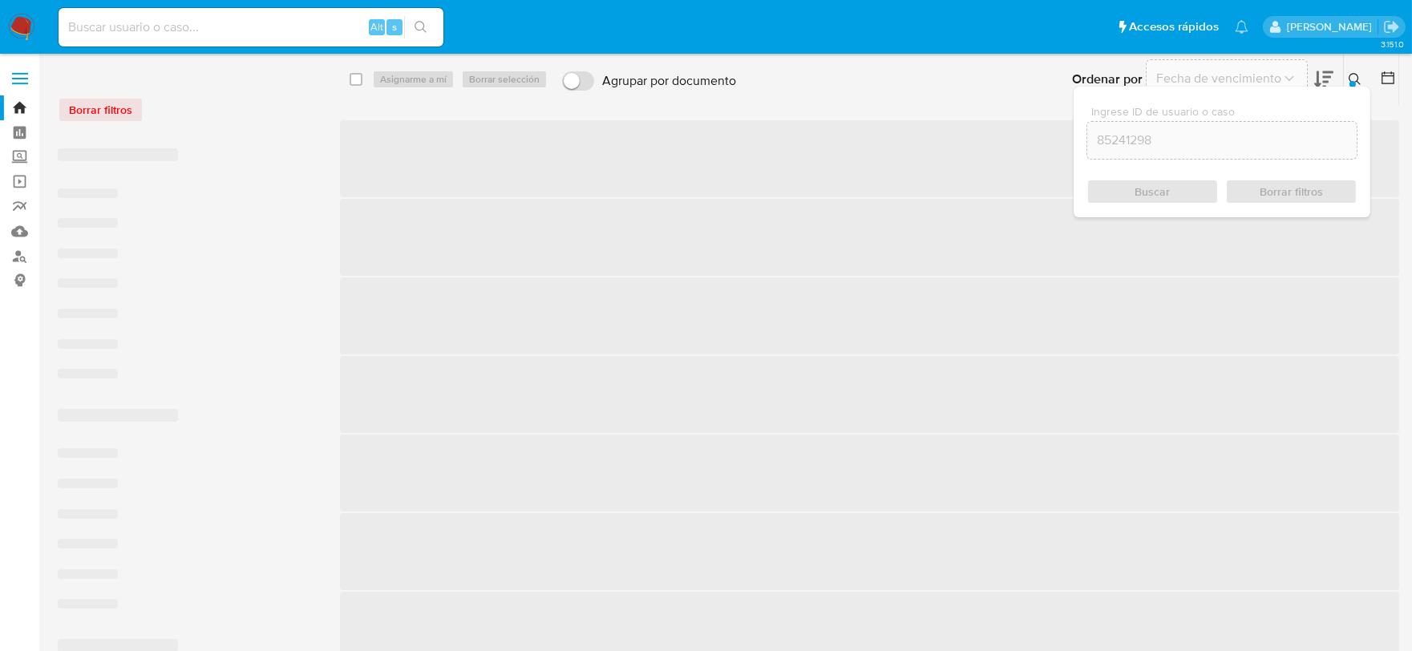
checkbox input "false"
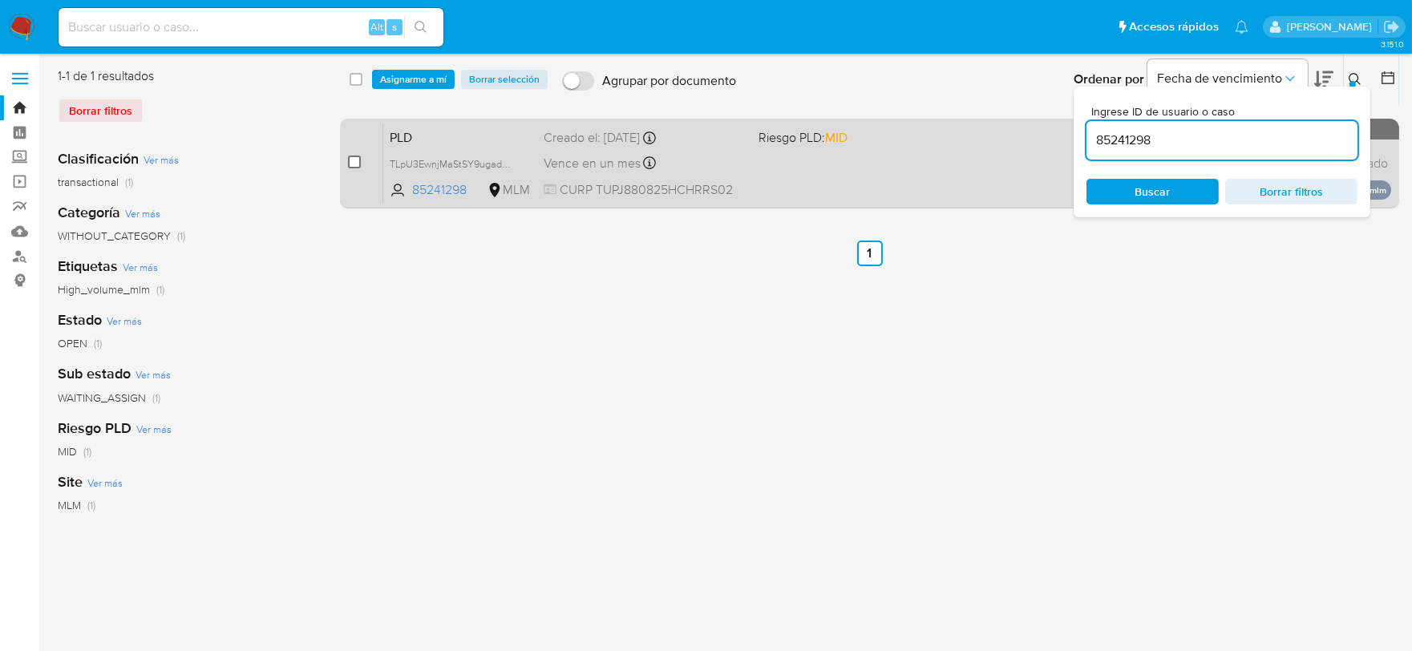
click at [356, 156] on input "checkbox" at bounding box center [354, 162] width 13 height 13
checkbox input "true"
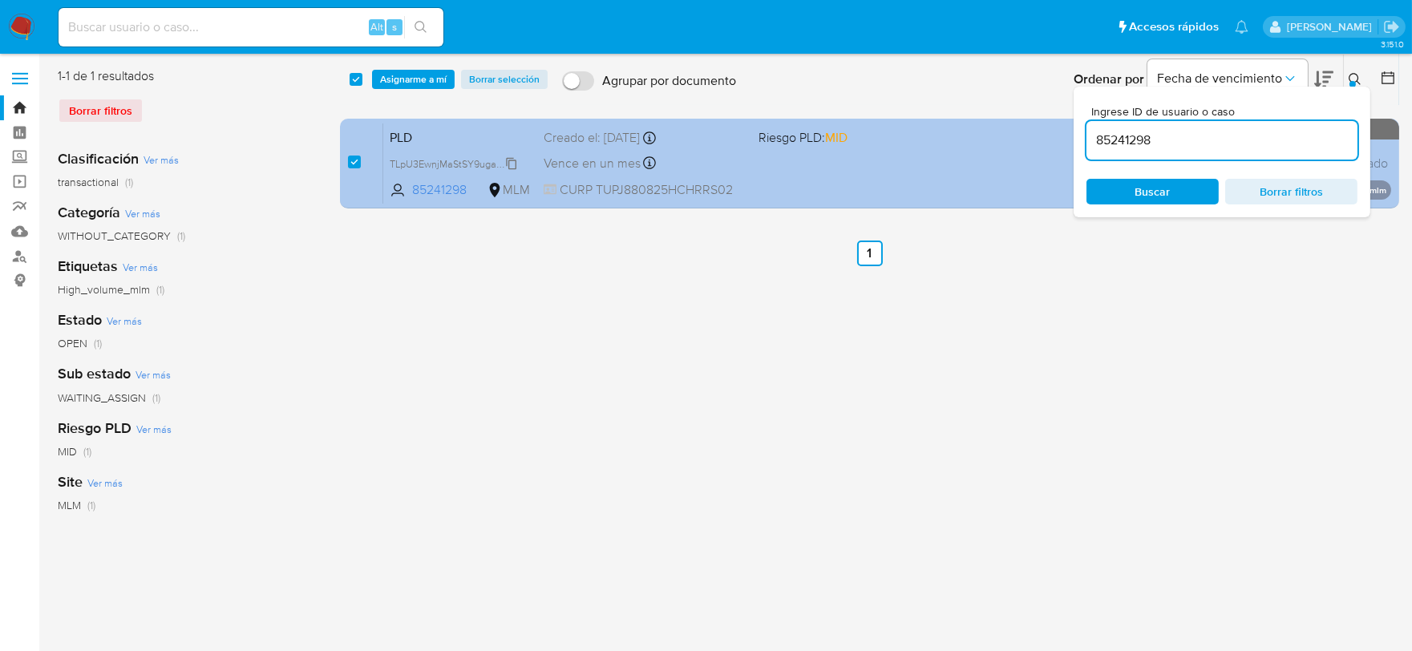
click at [508, 165] on span "TLpU3EwnjMaStSY9ugadWBuv" at bounding box center [459, 163] width 138 height 18
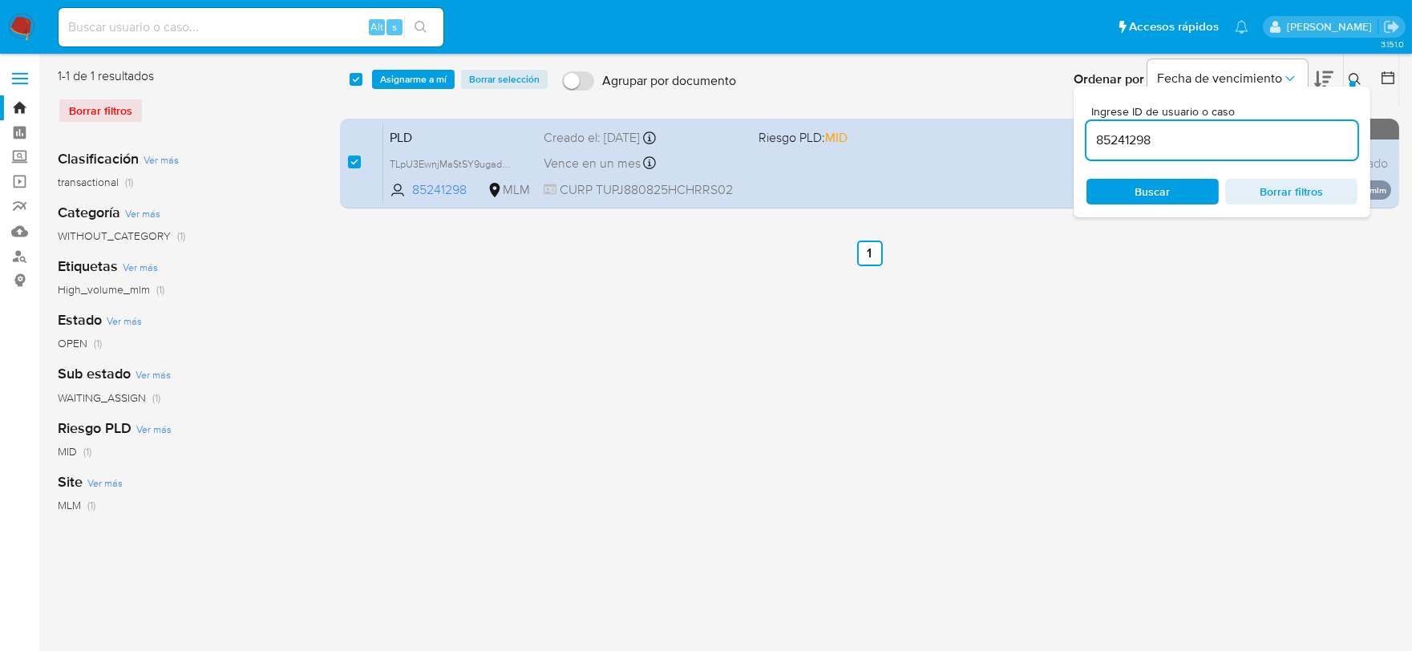
click at [411, 75] on span "Asignarme a mí" at bounding box center [413, 79] width 67 height 16
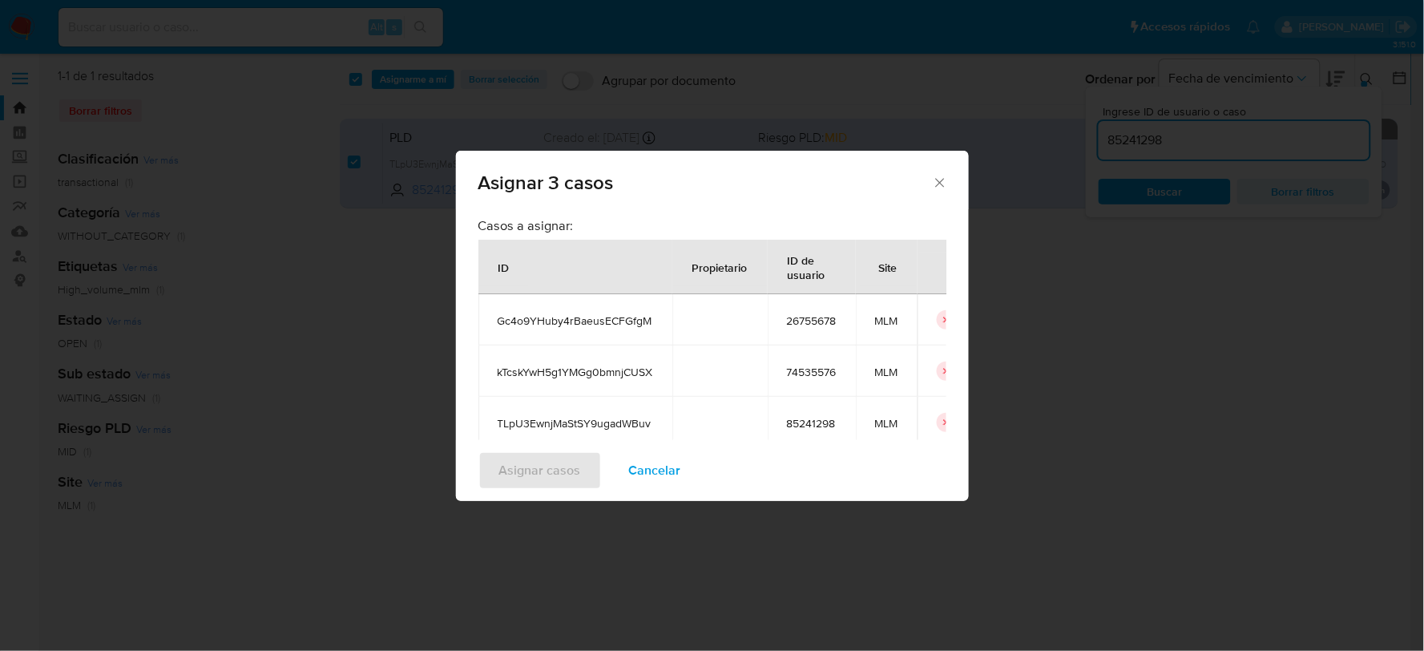
scroll to position [142, 0]
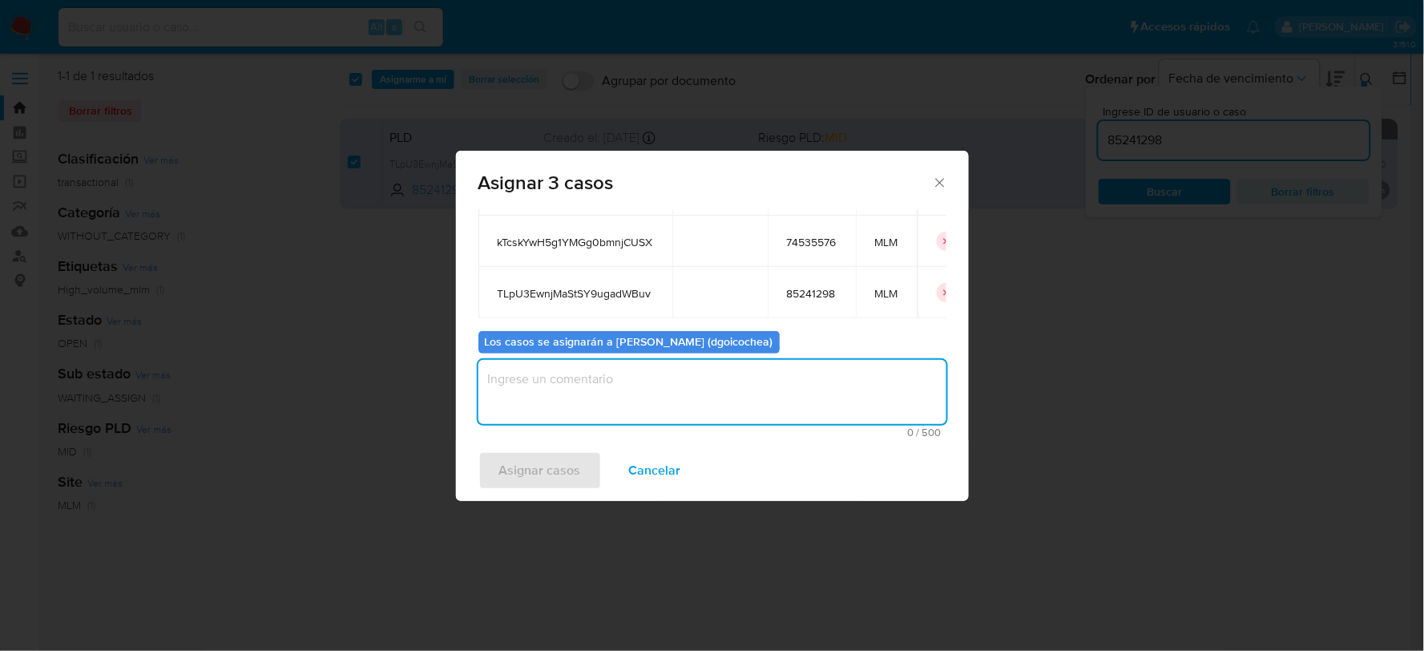
click at [625, 386] on textarea "assign-modal" at bounding box center [713, 392] width 468 height 64
type textarea "DG"
click at [534, 463] on span "Asignar casos" at bounding box center [540, 470] width 82 height 35
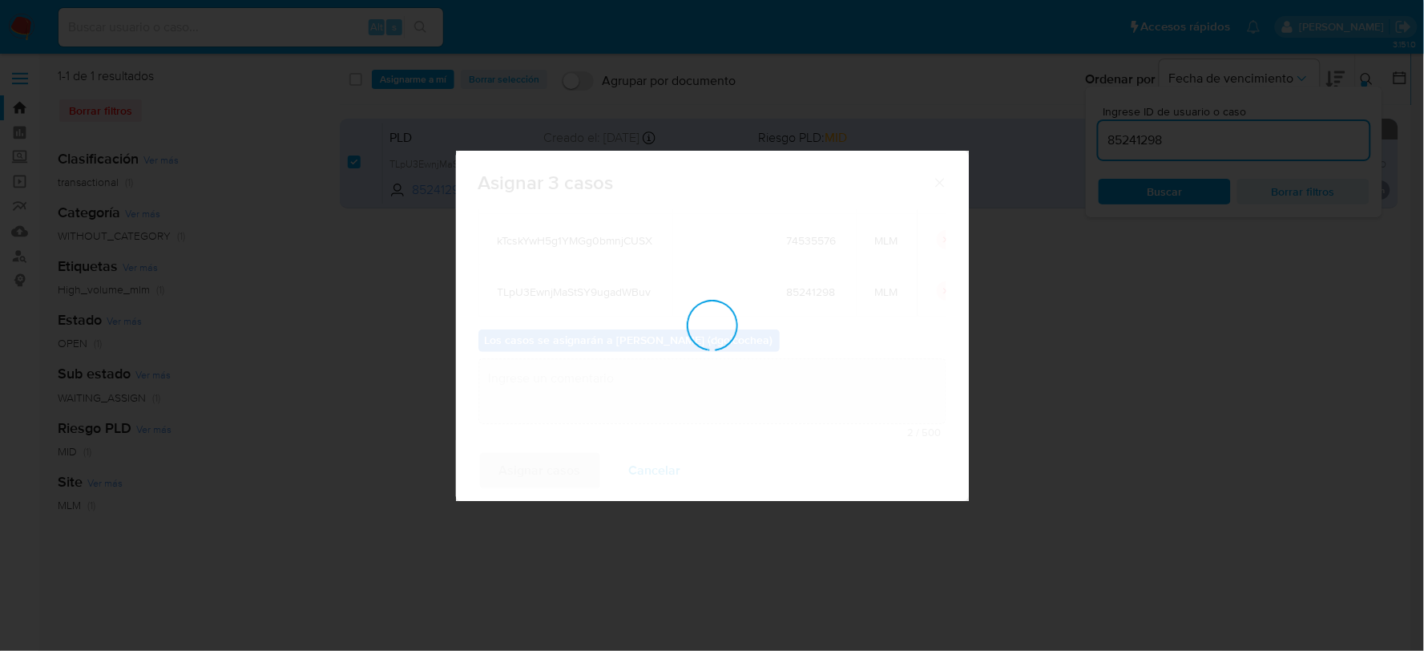
checkbox input "false"
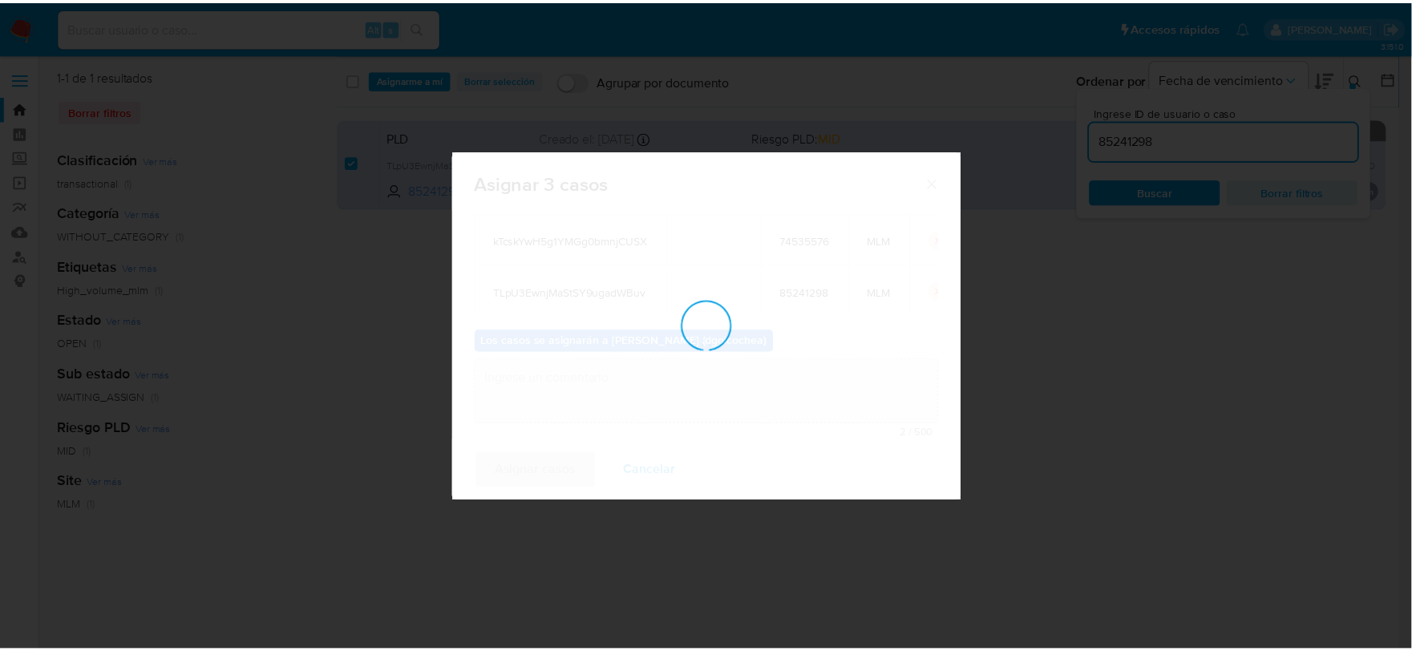
scroll to position [97, 0]
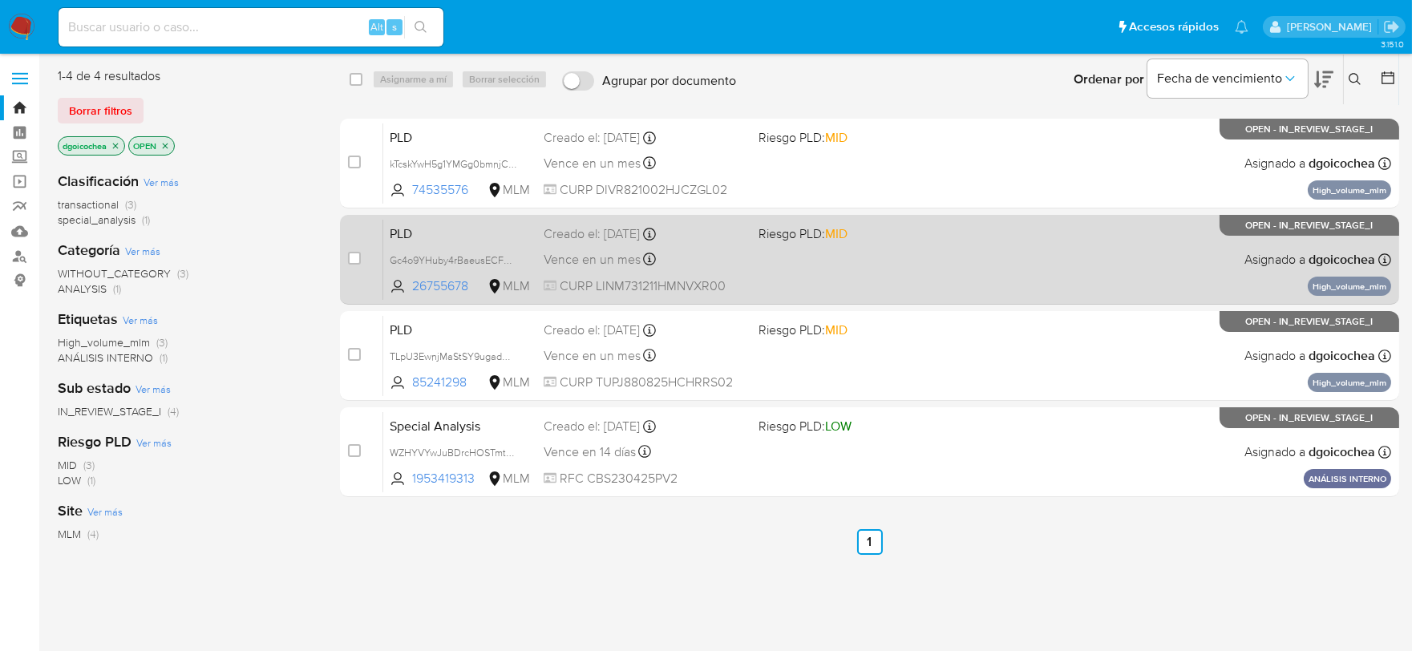
click at [410, 230] on span "PLD" at bounding box center [460, 232] width 141 height 21
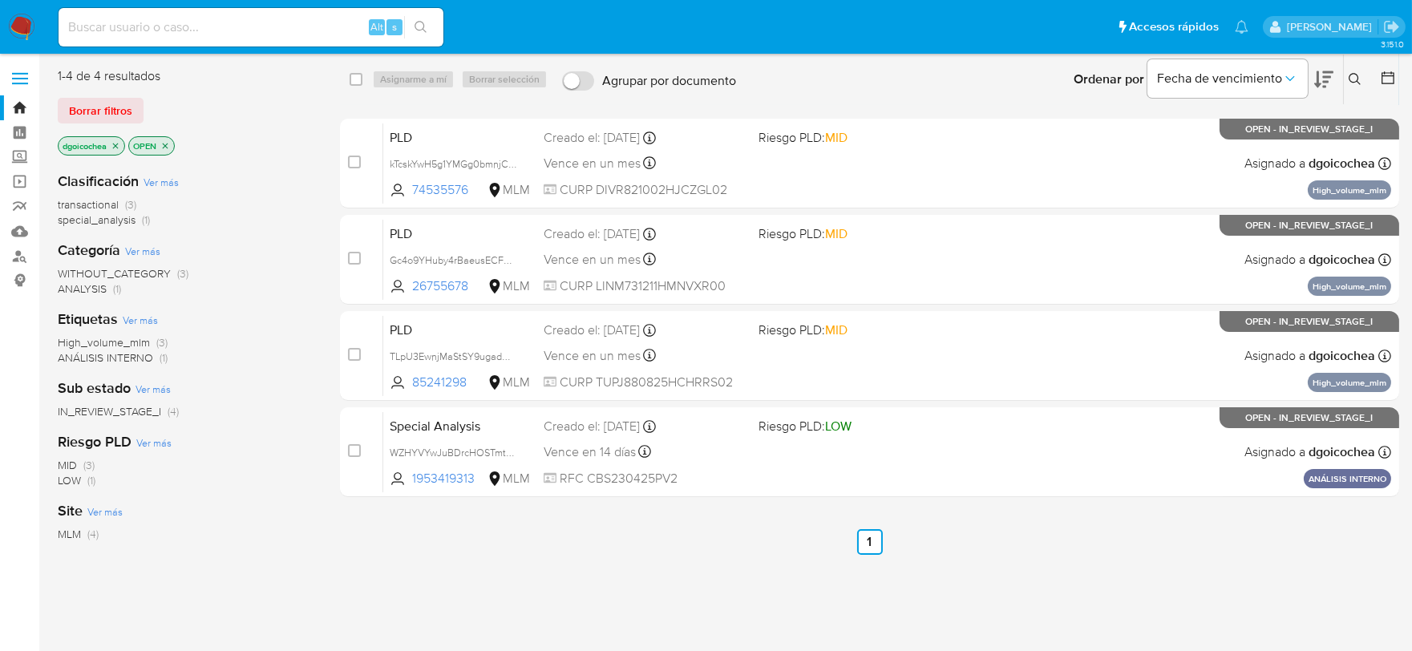
click at [1353, 76] on icon at bounding box center [1354, 79] width 13 height 13
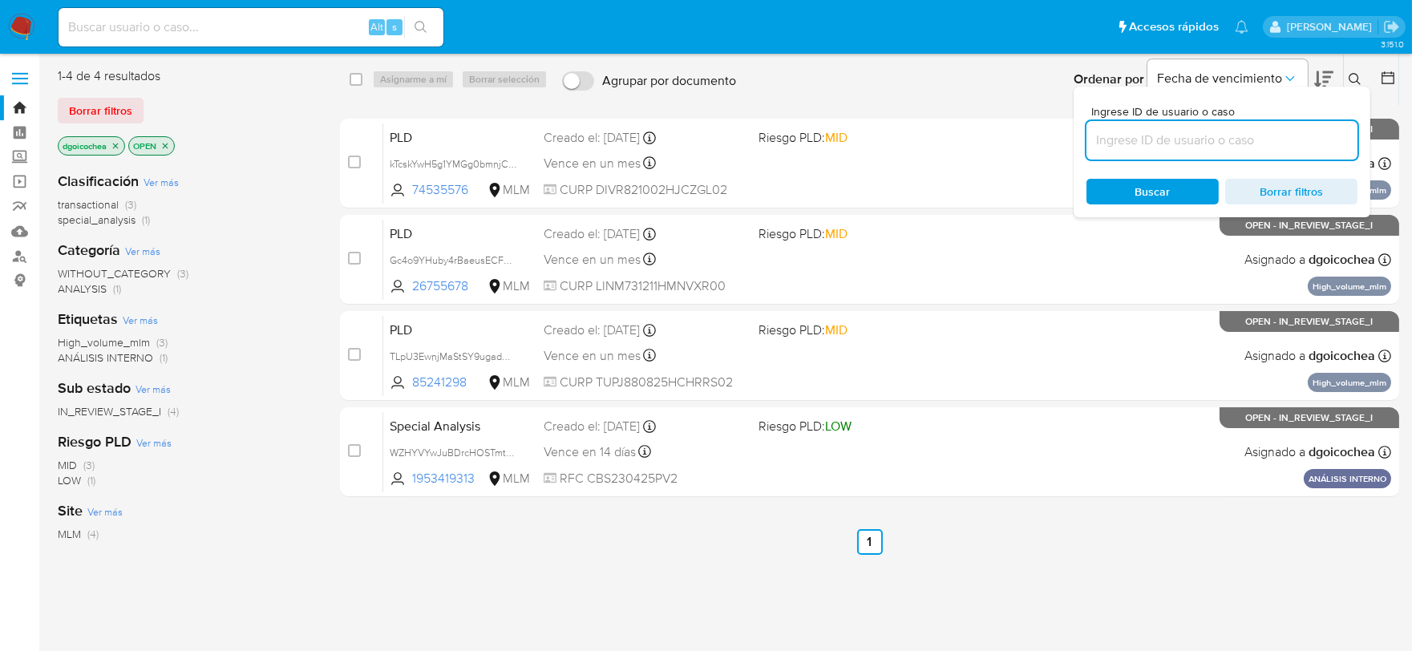
click at [1249, 139] on input at bounding box center [1221, 140] width 271 height 21
type input "2621806862"
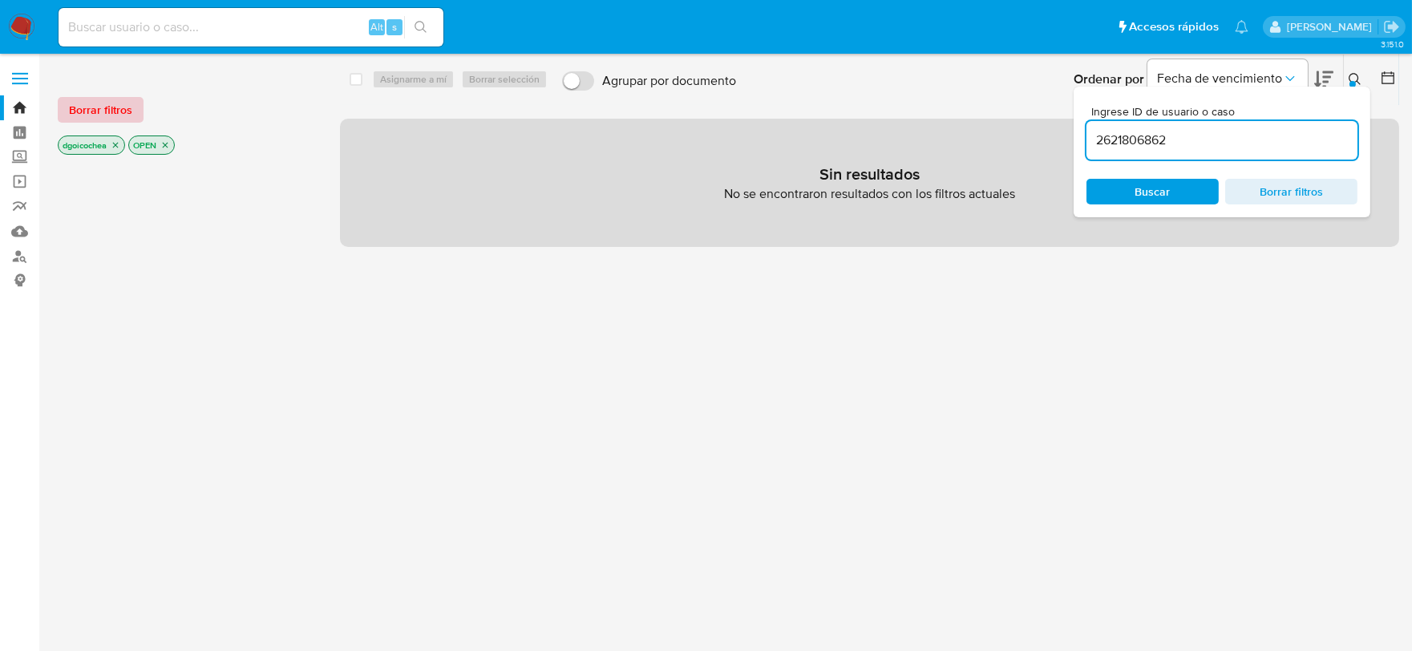
click at [102, 108] on span "Borrar filtros" at bounding box center [100, 110] width 63 height 22
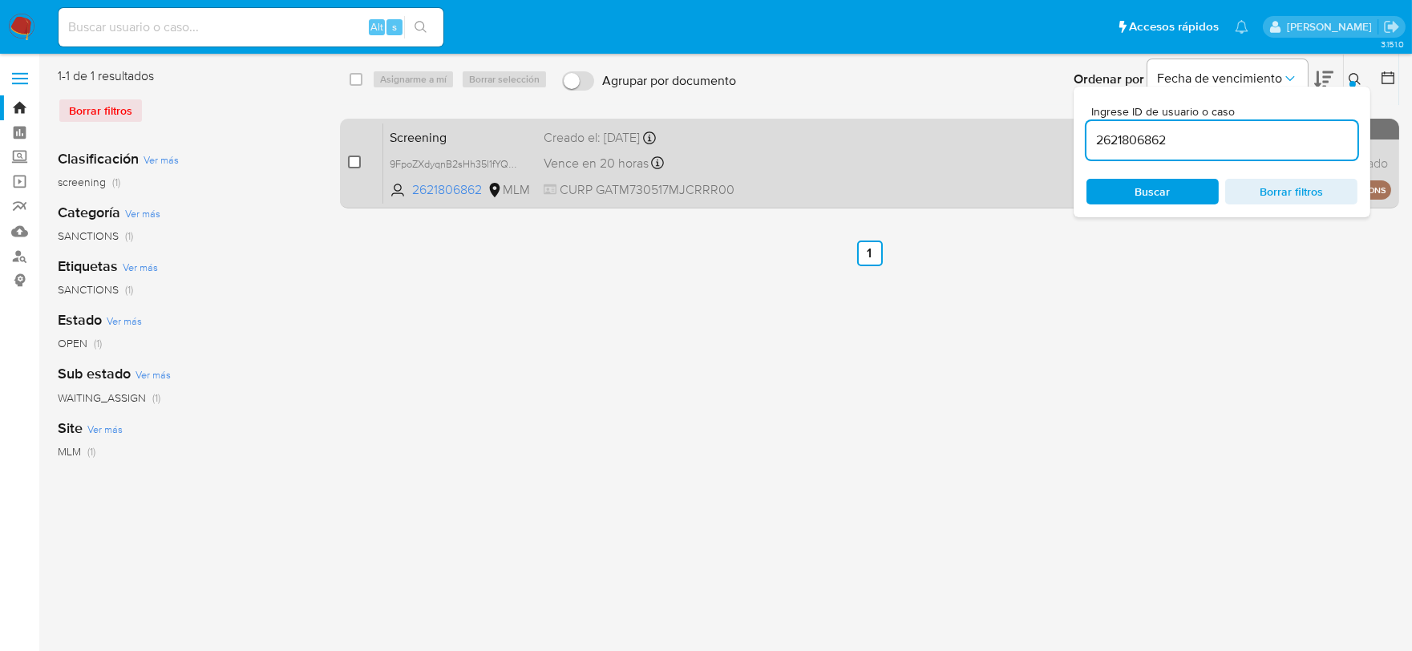
click at [353, 164] on input "checkbox" at bounding box center [354, 162] width 13 height 13
checkbox input "true"
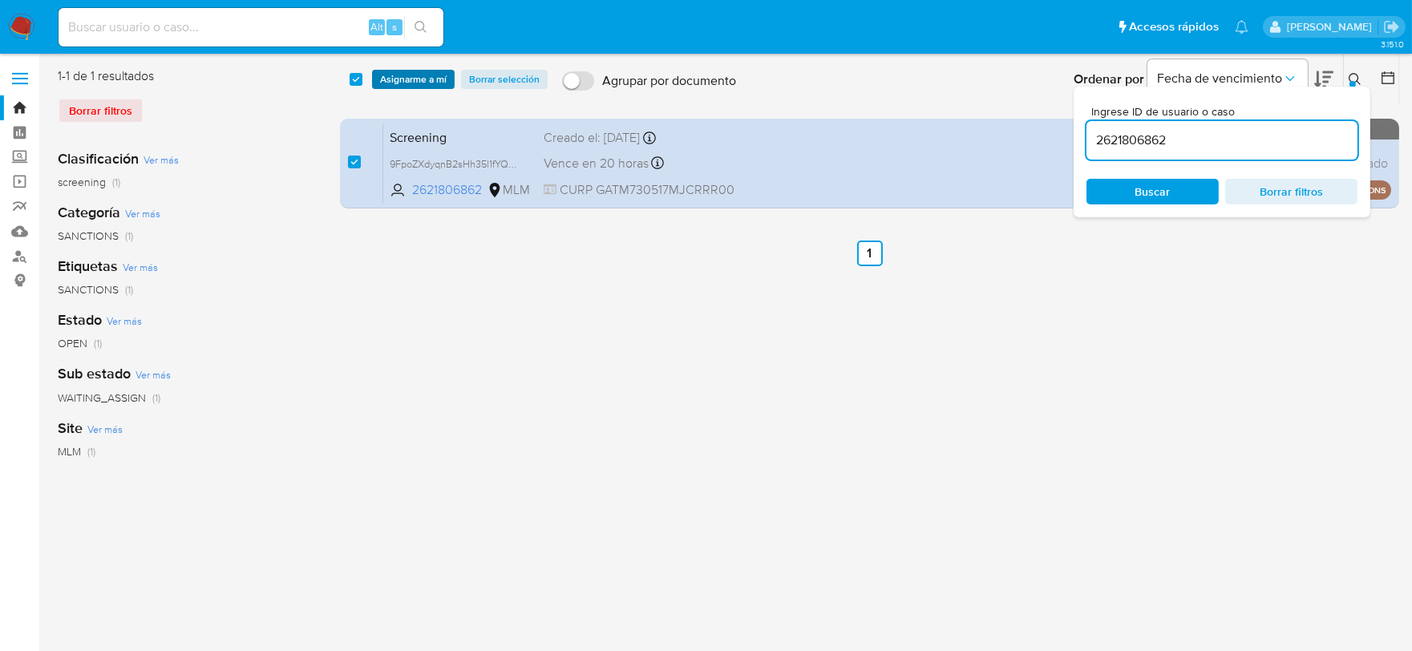
click at [404, 71] on span "Asignarme a mí" at bounding box center [413, 79] width 67 height 16
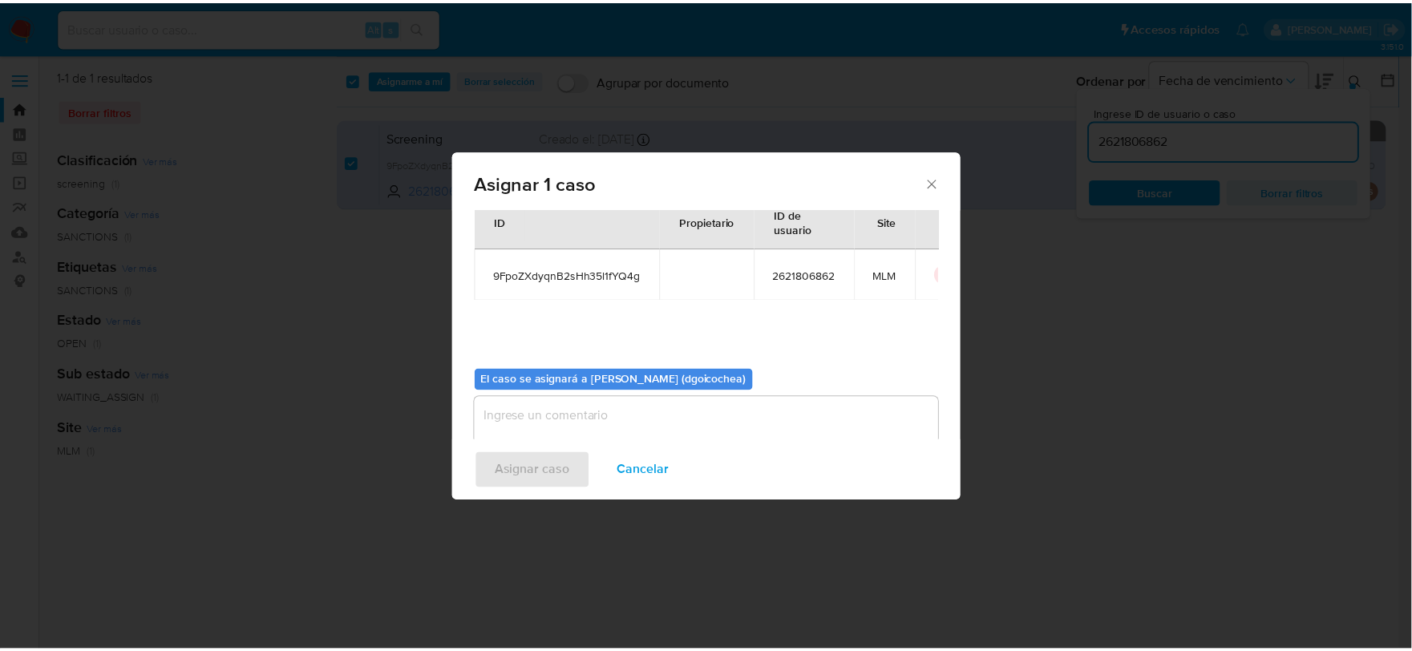
scroll to position [83, 0]
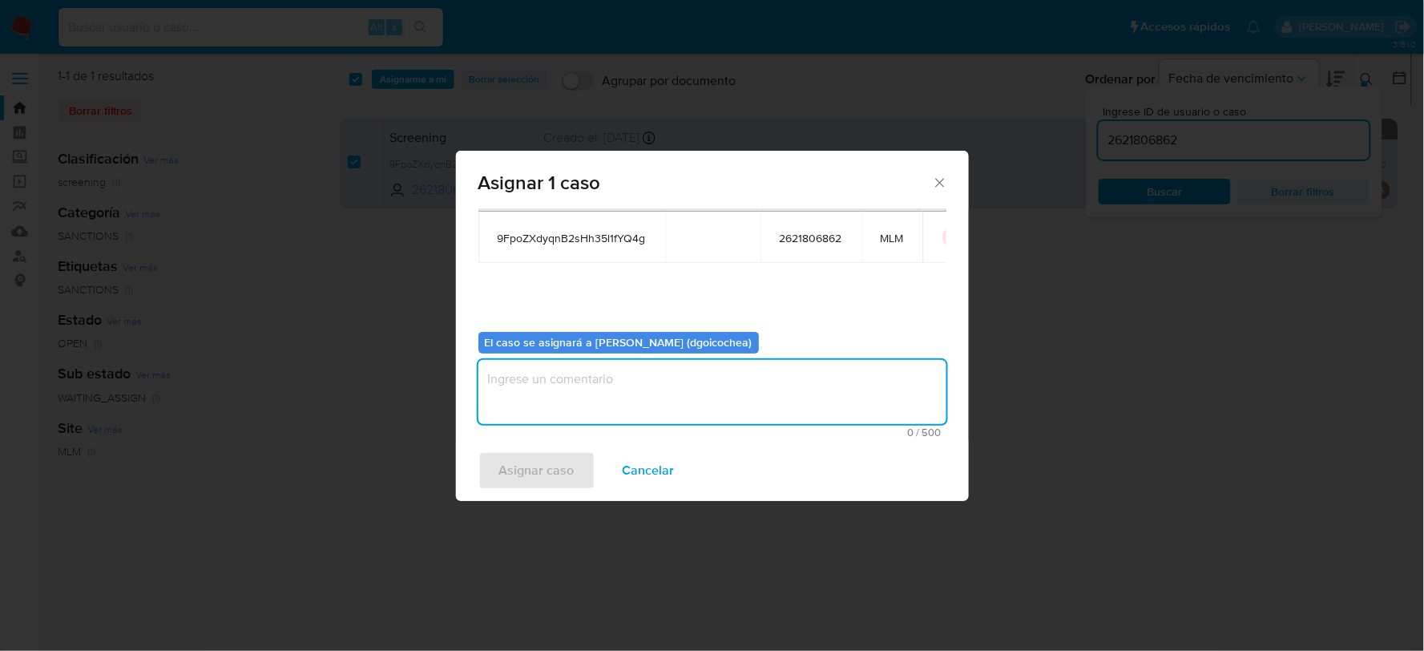
click at [591, 404] on textarea "assign-modal" at bounding box center [713, 392] width 468 height 64
type textarea "DG"
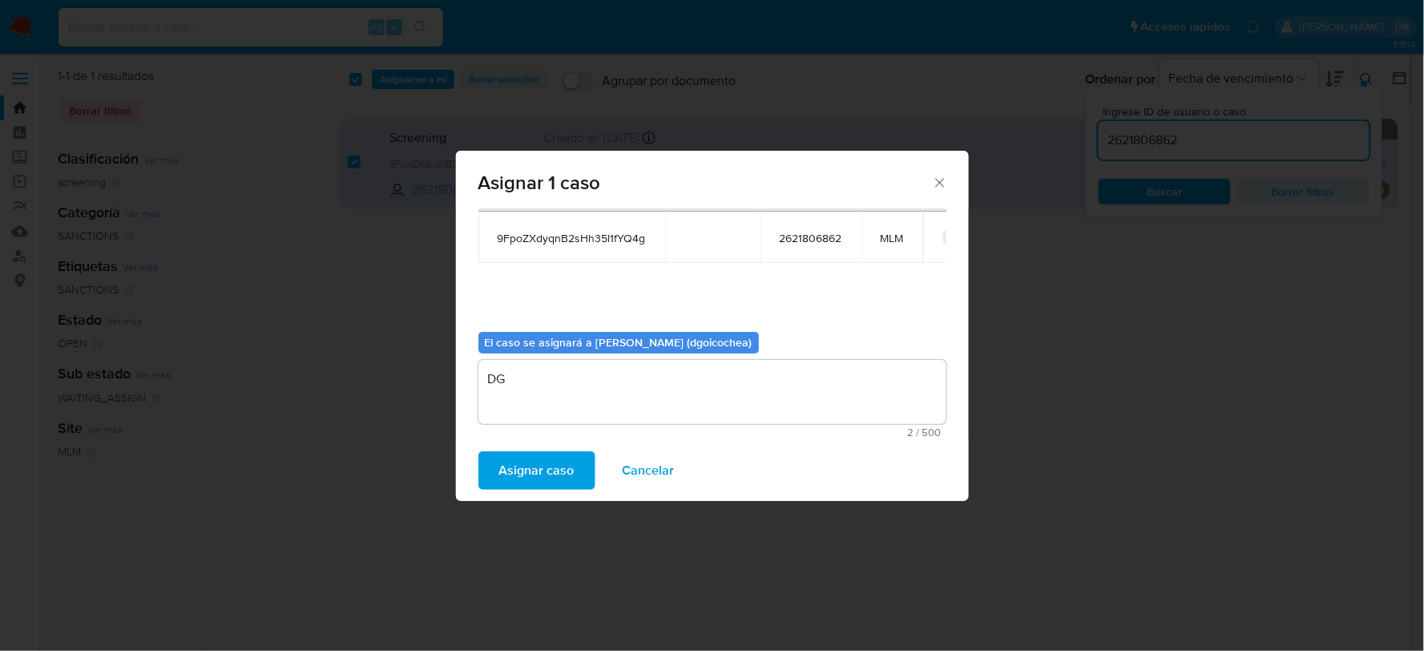
click at [549, 468] on span "Asignar caso" at bounding box center [536, 470] width 75 height 35
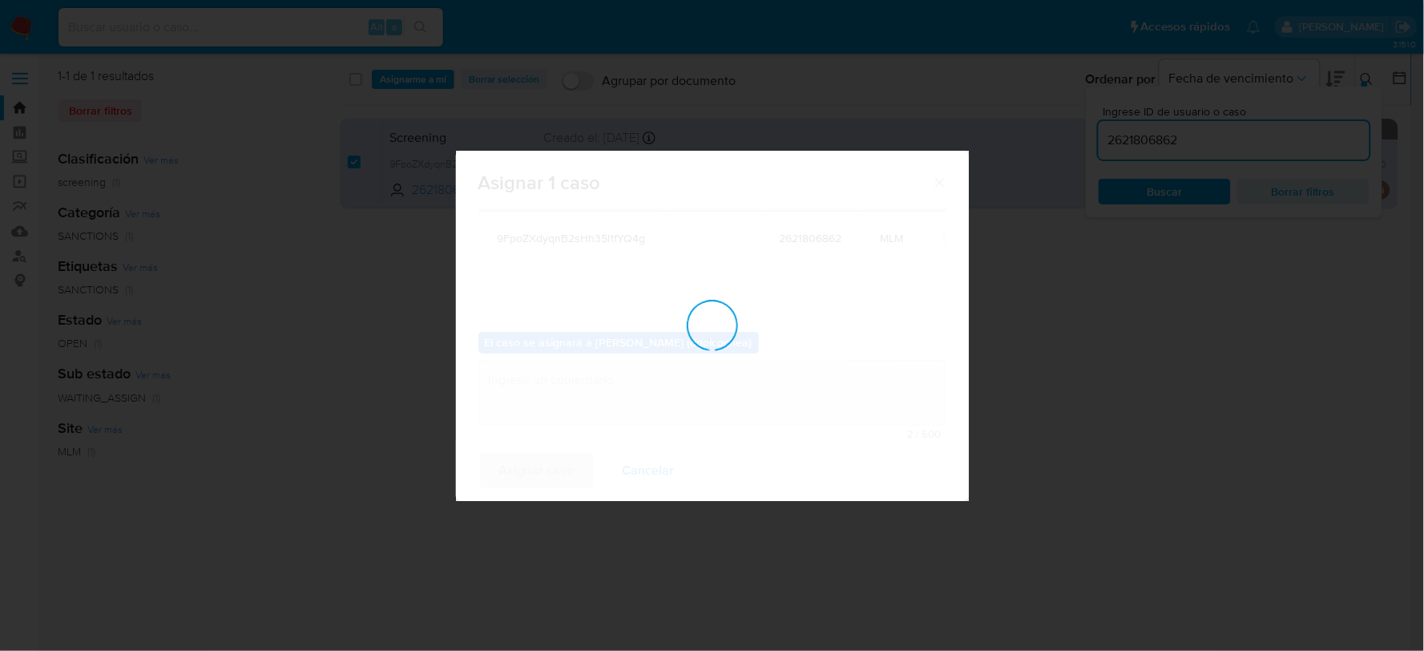
checkbox input "false"
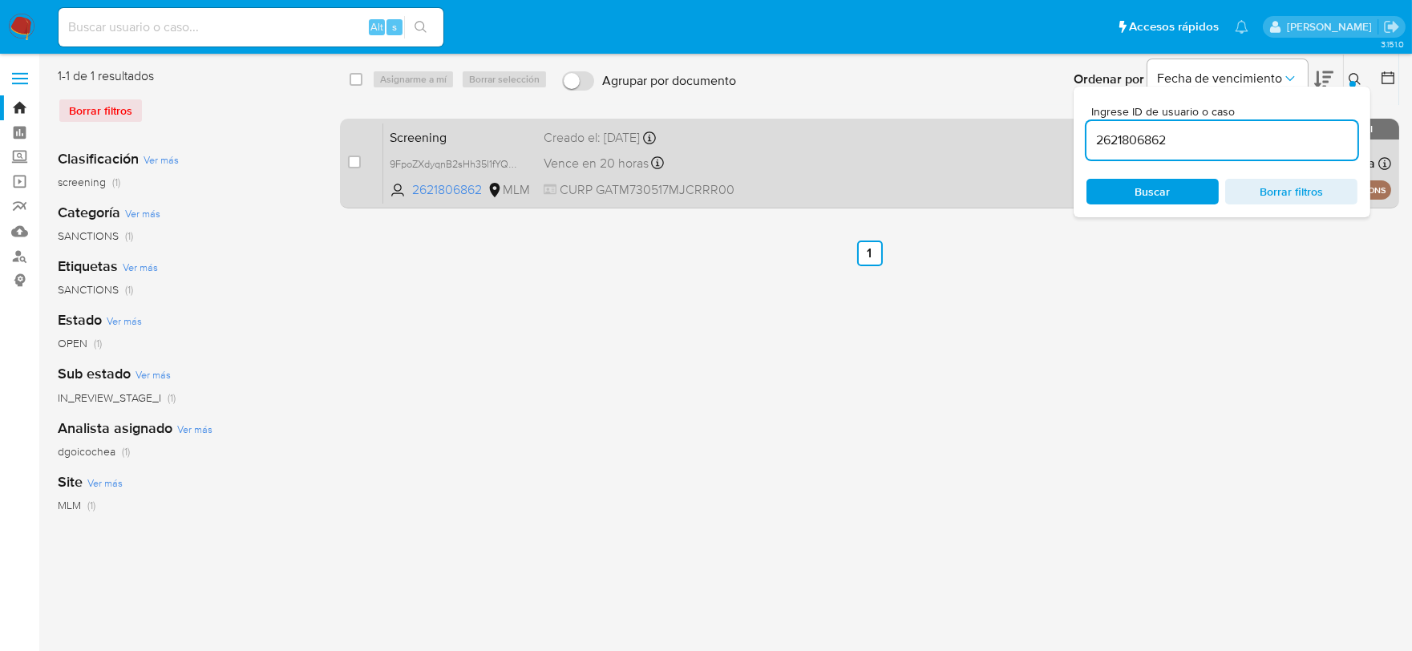
click at [435, 134] on span "Screening" at bounding box center [460, 136] width 141 height 21
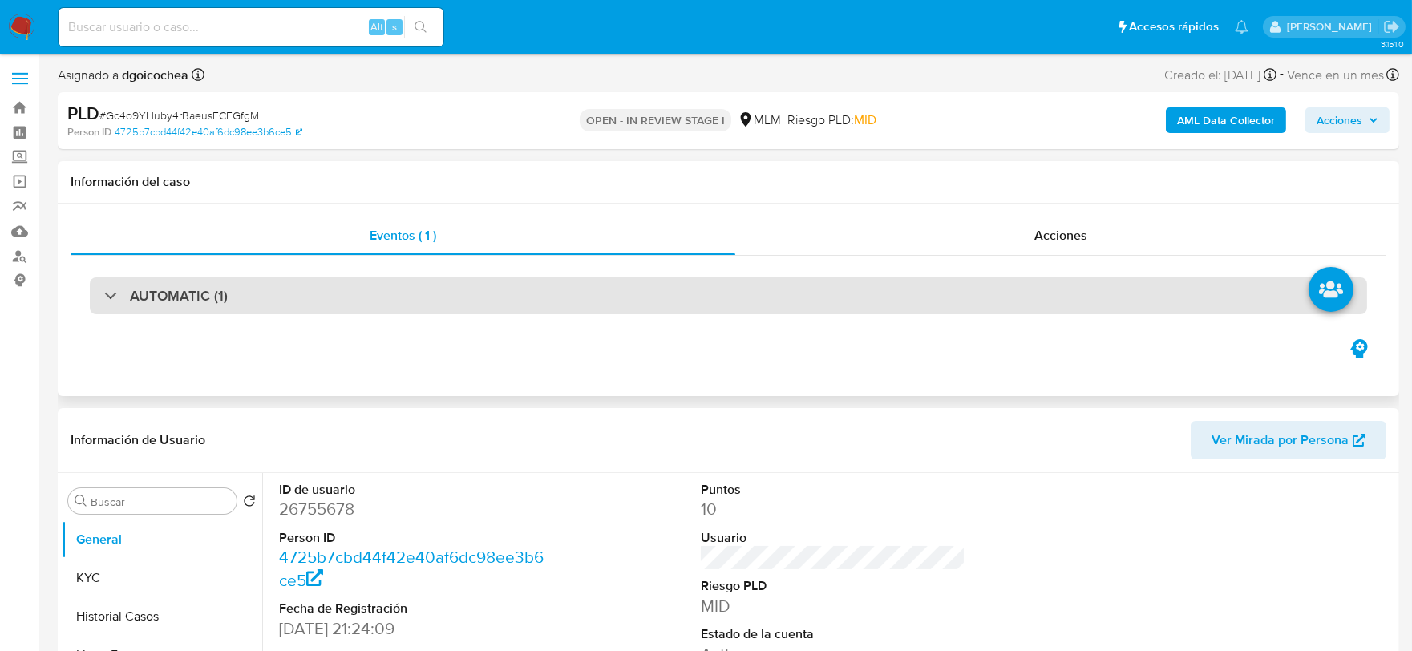
select select "10"
click at [191, 297] on h3 "AUTOMATIC (1)" at bounding box center [179, 296] width 98 height 18
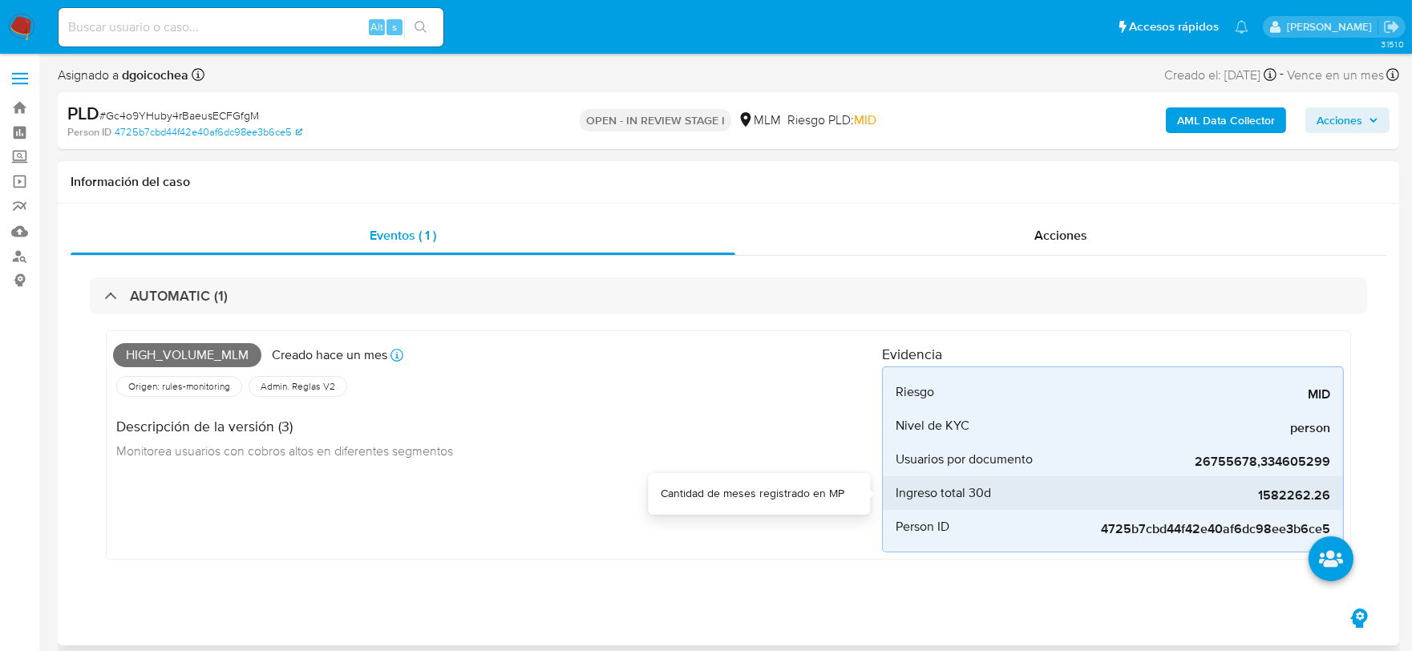
click at [1295, 492] on span "1582262.26" at bounding box center [1209, 495] width 240 height 16
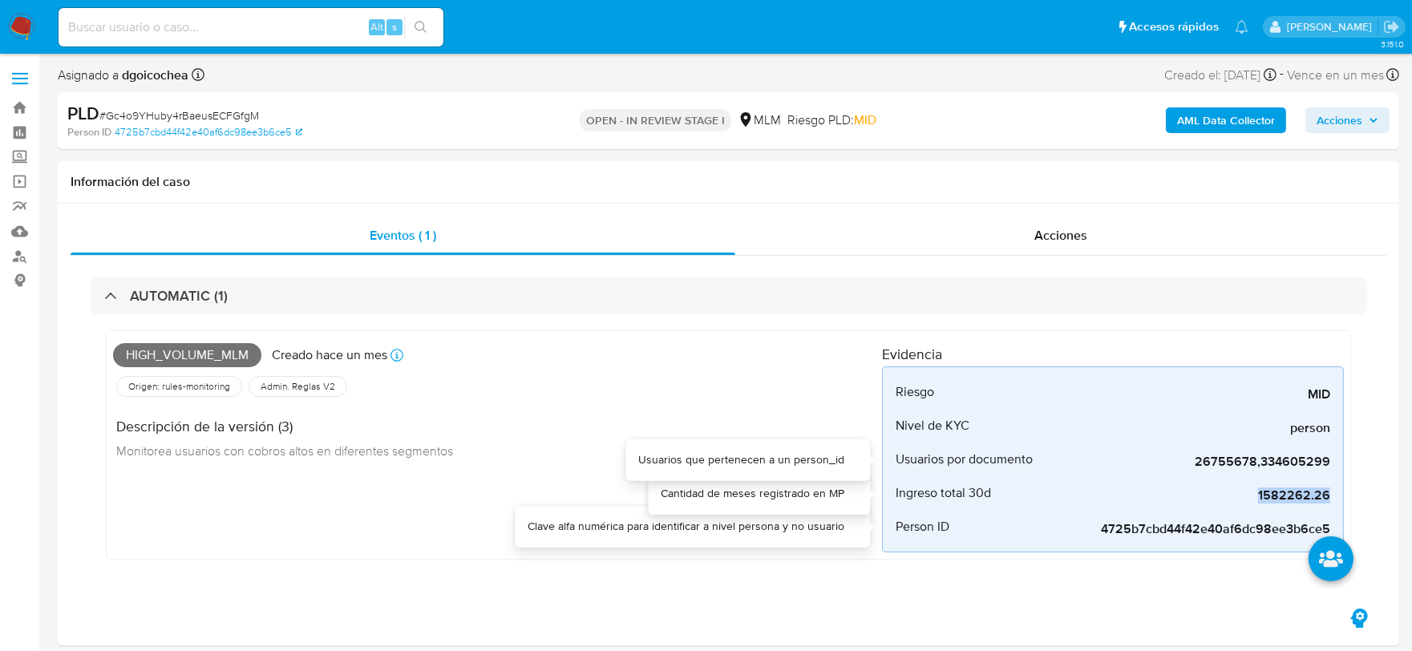
copy span "1582262.26"
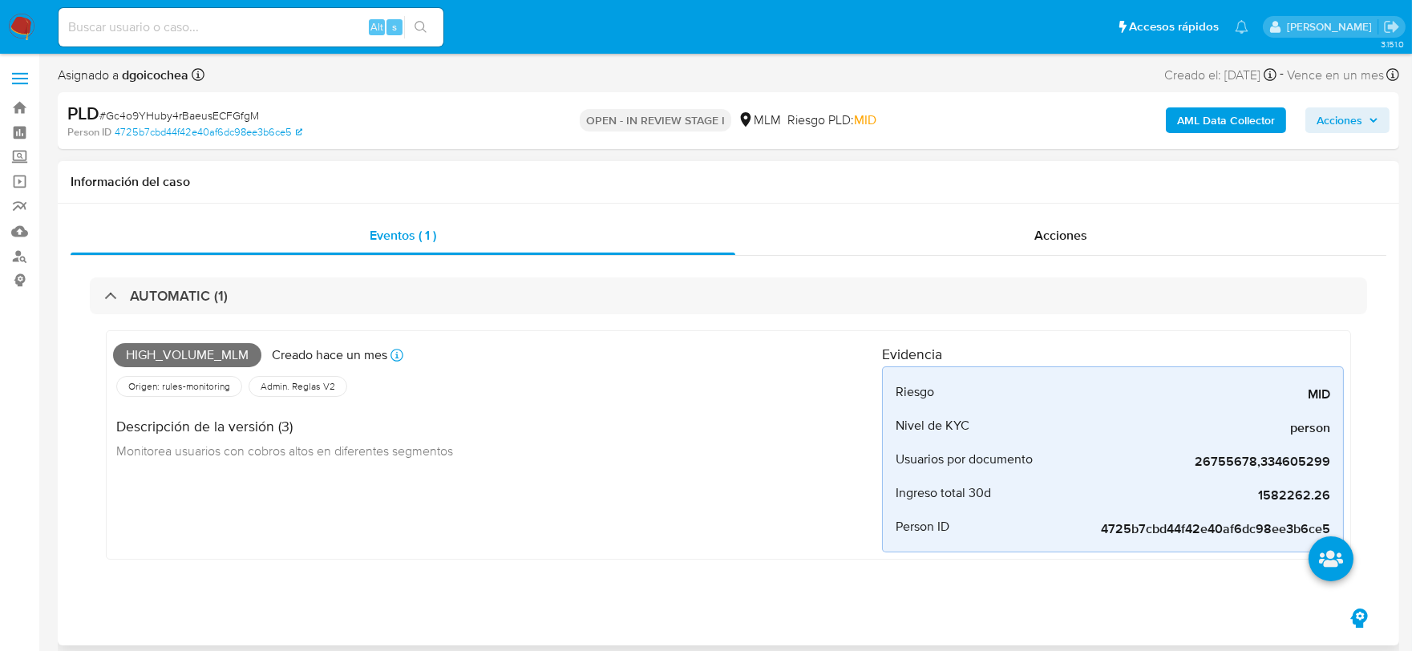
click at [758, 473] on div "High_volume_mlm Creado hace un mes Creado: 12/07/2025 03:04:21 Origen: rules-mo…" at bounding box center [497, 444] width 769 height 215
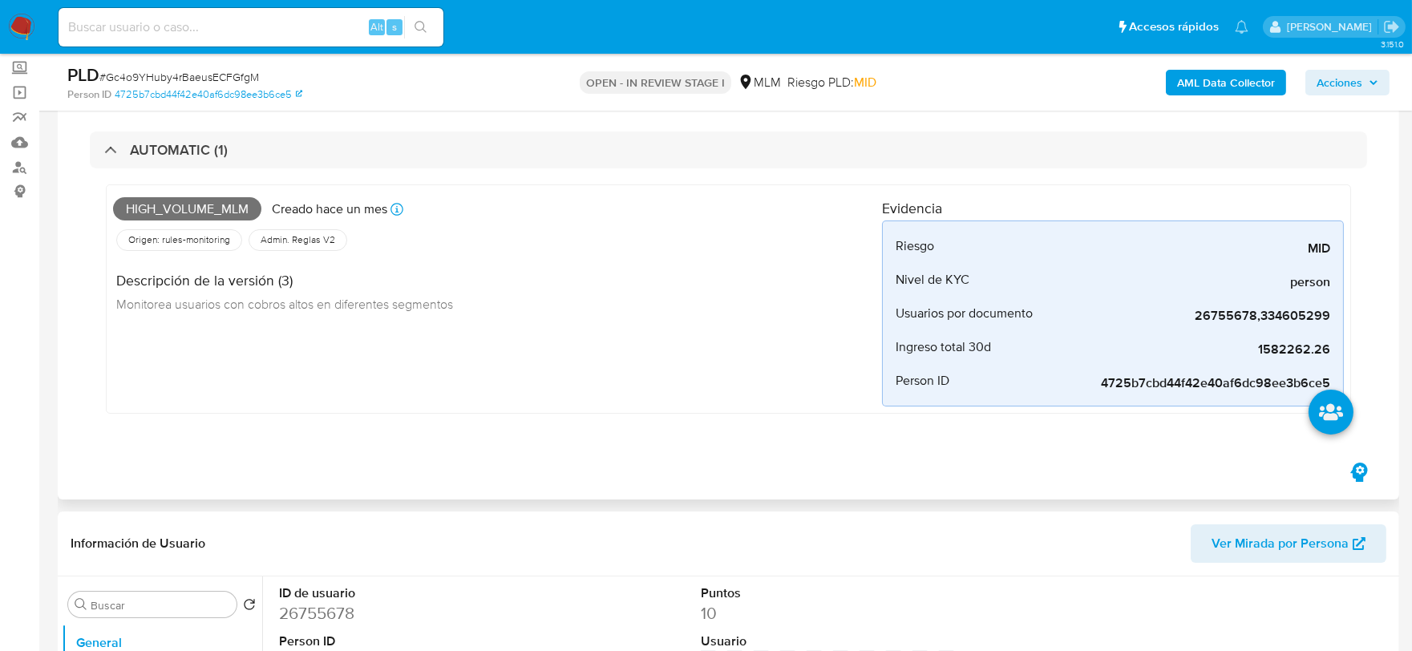
click at [725, 431] on div "High_volume_mlm Creado hace un mes Creado: 12/07/2025 03:04:21 Origen: rules-mo…" at bounding box center [728, 302] width 1277 height 269
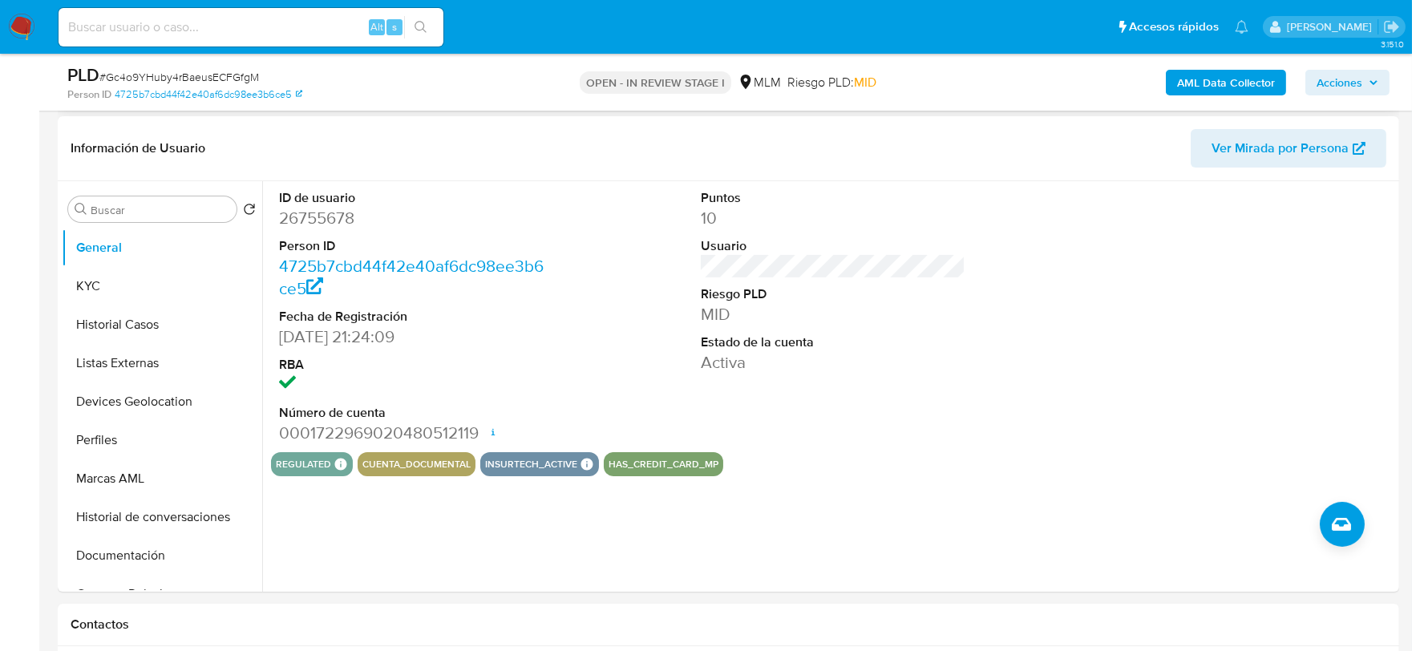
scroll to position [534, 0]
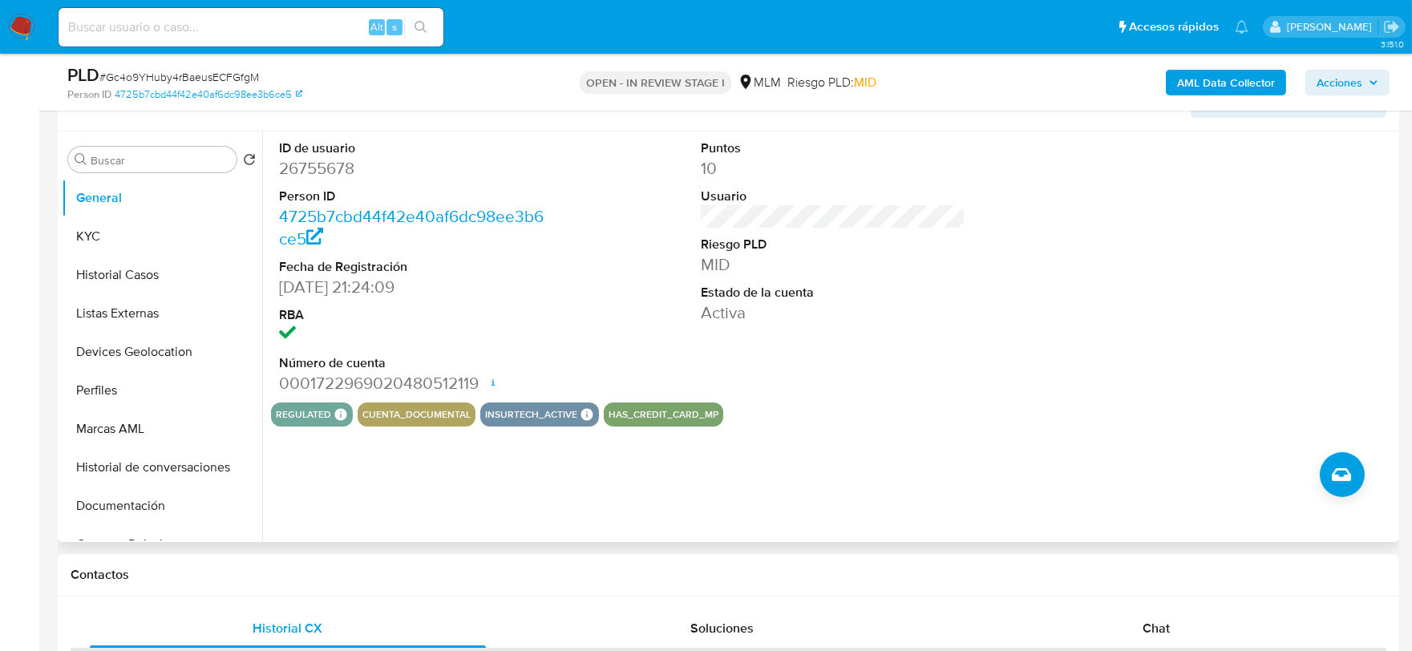
click at [938, 398] on div "Puntos 10 Usuario Riesgo PLD MID Estado de la cuenta Activa" at bounding box center [833, 266] width 281 height 271
click at [139, 229] on button "KYC" at bounding box center [156, 236] width 188 height 38
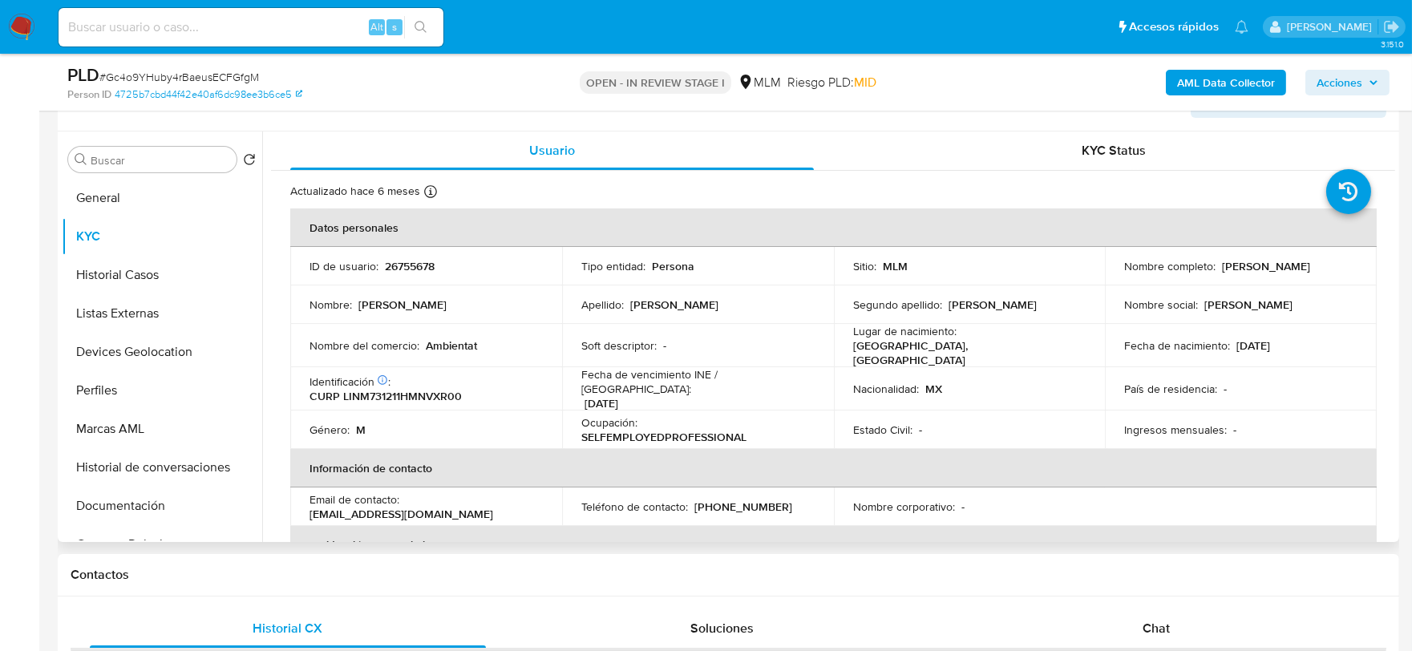
drag, startPoint x: 1347, startPoint y: 267, endPoint x: 1218, endPoint y: 265, distance: 128.3
click at [1218, 265] on div "Nombre completo : Mauricio Lievanos Nuñez" at bounding box center [1240, 266] width 233 height 14
copy p "Mauricio Lievanos Nuñez"
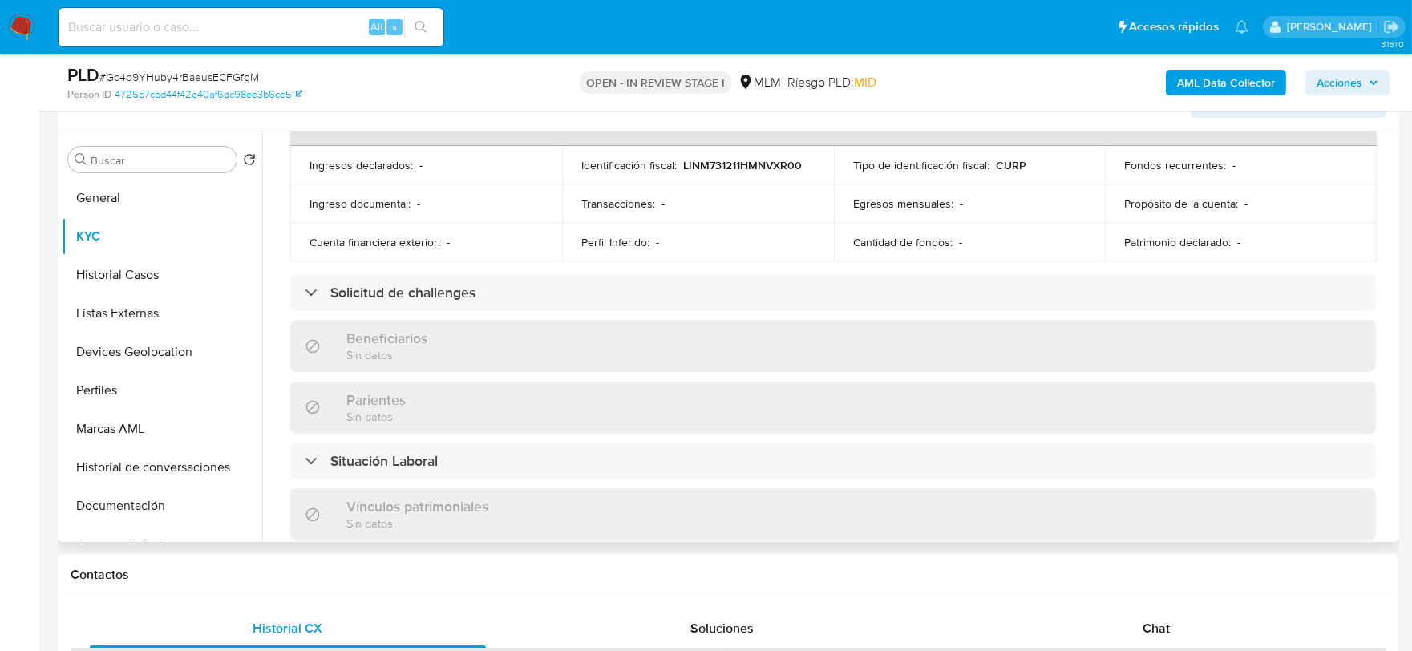
click at [275, 317] on div "Actualizado hace 6 meses Creado: 09/11/2020 18:28:46 Actualizado: 05/02/2025 12…" at bounding box center [833, 323] width 1124 height 1373
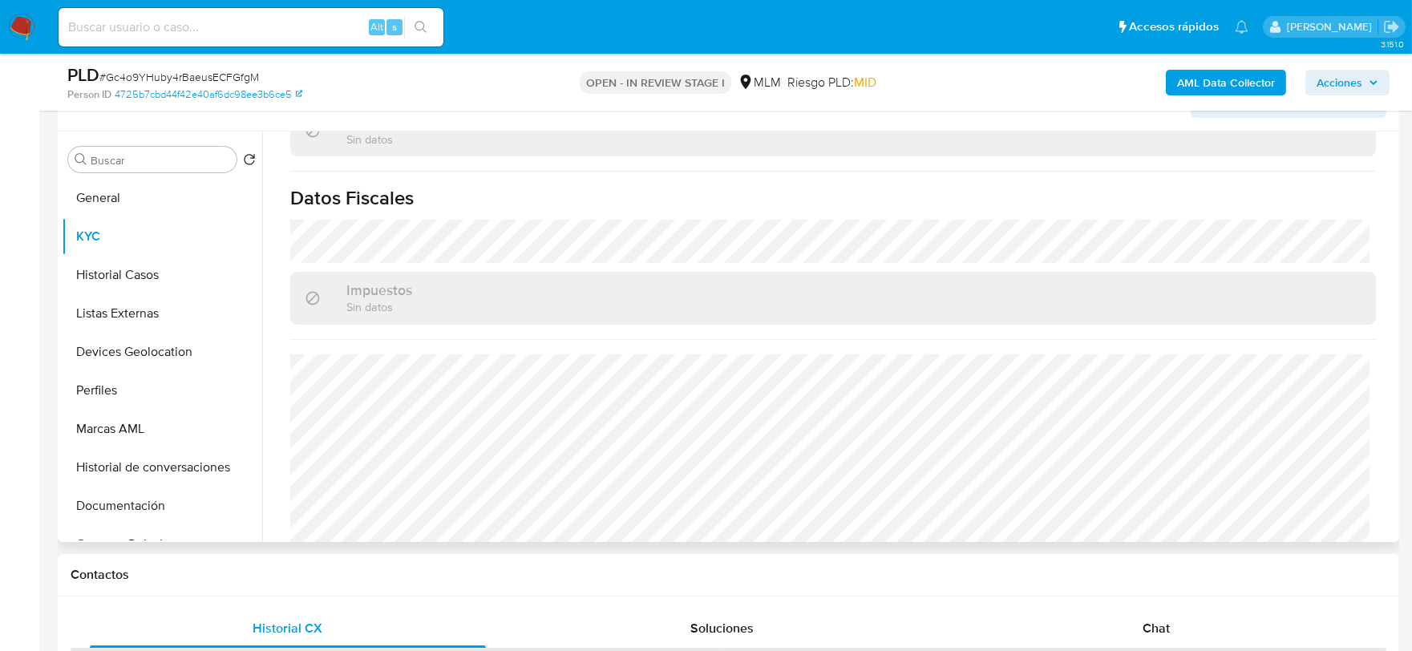
scroll to position [992, 0]
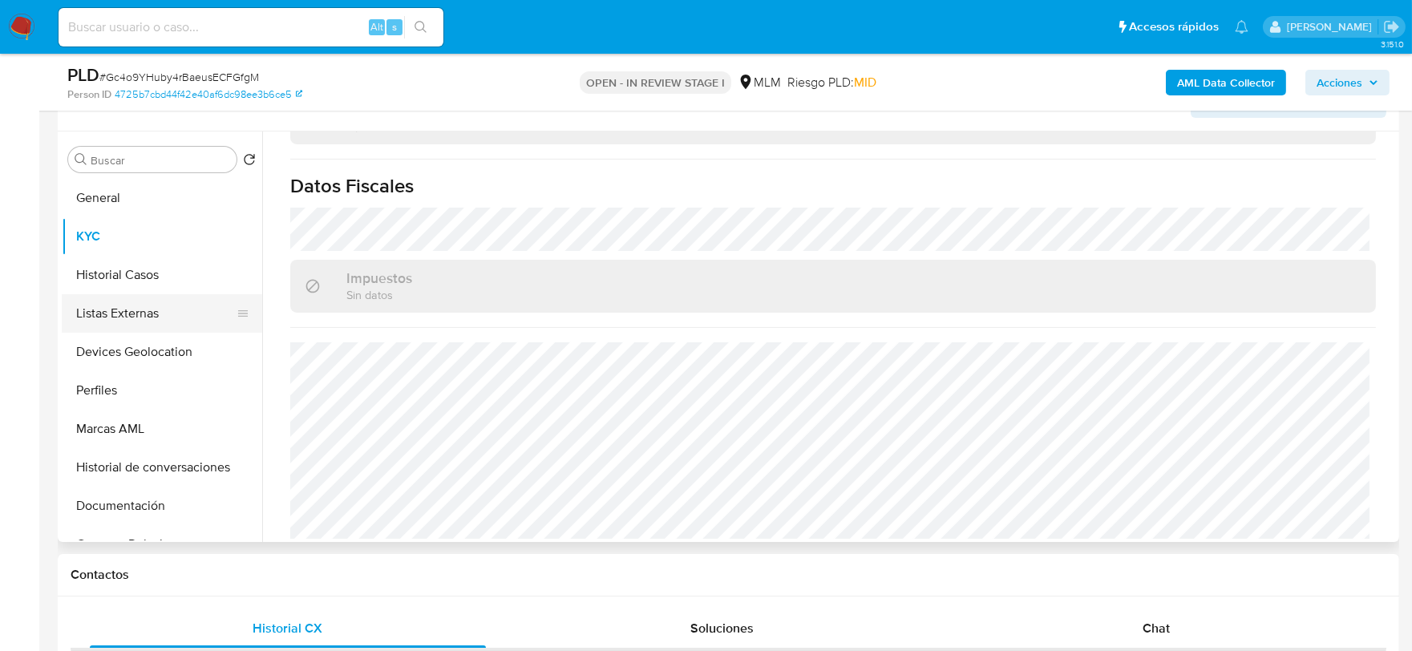
click at [130, 281] on button "Historial Casos" at bounding box center [162, 275] width 200 height 38
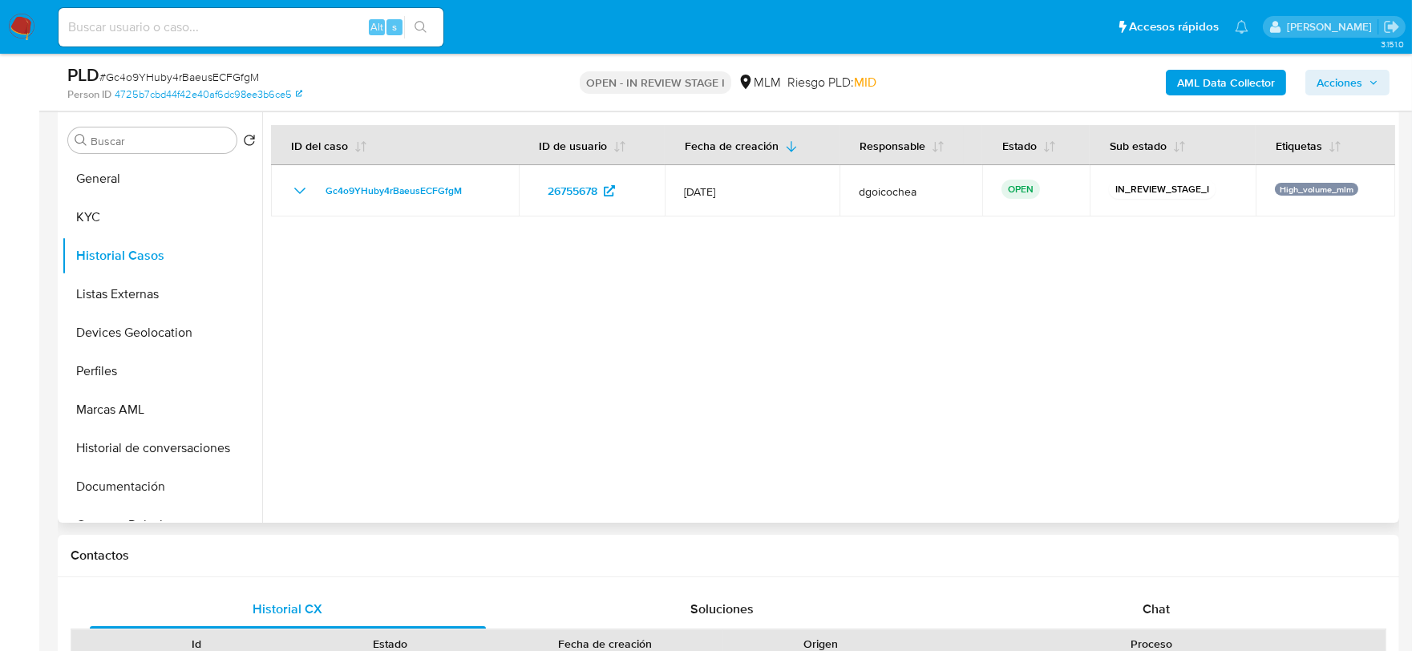
click at [533, 346] on div at bounding box center [828, 317] width 1133 height 410
click at [109, 299] on button "Listas Externas" at bounding box center [156, 294] width 188 height 38
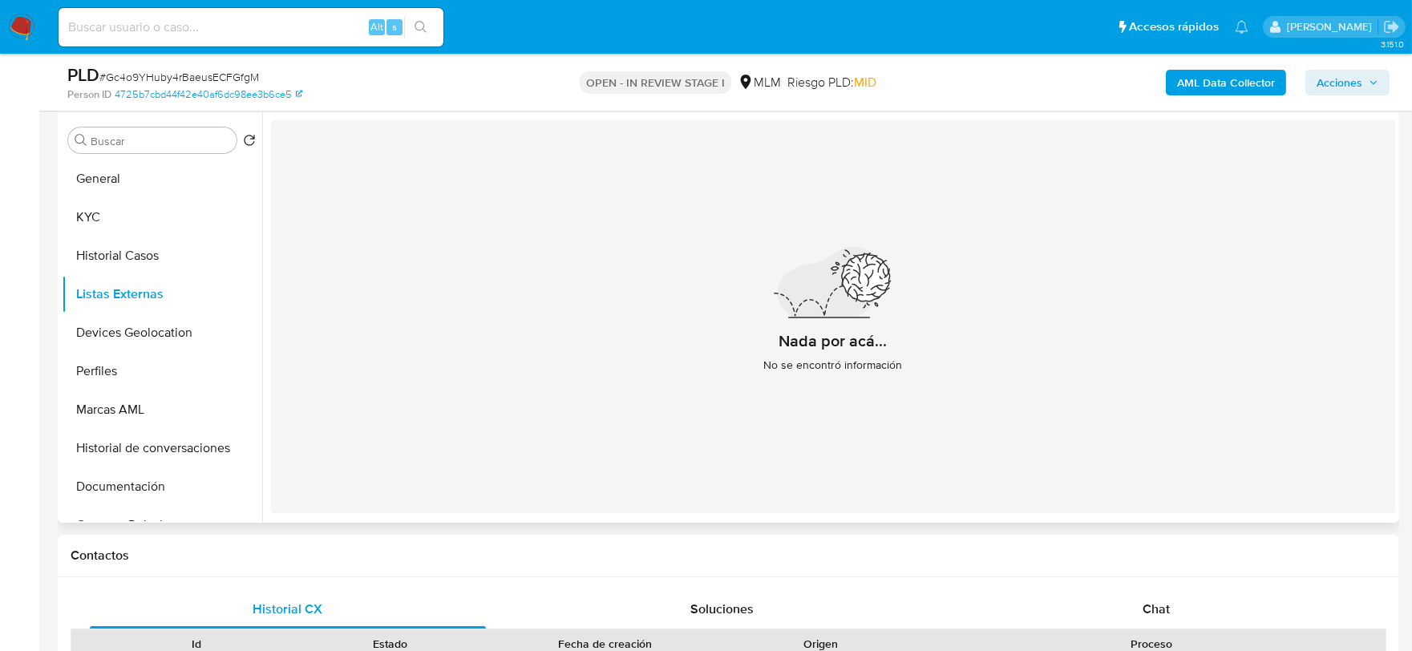
click at [515, 370] on div "Nada por acá... No se encontró información" at bounding box center [833, 316] width 1124 height 393
click at [161, 329] on button "Devices Geolocation" at bounding box center [156, 332] width 188 height 38
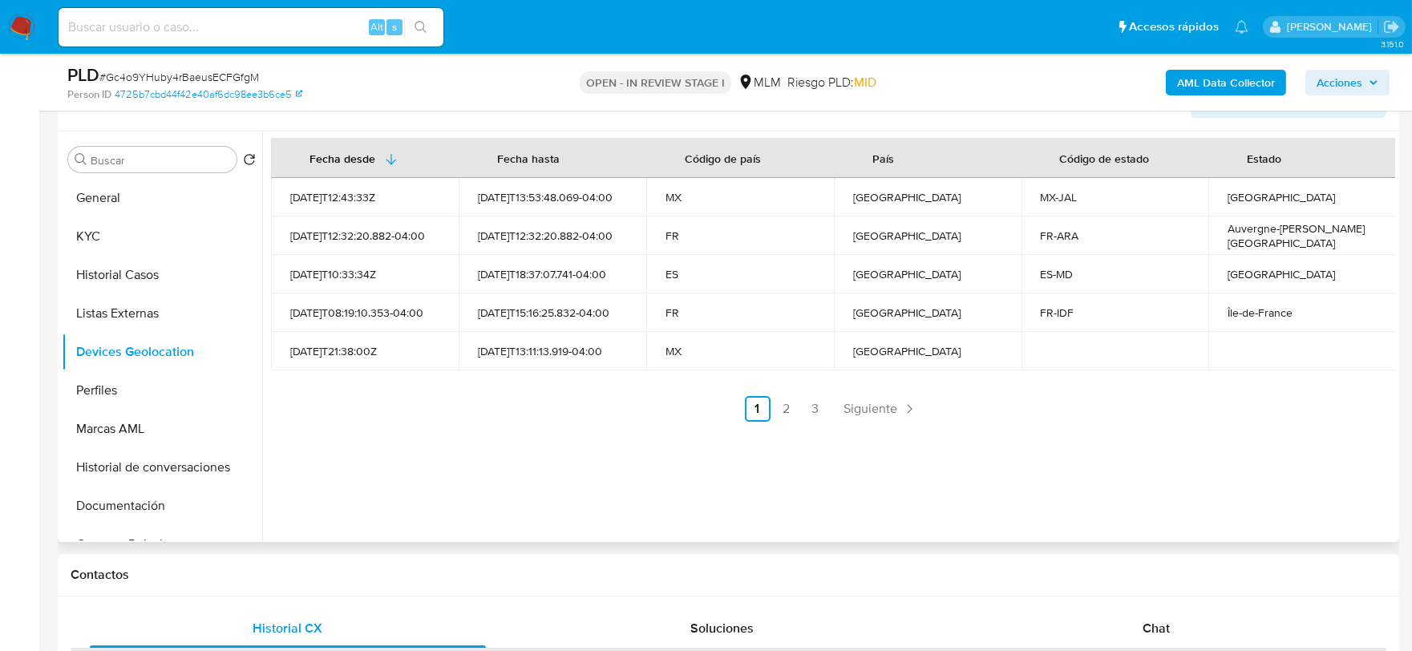
click at [499, 476] on div "Fecha desde Fecha hasta Código de país País Código de estado Estado 2021-09-15T…" at bounding box center [828, 336] width 1133 height 410
click at [884, 402] on span "Siguiente" at bounding box center [871, 408] width 54 height 13
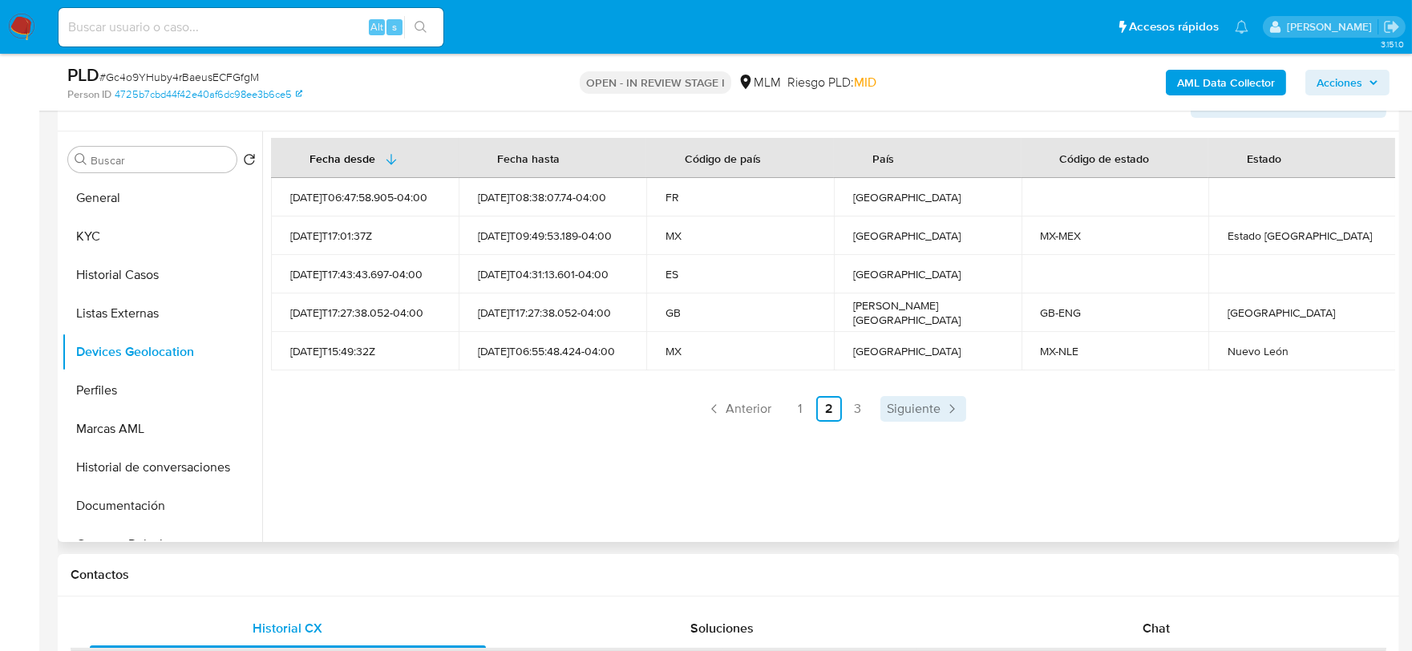
click at [930, 396] on link "Siguiente" at bounding box center [923, 409] width 86 height 26
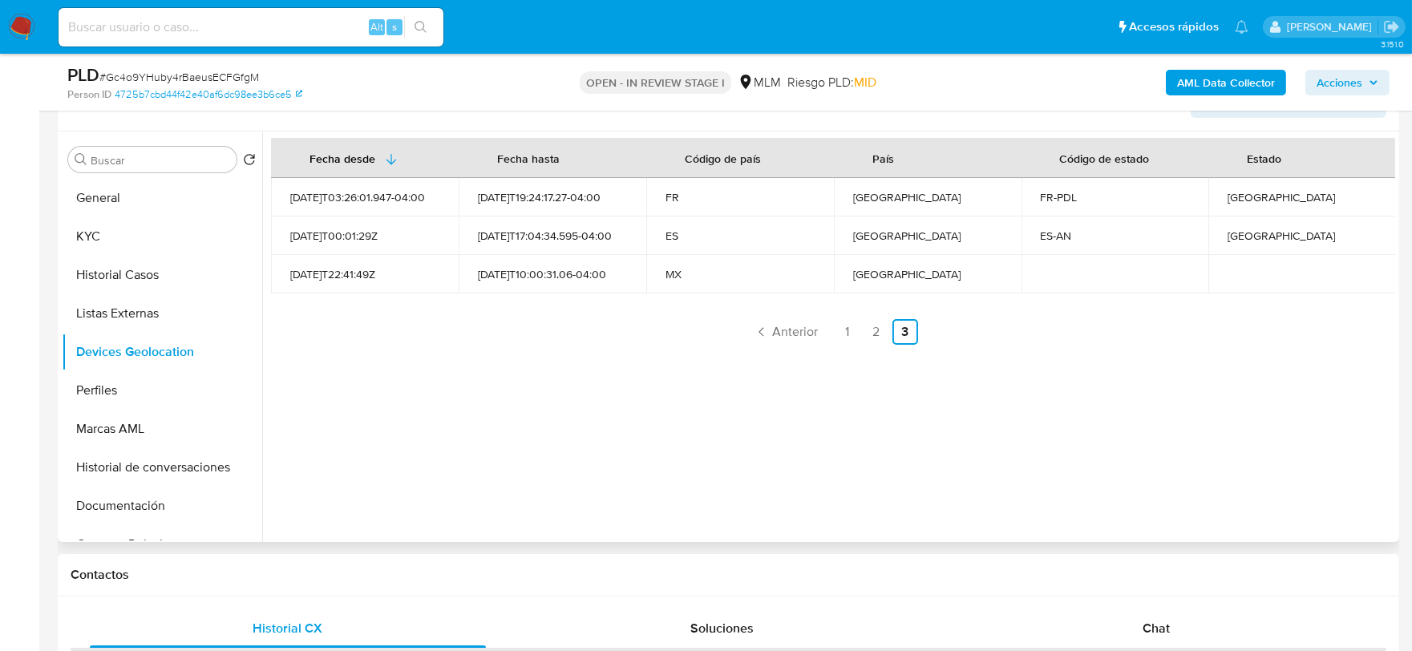
click at [543, 475] on div "Fecha desde Fecha hasta Código de país País Código de estado Estado 2025-07-31T…" at bounding box center [828, 336] width 1133 height 410
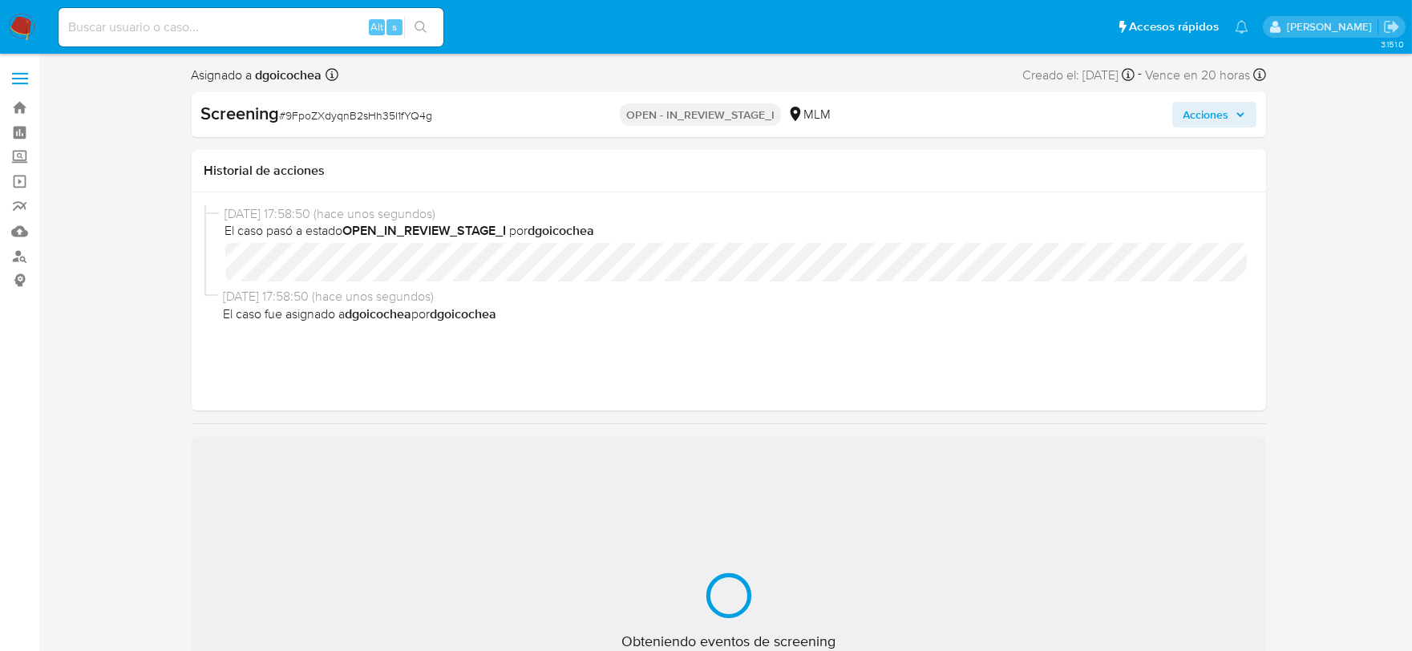
select select "10"
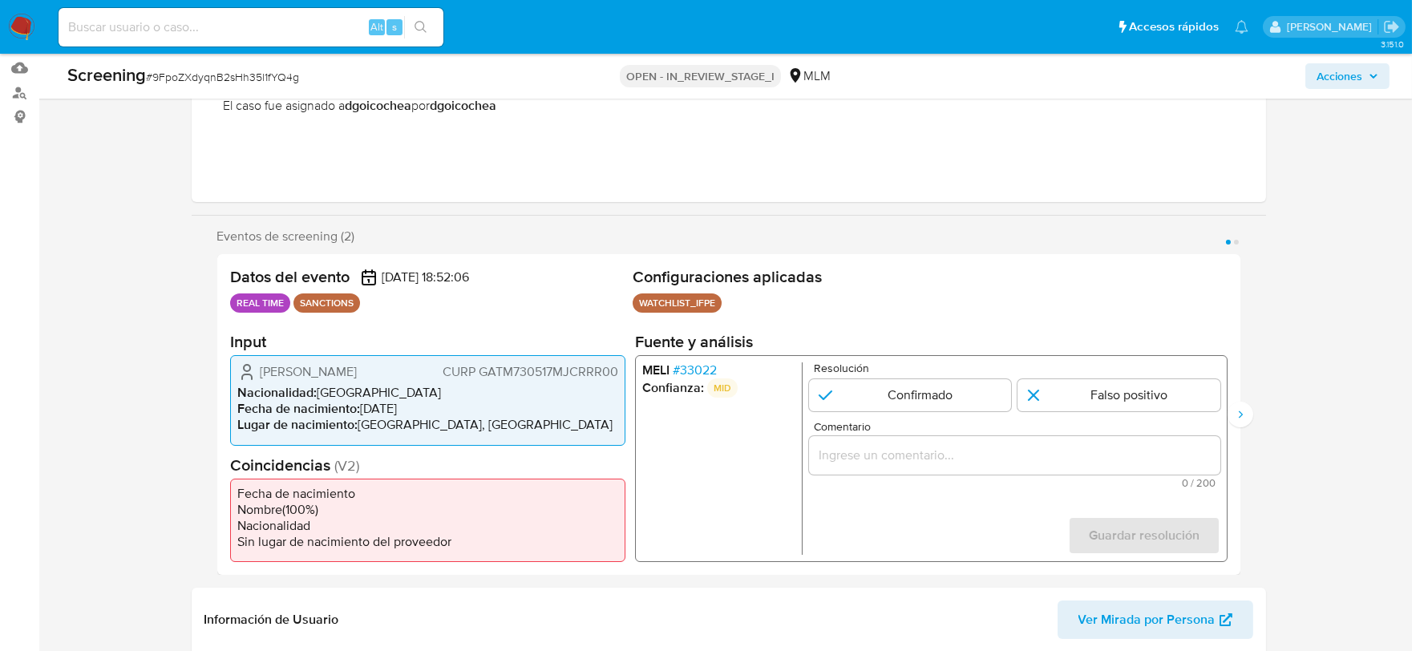
scroll to position [267, 0]
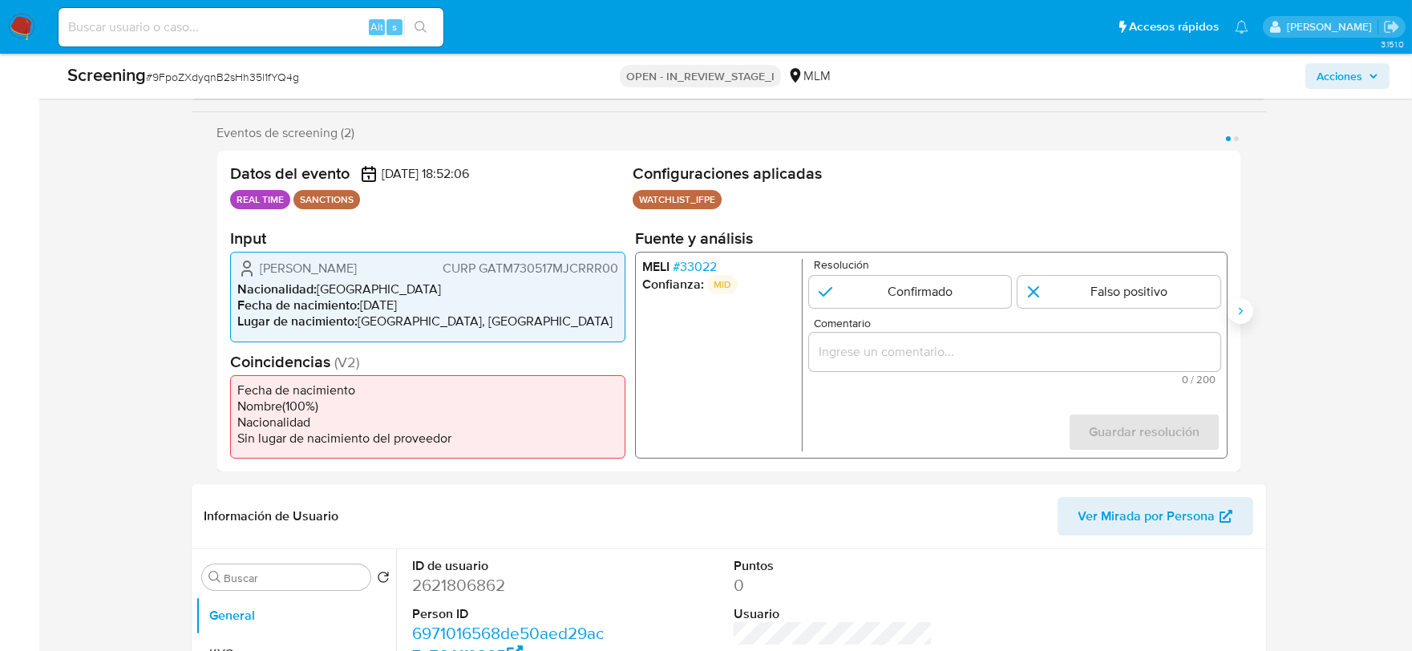
click at [1243, 313] on icon "Siguiente" at bounding box center [1240, 311] width 13 height 13
click at [222, 311] on icon "Anterior" at bounding box center [217, 311] width 13 height 13
click at [710, 265] on span "# 33022" at bounding box center [694, 267] width 44 height 16
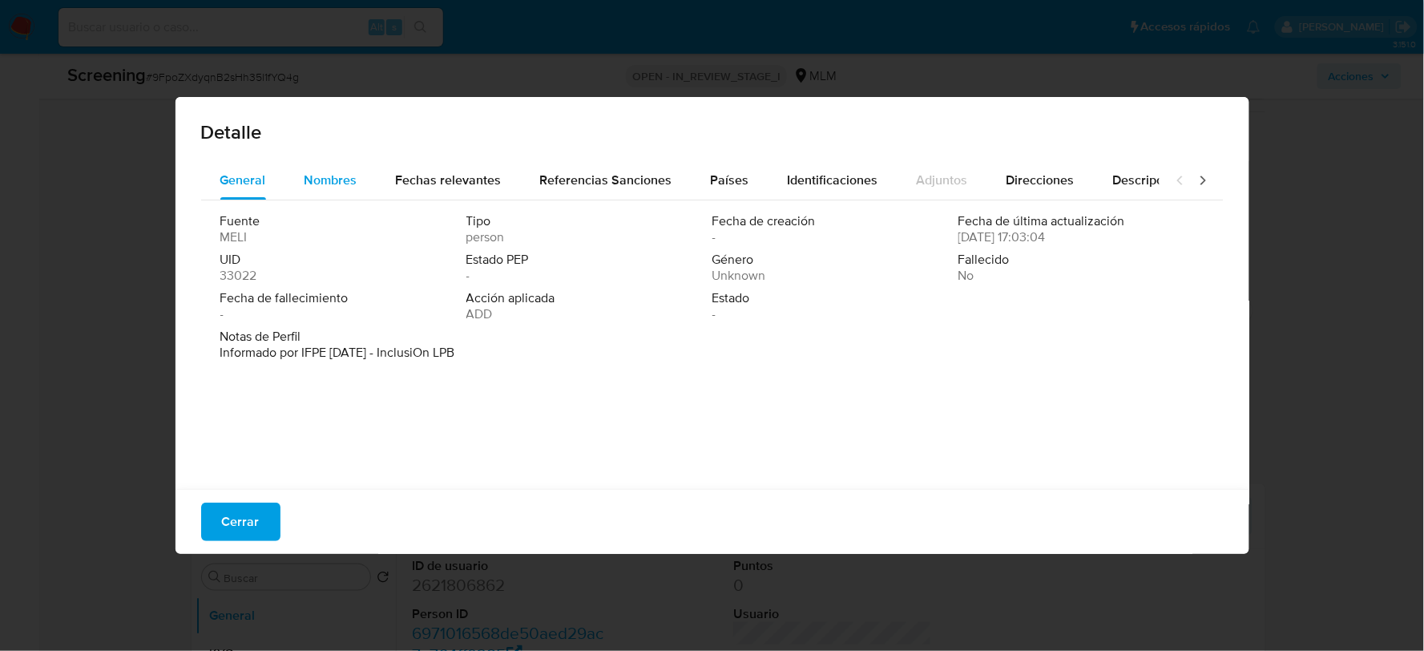
click at [332, 183] on span "Nombres" at bounding box center [331, 180] width 53 height 18
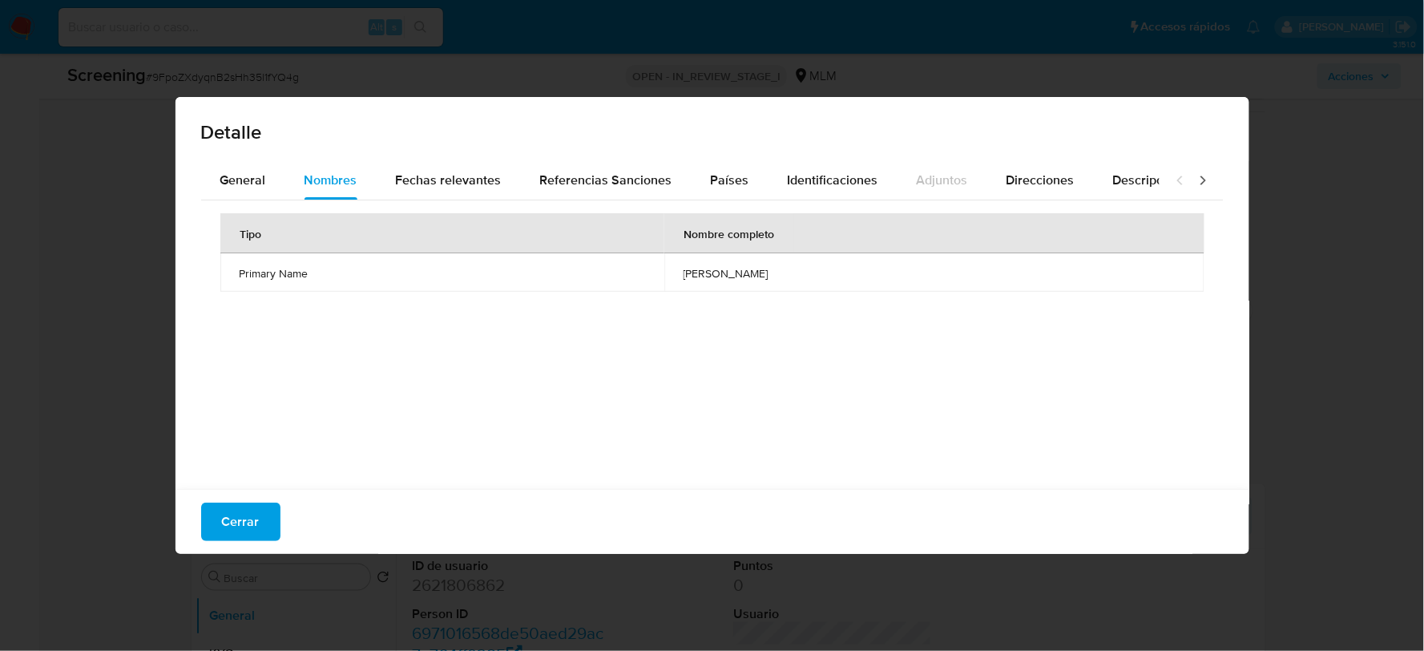
click at [684, 275] on span "[PERSON_NAME]" at bounding box center [935, 273] width 502 height 14
click at [684, 275] on span "margarita garcia torres" at bounding box center [935, 273] width 502 height 14
click at [425, 175] on span "Fechas relevantes" at bounding box center [449, 180] width 106 height 18
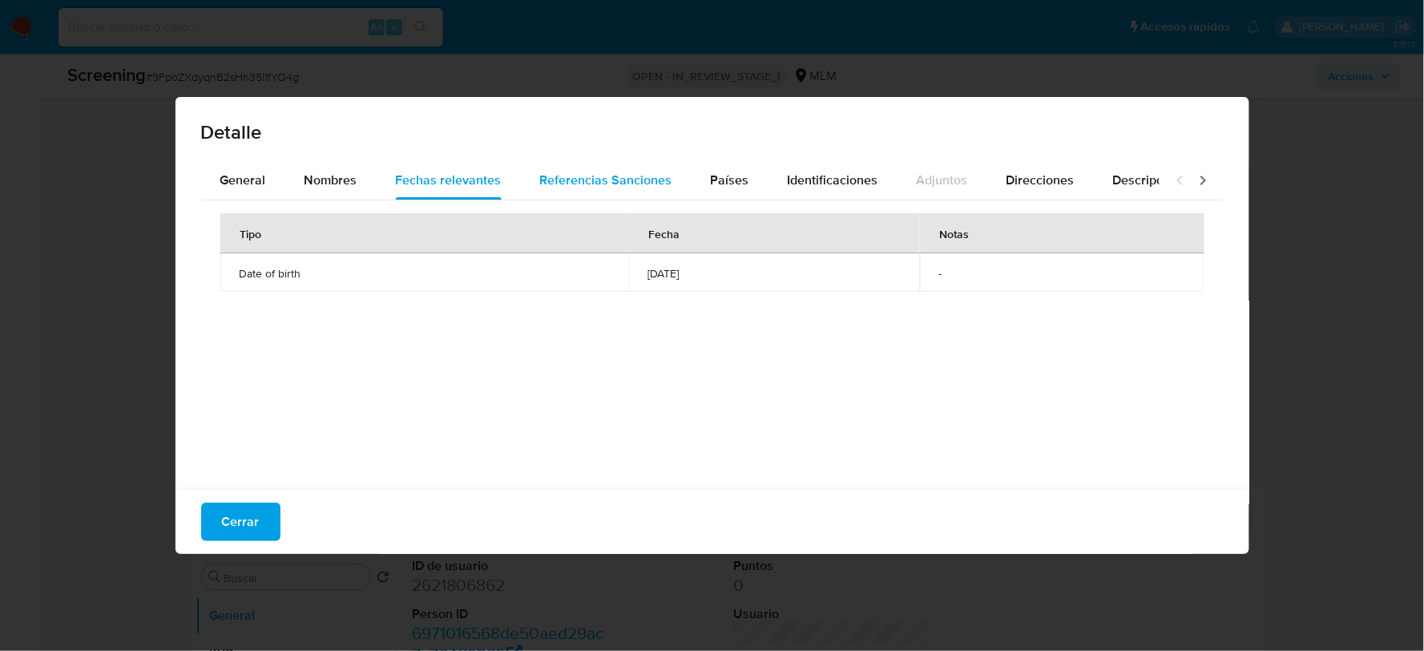
click at [570, 178] on span "Referencias Sanciones" at bounding box center [606, 180] width 132 height 18
click at [725, 185] on span "Países" at bounding box center [730, 180] width 38 height 18
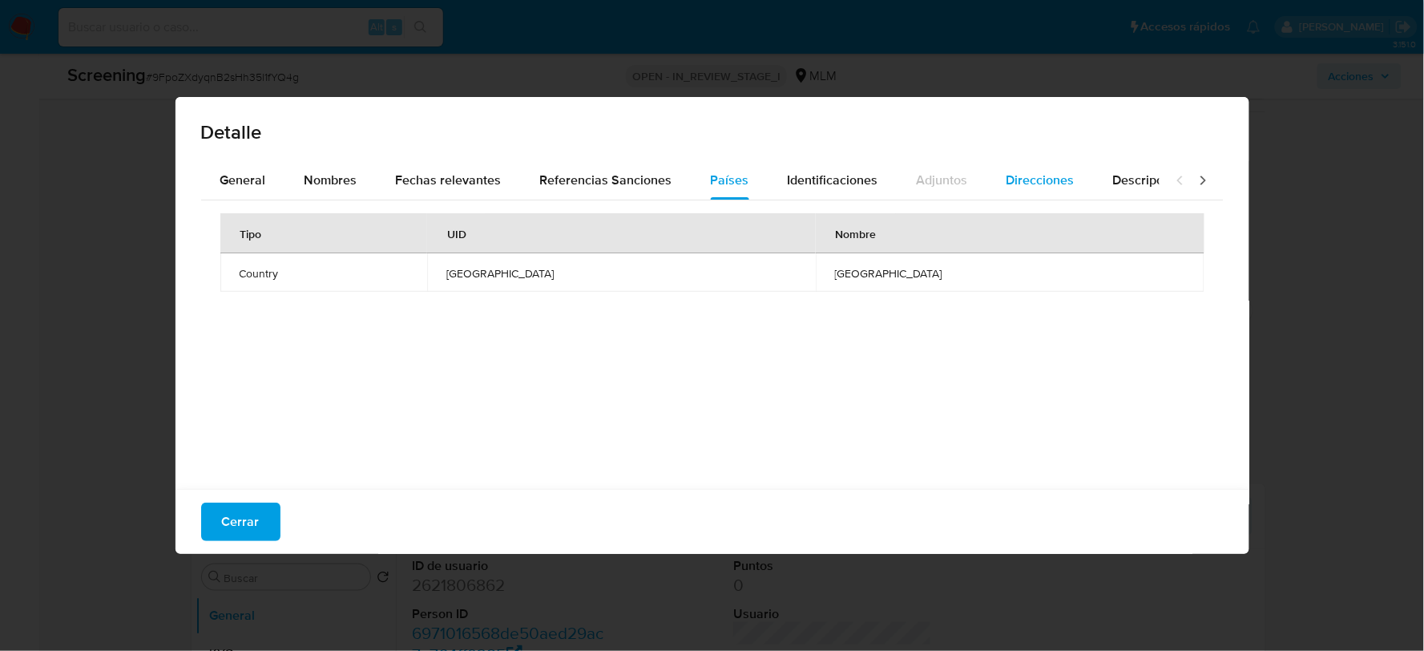
click at [1055, 171] on span "Direcciones" at bounding box center [1041, 180] width 68 height 18
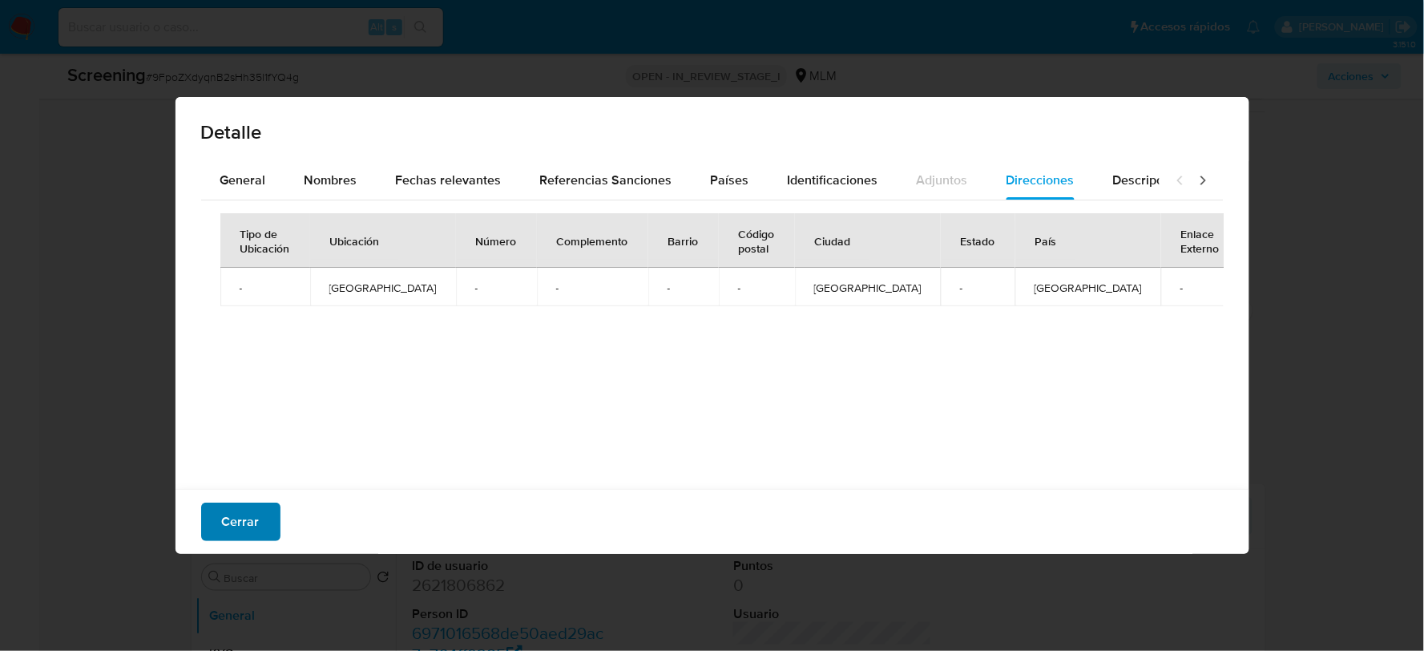
click at [262, 513] on button "Cerrar" at bounding box center [240, 522] width 79 height 38
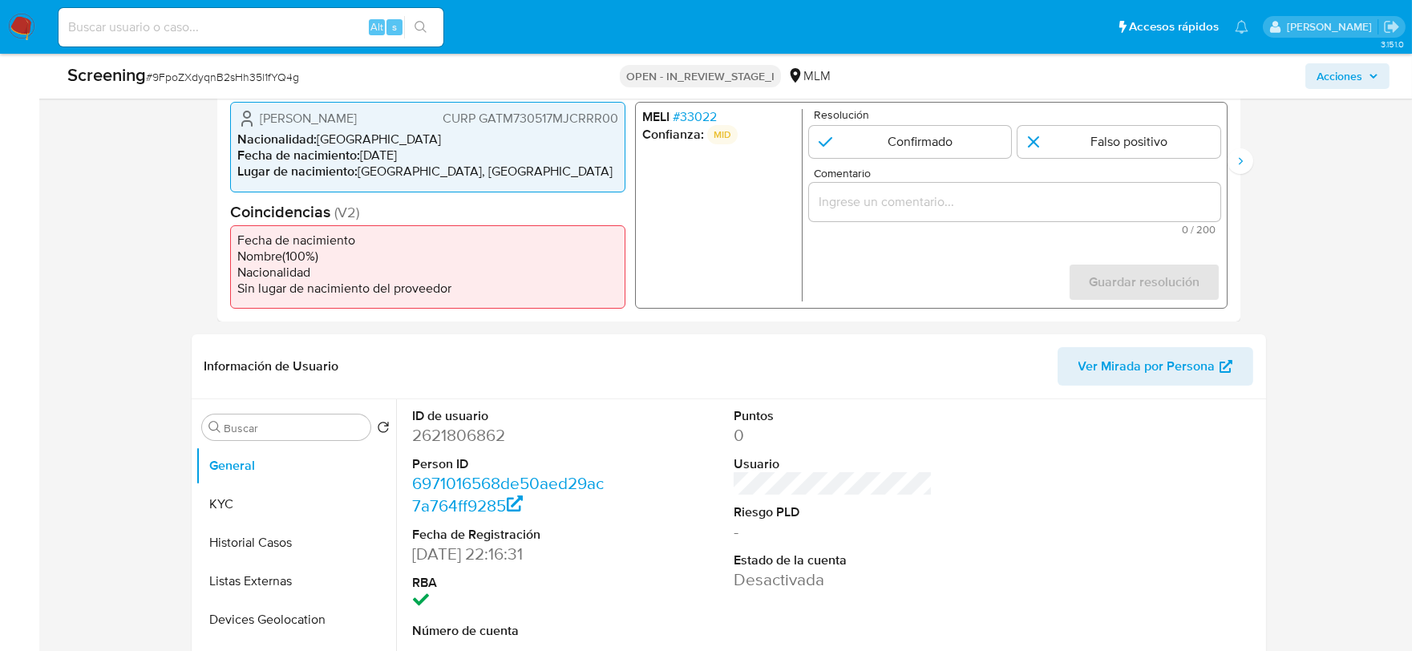
scroll to position [445, 0]
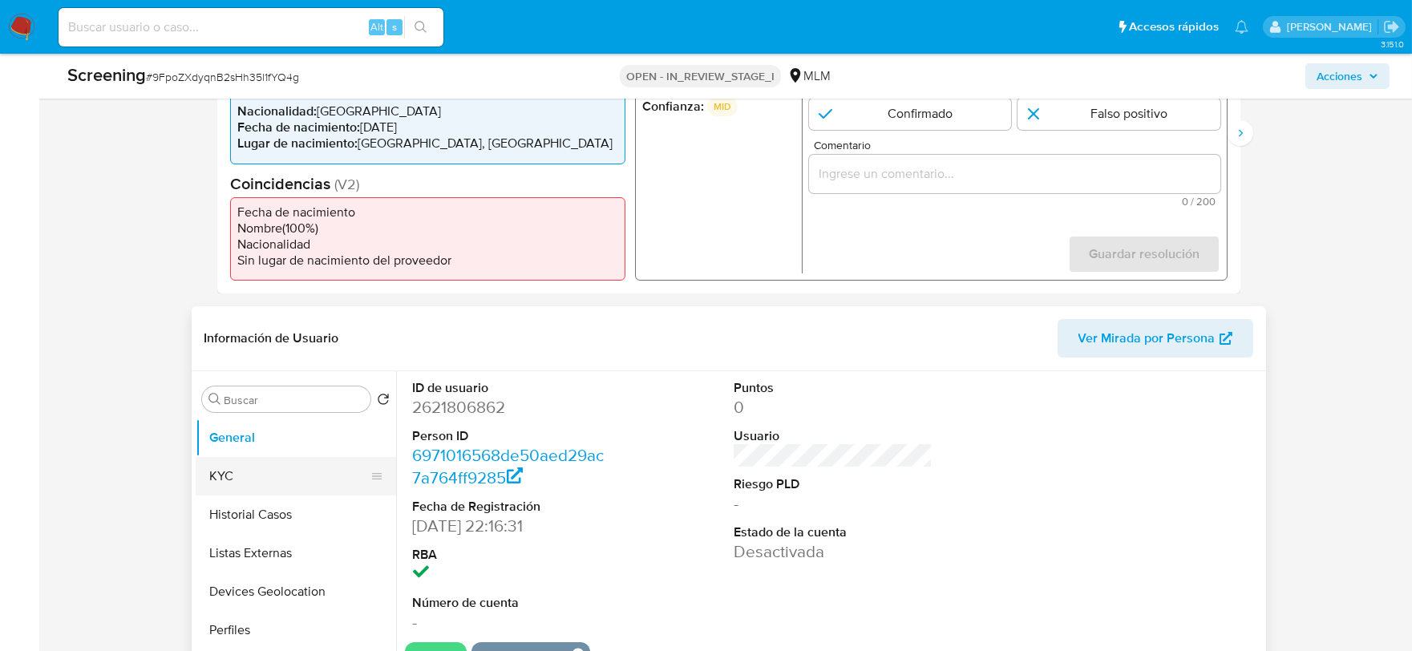
click at [262, 469] on button "KYC" at bounding box center [290, 476] width 188 height 38
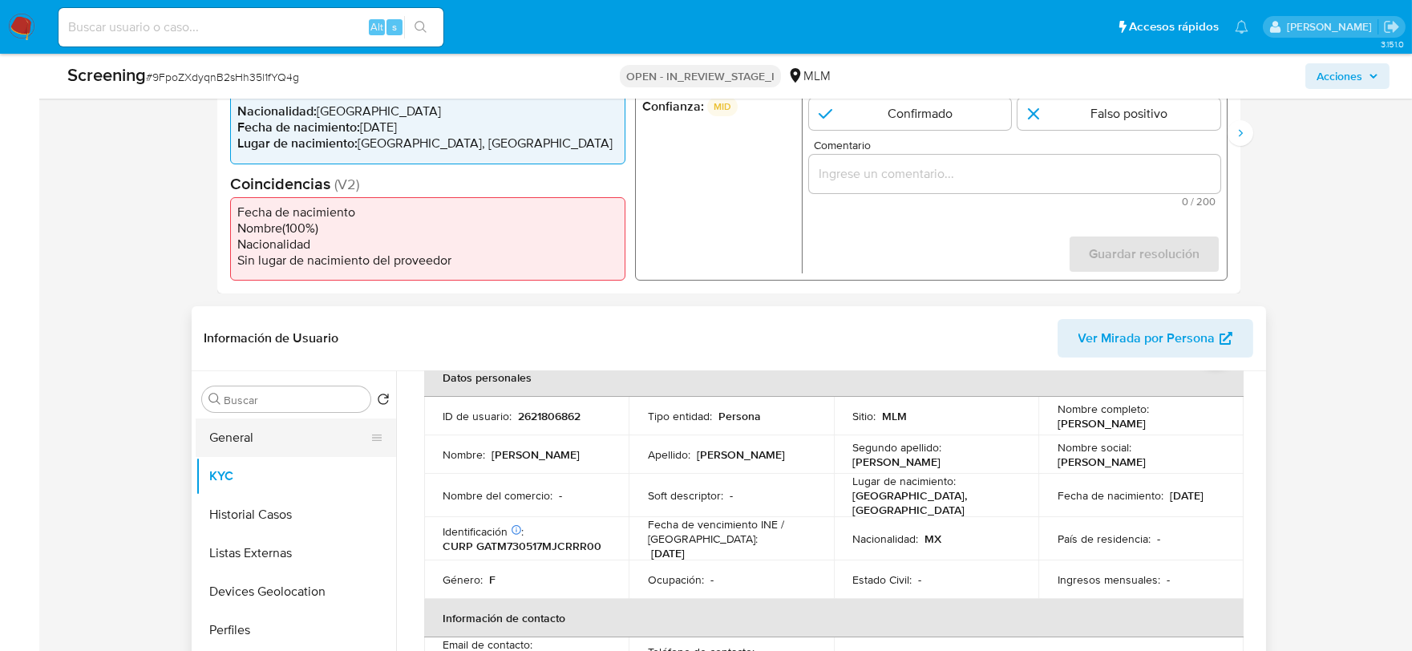
click at [247, 426] on button "General" at bounding box center [290, 437] width 188 height 38
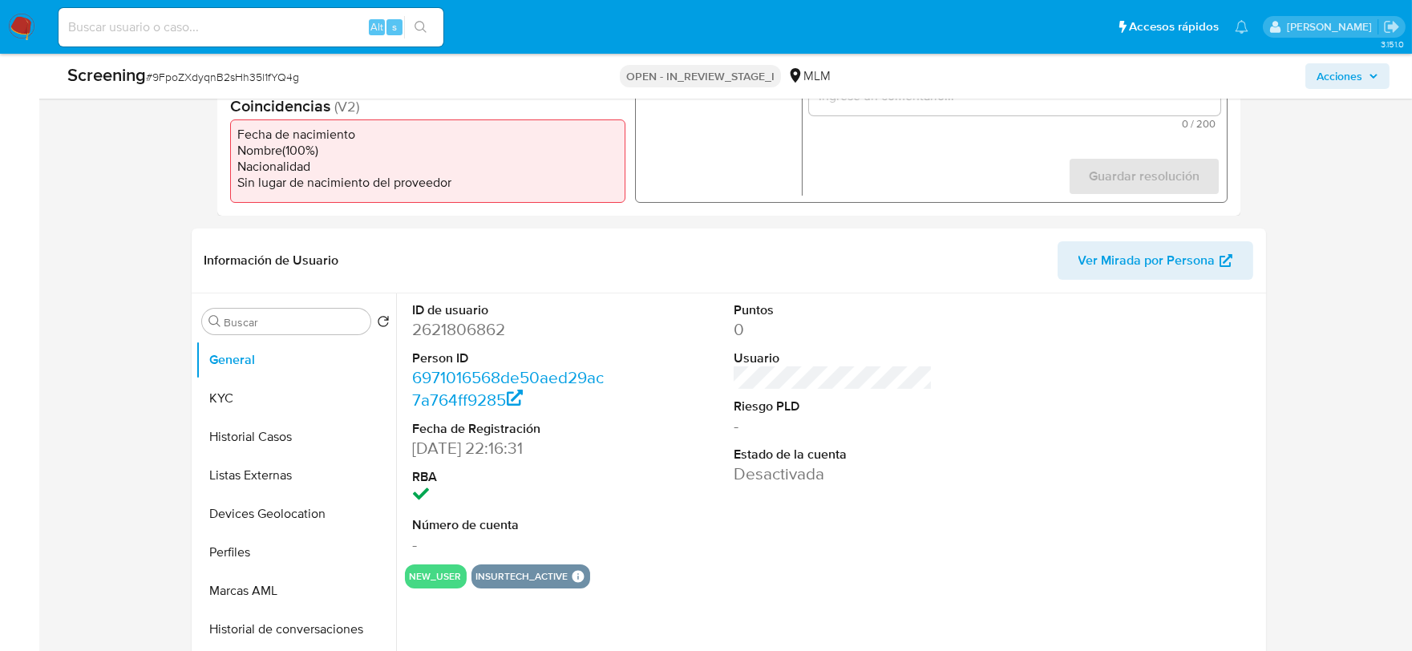
scroll to position [601, 0]
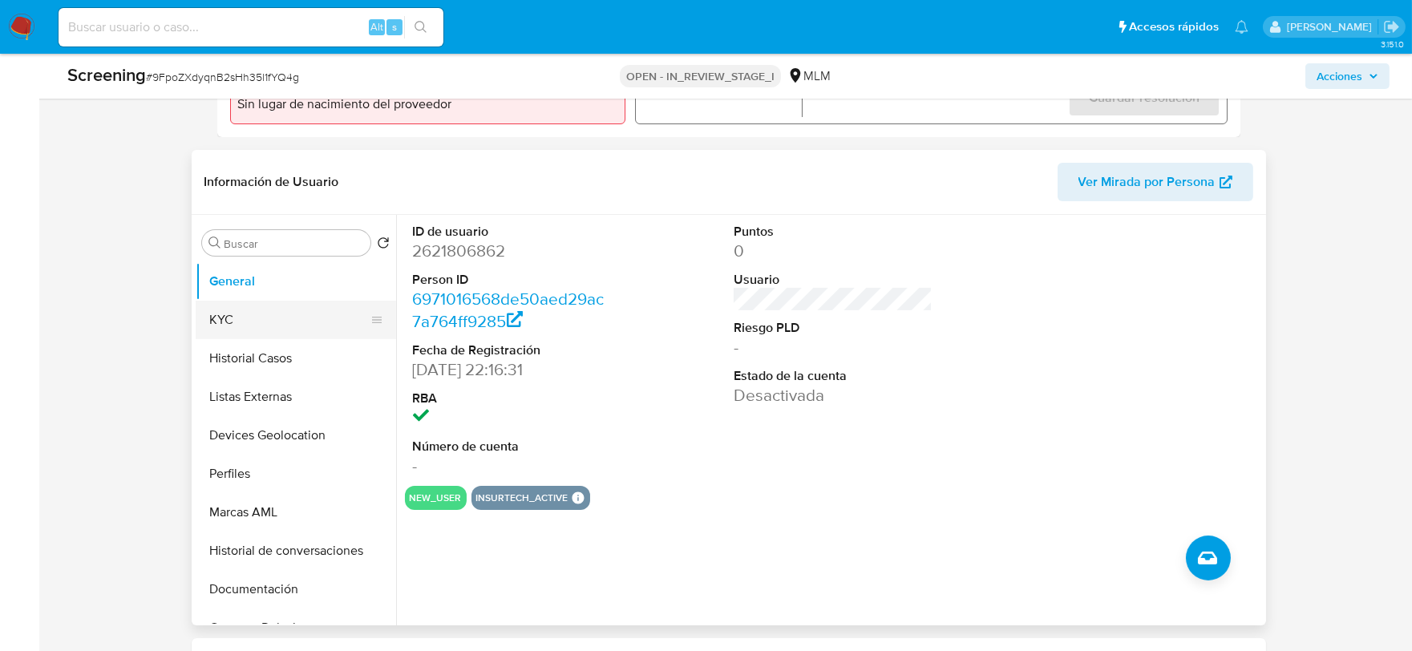
click at [220, 317] on button "KYC" at bounding box center [290, 320] width 188 height 38
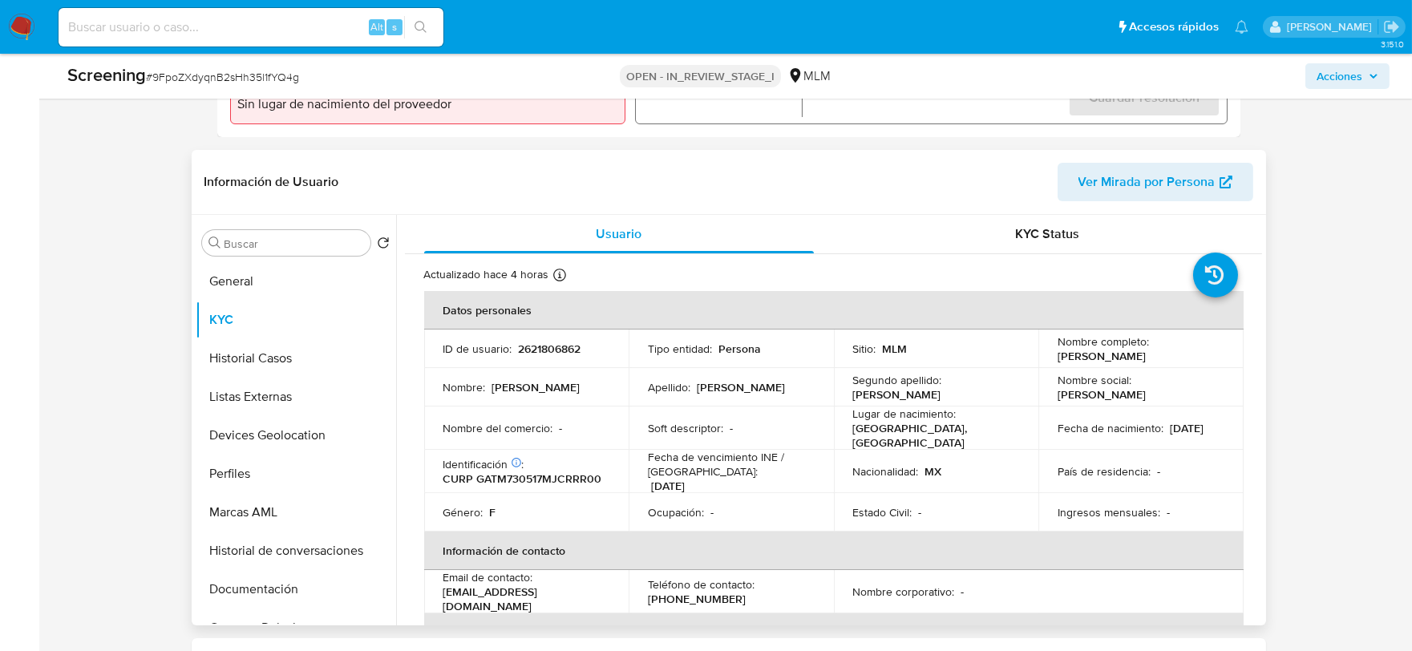
click at [570, 477] on p "CURP GATM730517MJCRRR00" at bounding box center [522, 478] width 159 height 14
copy p "GATM730517MJCRRR00"
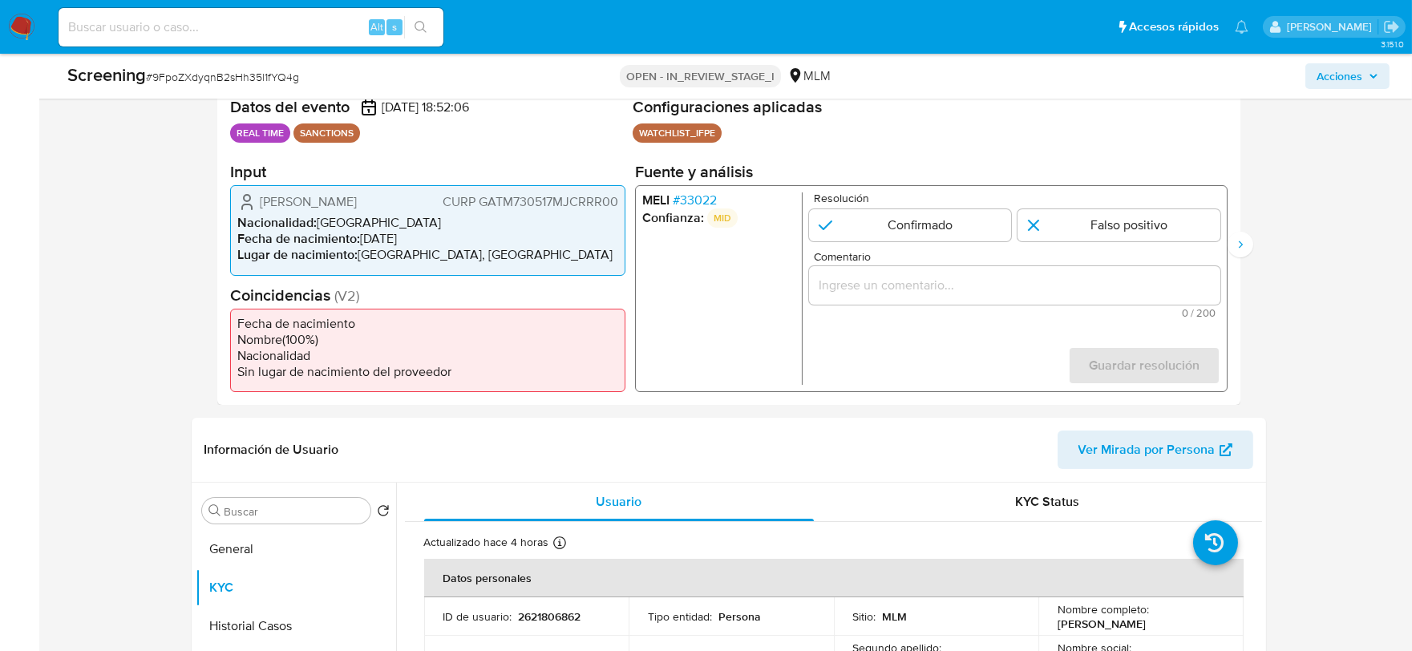
click at [701, 196] on span "# 33022" at bounding box center [694, 200] width 44 height 16
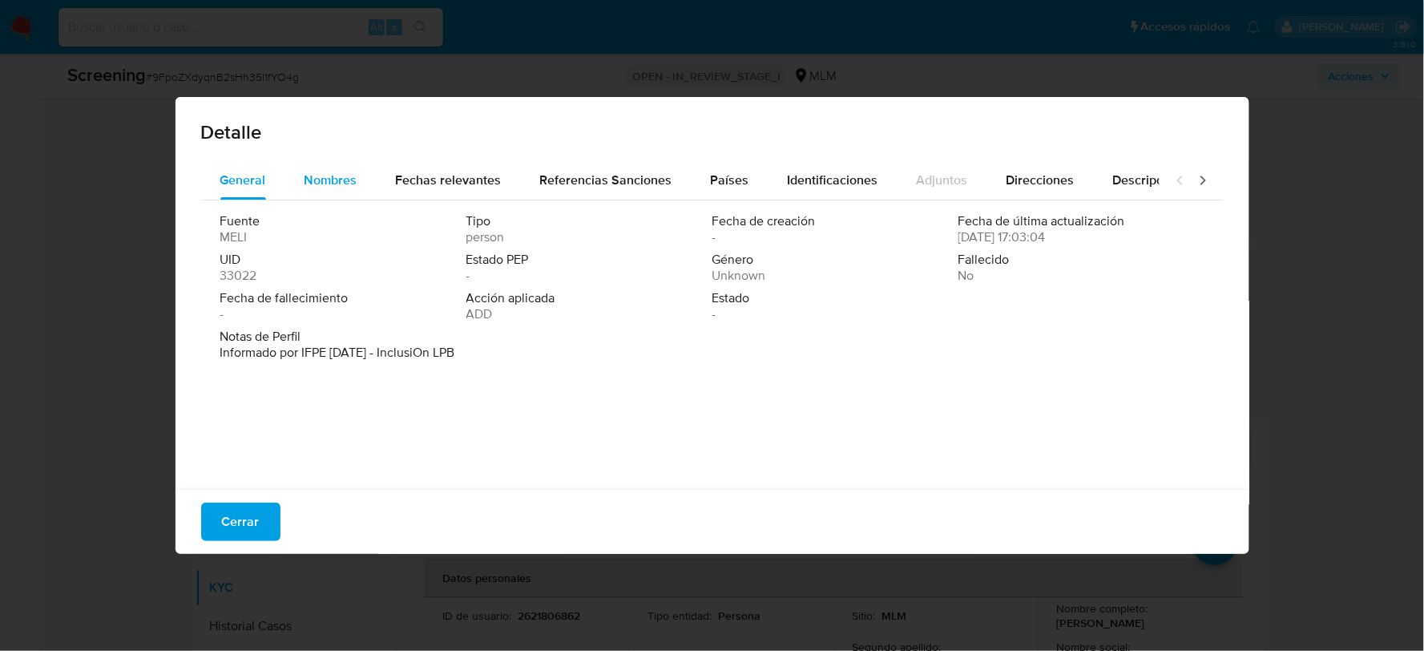
click at [335, 179] on span "Nombres" at bounding box center [331, 180] width 53 height 18
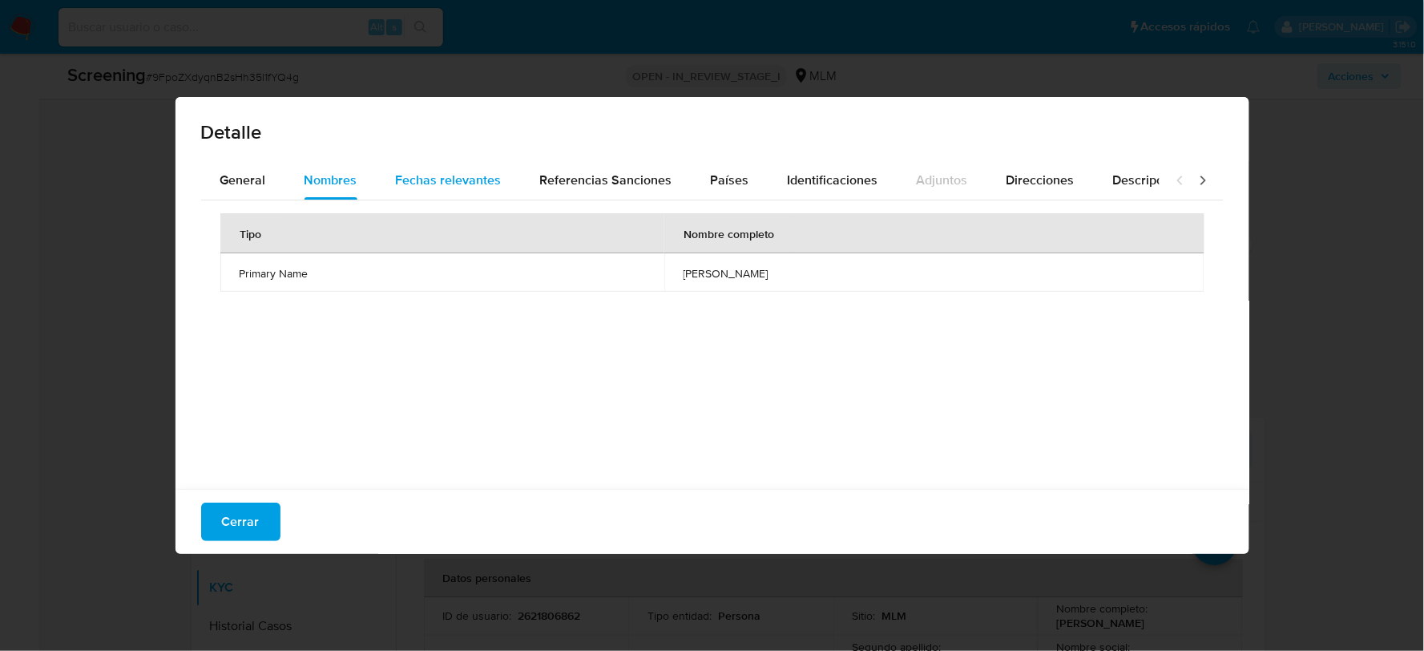
click at [463, 179] on span "Fechas relevantes" at bounding box center [449, 180] width 106 height 18
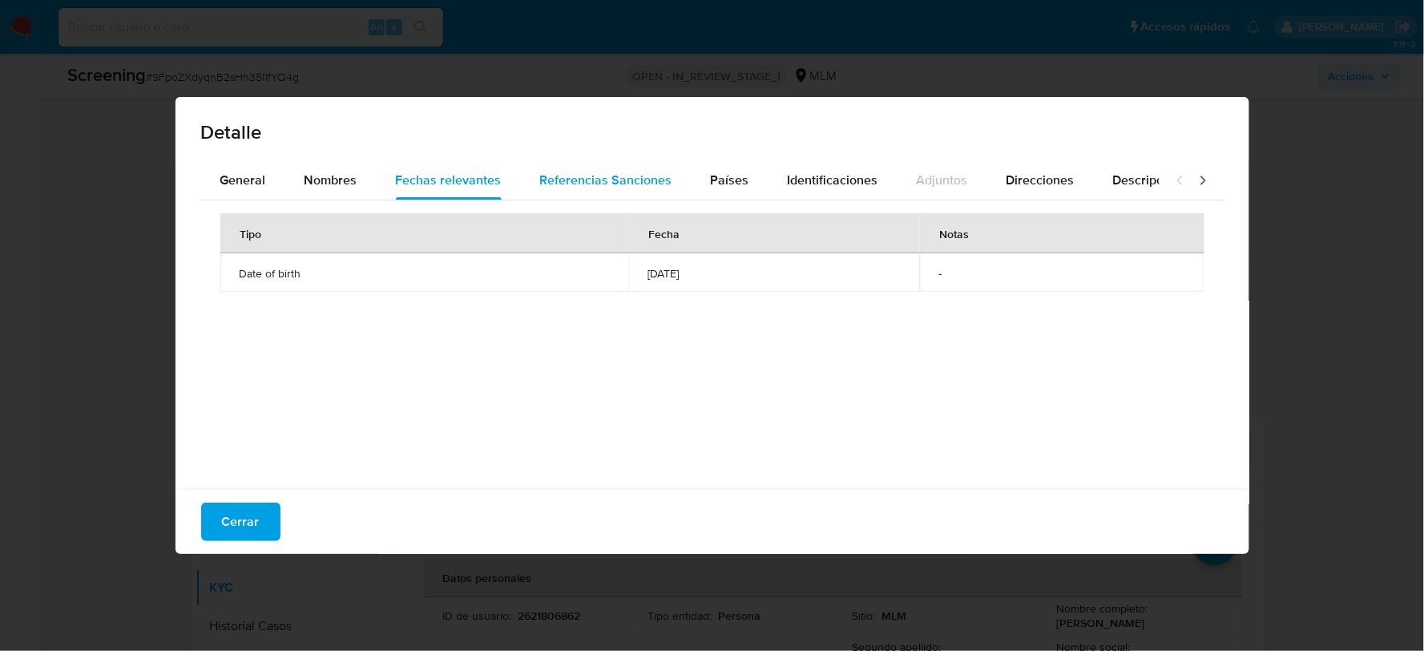
click at [603, 190] on div "Referencias Sanciones" at bounding box center [606, 180] width 132 height 38
click at [721, 185] on span "Países" at bounding box center [730, 180] width 38 height 18
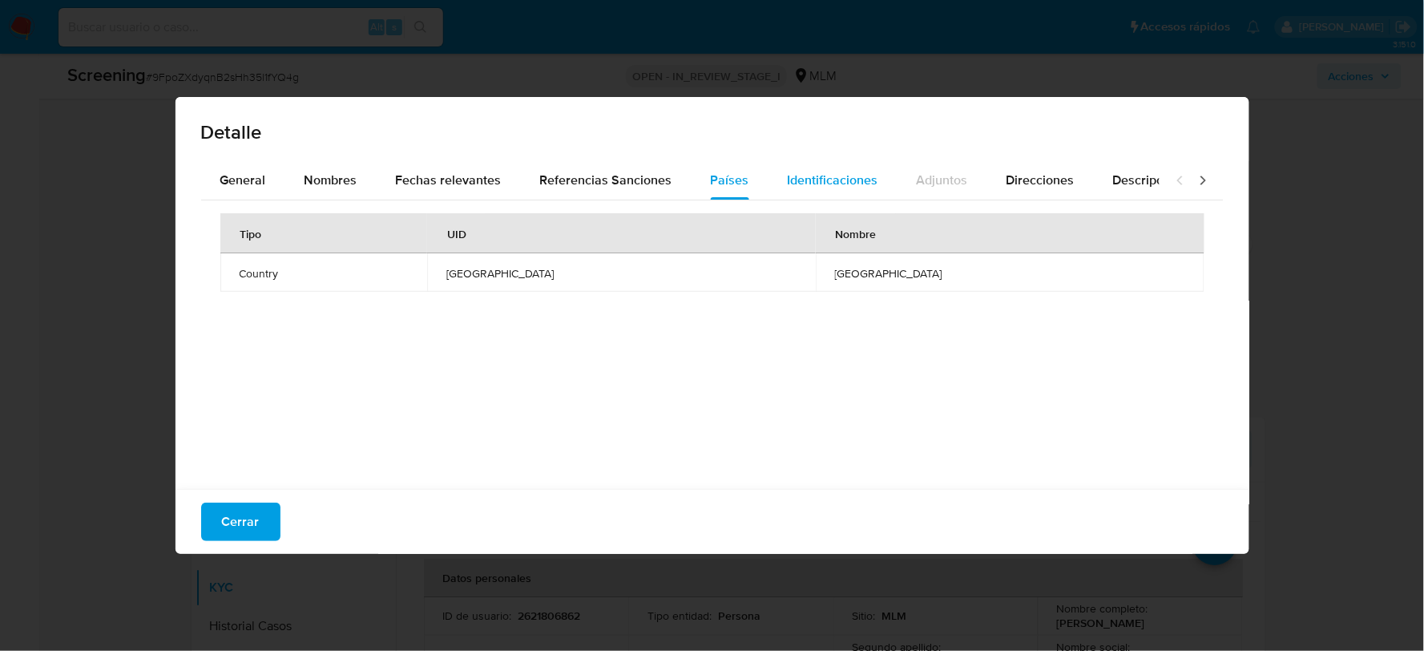
click at [814, 171] on span "Identificaciones" at bounding box center [833, 180] width 91 height 18
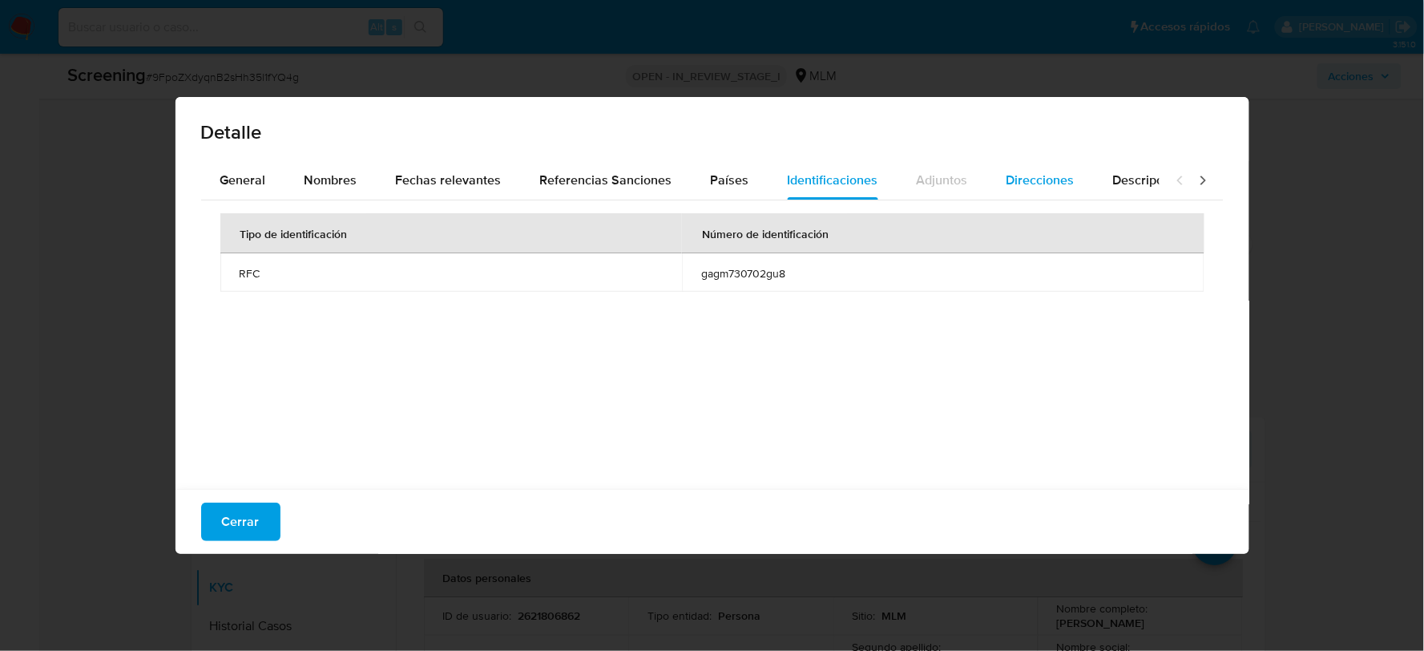
click at [1014, 178] on span "Direcciones" at bounding box center [1041, 180] width 68 height 18
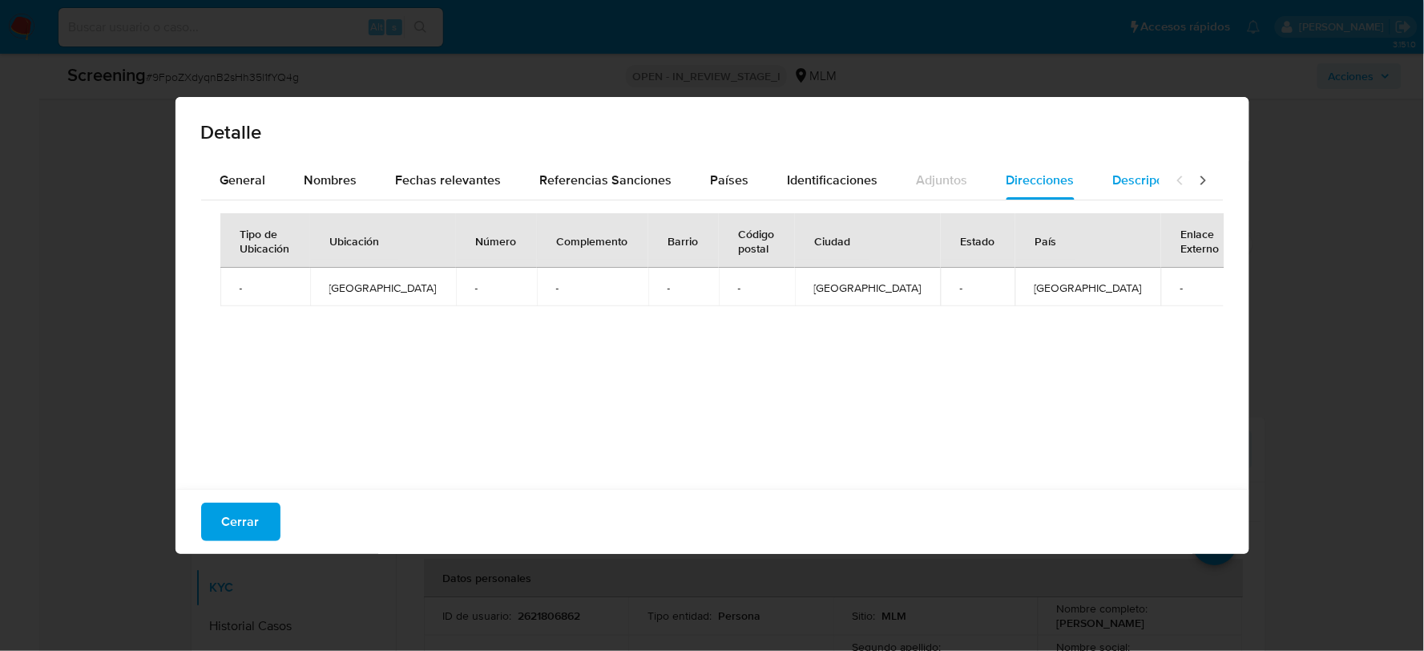
click at [1124, 181] on span "Descripciones" at bounding box center [1154, 180] width 82 height 18
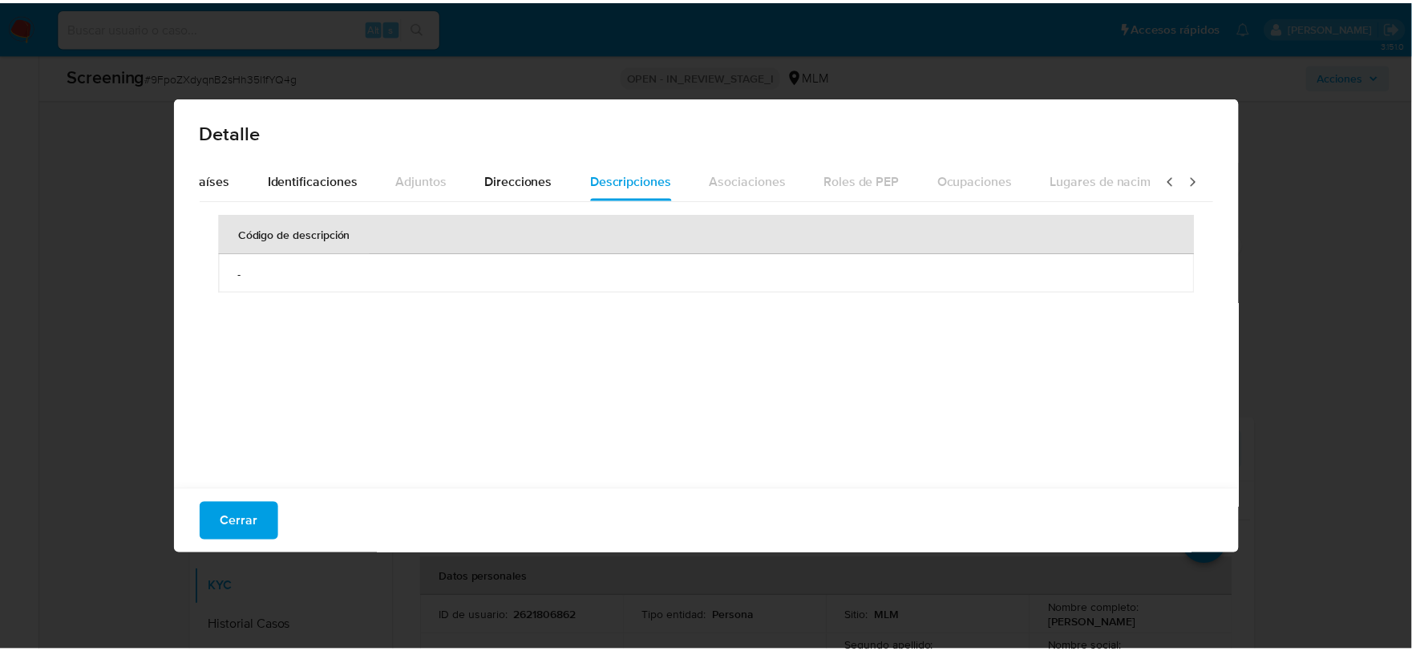
scroll to position [0, 568]
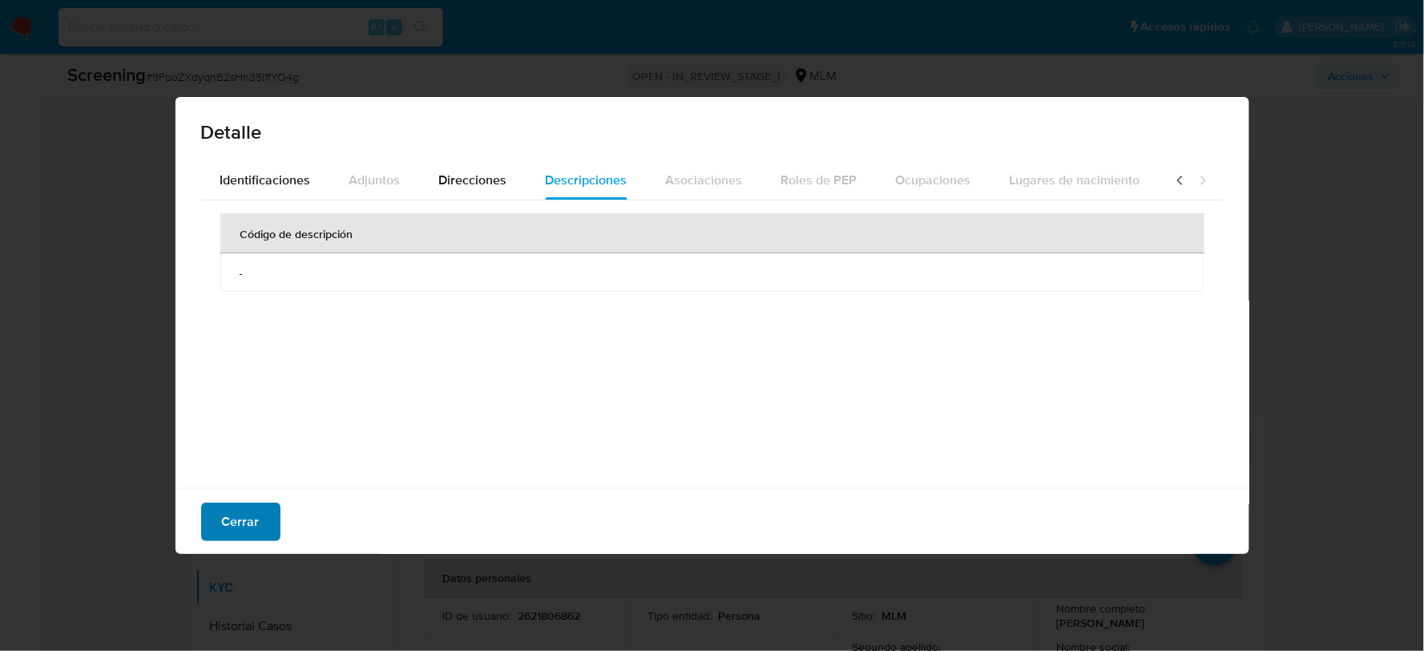
click at [265, 518] on button "Cerrar" at bounding box center [240, 522] width 79 height 38
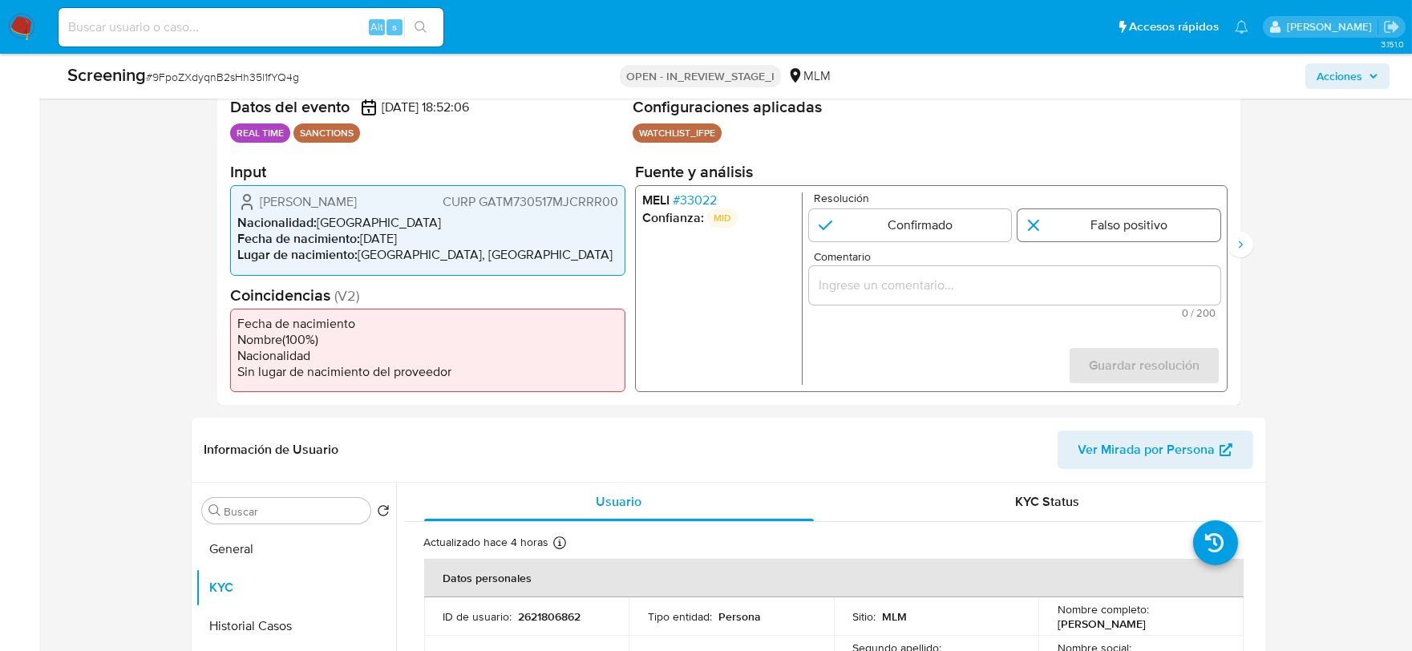
click at [1071, 219] on input "1 de 2" at bounding box center [1118, 225] width 203 height 32
radio input "true"
click at [911, 276] on input "Comentario" at bounding box center [1013, 285] width 411 height 21
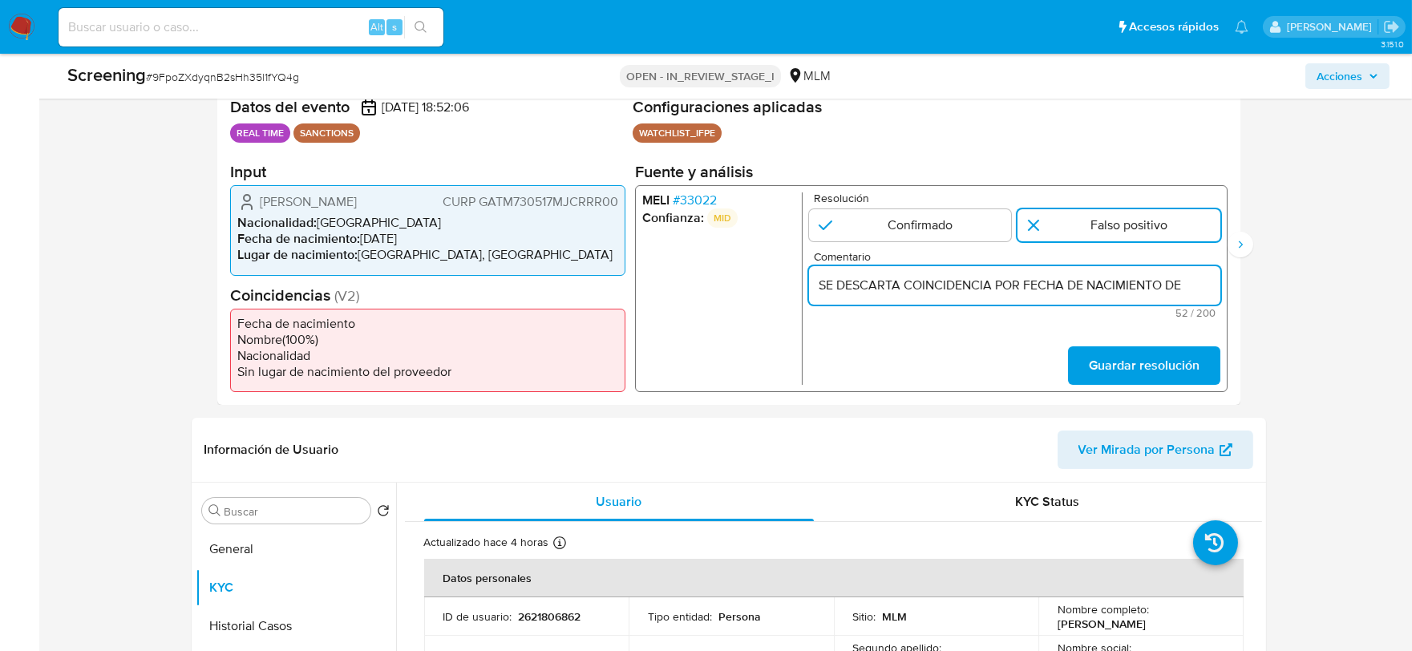
click at [1208, 277] on input "SE DESCARTA COINCIDENCIA POR FECHA DE NACIMIENTO DE" at bounding box center [1013, 285] width 411 height 21
paste input "MARGARITA GARCIA TORRES, CON FECHA DE NACIMIENTO 17MAY1973"
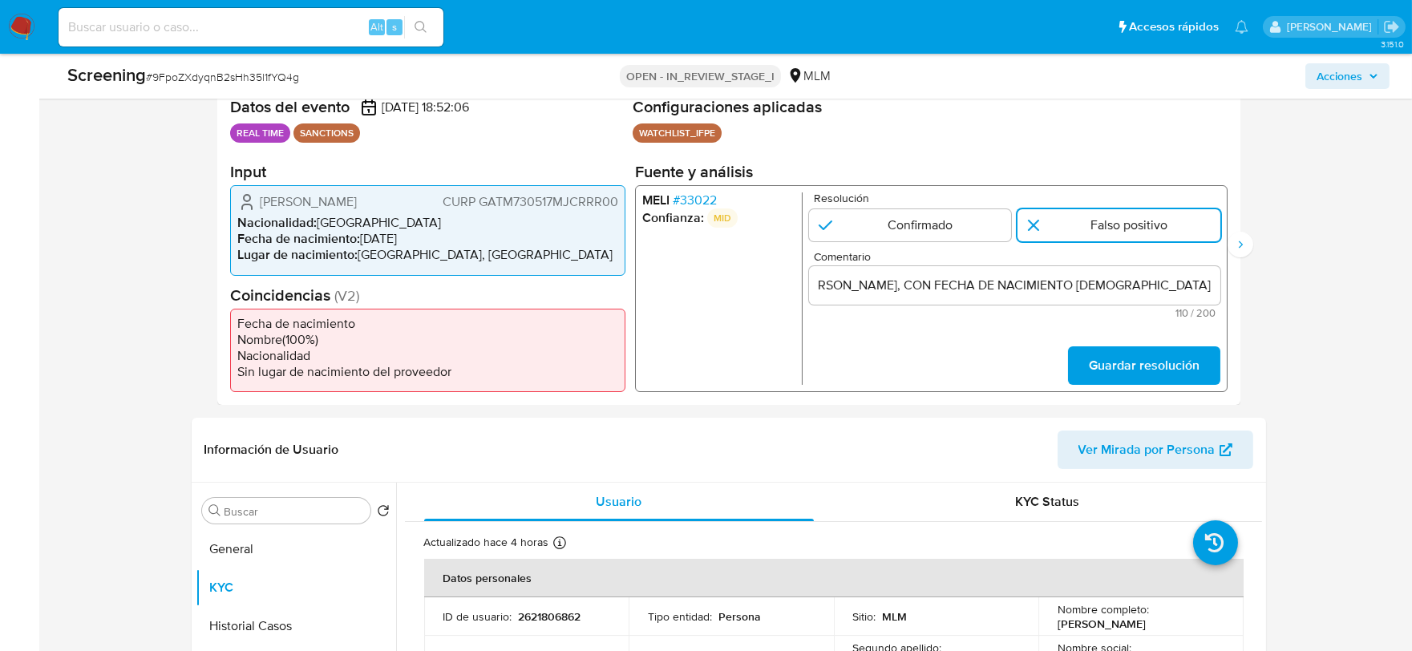
scroll to position [0, 0]
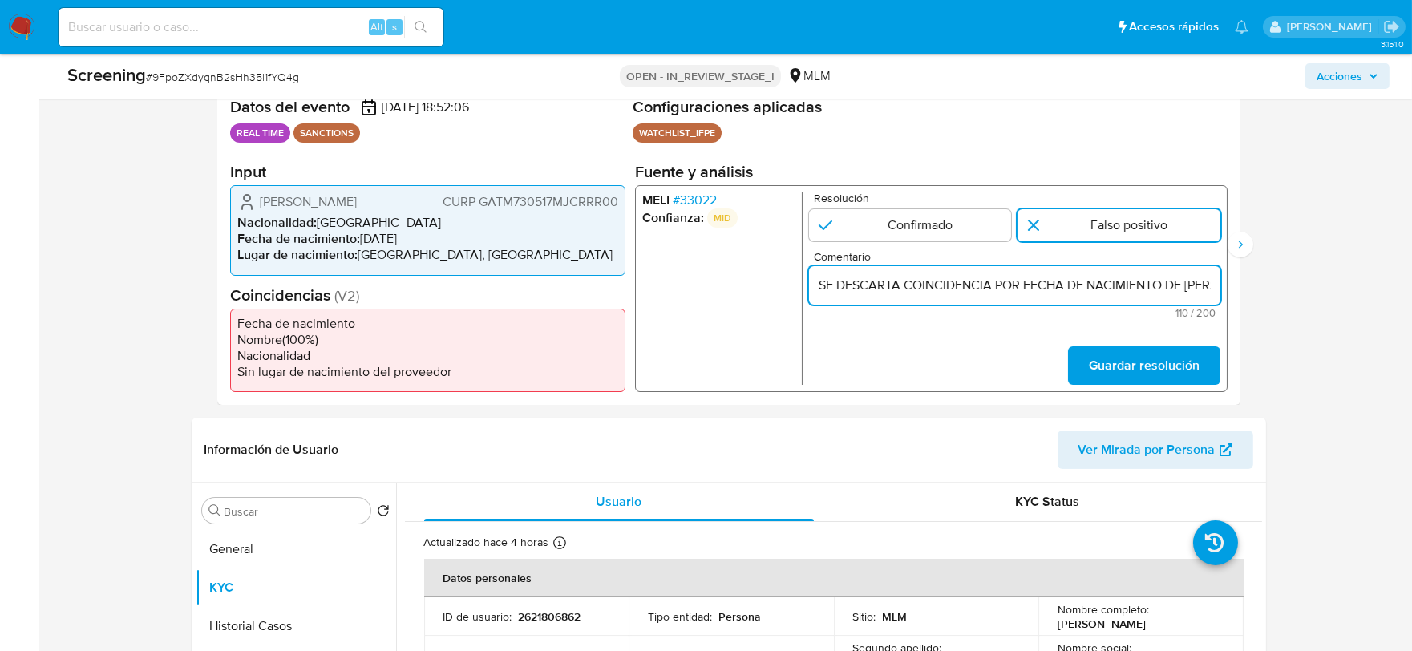
click at [1196, 282] on input "SE DESCARTA COINCIDENCIA POR FECHA DE NACIMIENTO DE MARGARITA GARCIA TORRES, CO…" at bounding box center [1013, 285] width 411 height 21
paste input "NACIONALIDAD MEXICANA, ENTIDAD DE NACIMIENTO JALISCO,"
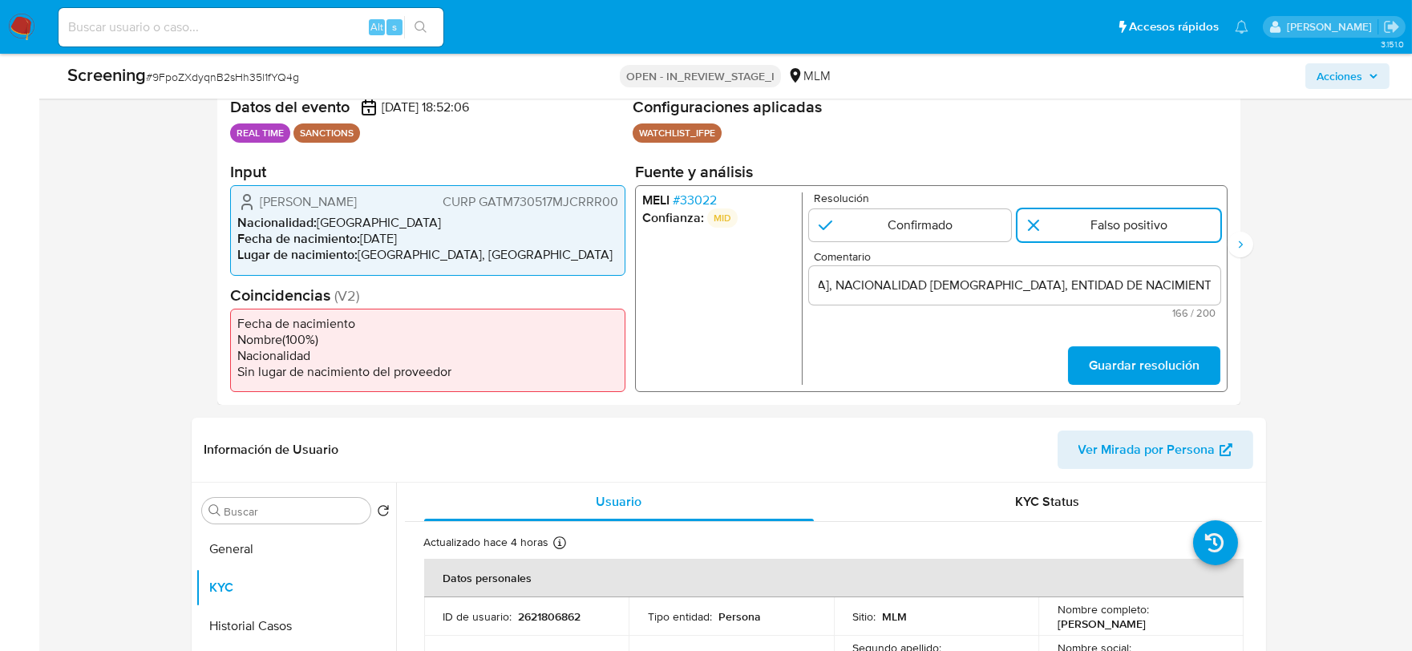
scroll to position [0, 0]
click at [1202, 285] on input "SE DESCARTA COINCIDENCIA POR FECHA DE NACIMIENTO DE MARGARITA GARCIA TORRES, CO…" at bounding box center [1013, 285] width 411 height 21
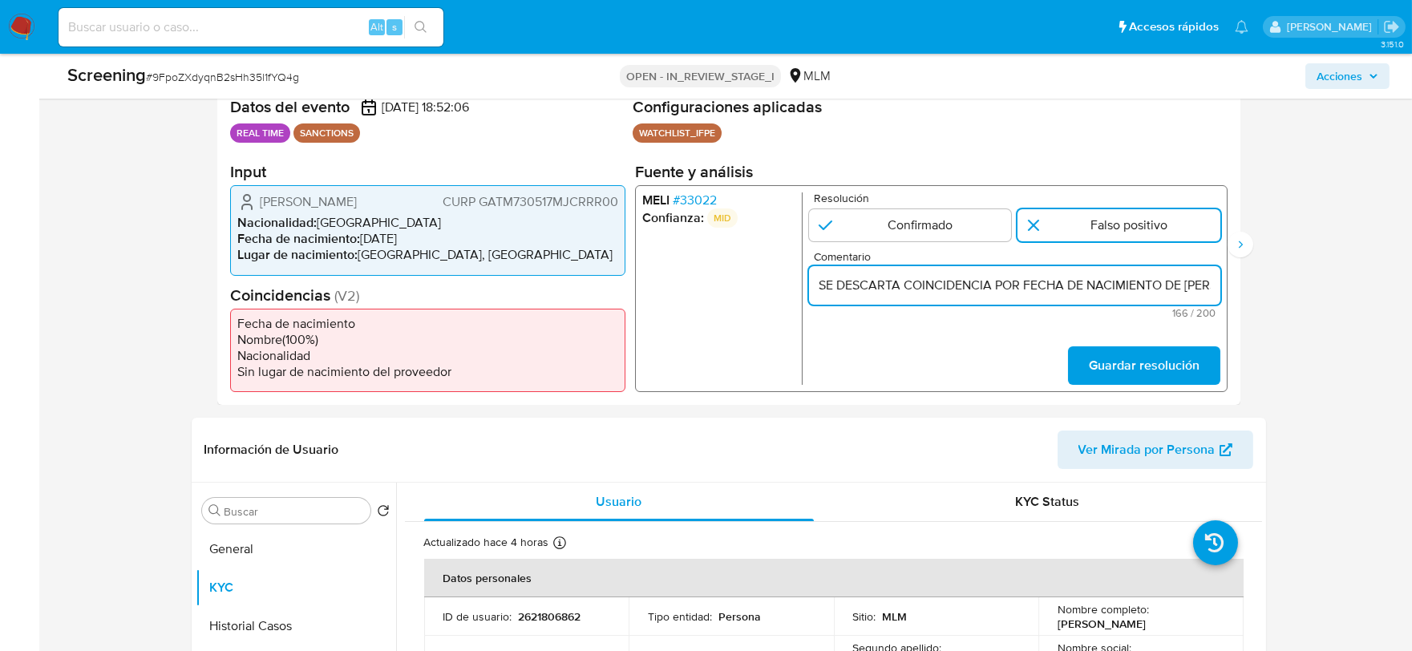
scroll to position [0, 766]
paste input "MEXICO, CURP GATM730517MJCRRR00"
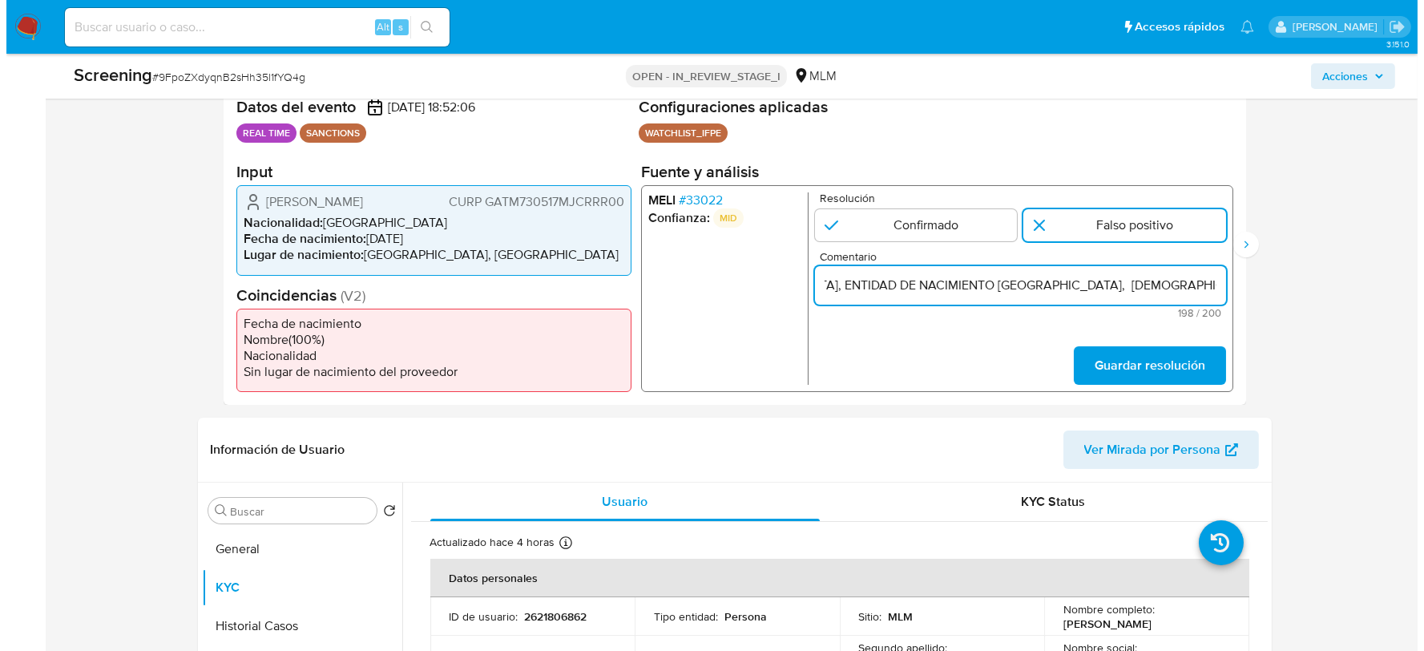
scroll to position [0, 1000]
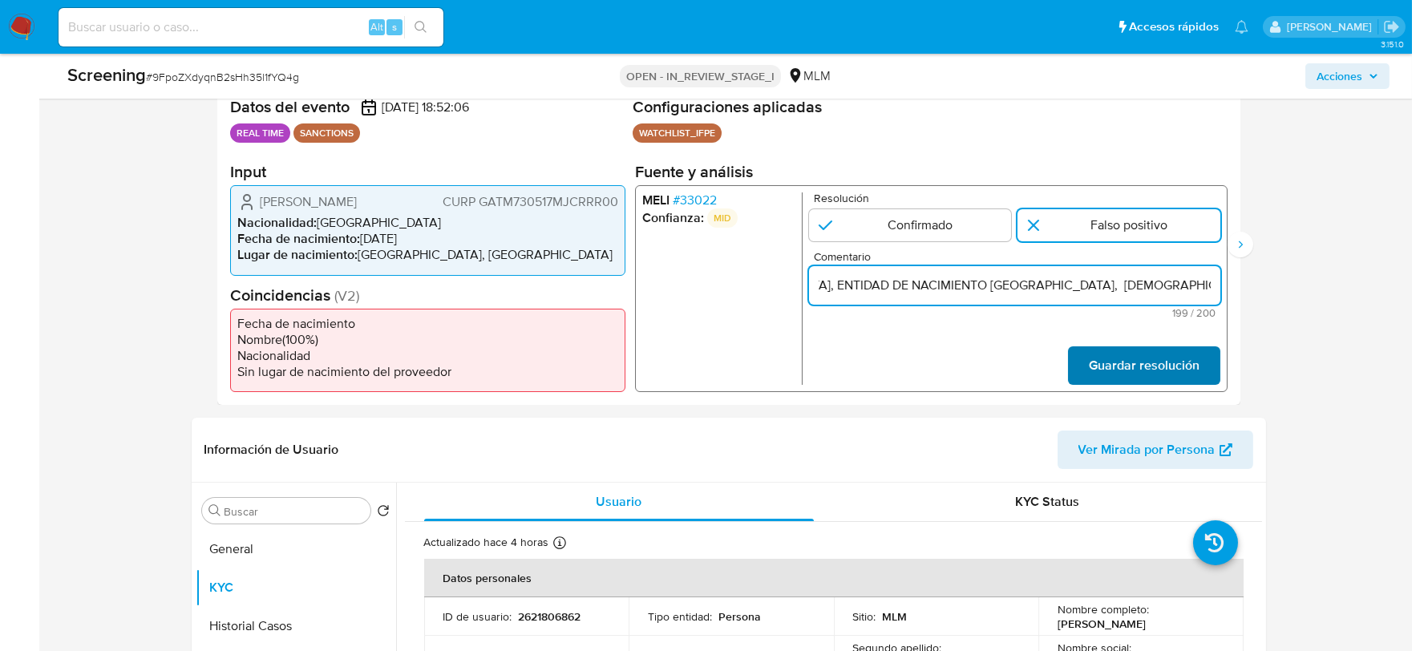
type input "SE DESCARTA COINCIDENCIA POR FECHA DE NACIMIENTO DE [PERSON_NAME], CON FECHA DE…"
click at [1130, 358] on span "Guardar resolución" at bounding box center [1143, 365] width 111 height 35
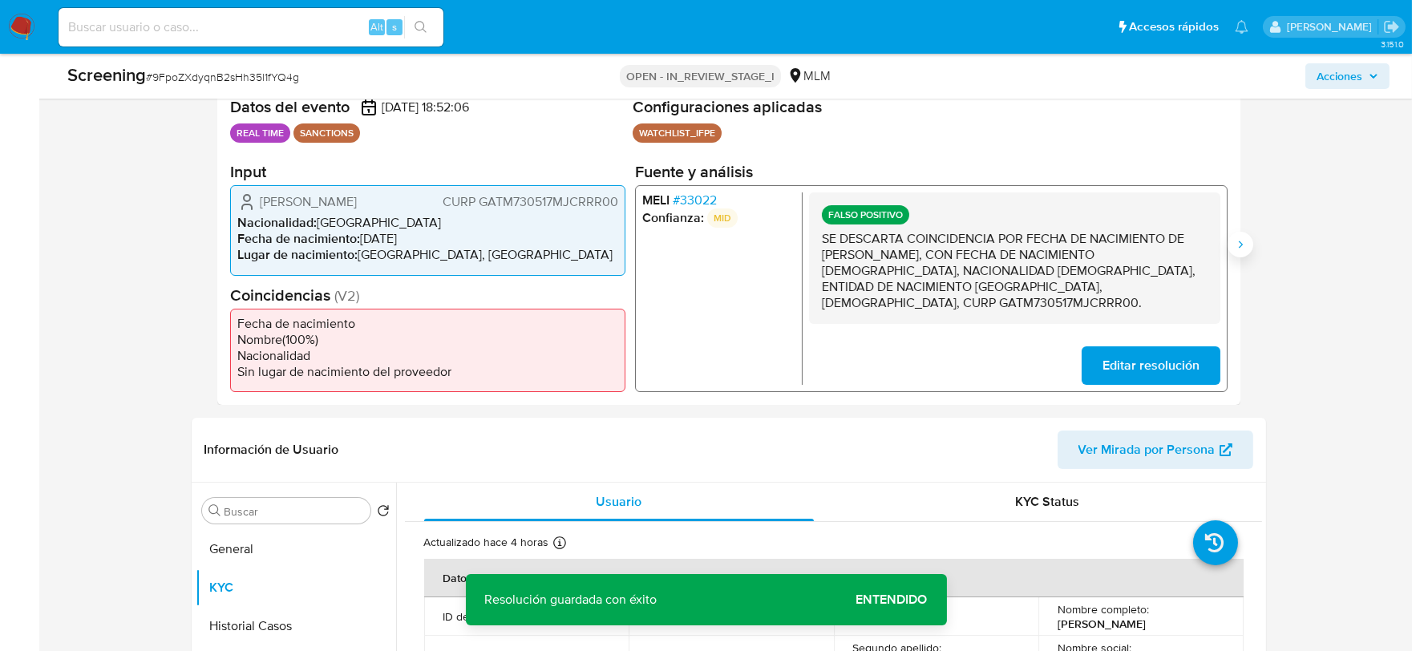
click at [1238, 238] on icon "Siguiente" at bounding box center [1240, 244] width 13 height 13
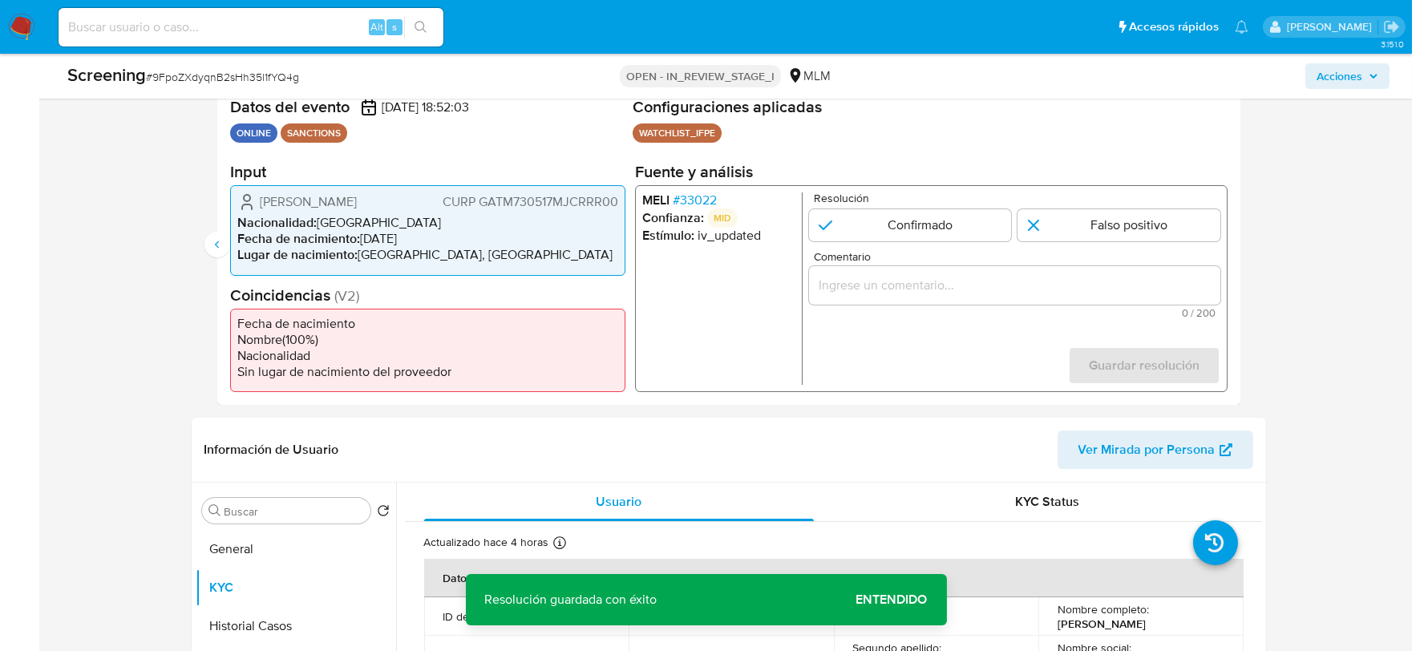
click at [690, 201] on span "# 33022" at bounding box center [694, 200] width 44 height 16
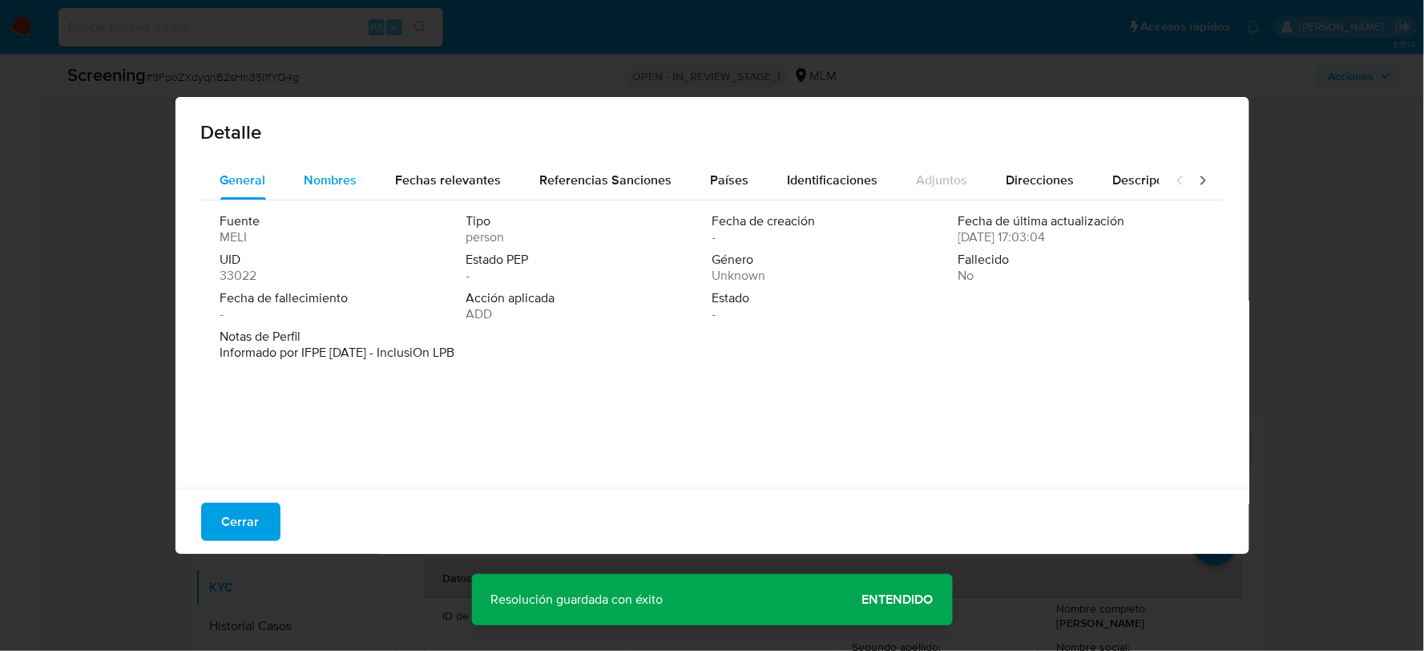
click at [317, 180] on span "Nombres" at bounding box center [331, 180] width 53 height 18
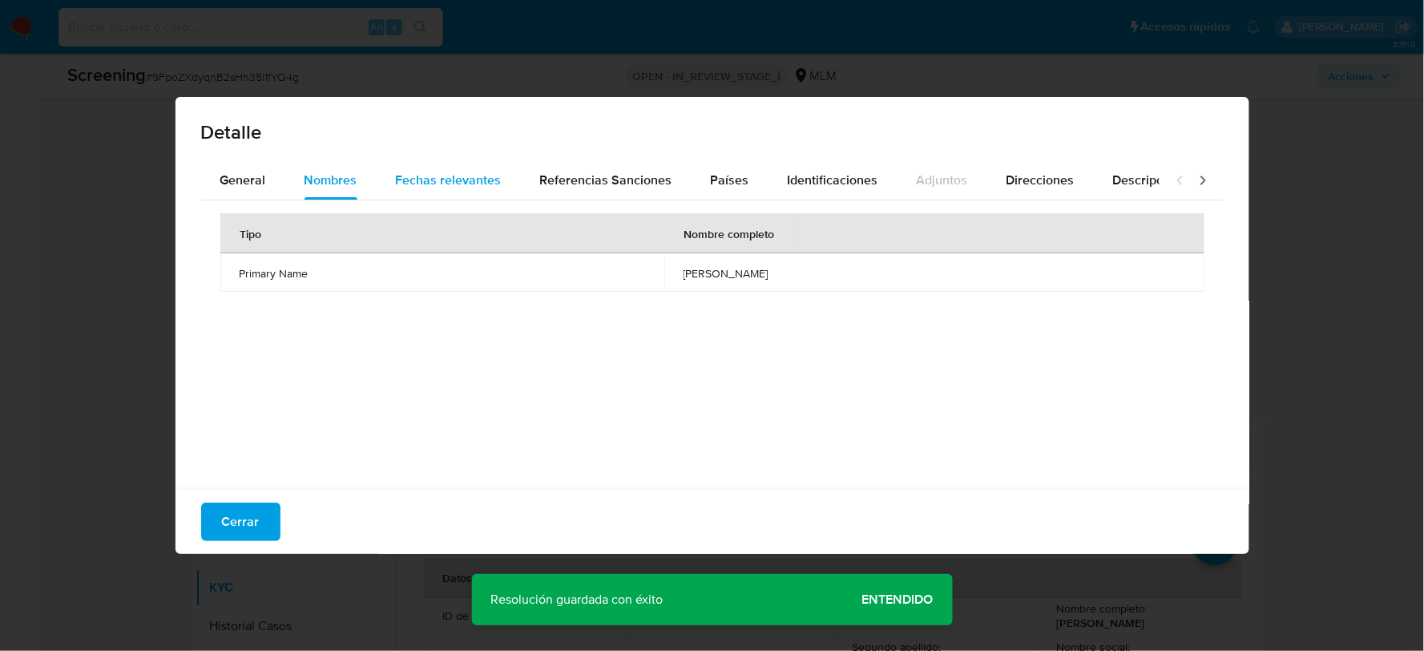
click at [471, 179] on span "Fechas relevantes" at bounding box center [449, 180] width 106 height 18
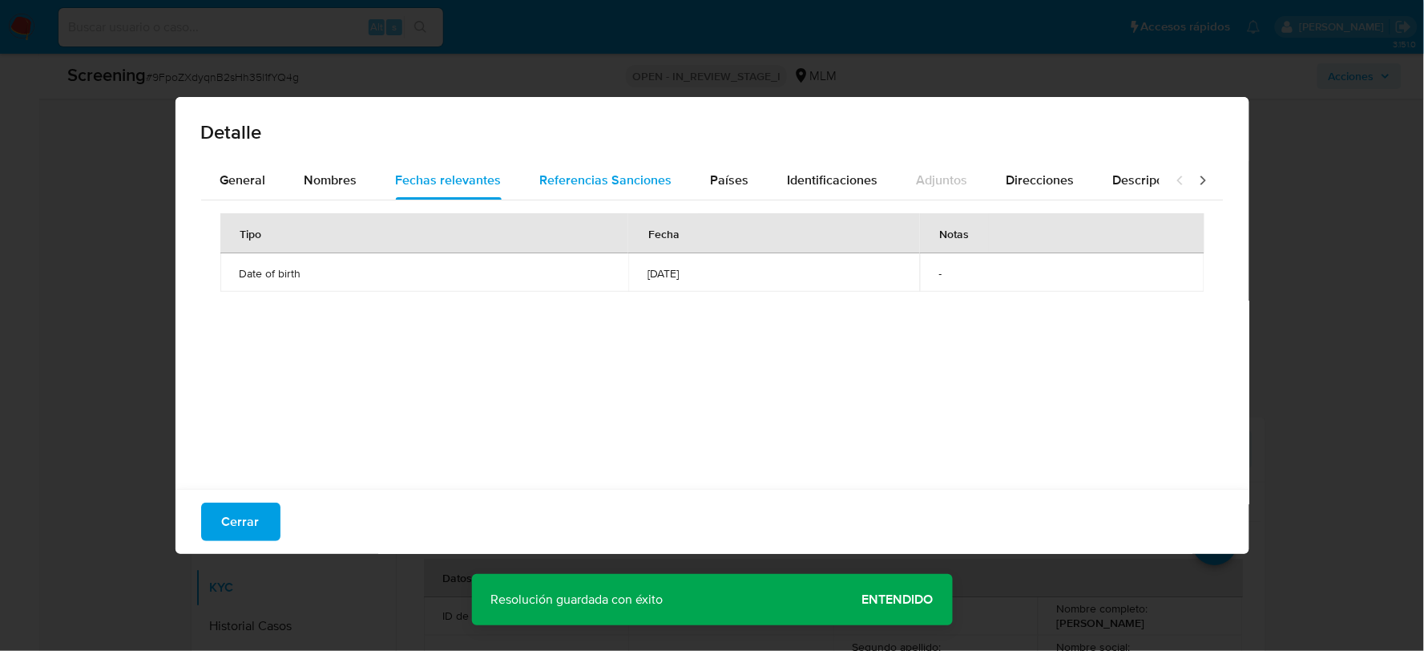
click at [636, 173] on span "Referencias Sanciones" at bounding box center [606, 180] width 132 height 18
click at [728, 176] on span "Países" at bounding box center [730, 180] width 38 height 18
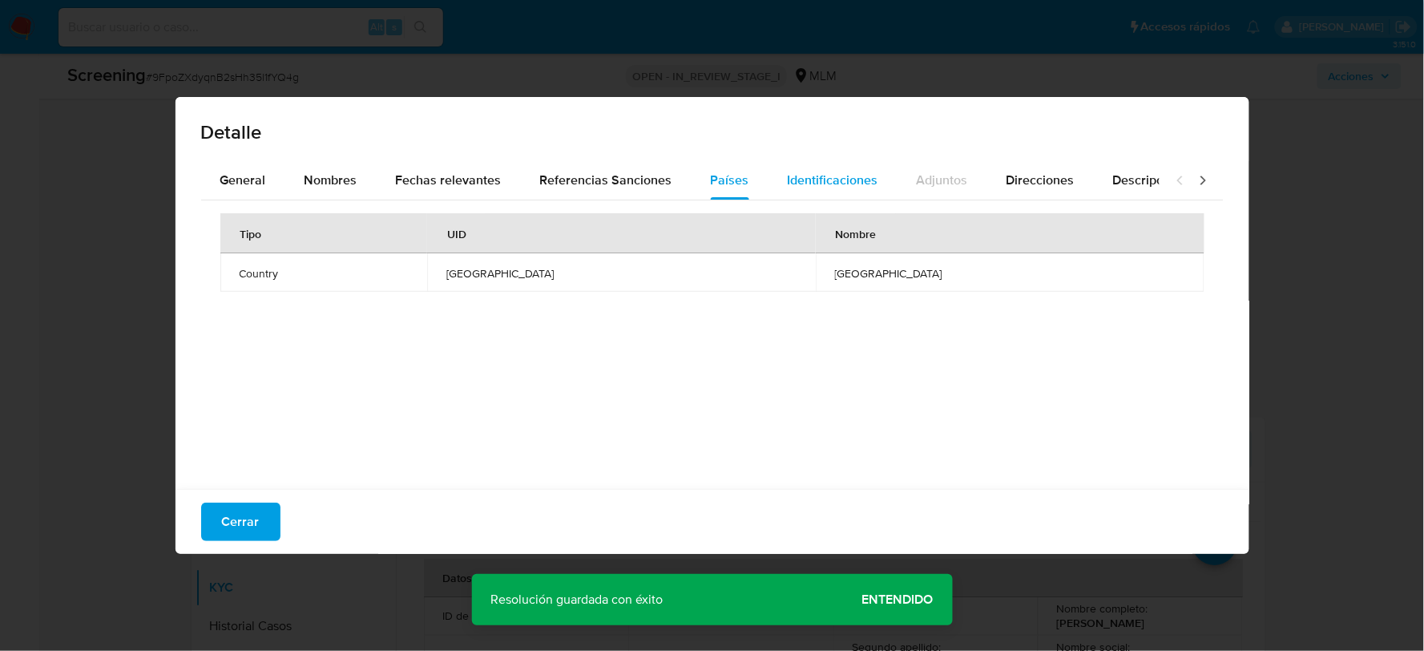
click at [805, 178] on span "Identificaciones" at bounding box center [833, 180] width 91 height 18
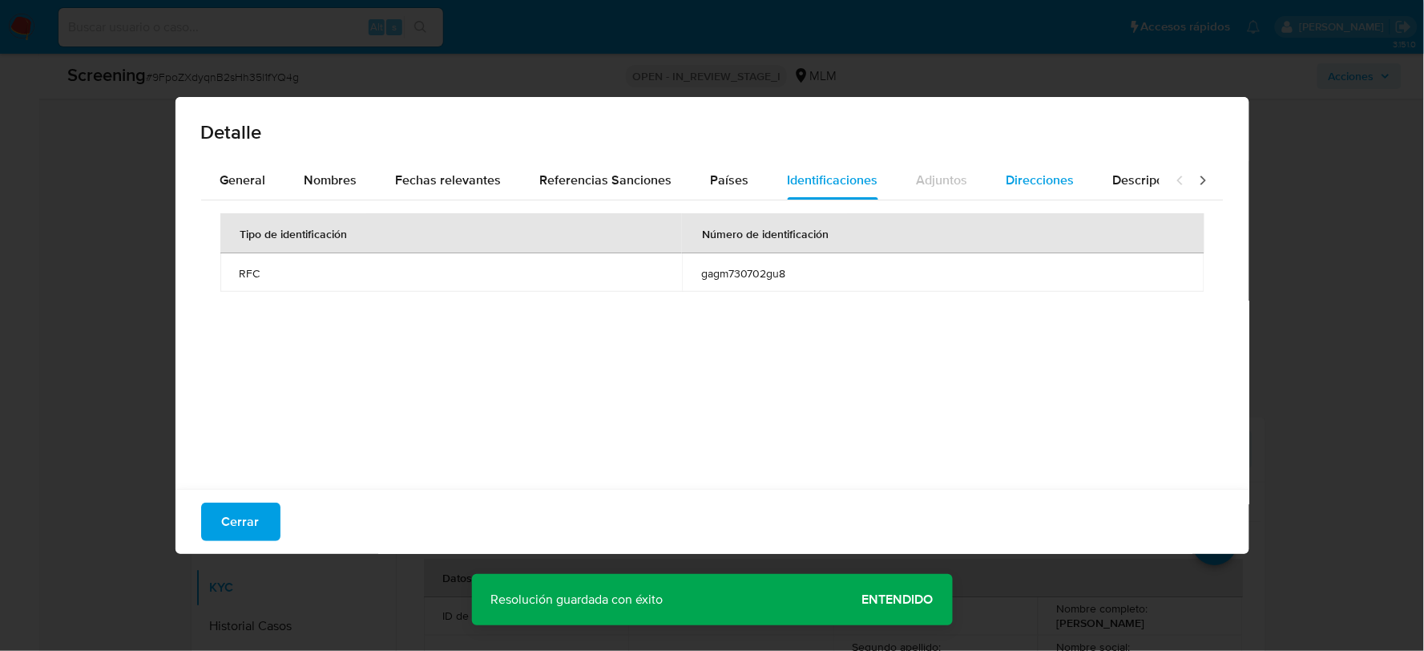
click at [1042, 180] on span "Direcciones" at bounding box center [1041, 180] width 68 height 18
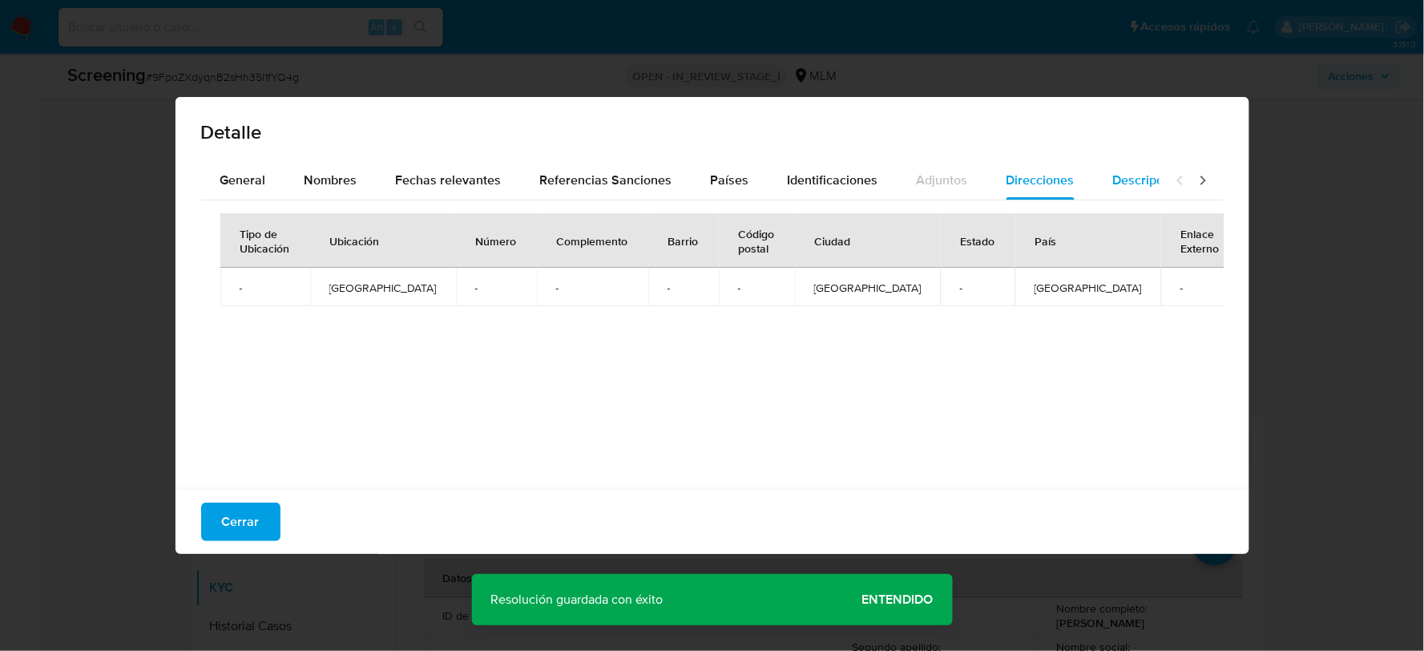
click at [1117, 182] on span "Descripciones" at bounding box center [1154, 180] width 82 height 18
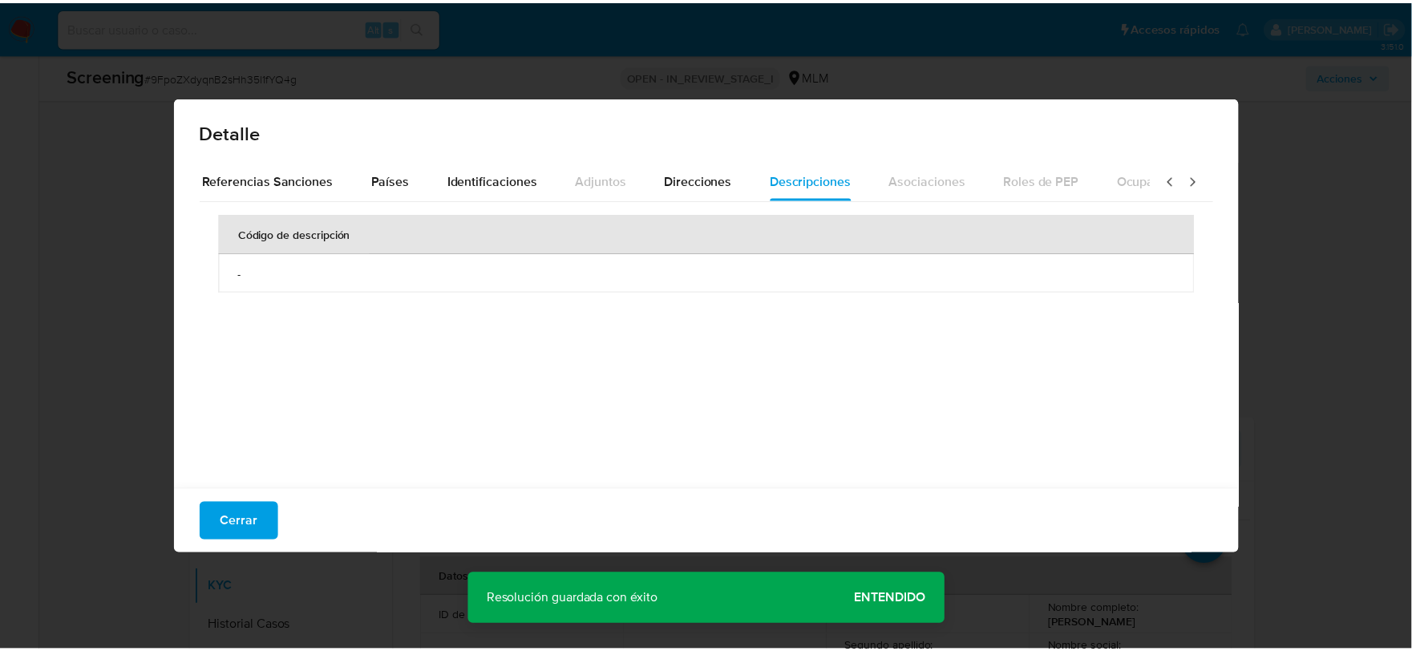
scroll to position [0, 568]
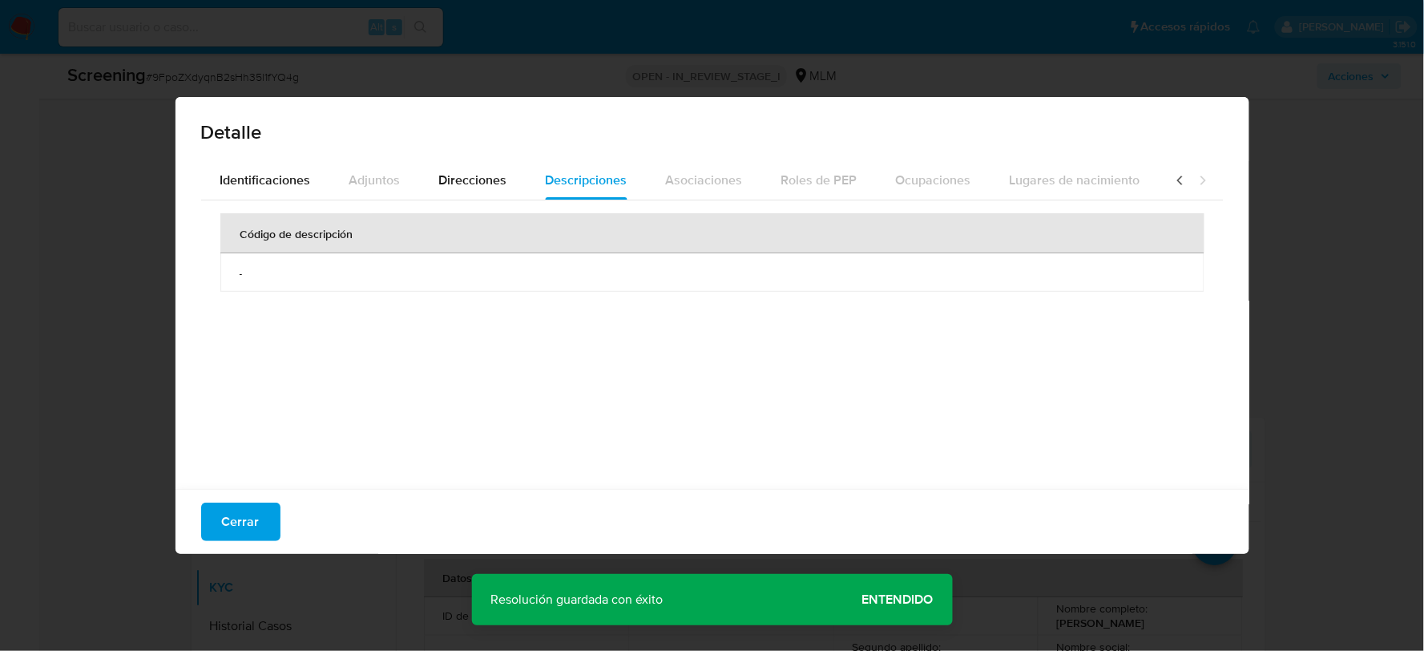
drag, startPoint x: 253, startPoint y: 527, endPoint x: 260, endPoint y: 517, distance: 12.7
click at [255, 524] on span "Cerrar" at bounding box center [241, 521] width 38 height 35
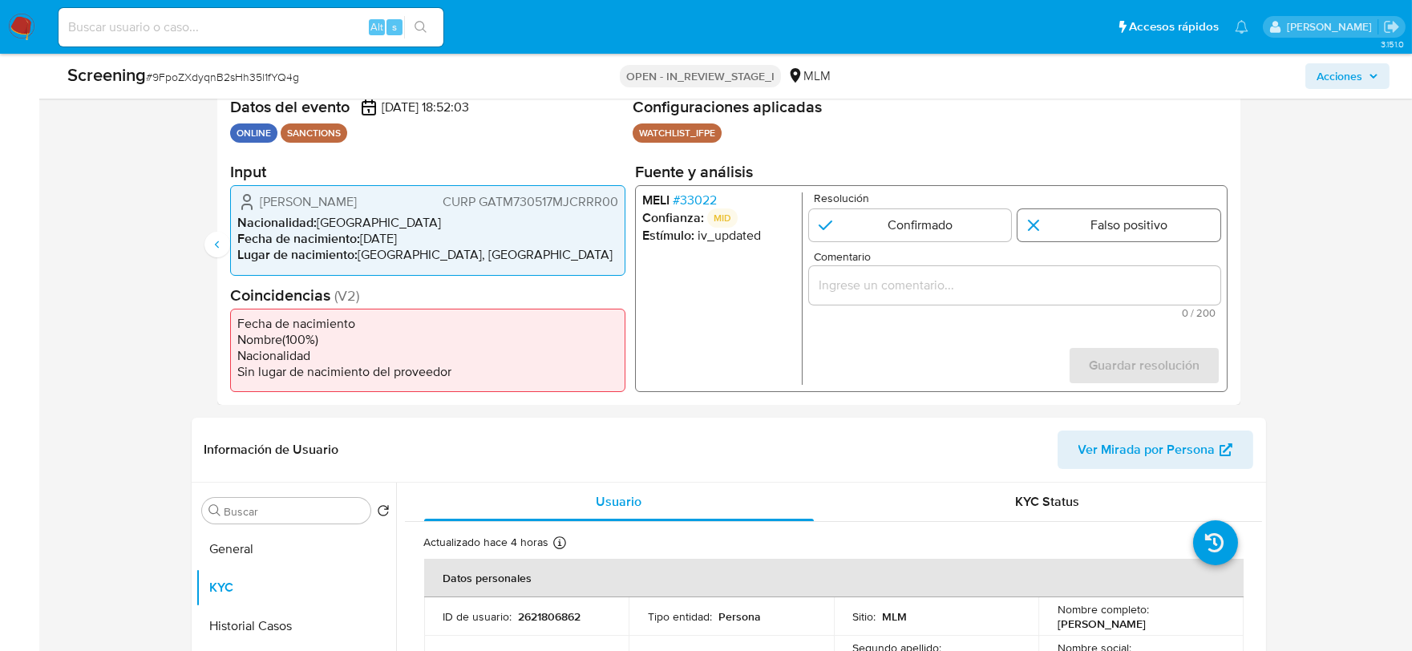
click at [1074, 224] on input "2 de 2" at bounding box center [1118, 225] width 203 height 32
radio input "true"
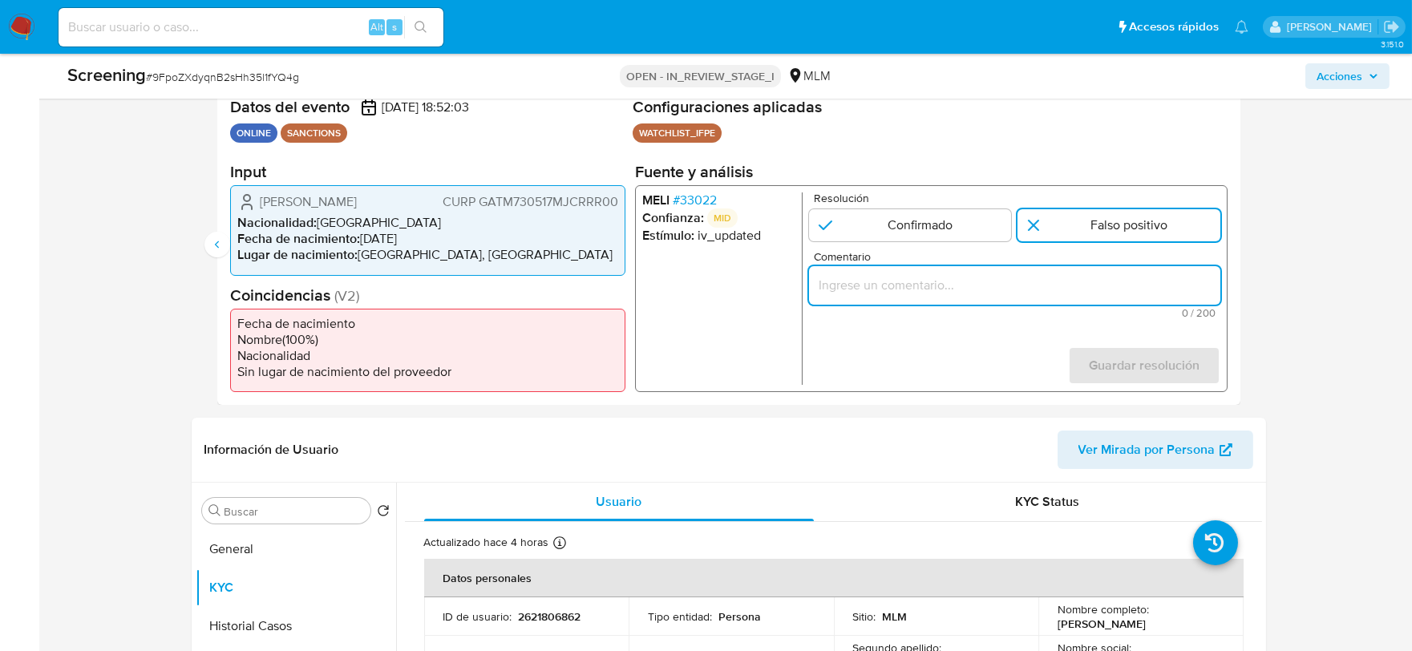
click at [970, 285] on input "Comentario" at bounding box center [1013, 285] width 411 height 21
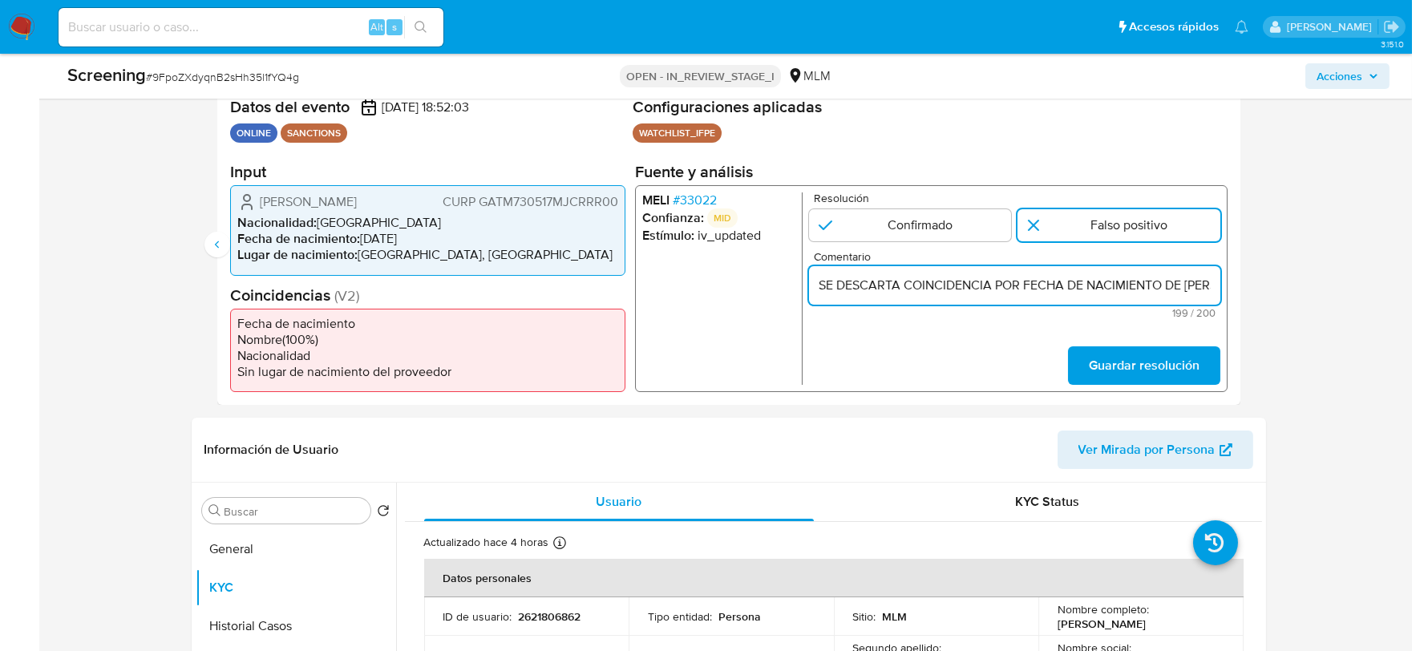
scroll to position [0, 1000]
type input "SE DESCARTA COINCIDENCIA POR FECHA DE NACIMIENTO DE [PERSON_NAME], CON FECHA DE…"
click at [1142, 366] on span "Guardar resolución" at bounding box center [1143, 365] width 111 height 35
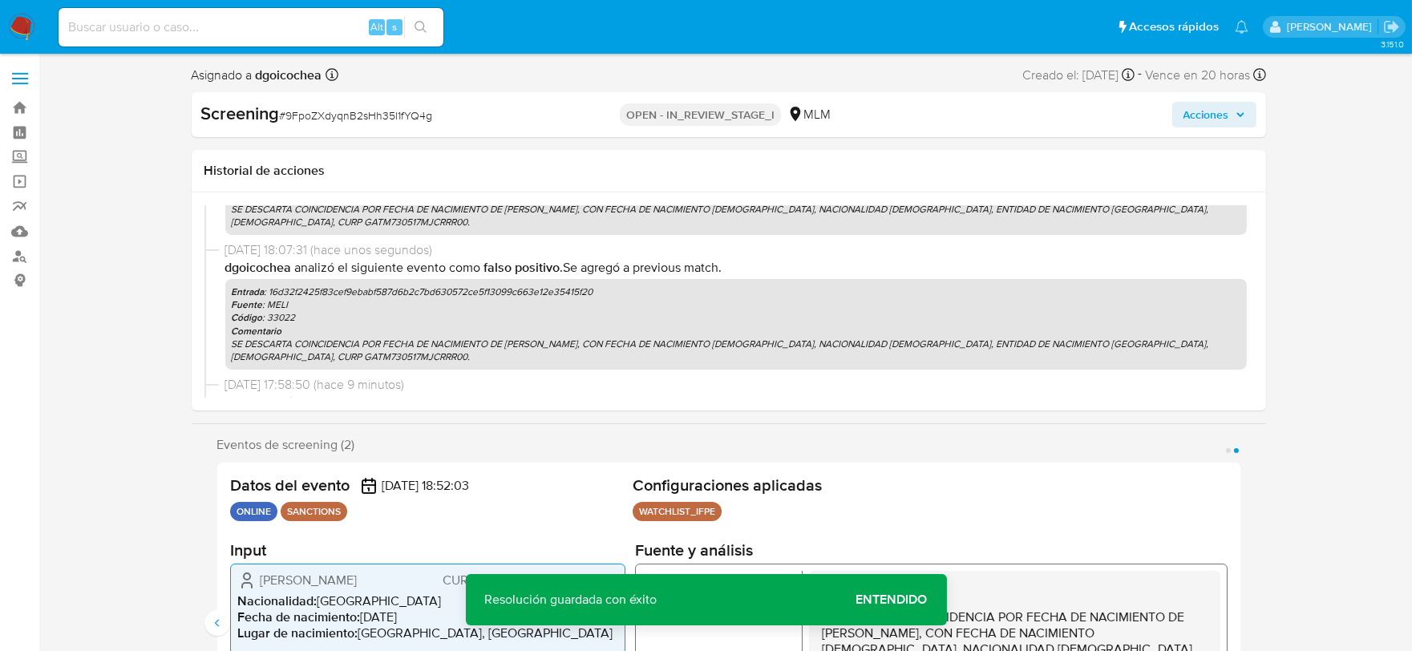
scroll to position [178, 0]
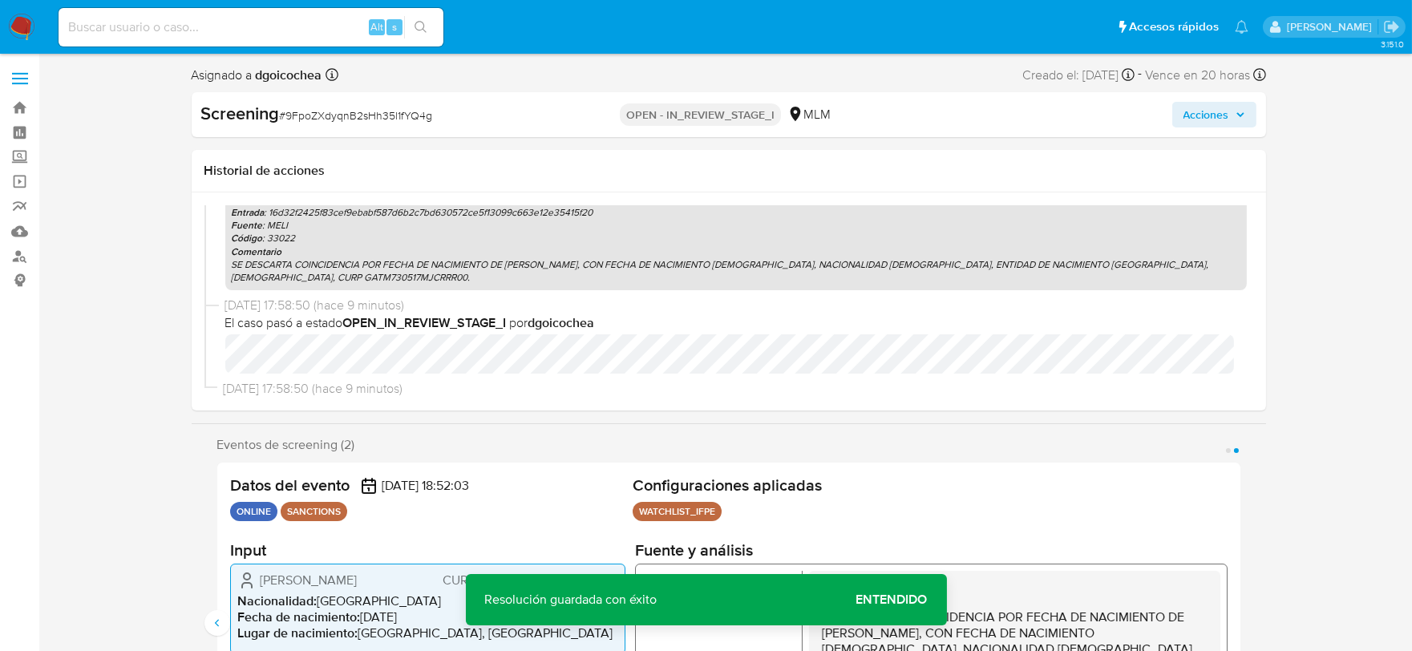
click at [1232, 104] on span "Acciones" at bounding box center [1214, 114] width 62 height 22
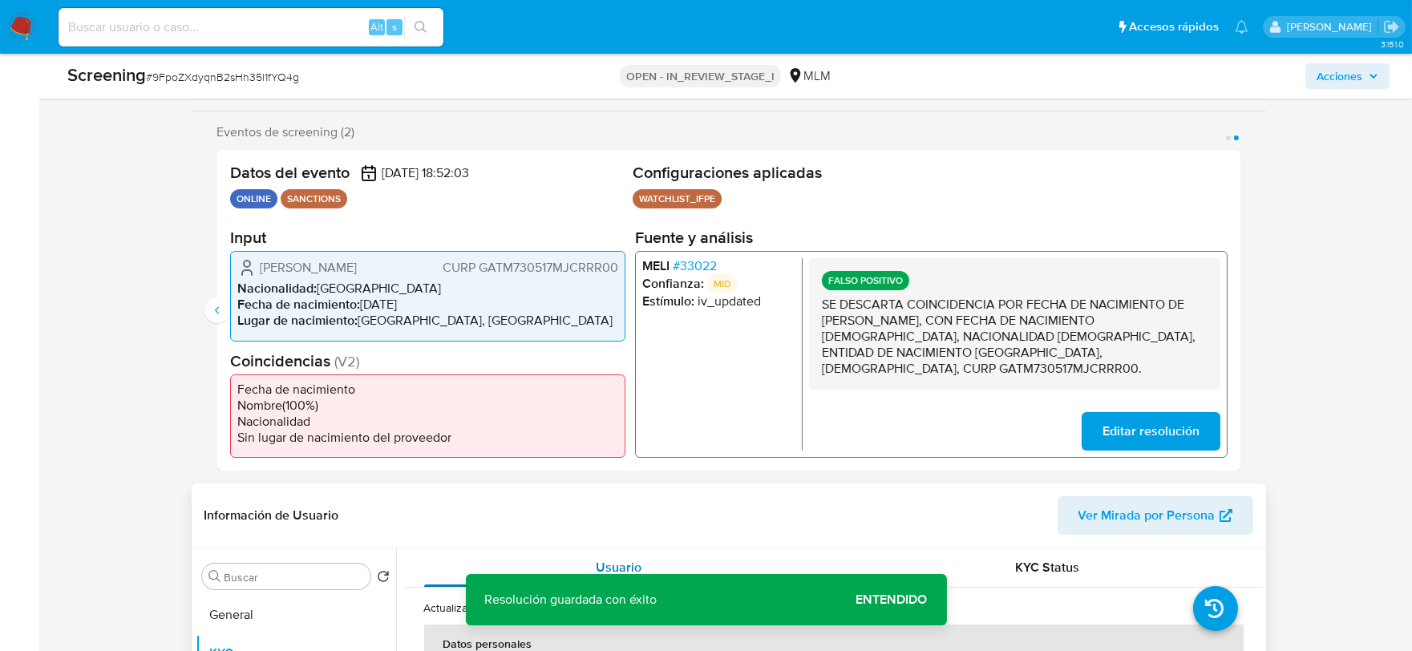
scroll to position [267, 0]
click at [227, 308] on button "Anterior" at bounding box center [217, 311] width 26 height 26
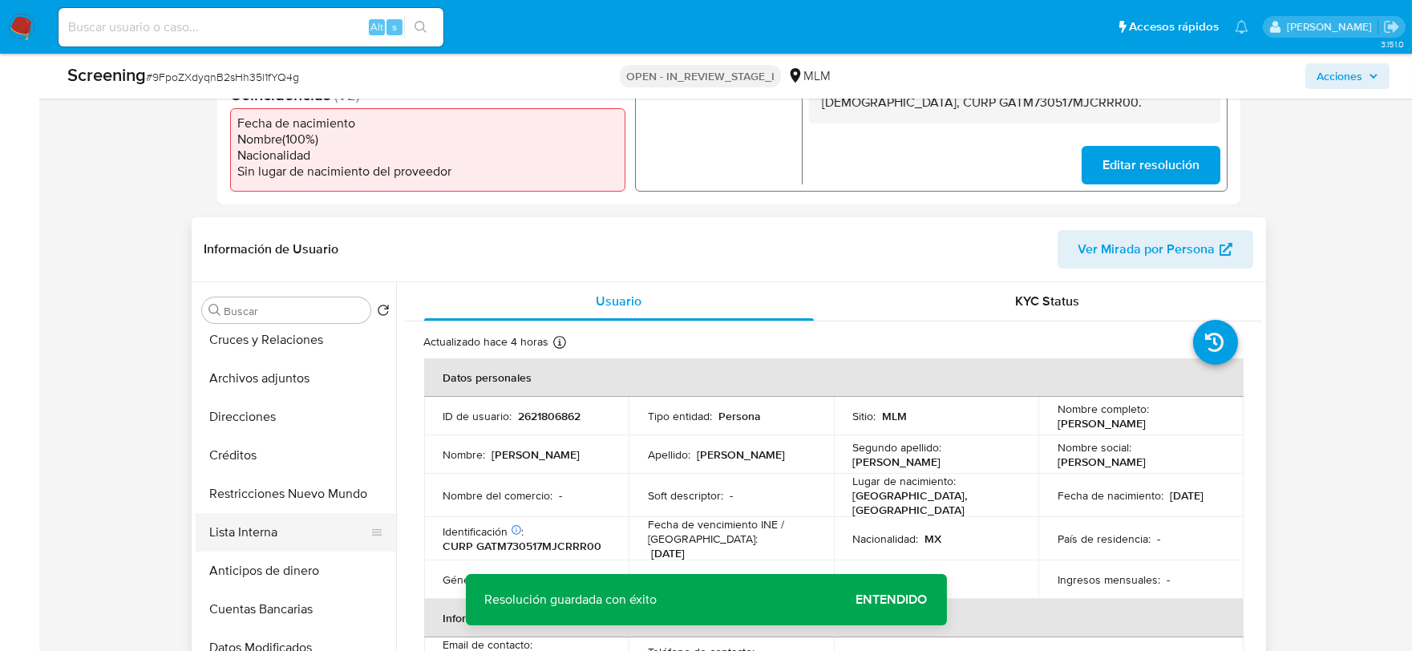
scroll to position [356, 0]
click at [266, 523] on button "Lista Interna" at bounding box center [290, 531] width 188 height 38
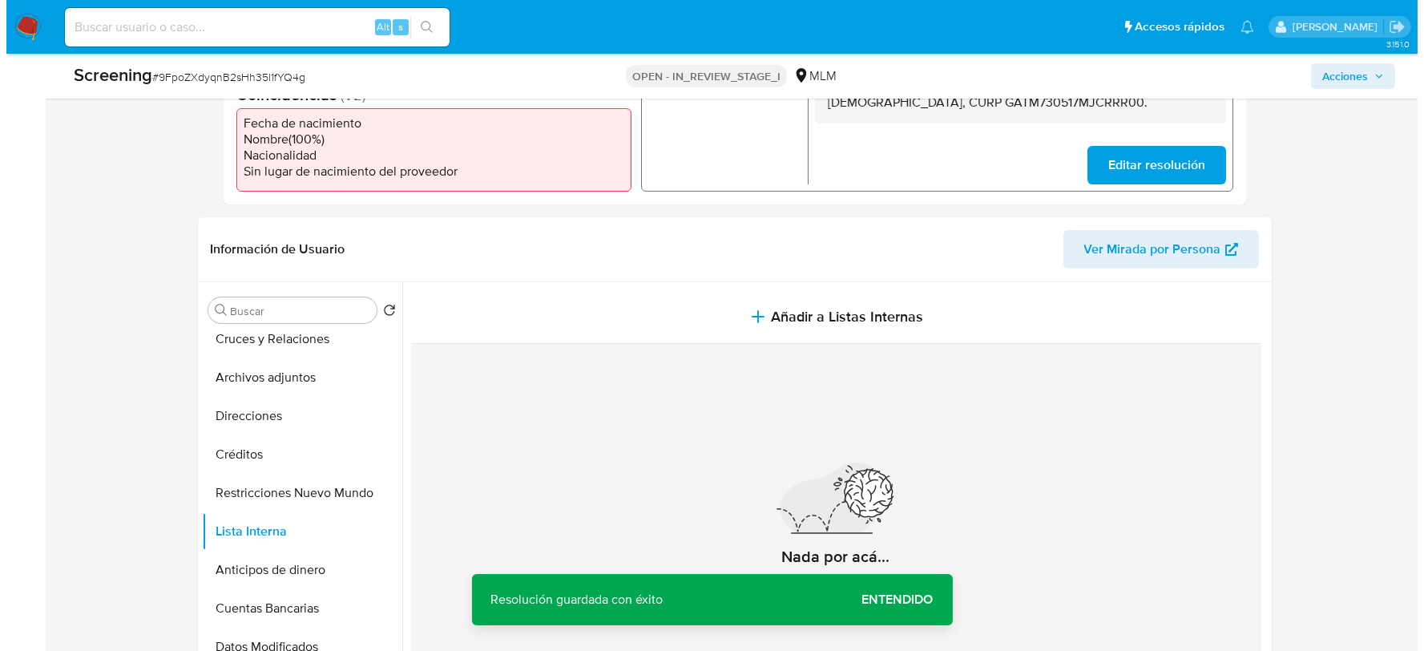
scroll to position [617, 0]
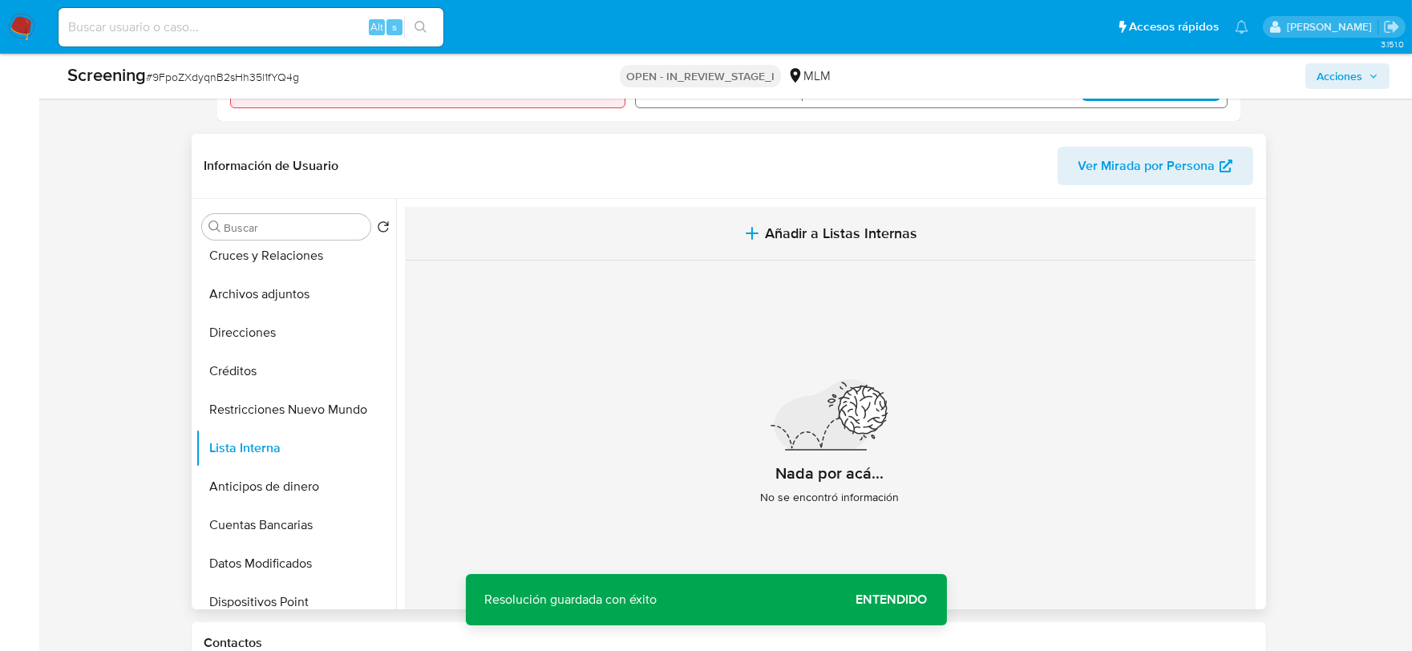
click at [790, 234] on span "Añadir a Listas Internas" at bounding box center [841, 233] width 152 height 18
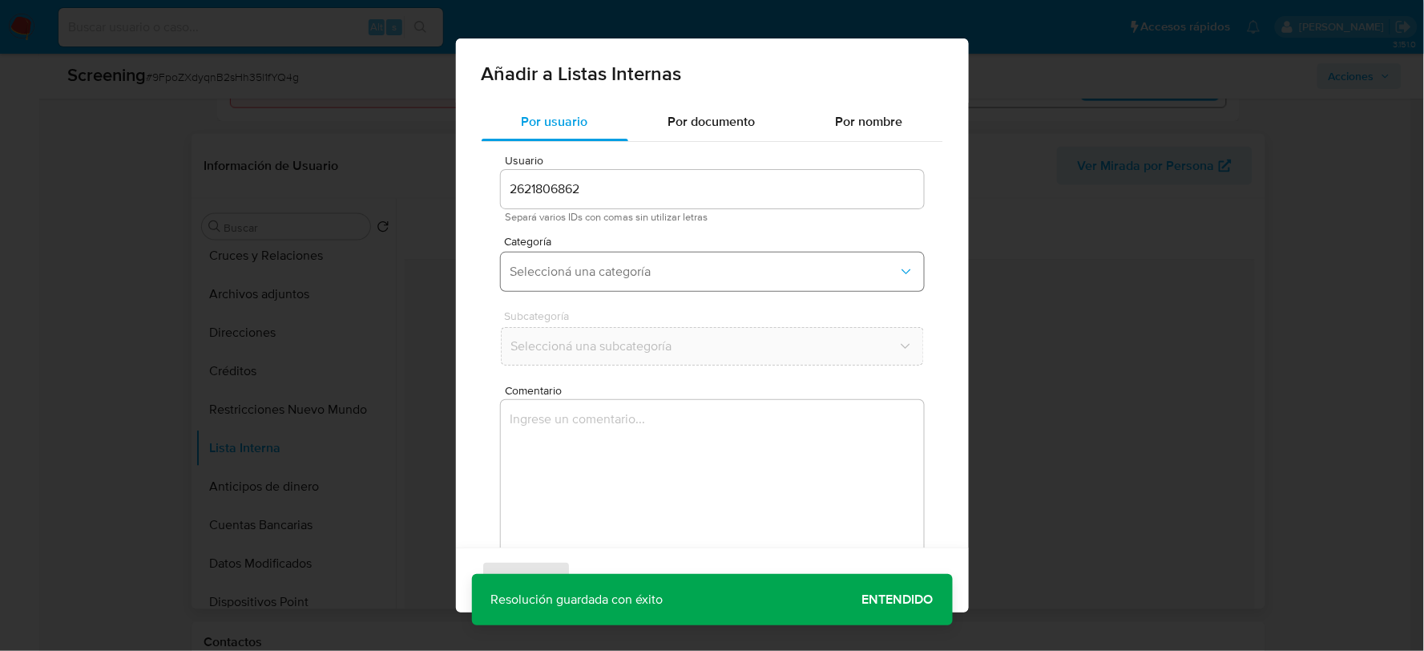
click at [597, 261] on button "Seleccioná una categoría" at bounding box center [712, 272] width 423 height 38
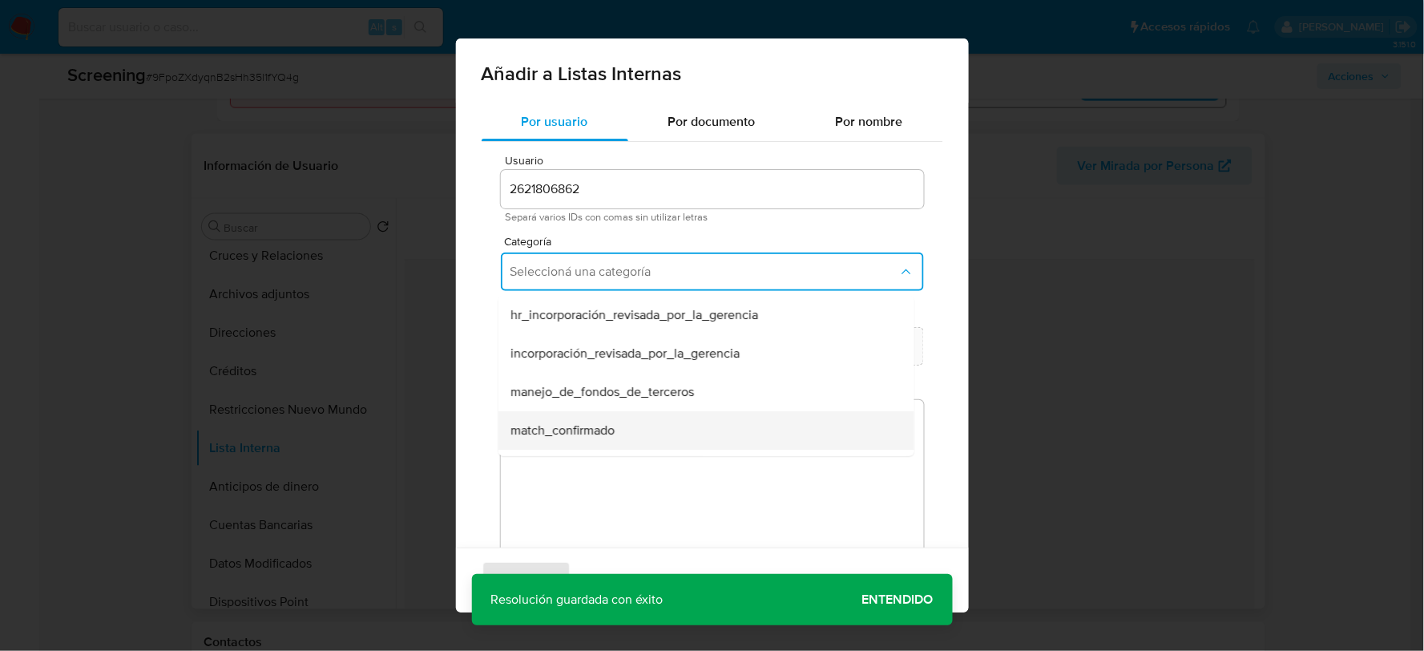
scroll to position [89, 0]
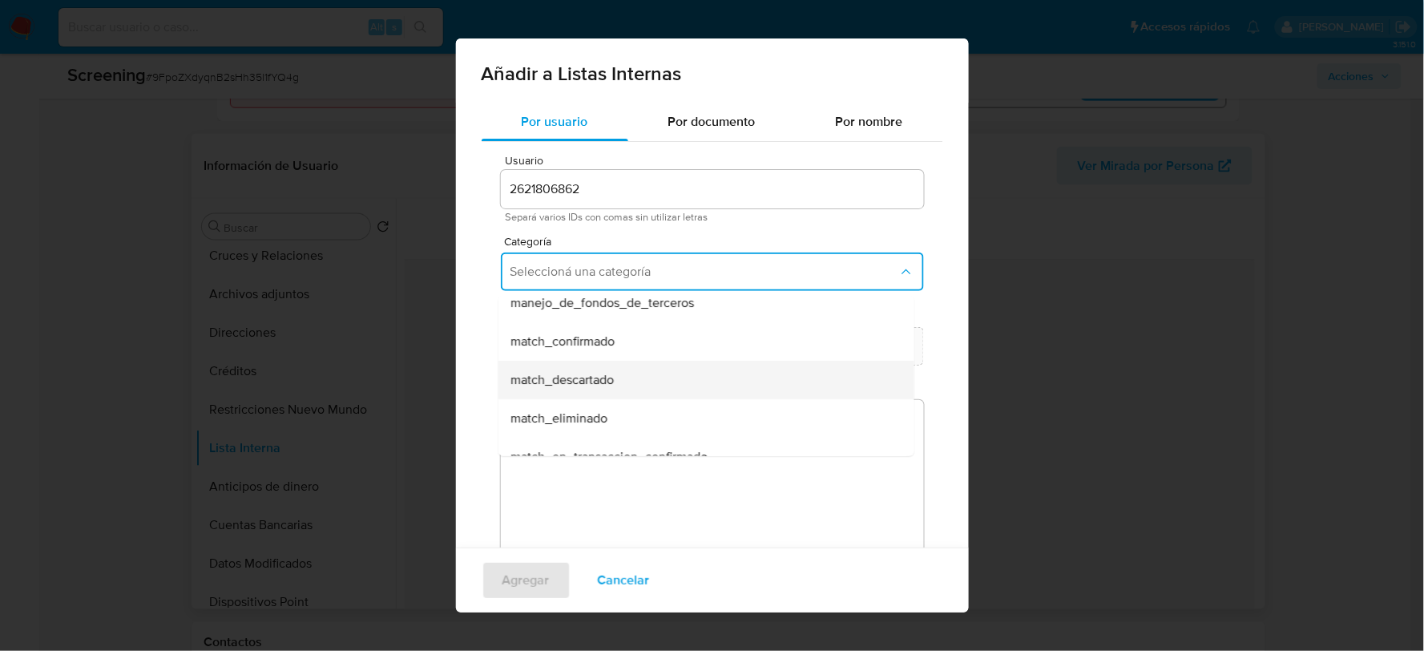
click at [610, 385] on span "match_descartado" at bounding box center [562, 380] width 103 height 16
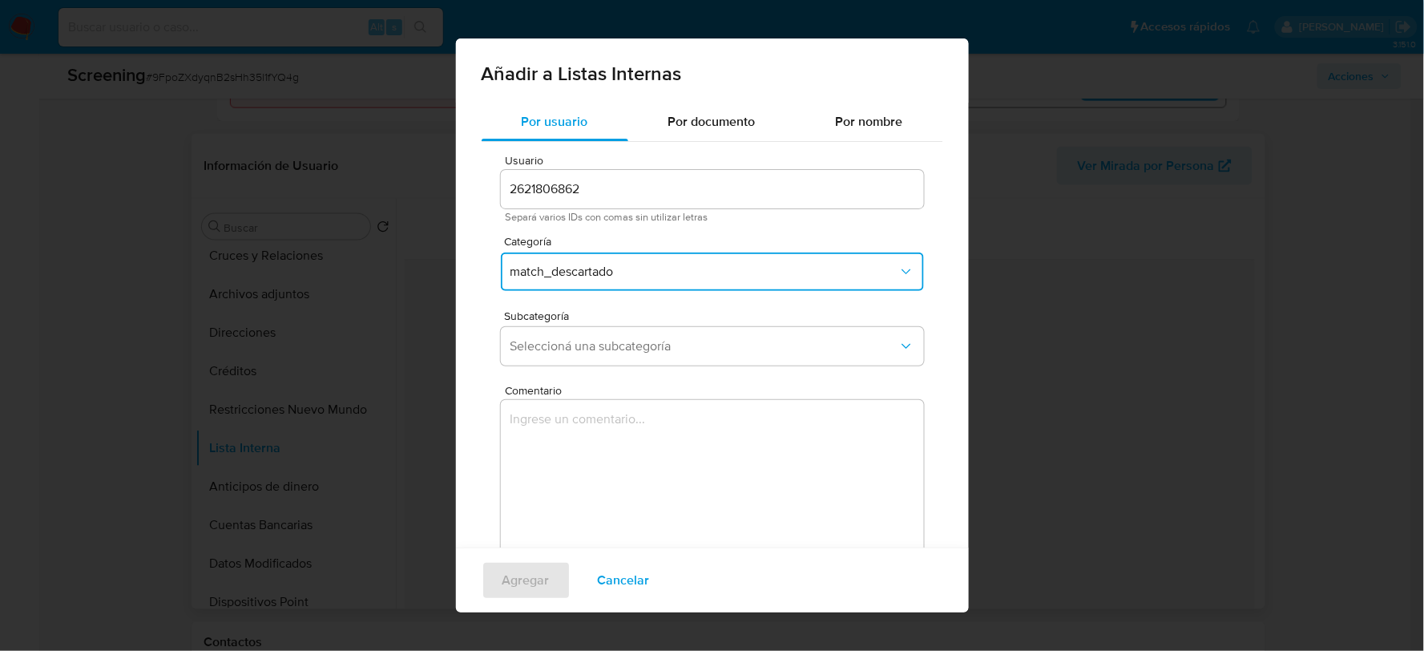
click at [620, 470] on textarea "Comentario" at bounding box center [712, 477] width 423 height 154
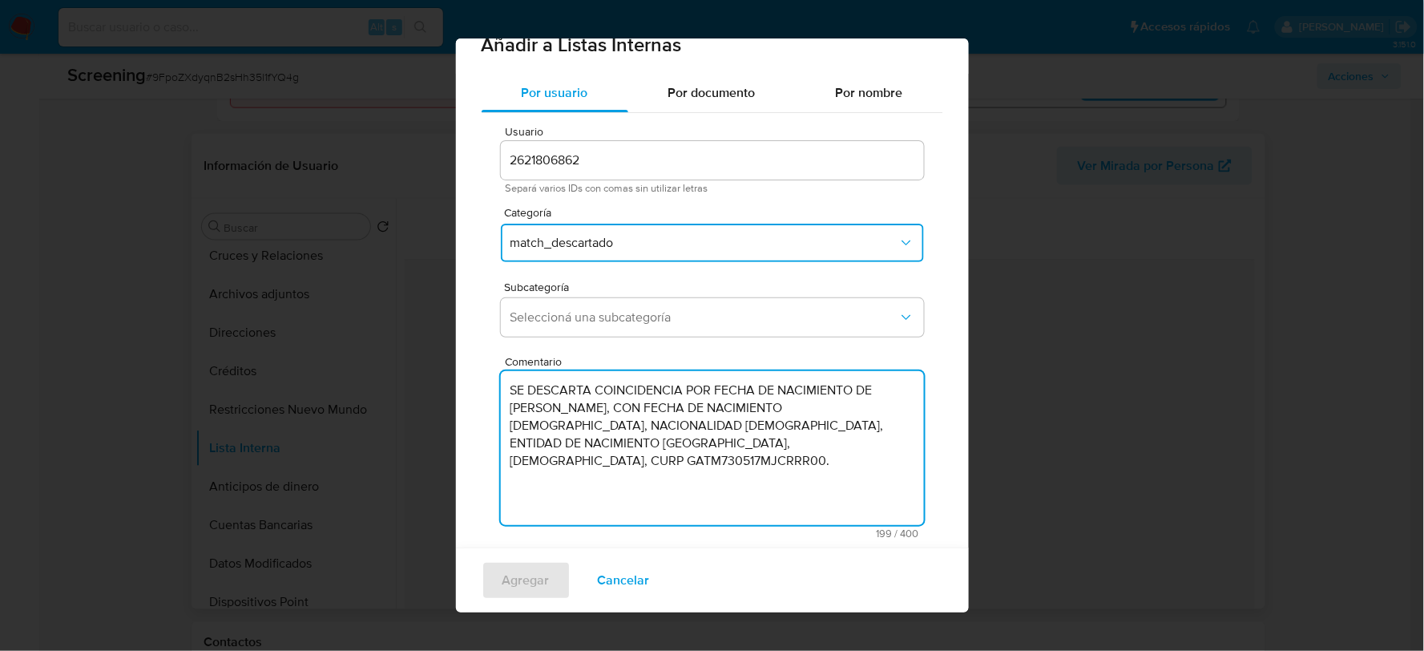
scroll to position [45, 0]
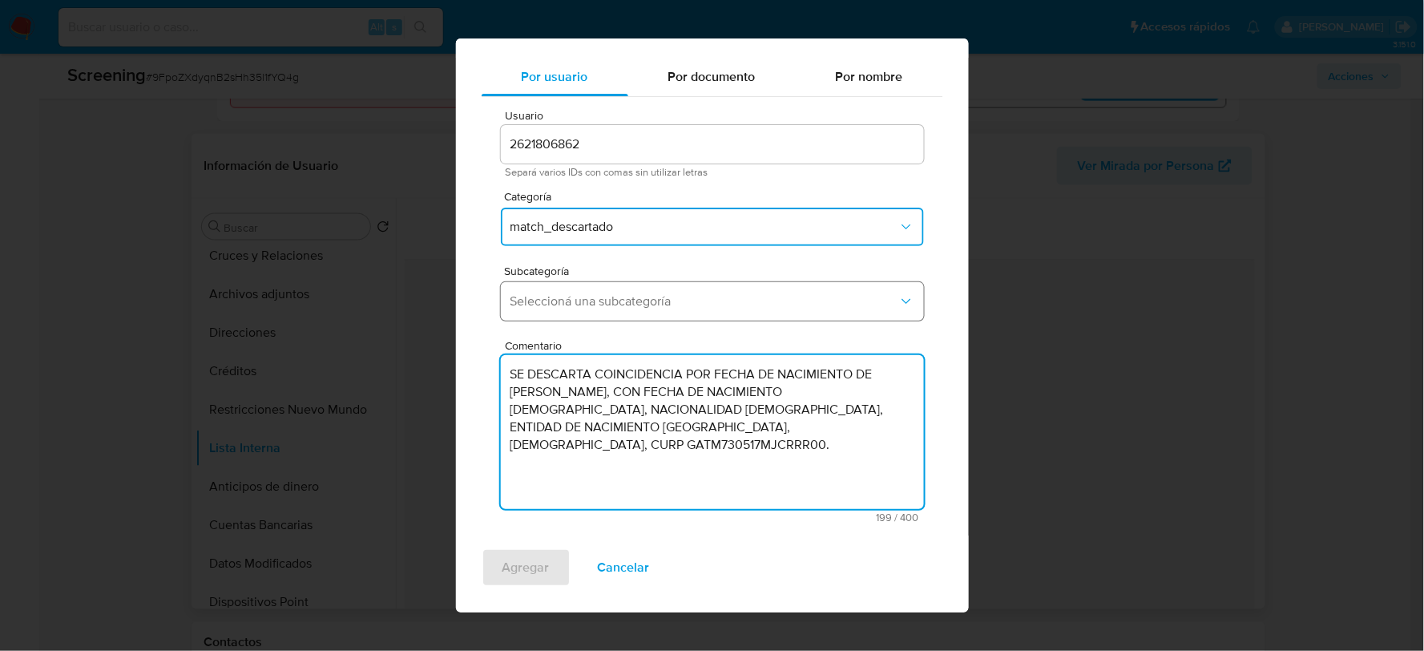
type textarea "SE DESCARTA COINCIDENCIA POR FECHA DE NACIMIENTO DE [PERSON_NAME], CON FECHA DE…"
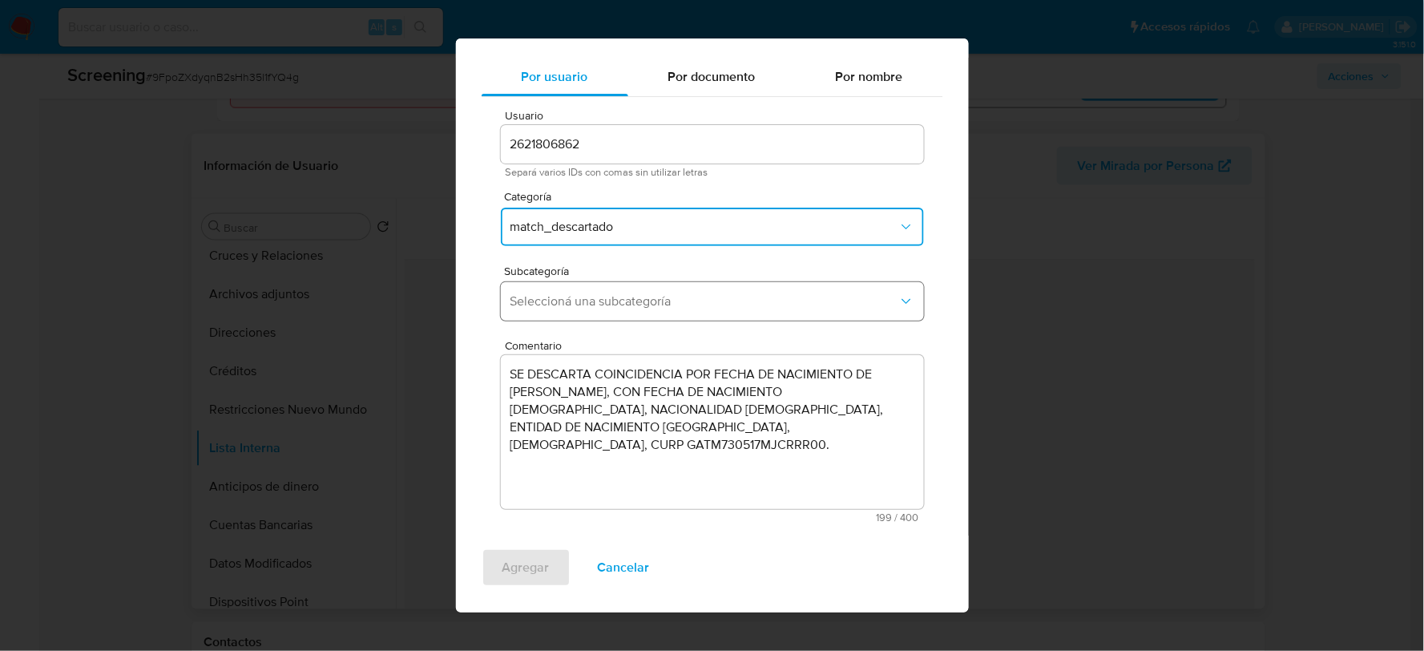
click at [640, 291] on button "Seleccioná una subcategoría" at bounding box center [712, 301] width 423 height 38
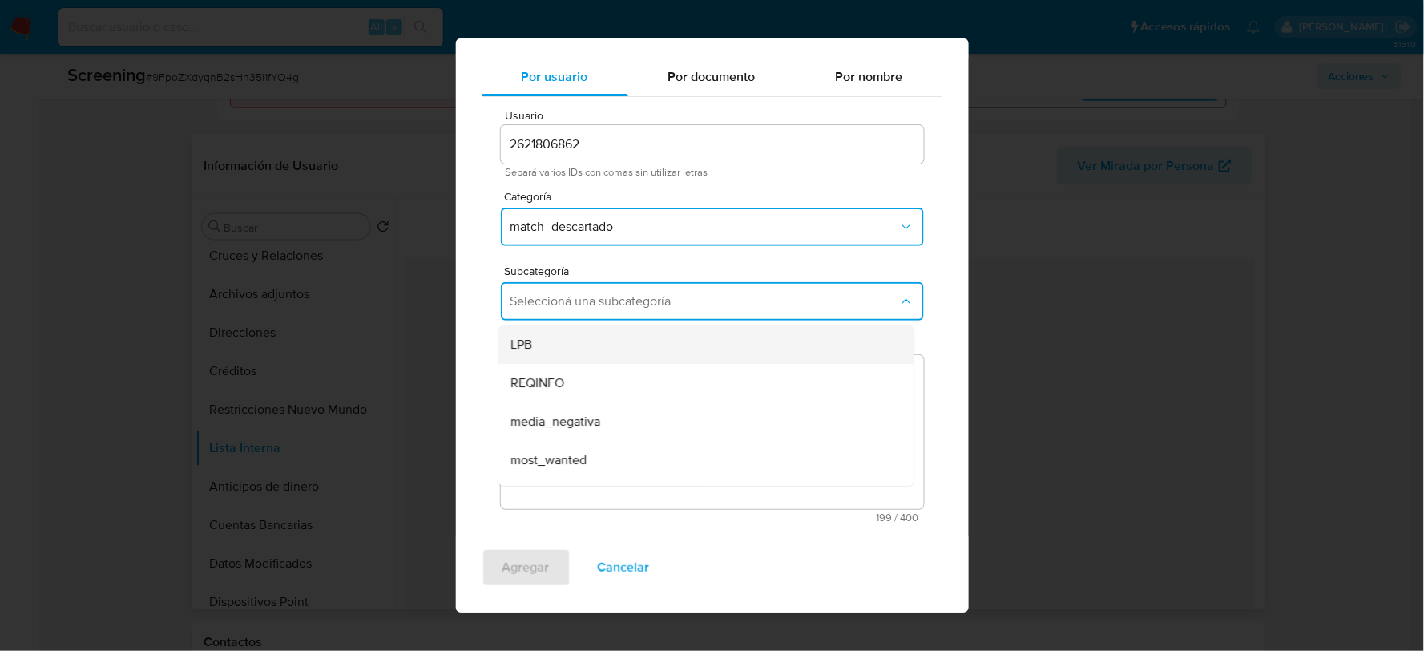
click at [575, 329] on div "LPB" at bounding box center [701, 344] width 381 height 38
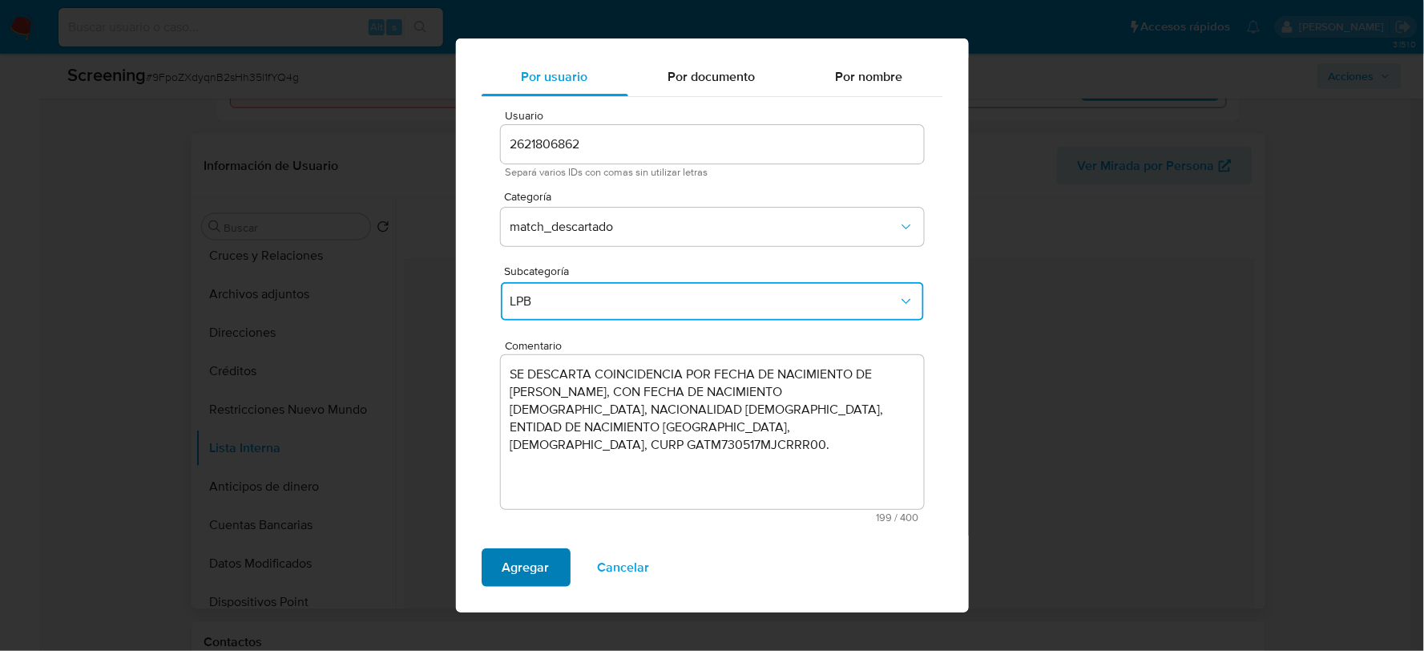
click at [529, 559] on span "Agregar" at bounding box center [526, 567] width 47 height 35
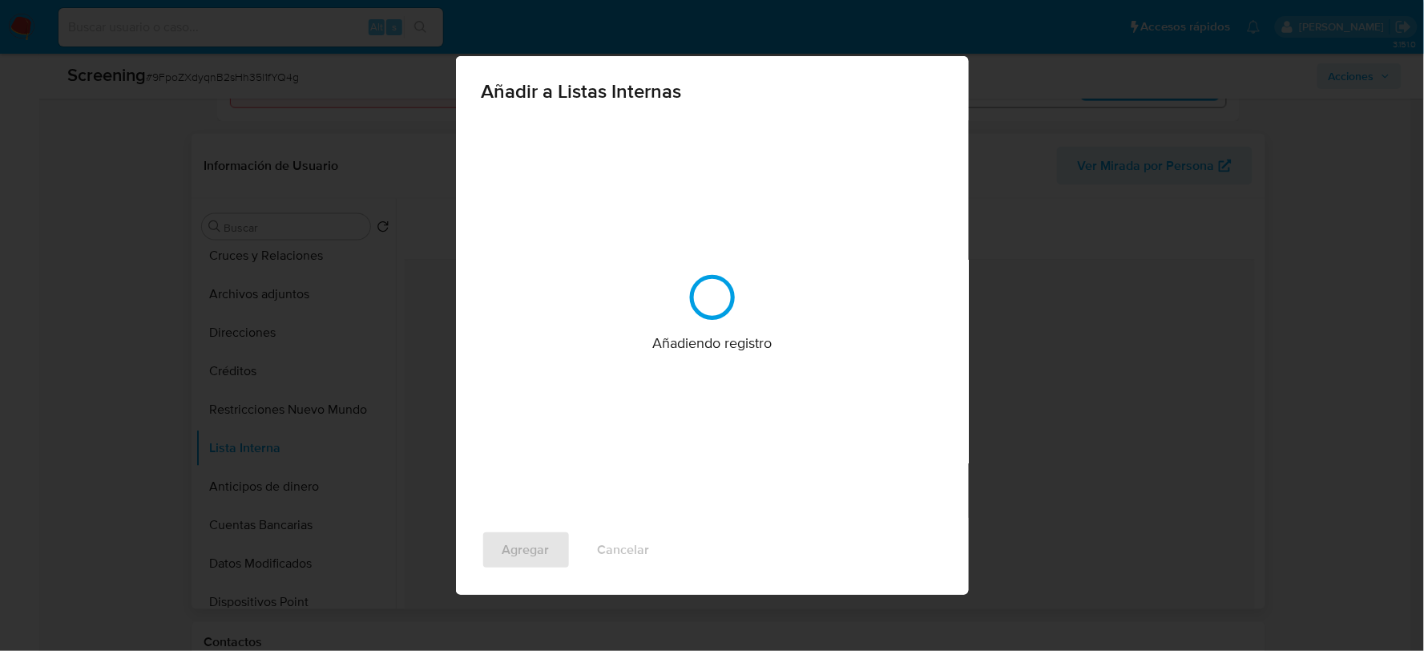
scroll to position [0, 0]
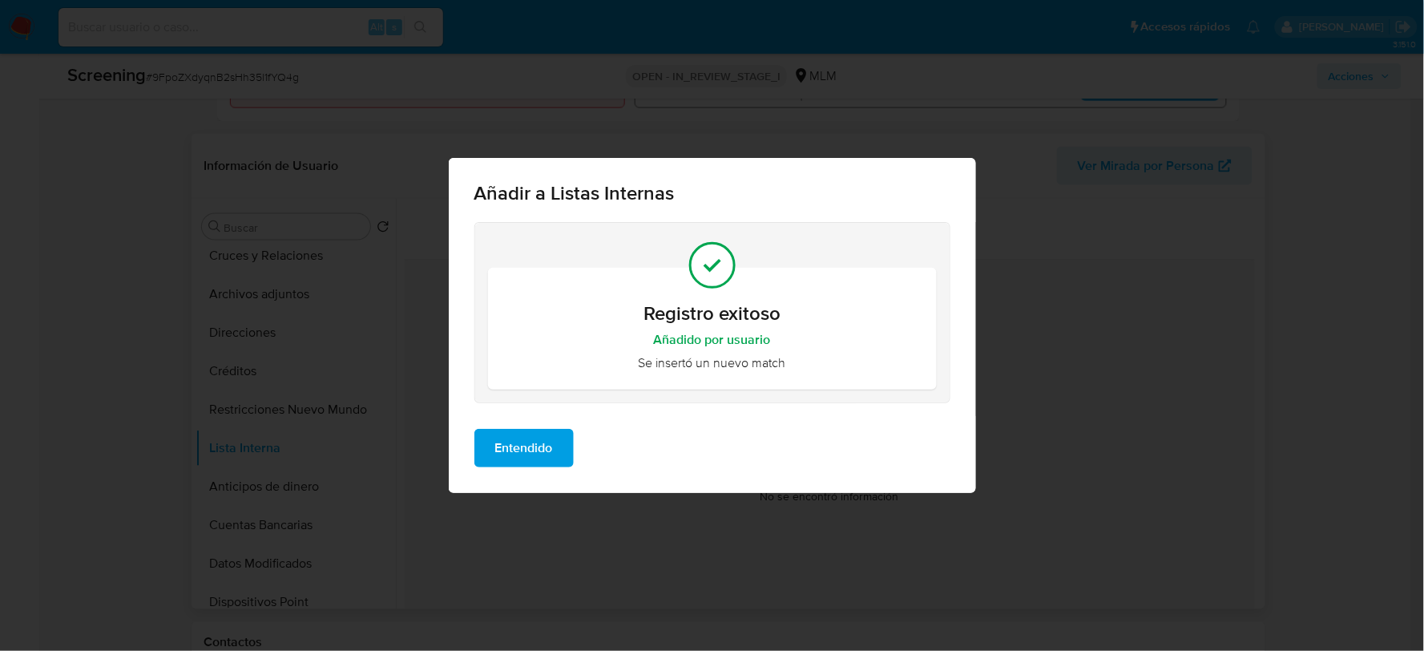
click at [542, 447] on span "Entendido" at bounding box center [524, 447] width 58 height 35
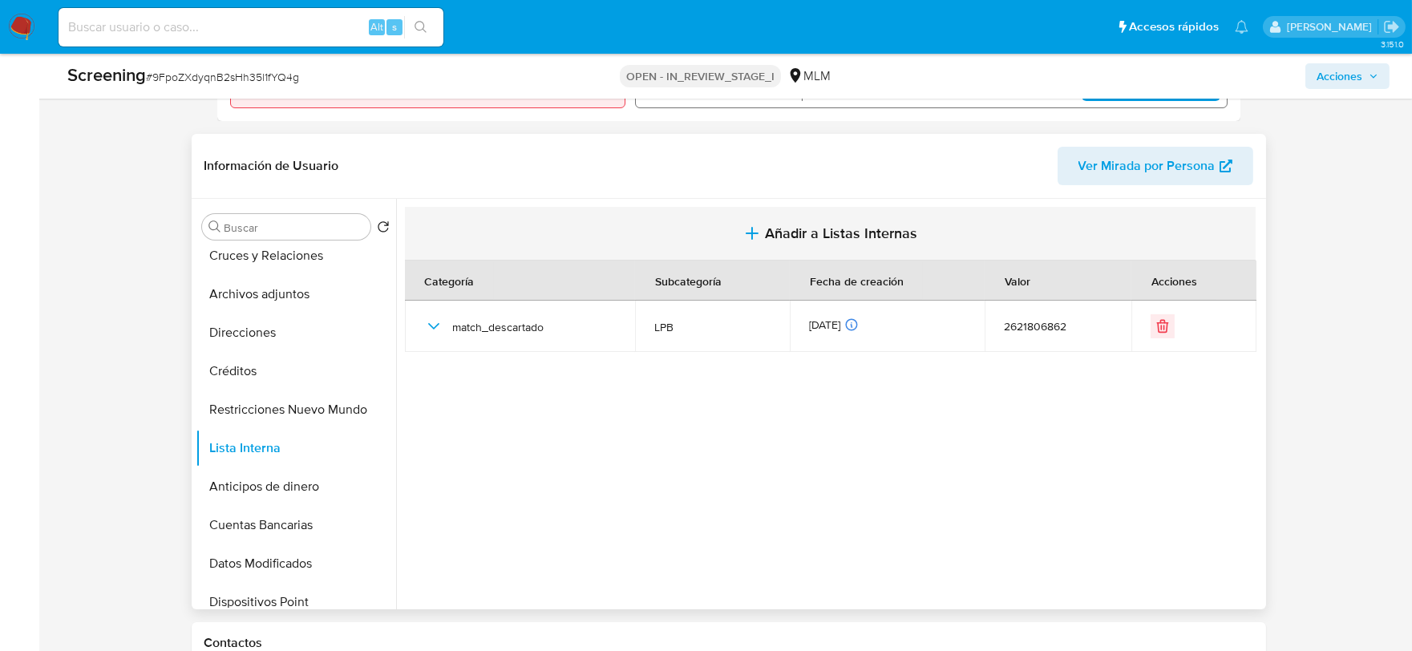
click at [839, 228] on span "Añadir a Listas Internas" at bounding box center [841, 233] width 152 height 18
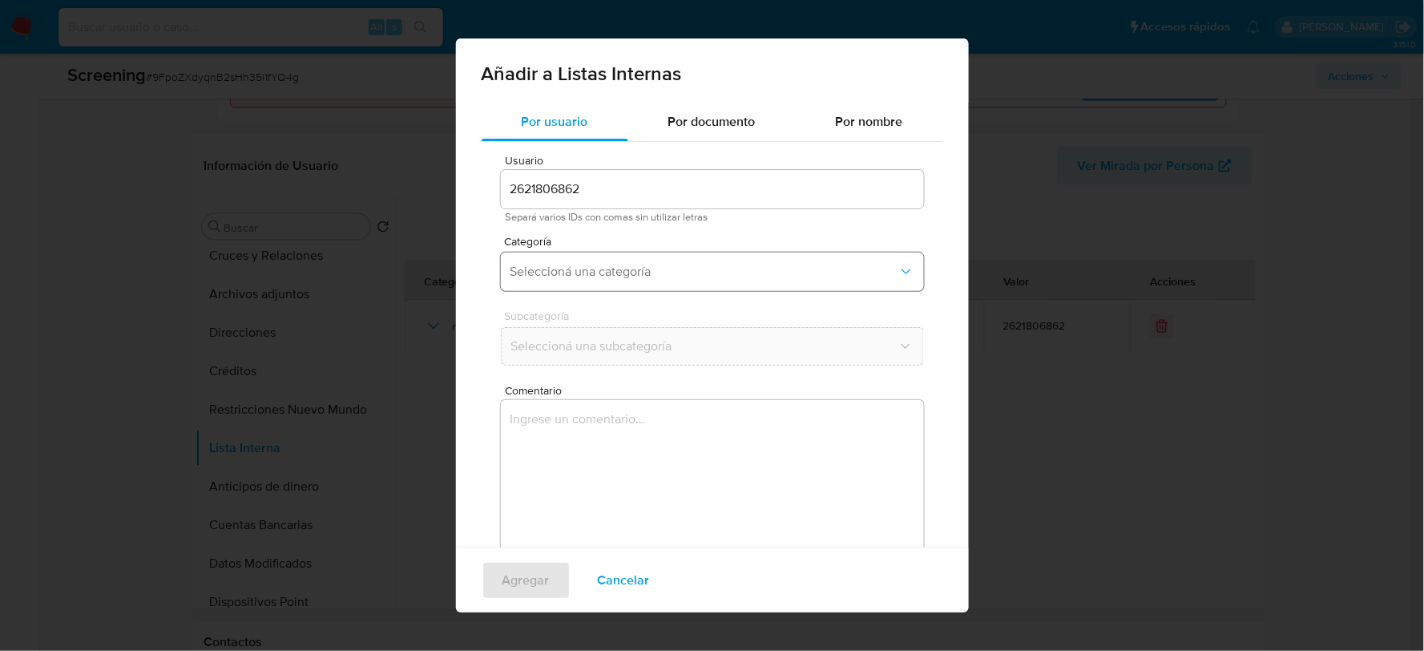
click at [614, 269] on span "Seleccioná una categoría" at bounding box center [705, 272] width 388 height 16
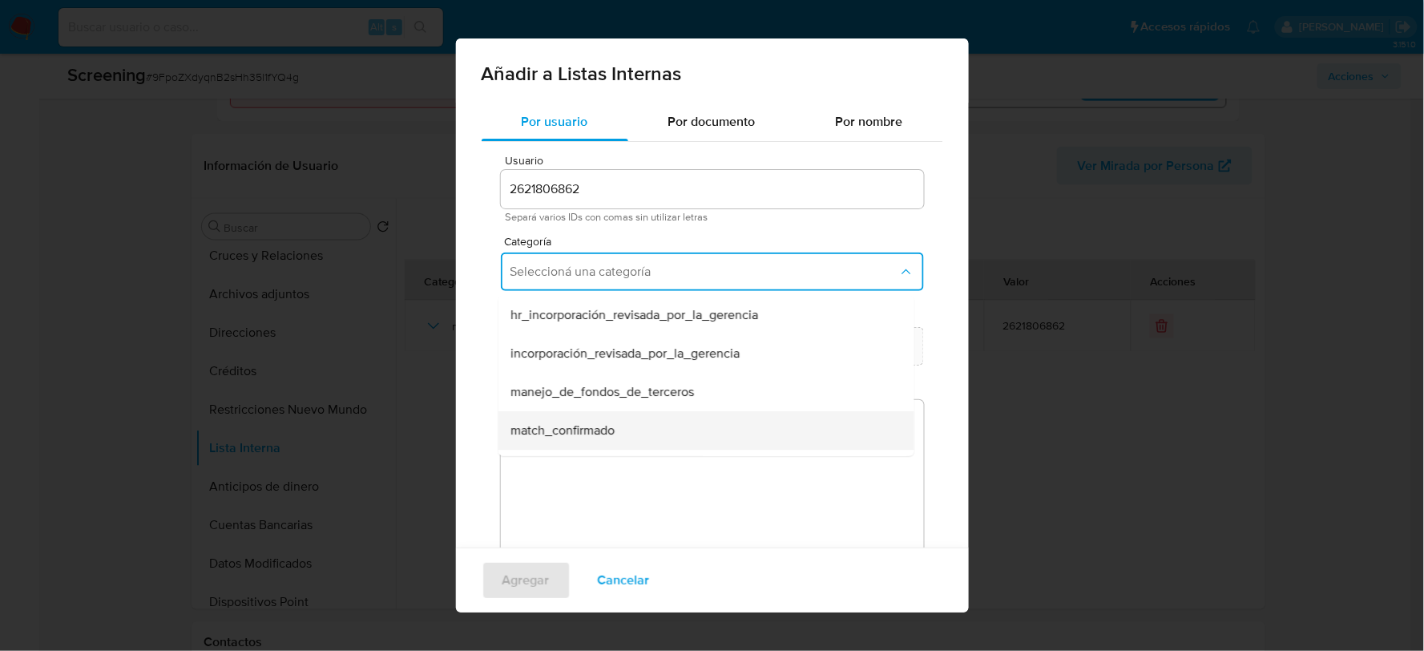
scroll to position [89, 0]
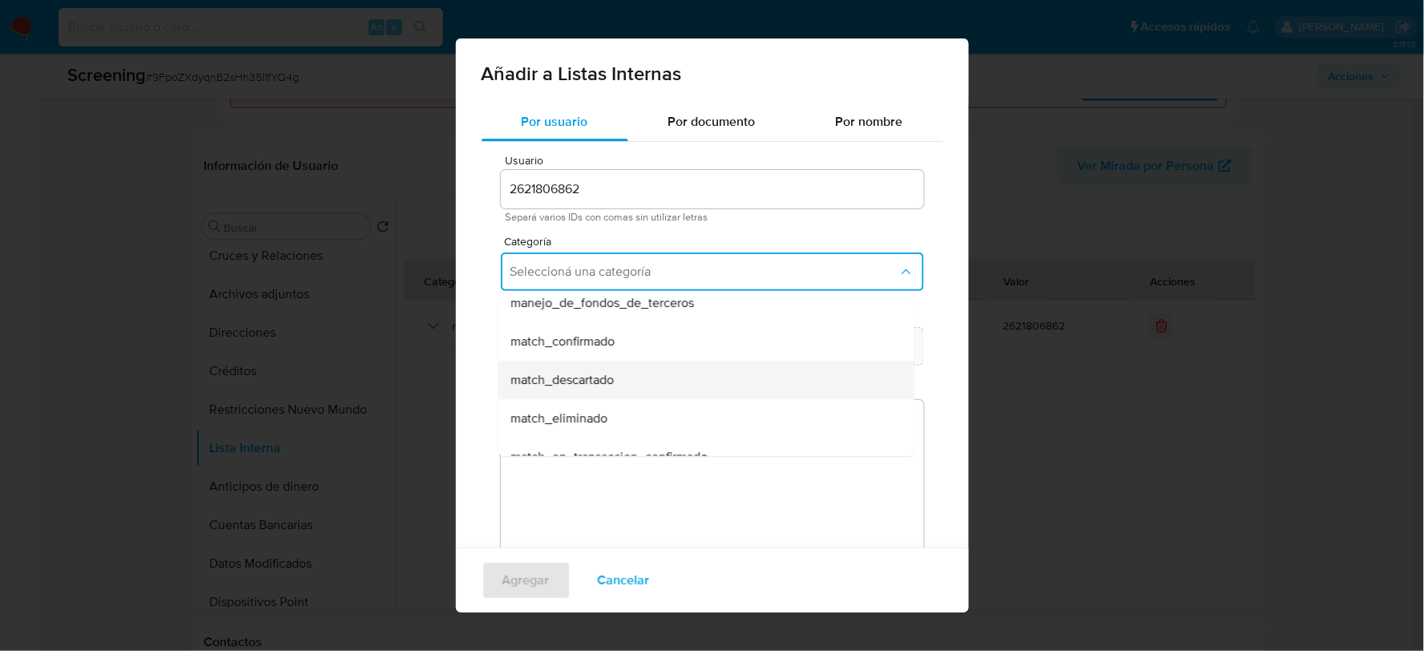
click at [588, 382] on span "match_descartado" at bounding box center [562, 380] width 103 height 16
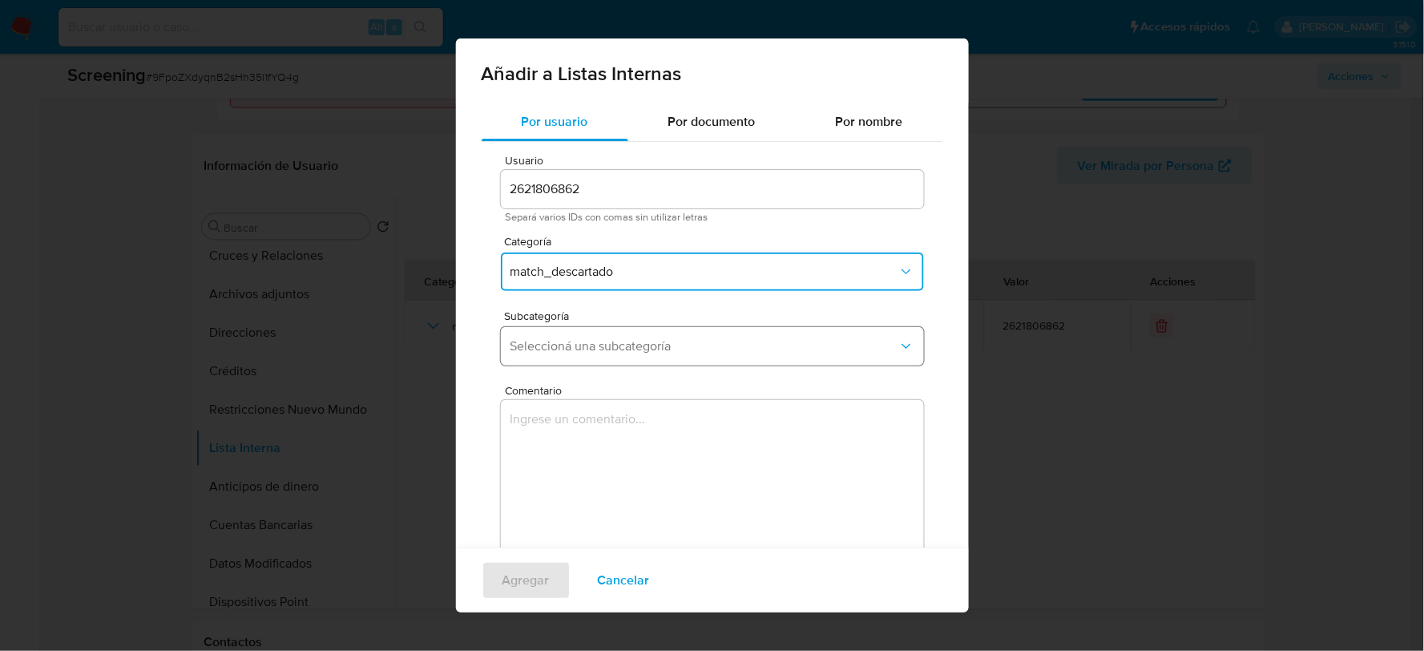
click at [636, 347] on span "Seleccioná una subcategoría" at bounding box center [705, 346] width 388 height 16
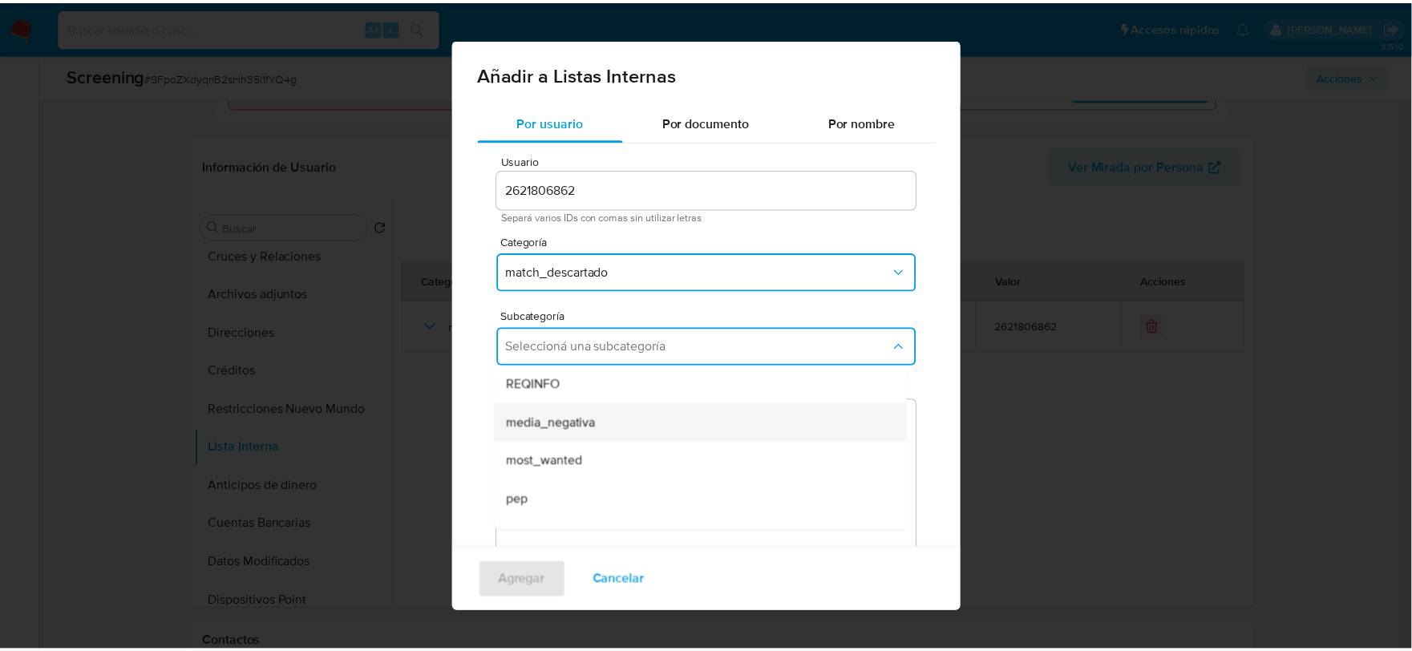
scroll to position [108, 0]
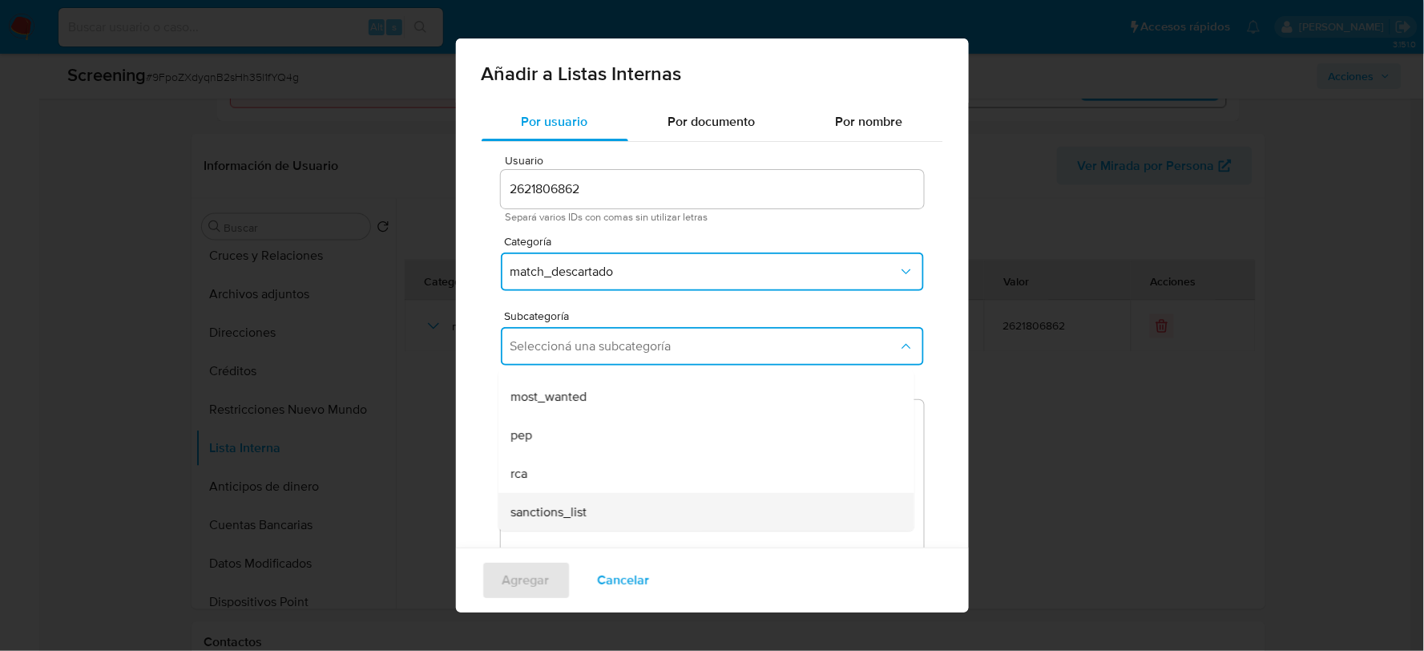
click at [601, 500] on div "sanctions_list" at bounding box center [701, 512] width 381 height 38
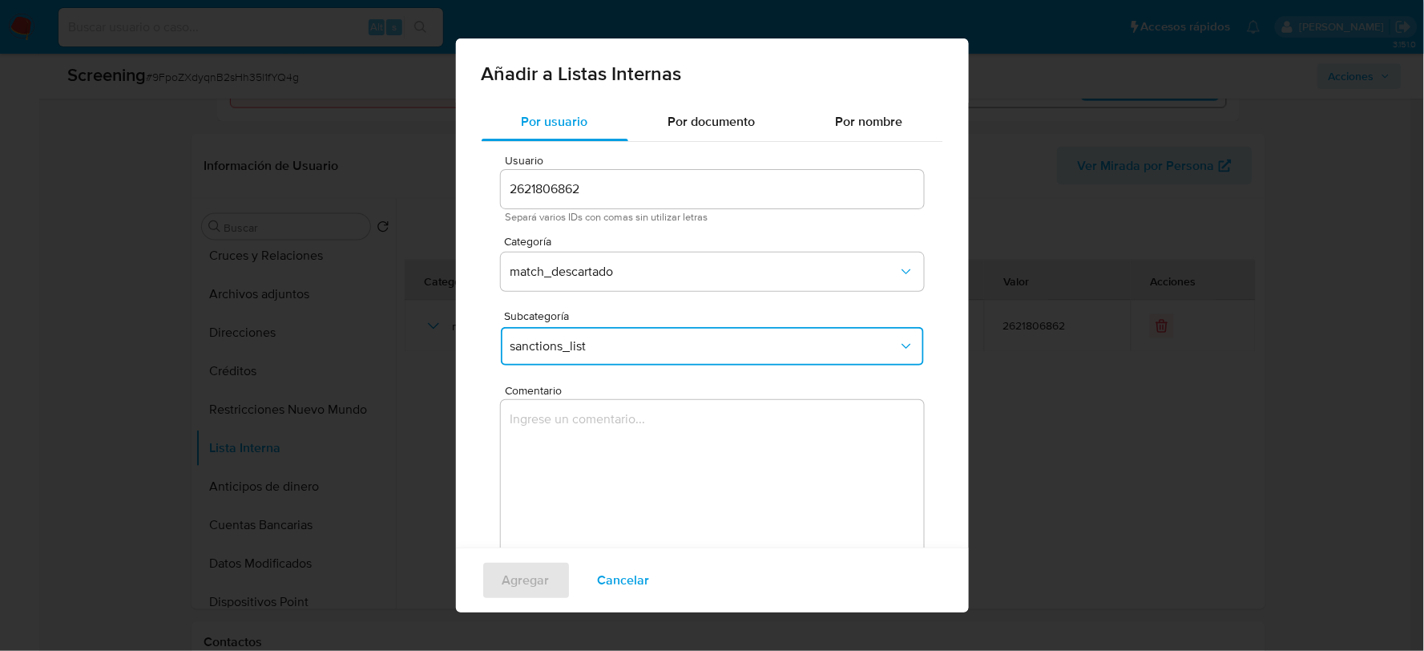
click at [607, 457] on textarea "Comentario" at bounding box center [712, 477] width 423 height 154
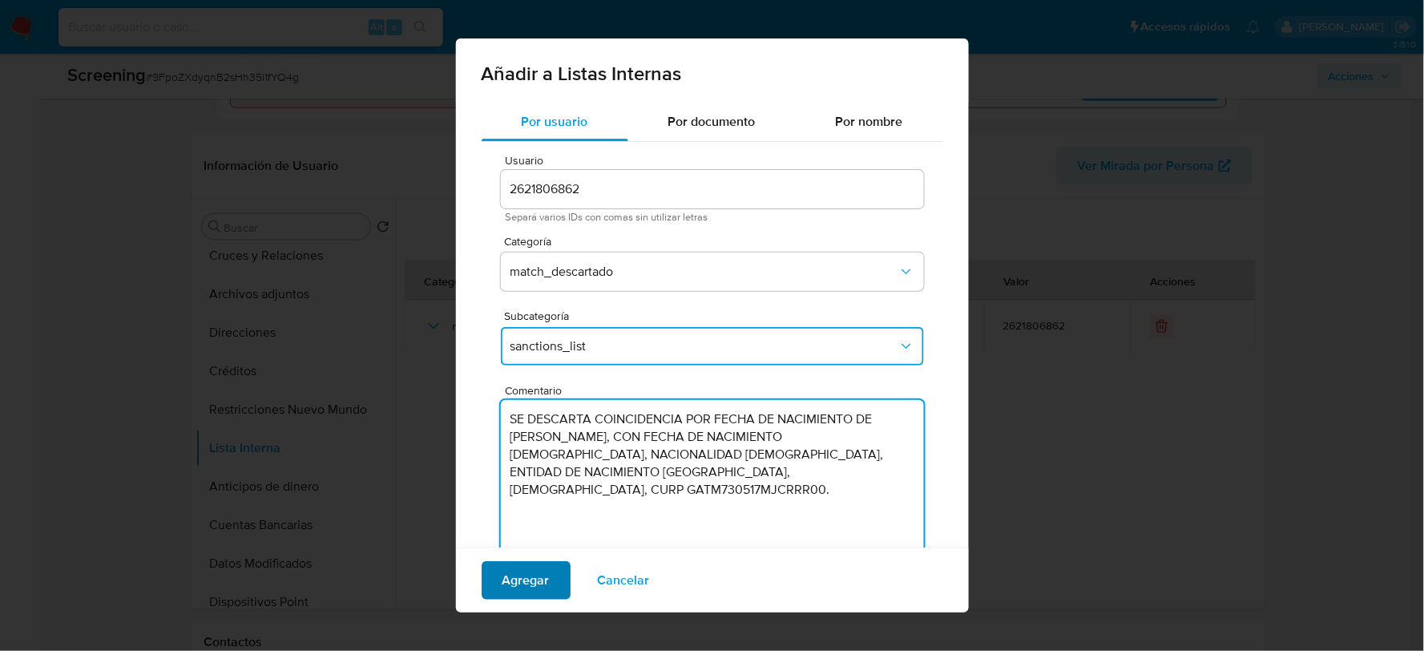
type textarea "SE DESCARTA COINCIDENCIA POR FECHA DE NACIMIENTO DE [PERSON_NAME], CON FECHA DE…"
click at [539, 578] on span "Agregar" at bounding box center [526, 580] width 47 height 35
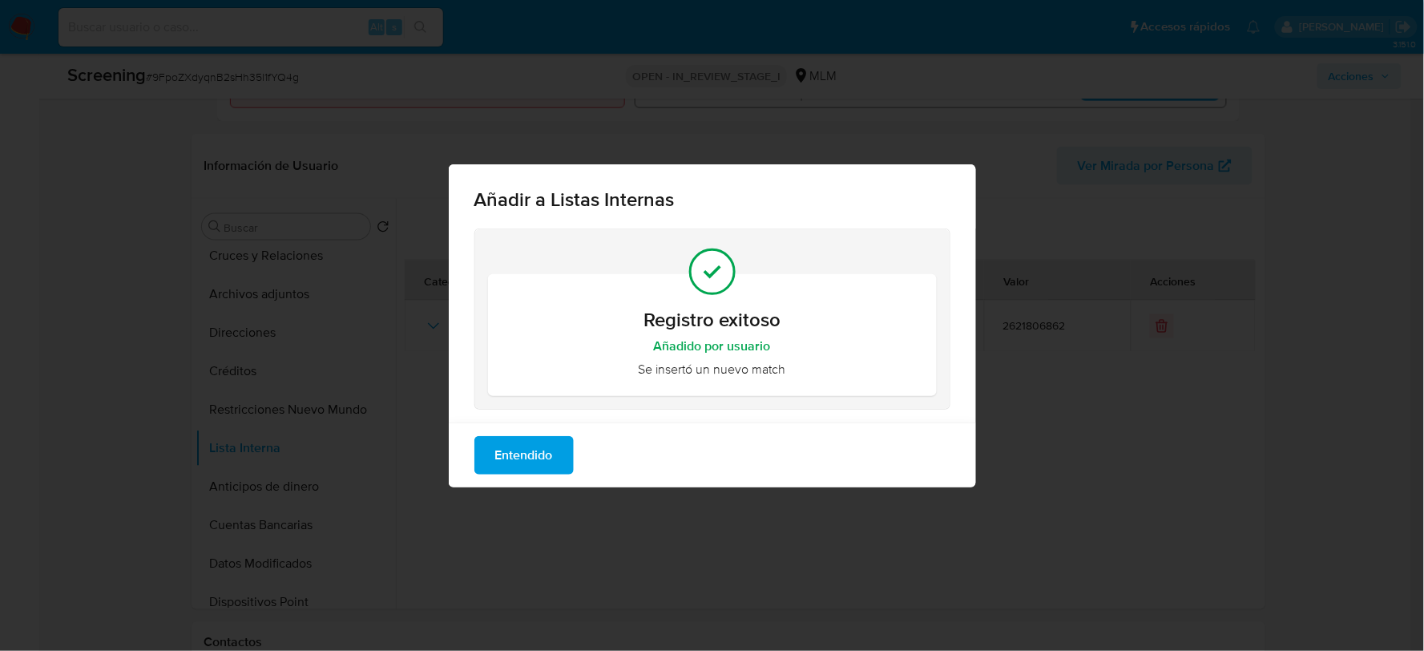
click at [530, 451] on span "Entendido" at bounding box center [524, 455] width 58 height 35
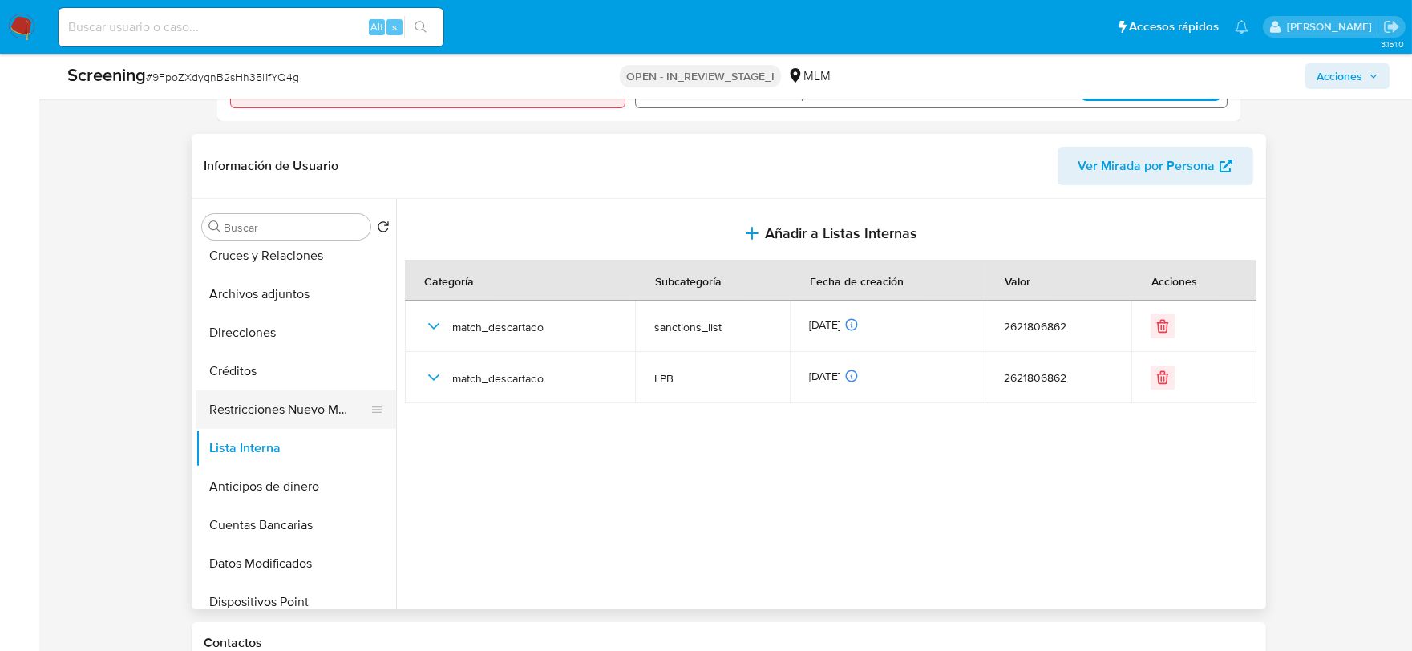
click at [273, 404] on button "Restricciones Nuevo Mundo" at bounding box center [290, 409] width 188 height 38
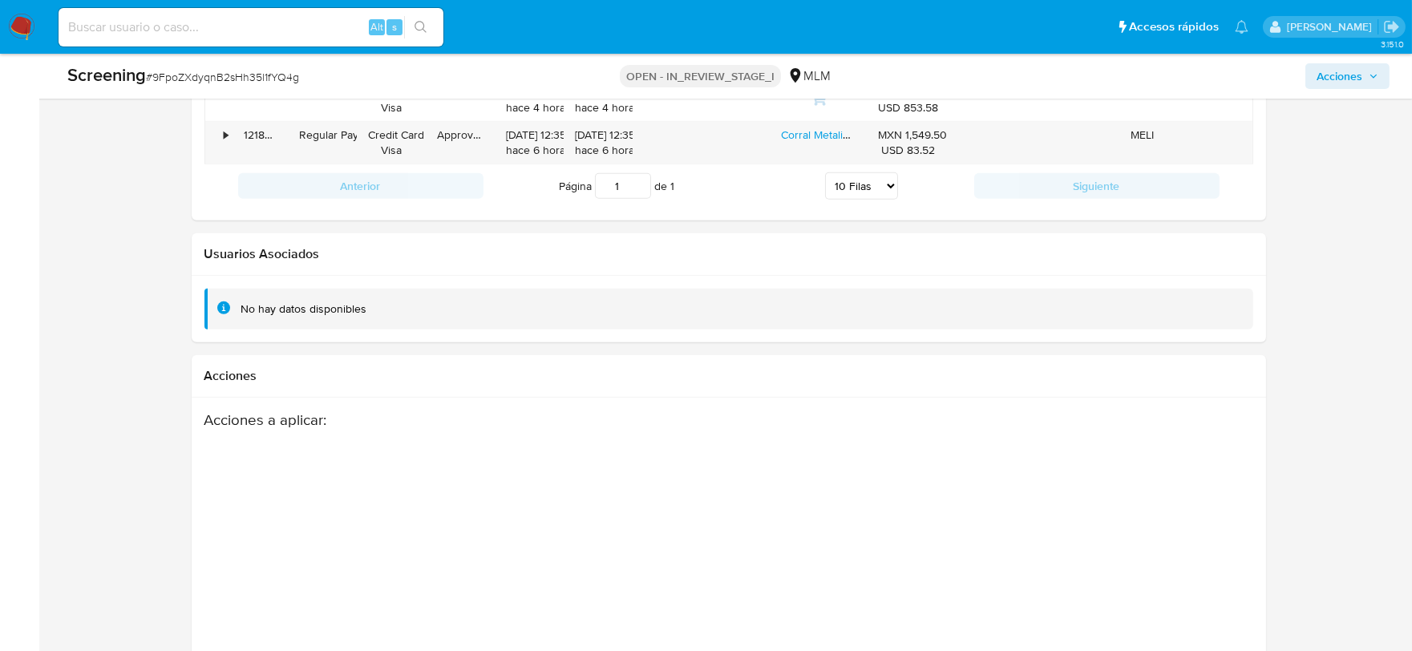
scroll to position [2532, 0]
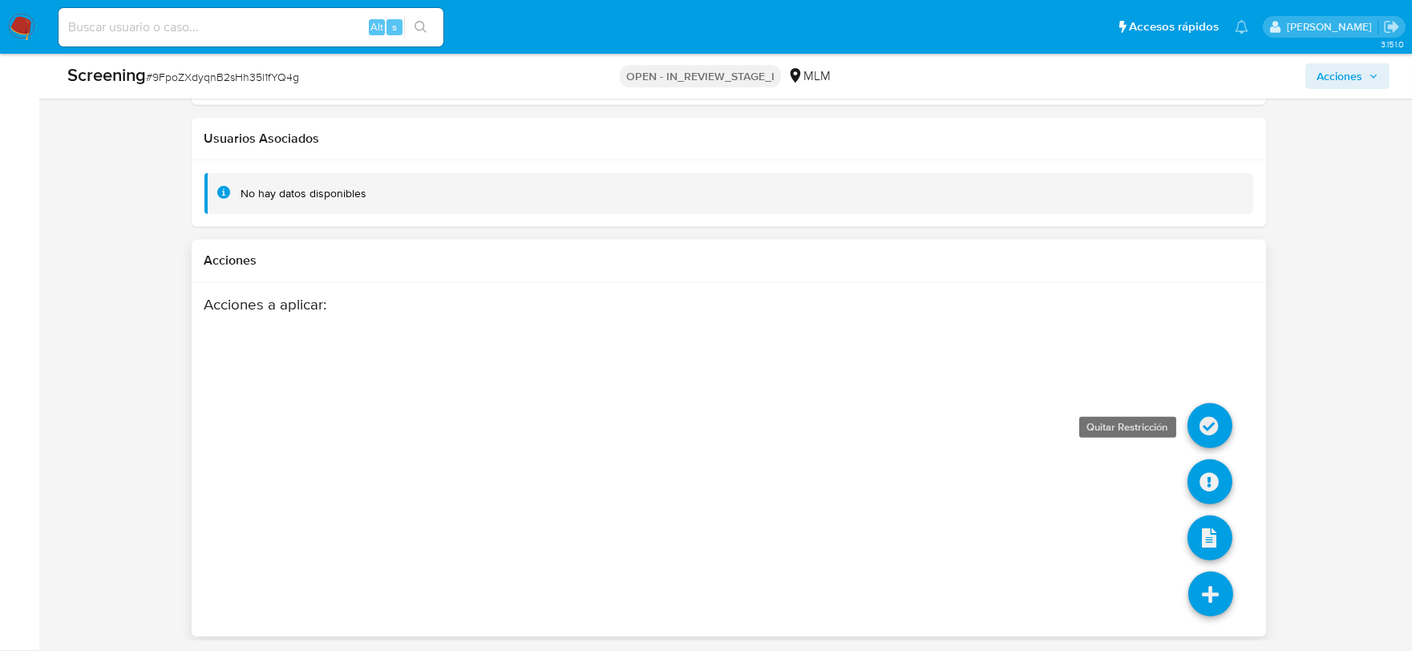
click at [1202, 425] on icon at bounding box center [1209, 425] width 45 height 45
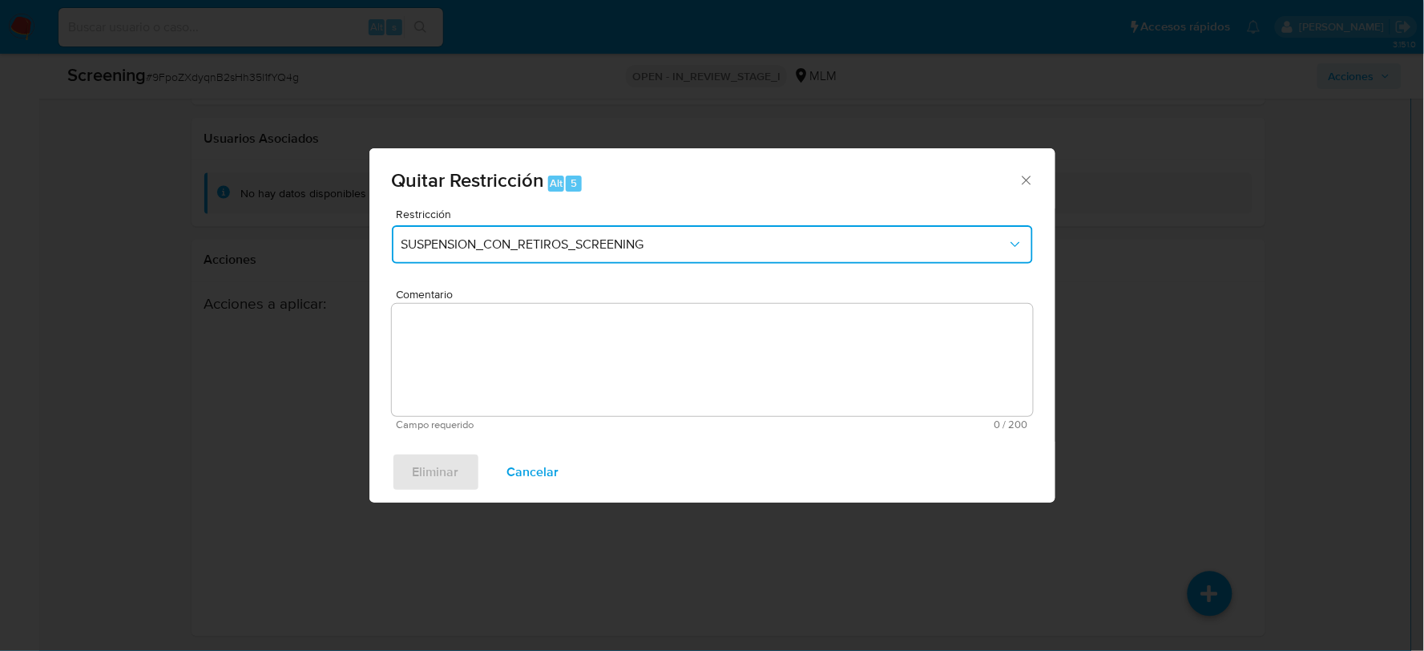
click at [474, 244] on span "SUSPENSION_CON_RETIROS_SCREENING" at bounding box center [705, 244] width 606 height 16
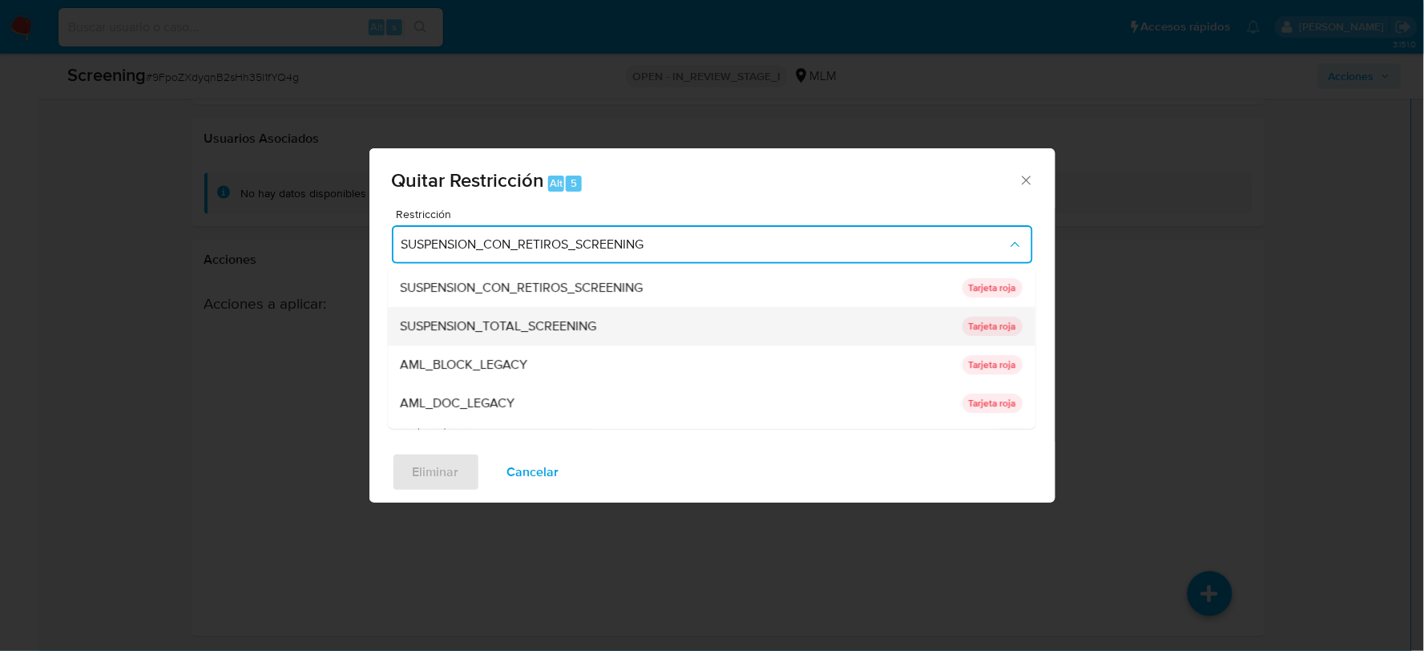
click at [548, 318] on span "SUSPENSION_TOTAL_SCREENING" at bounding box center [499, 326] width 196 height 16
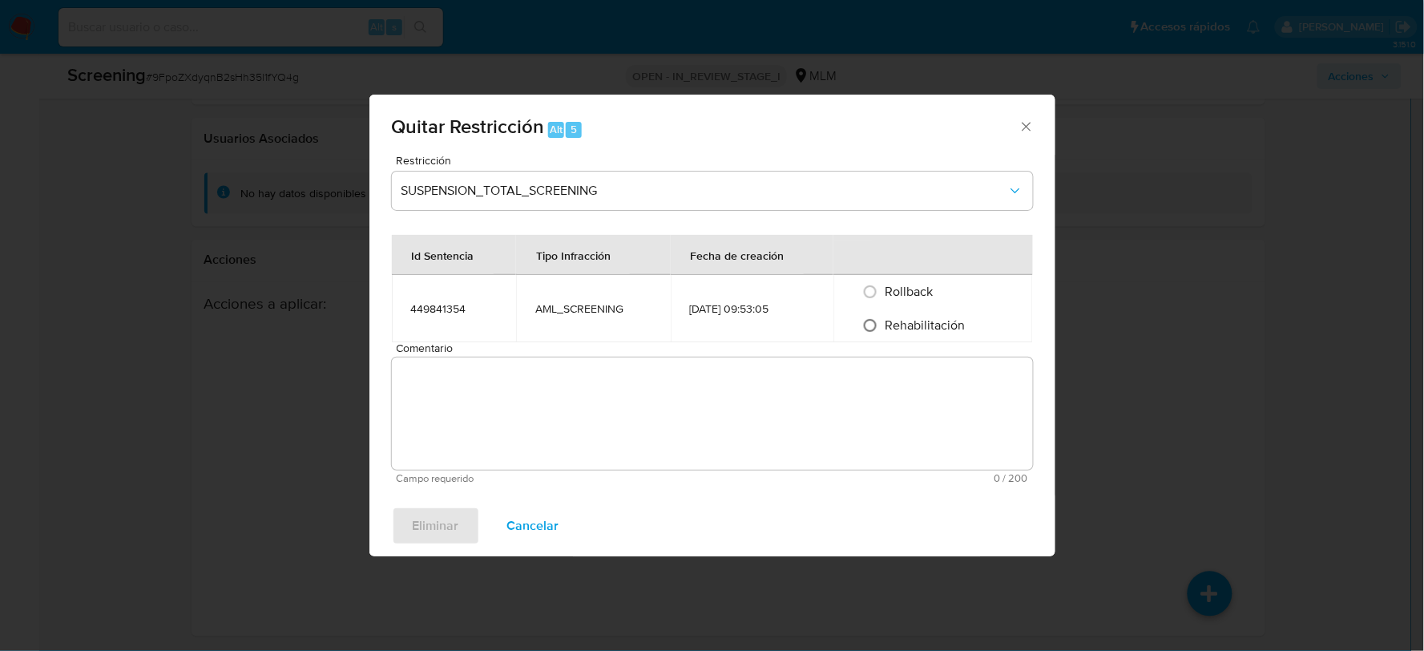
click at [883, 322] on input "Rehabilitación" at bounding box center [871, 326] width 26 height 26
radio input "true"
click at [836, 383] on textarea "Comentario" at bounding box center [712, 414] width 641 height 112
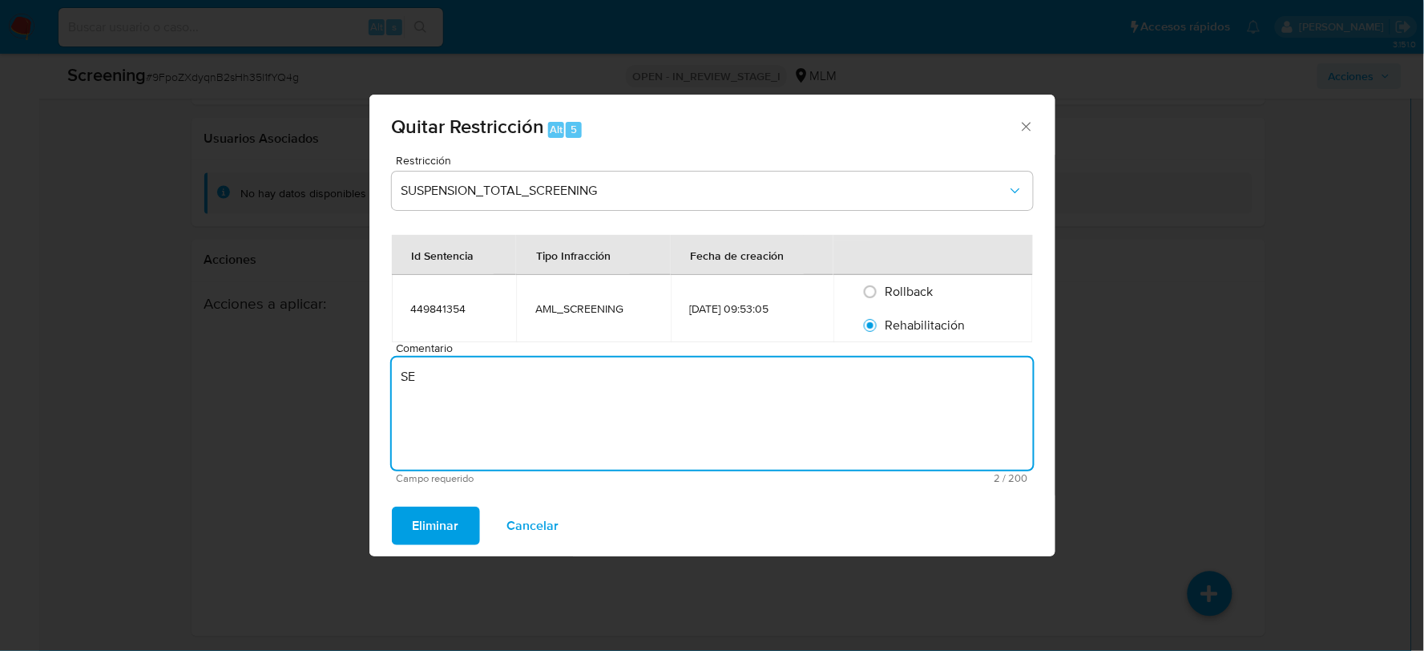
type textarea "S"
paste textarea "SE DESCARTA COINCIDENCIA POR FECHA DE NACIMIENTO DE [PERSON_NAME], CON FECHA DE…"
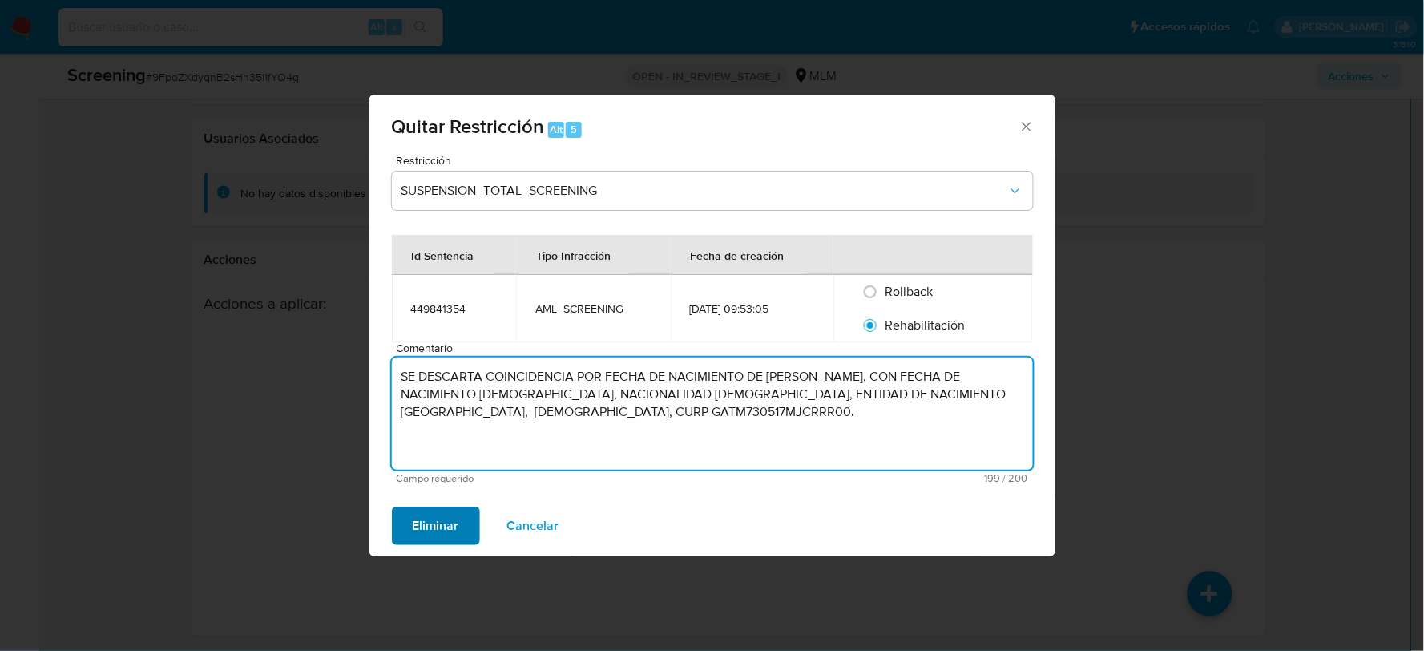
type textarea "SE DESCARTA COINCIDENCIA POR FECHA DE NACIMIENTO DE [PERSON_NAME], CON FECHA DE…"
click at [451, 514] on span "Eliminar" at bounding box center [436, 525] width 46 height 35
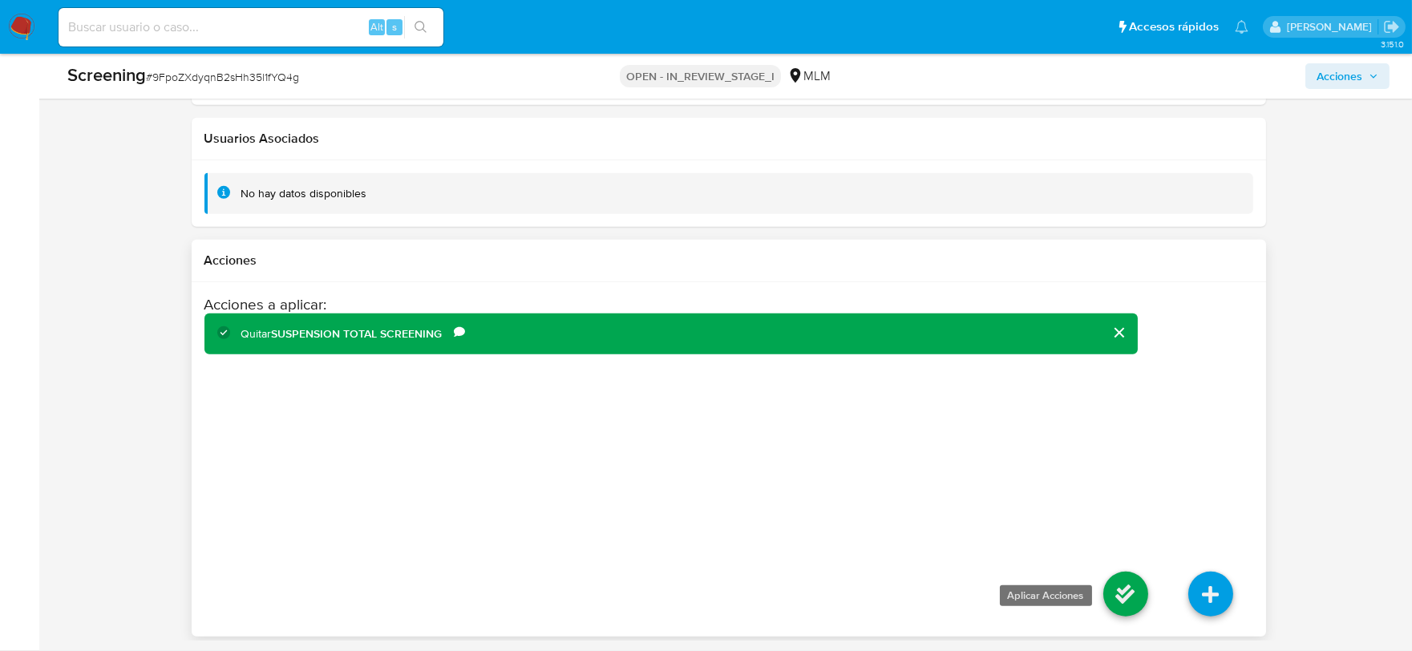
click at [1117, 595] on icon at bounding box center [1125, 594] width 45 height 45
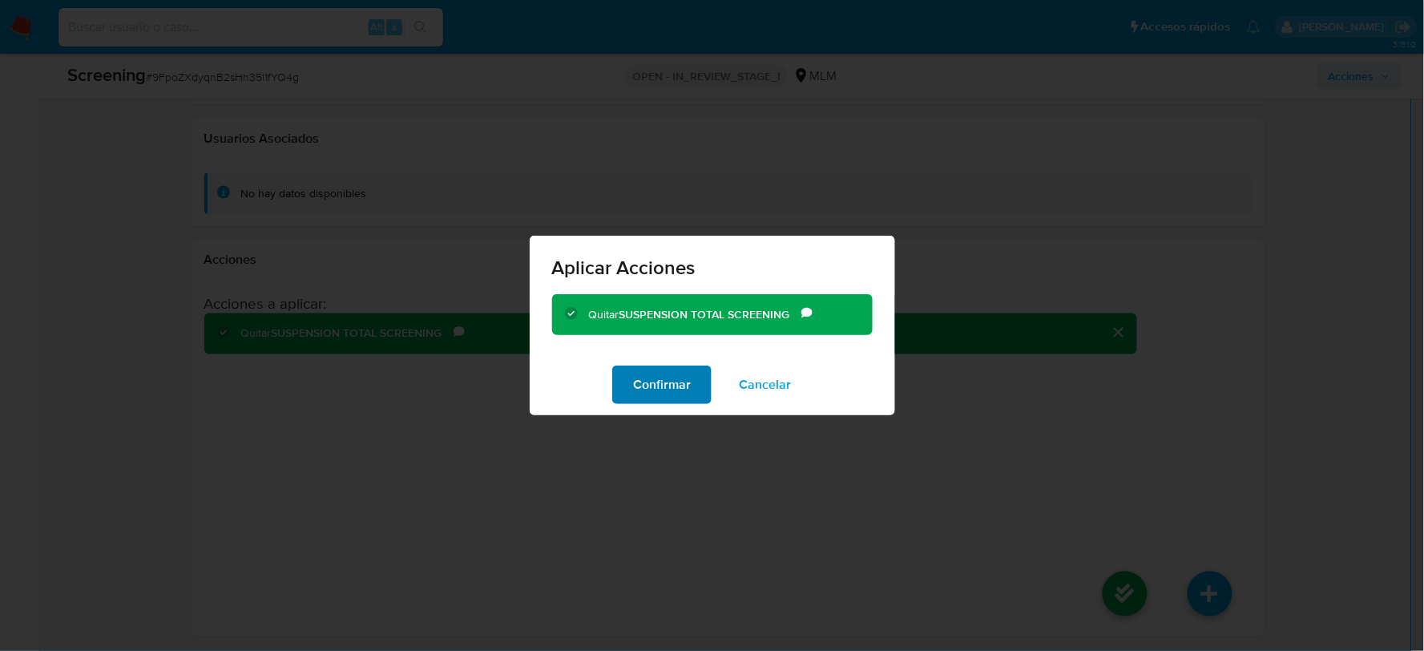
click at [665, 393] on span "Confirmar" at bounding box center [662, 384] width 58 height 35
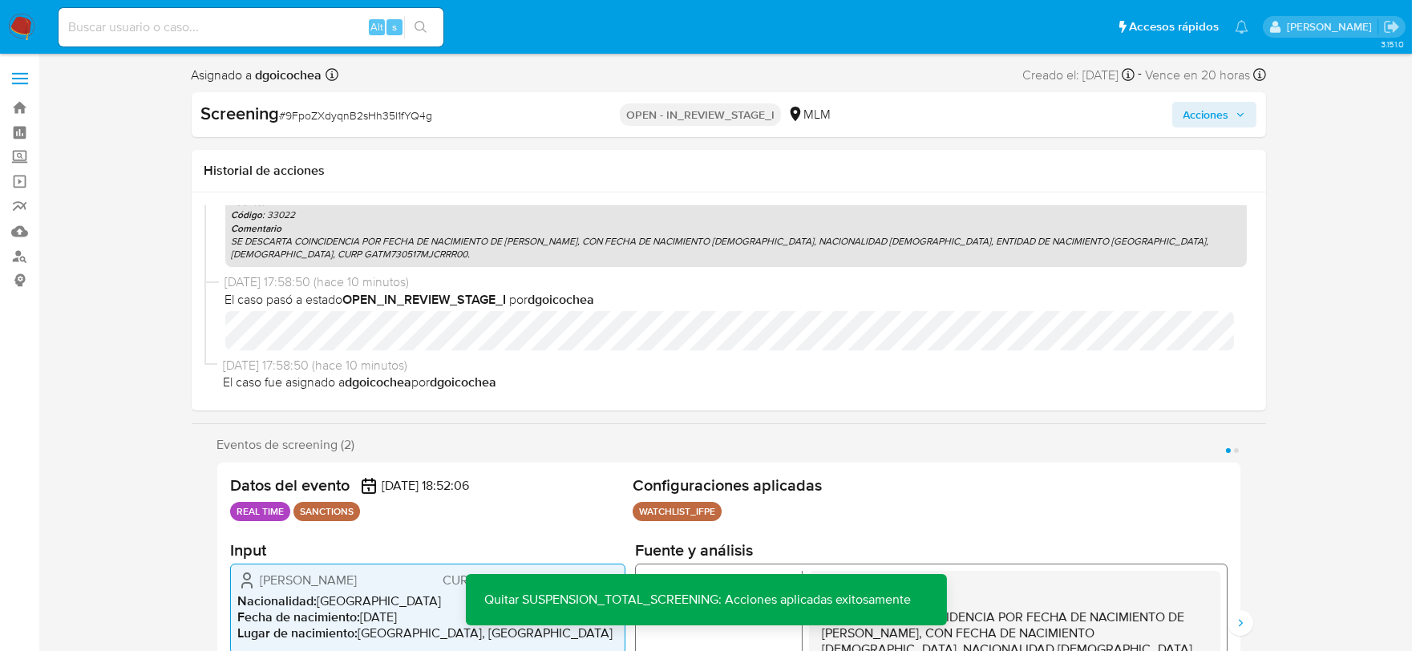
scroll to position [0, 0]
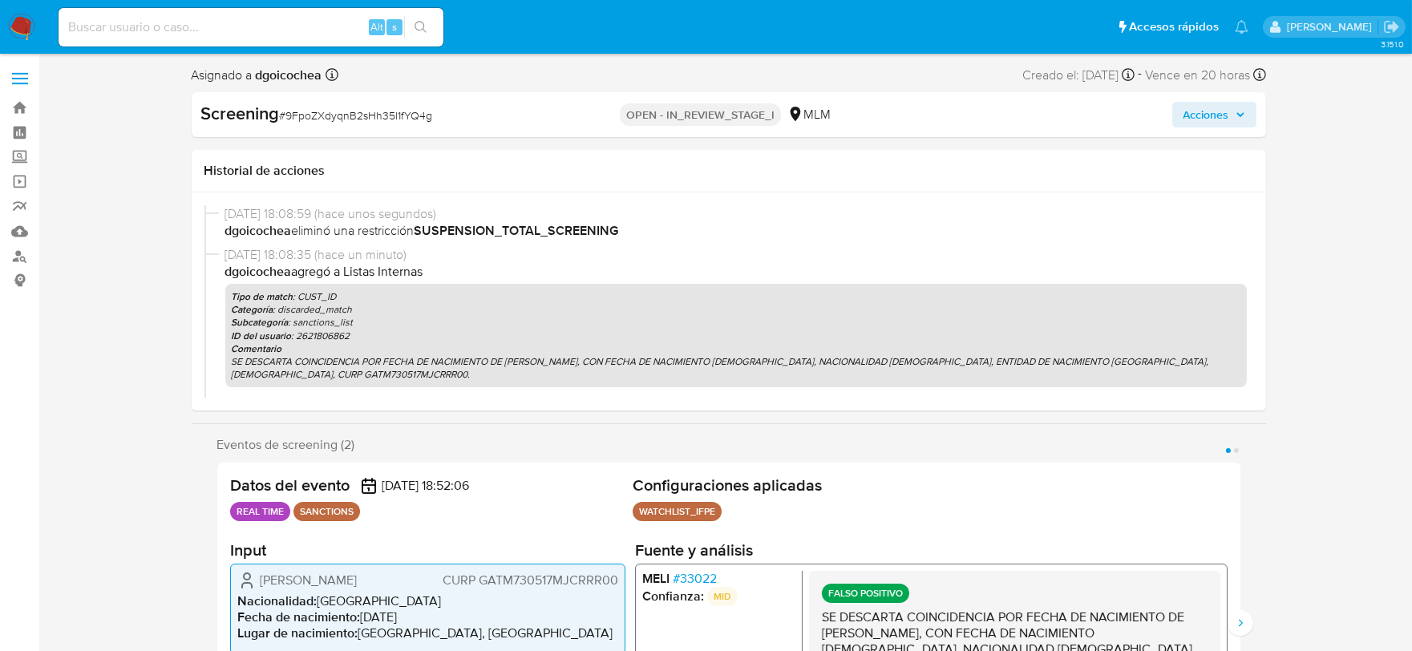
select select "10"
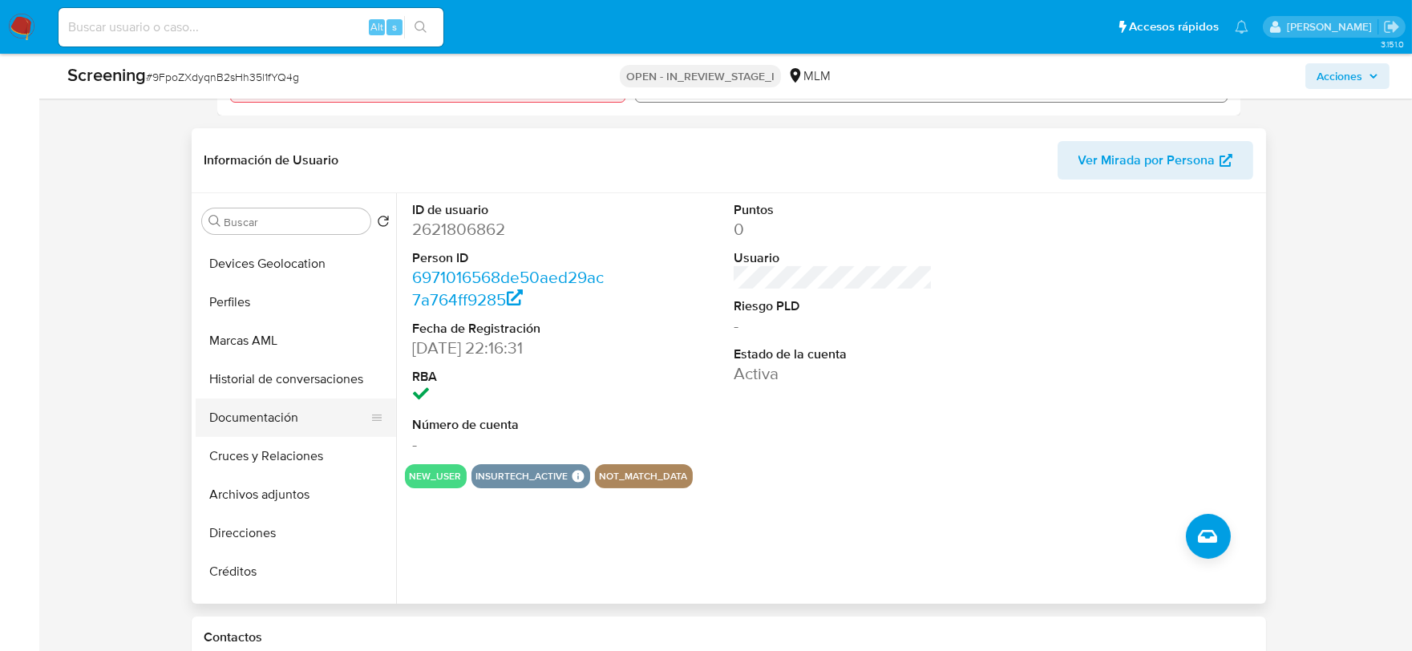
scroll to position [178, 0]
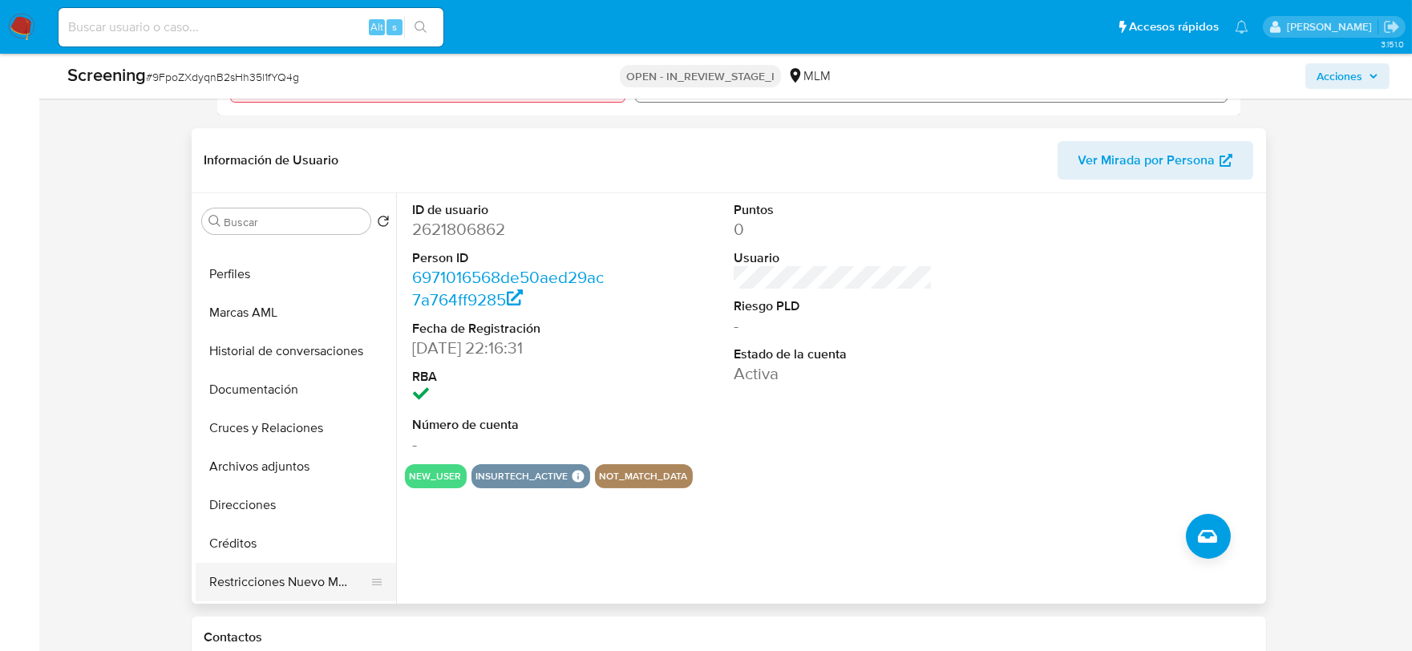
click at [297, 578] on button "Restricciones Nuevo Mundo" at bounding box center [290, 582] width 188 height 38
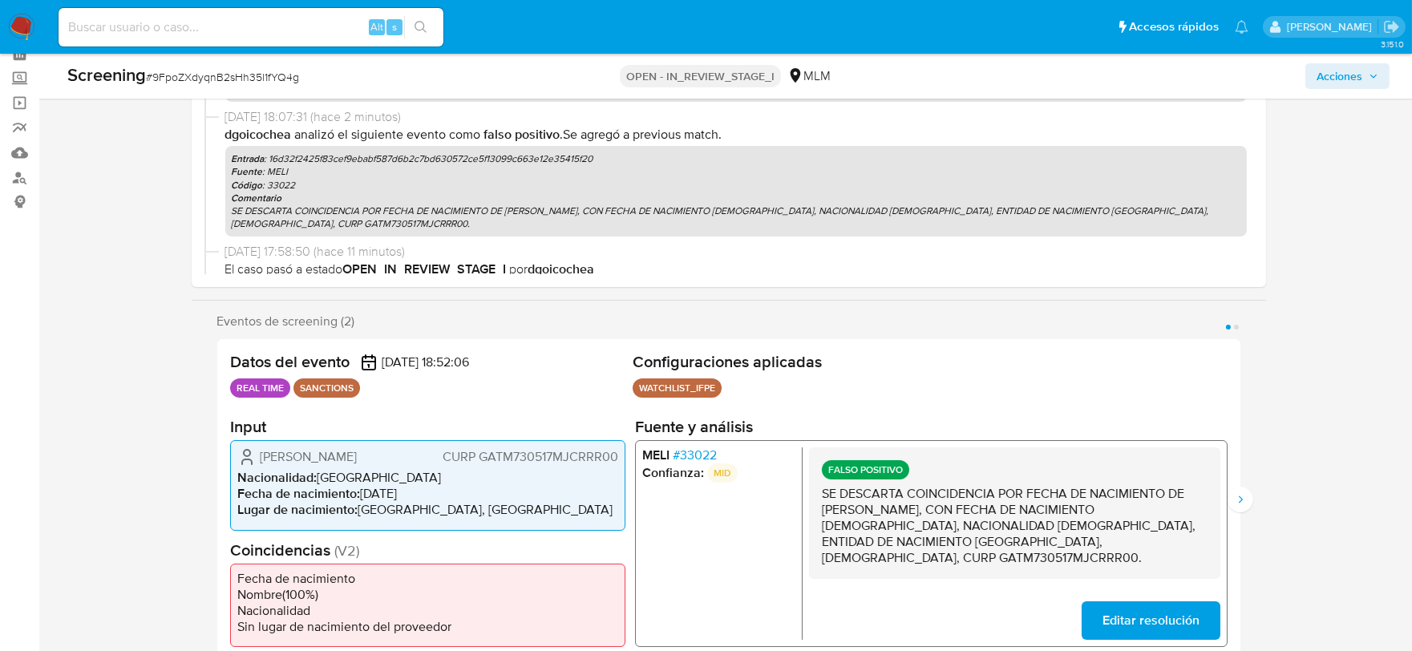
scroll to position [0, 0]
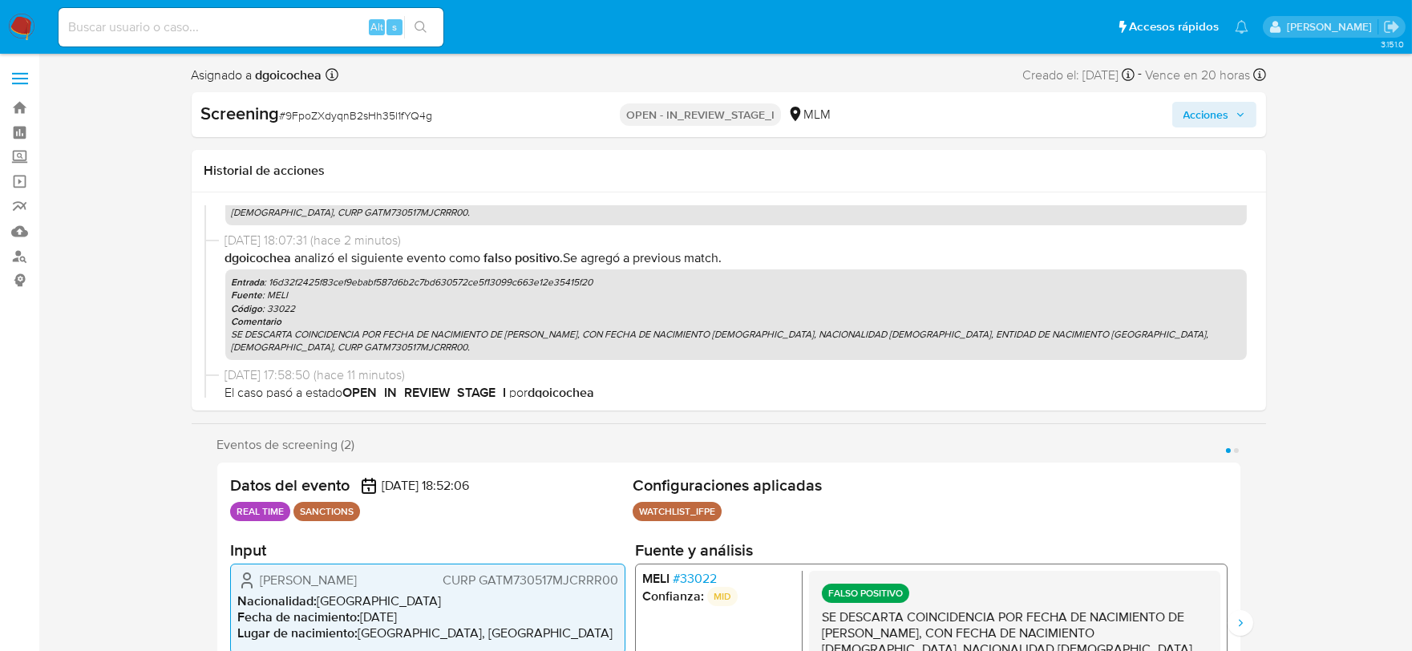
click at [1216, 119] on span "Acciones" at bounding box center [1206, 115] width 46 height 26
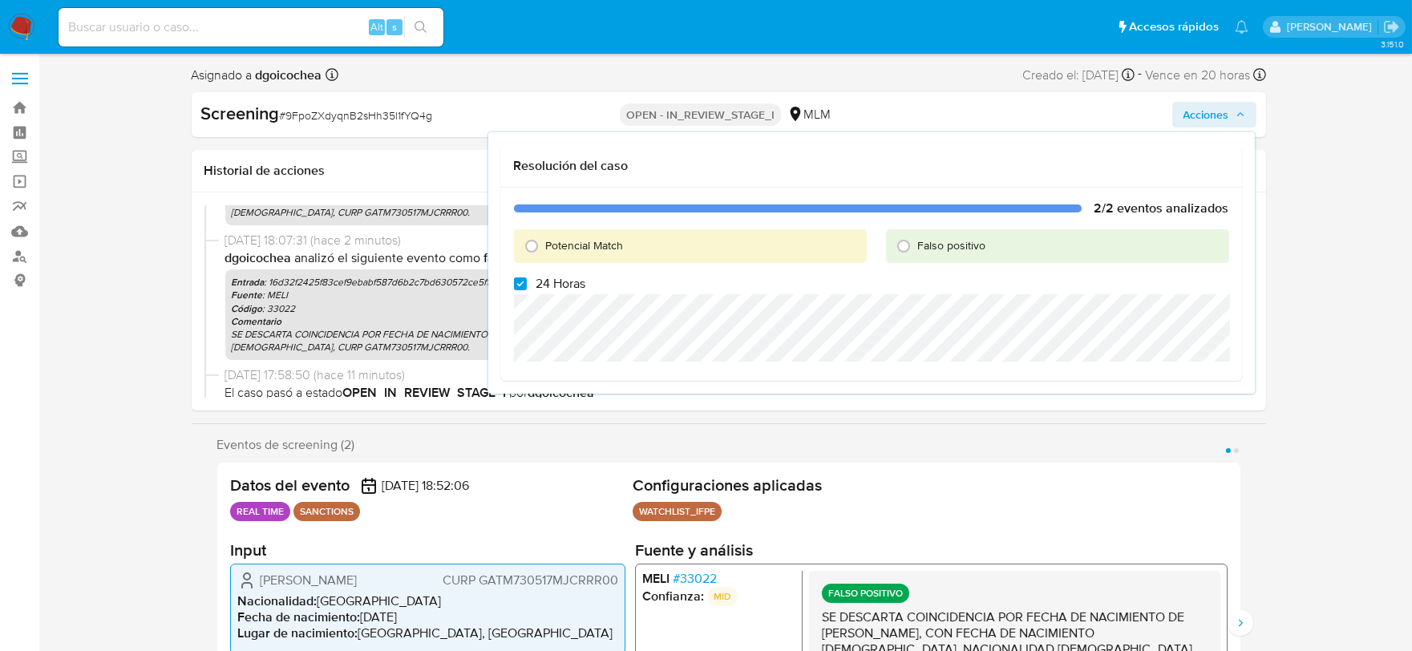
drag, startPoint x: 903, startPoint y: 240, endPoint x: 846, endPoint y: 271, distance: 65.3
click at [903, 240] on input "Falso positivo" at bounding box center [904, 246] width 26 height 26
radio input "true"
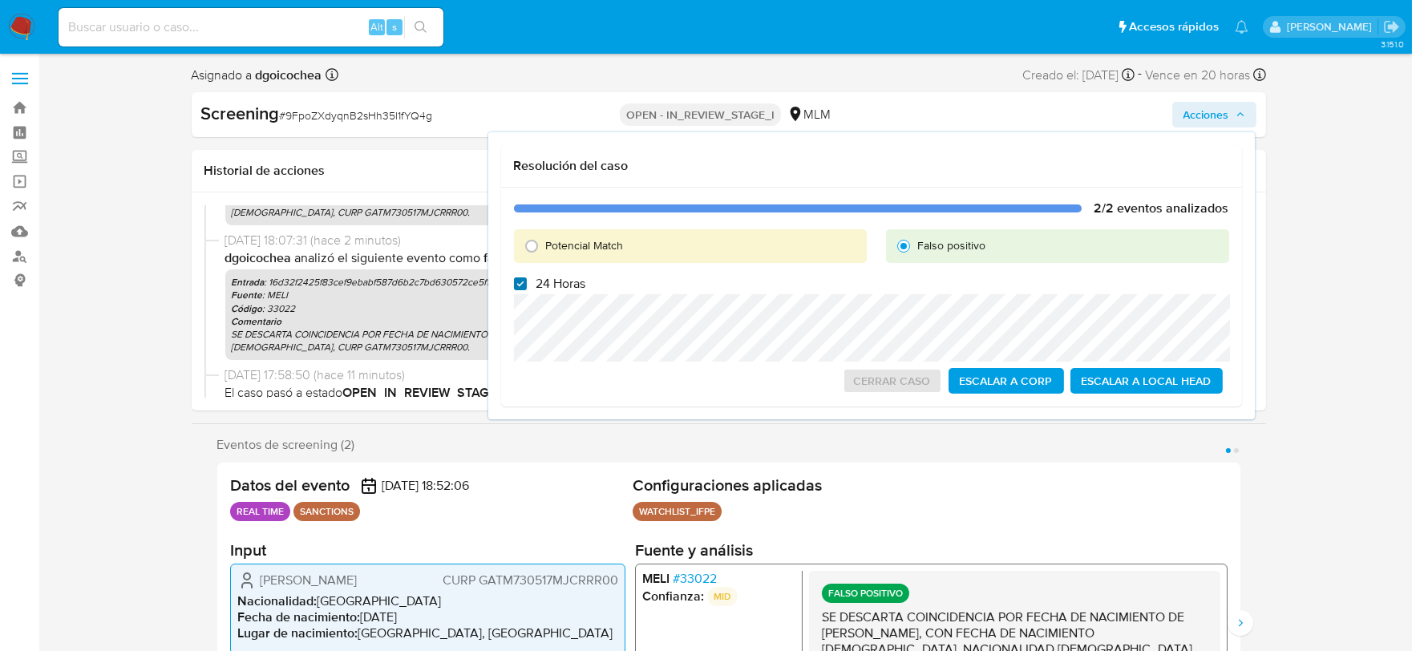
click at [524, 286] on input "24 Horas" at bounding box center [520, 283] width 13 height 13
checkbox input "false"
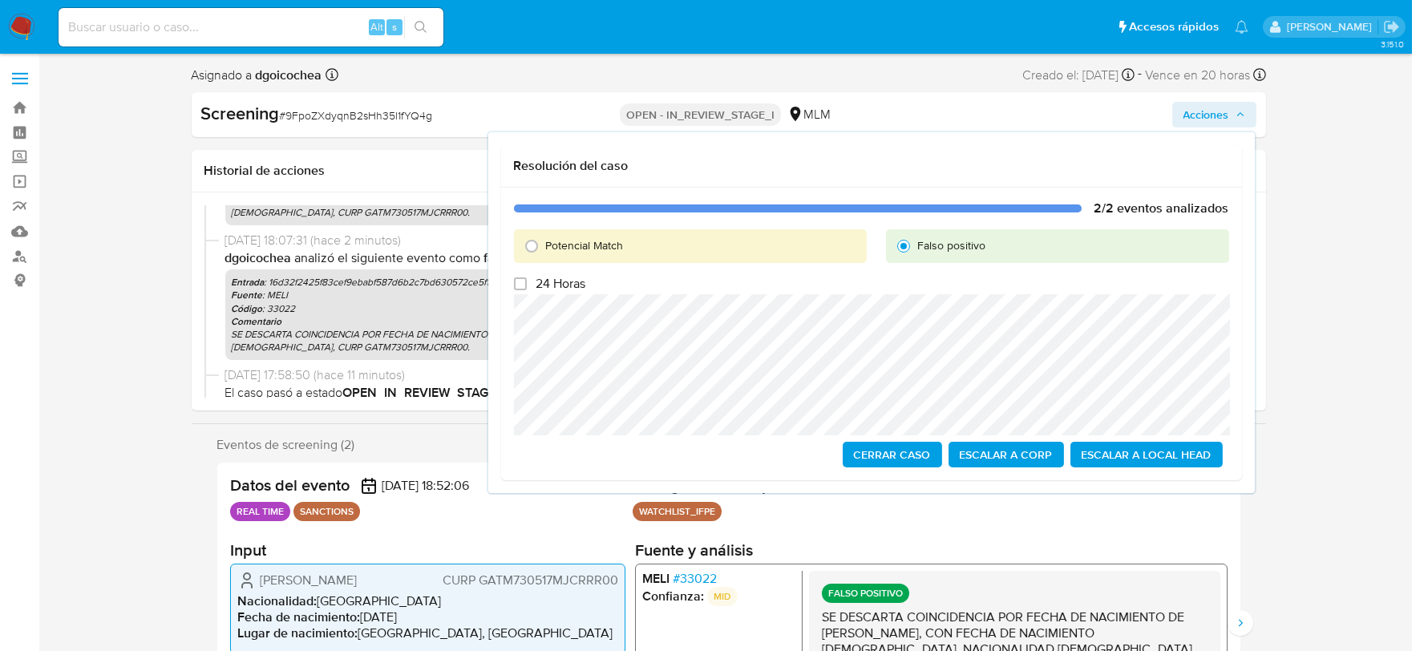
click at [917, 451] on span "Cerrar Caso" at bounding box center [892, 454] width 77 height 22
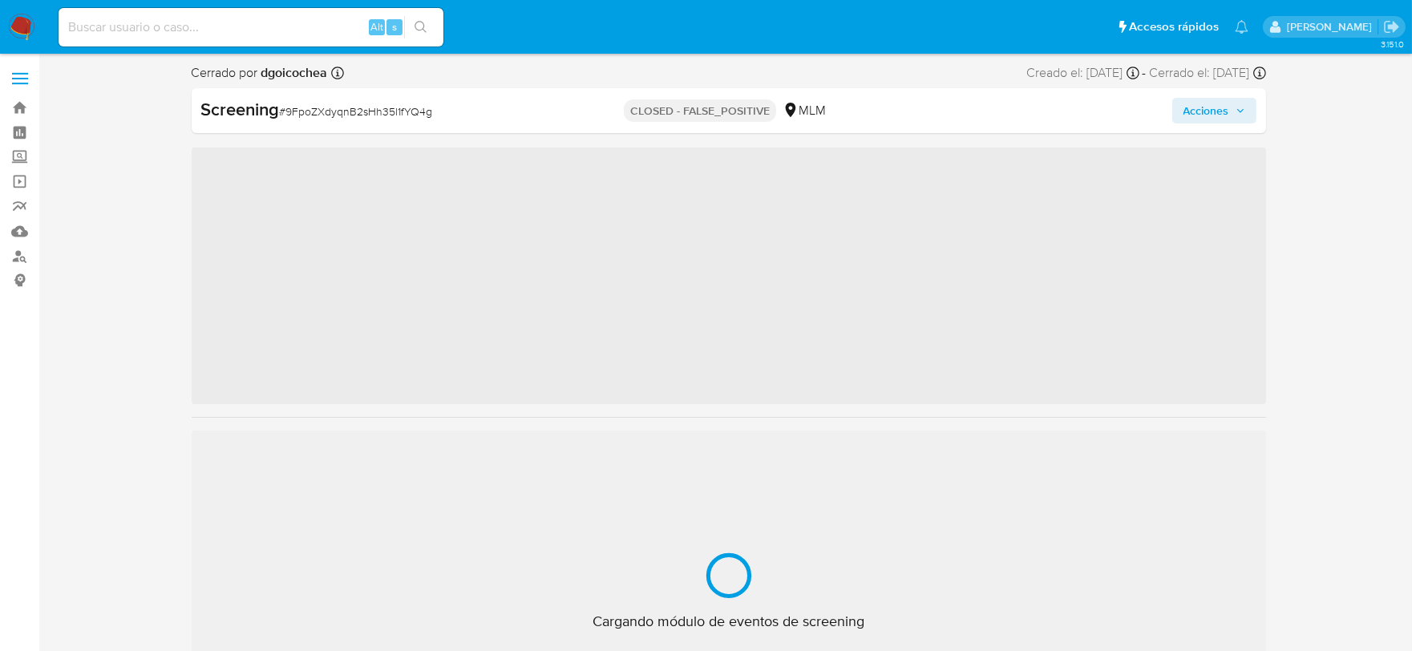
click at [309, 106] on span "# 9FpoZXdyqnB2sHh35l1fYQ4g" at bounding box center [356, 111] width 153 height 16
copy span "9FpoZXdyqnB2sHh35l1fYQ4g"
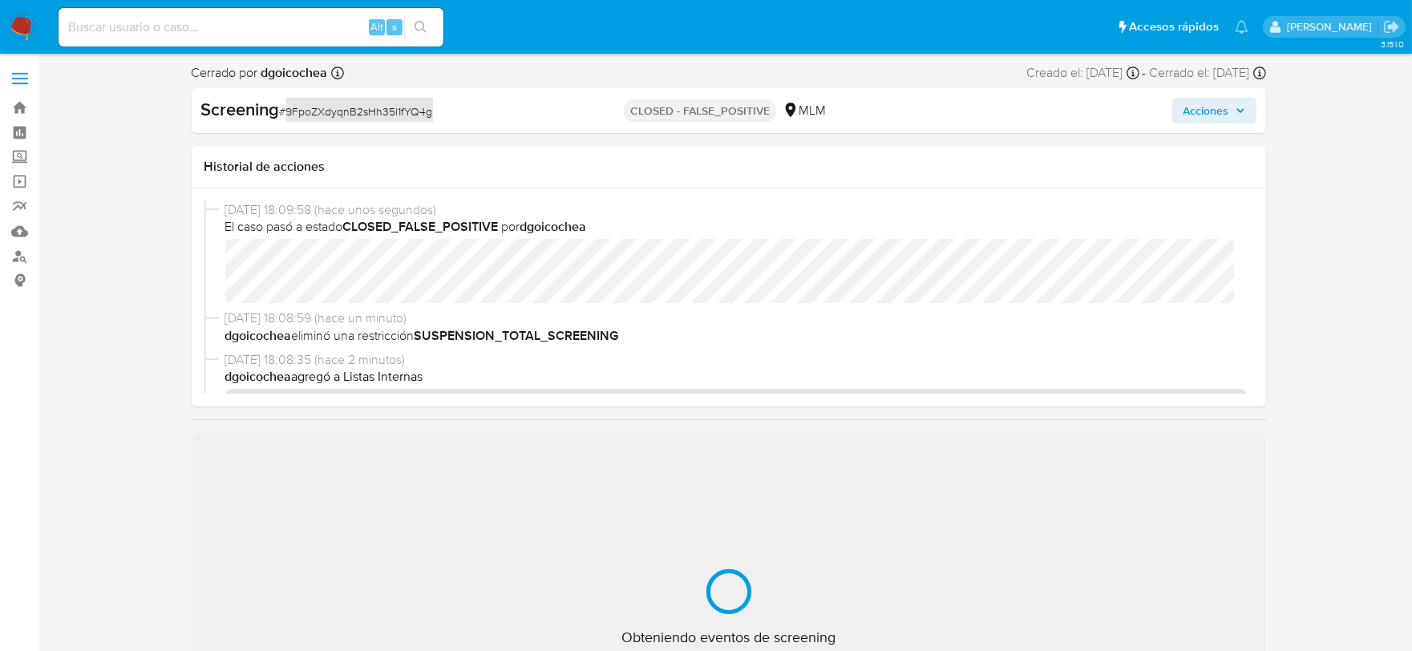
select select "10"
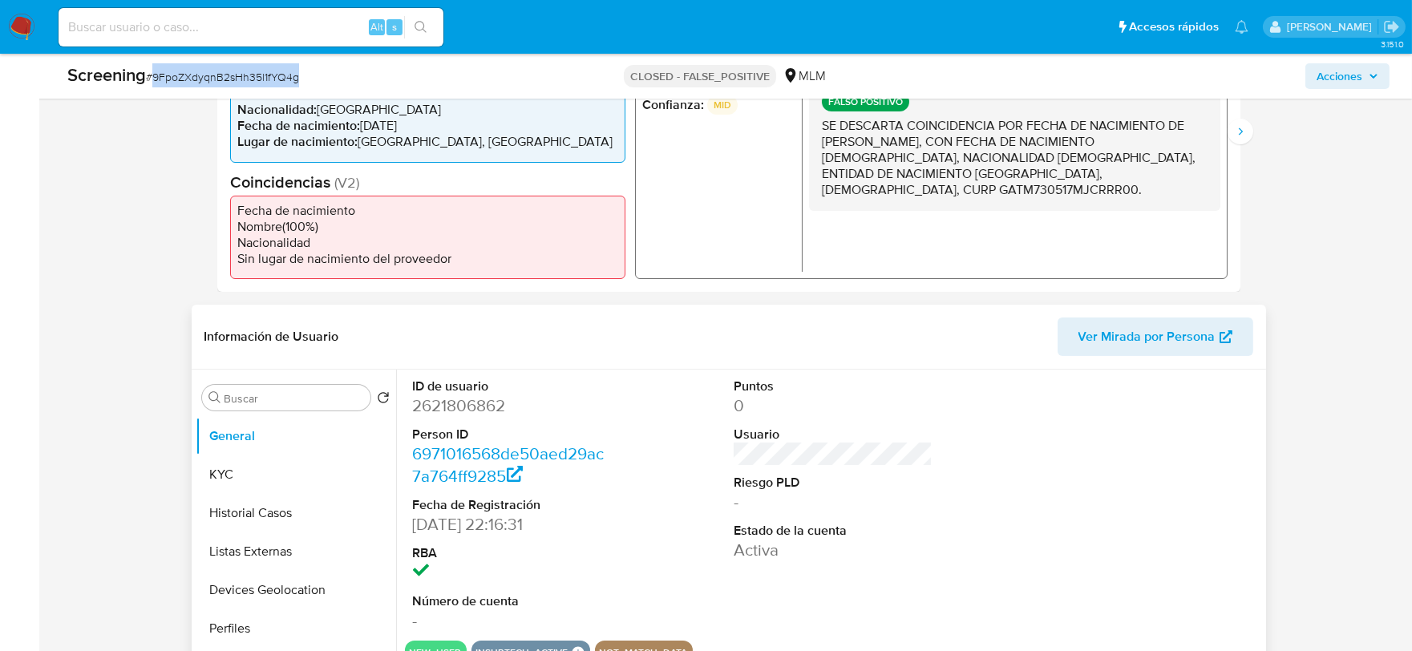
scroll to position [534, 0]
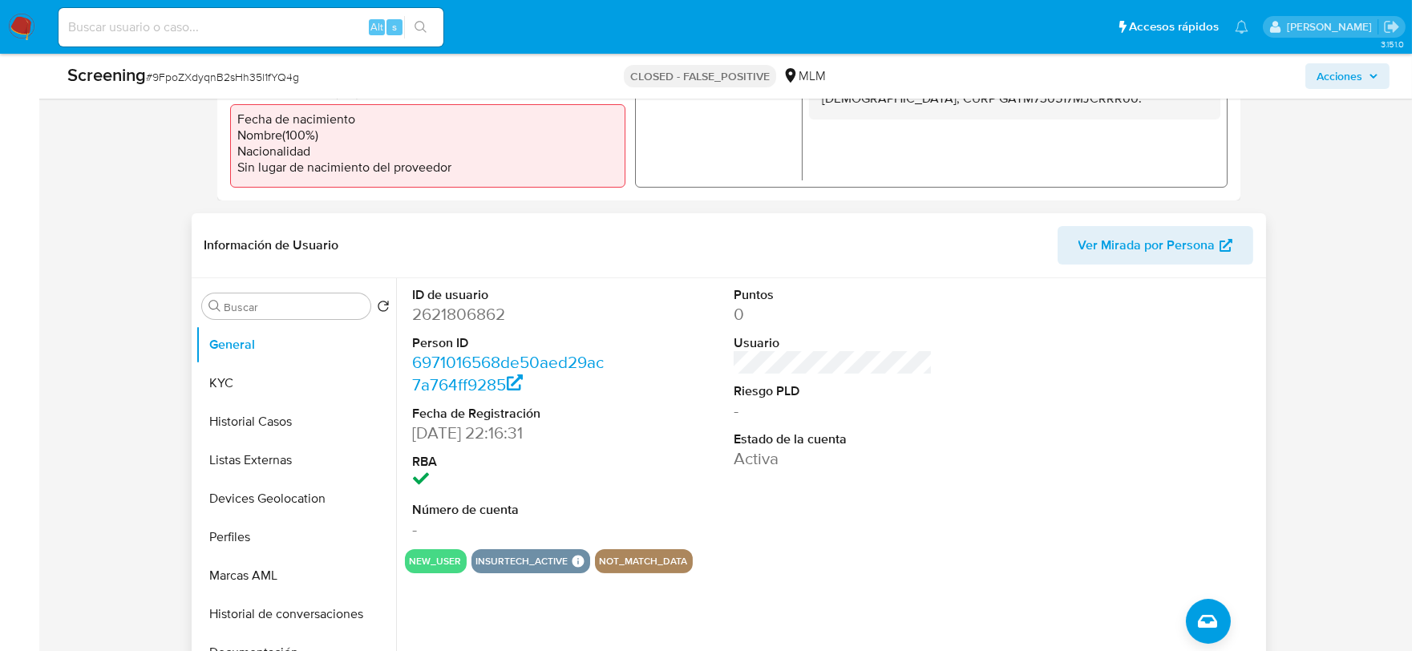
click at [467, 321] on dd "2621806862" at bounding box center [512, 314] width 198 height 22
copy dd "2621806862"
